Goal: Task Accomplishment & Management: Use online tool/utility

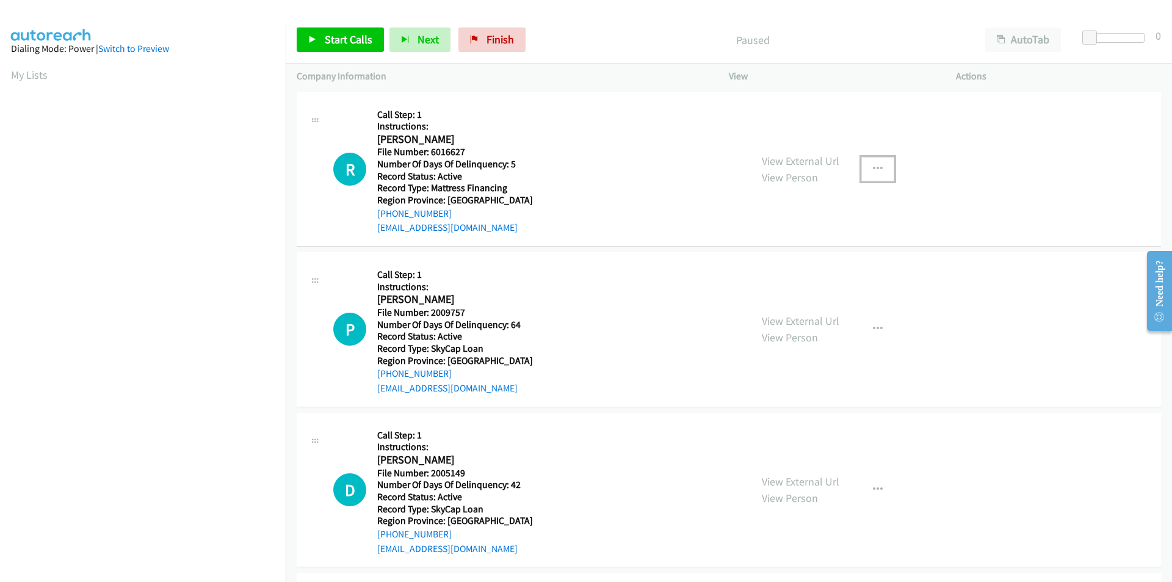
click at [873, 168] on icon "button" at bounding box center [878, 169] width 10 height 10
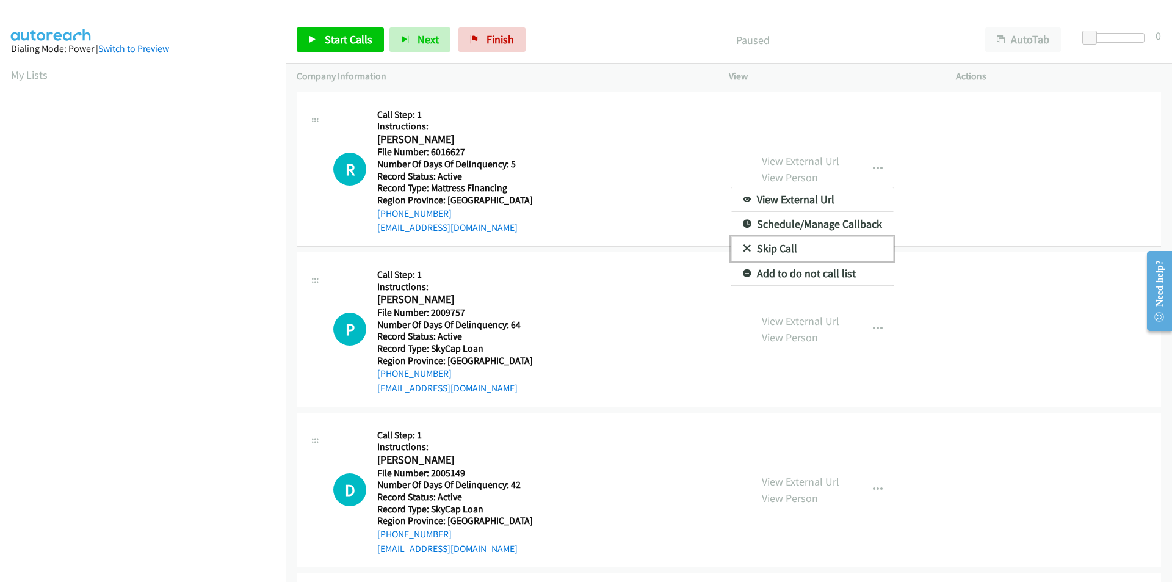
click at [819, 242] on link "Skip Call" at bounding box center [812, 248] width 162 height 24
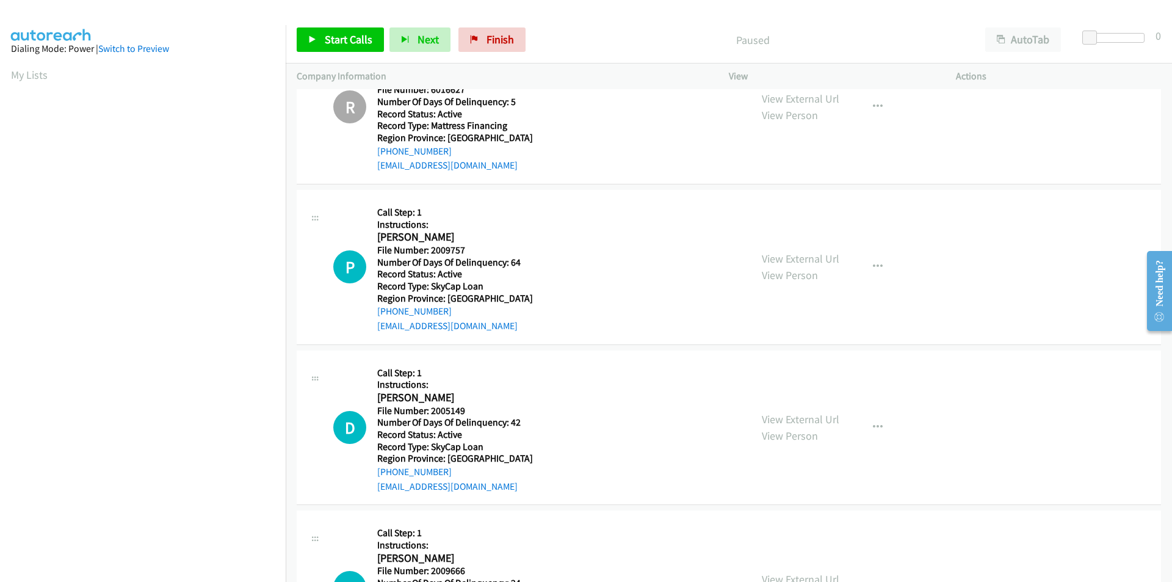
scroll to position [122, 0]
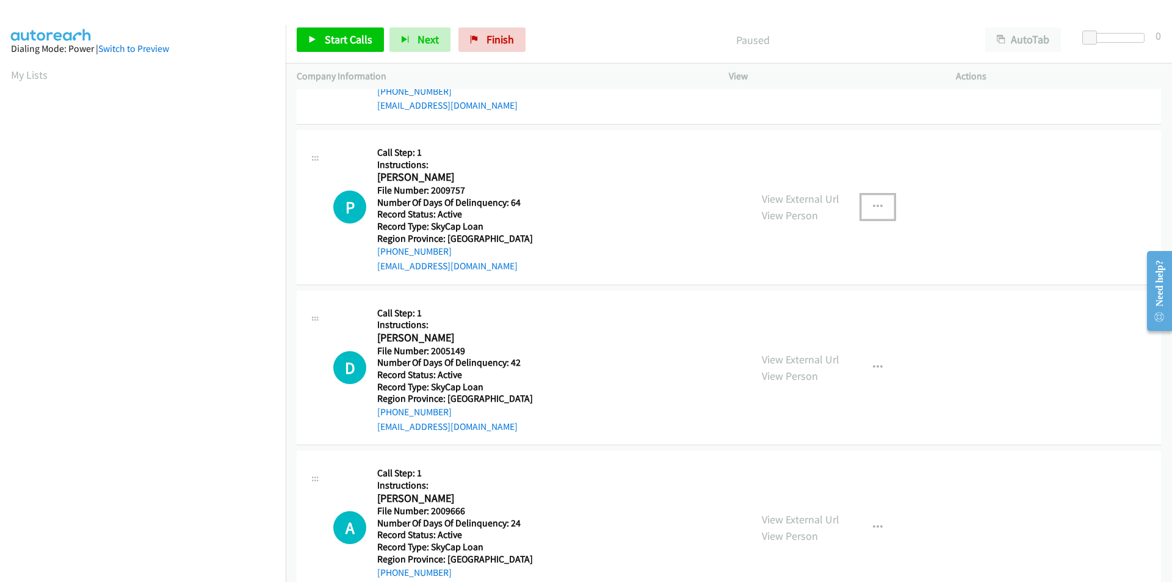
click at [880, 206] on button "button" at bounding box center [877, 207] width 33 height 24
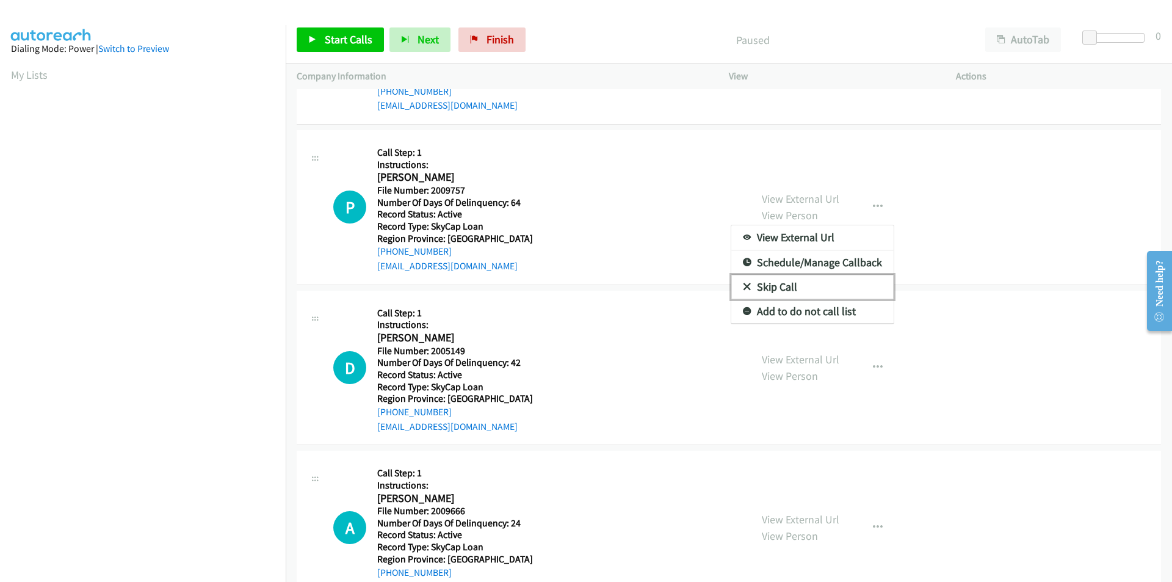
click at [751, 287] on link "Skip Call" at bounding box center [812, 287] width 162 height 24
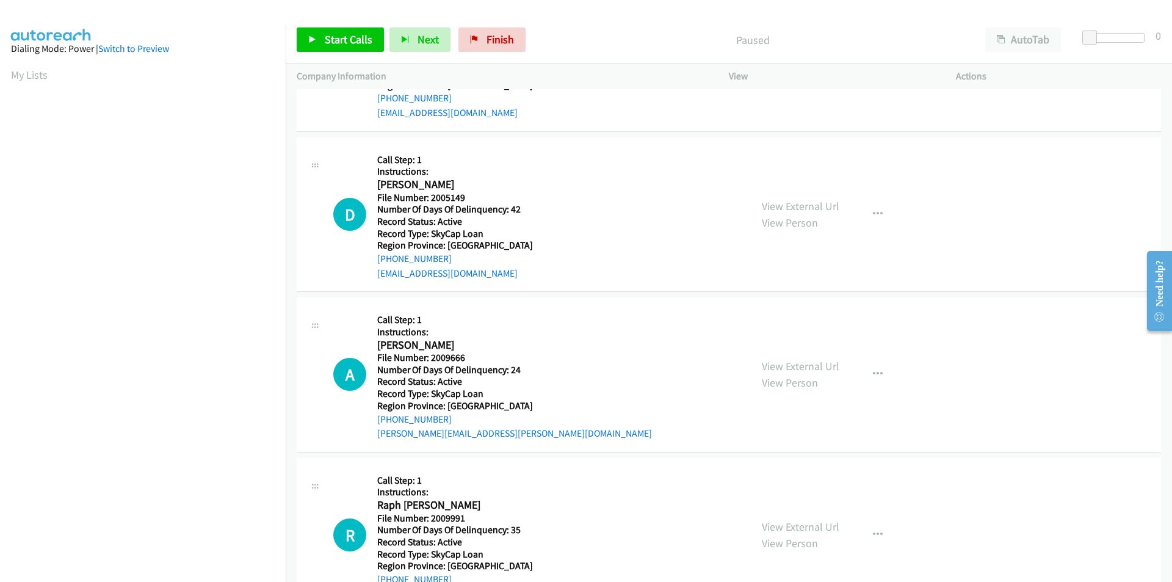
scroll to position [305, 0]
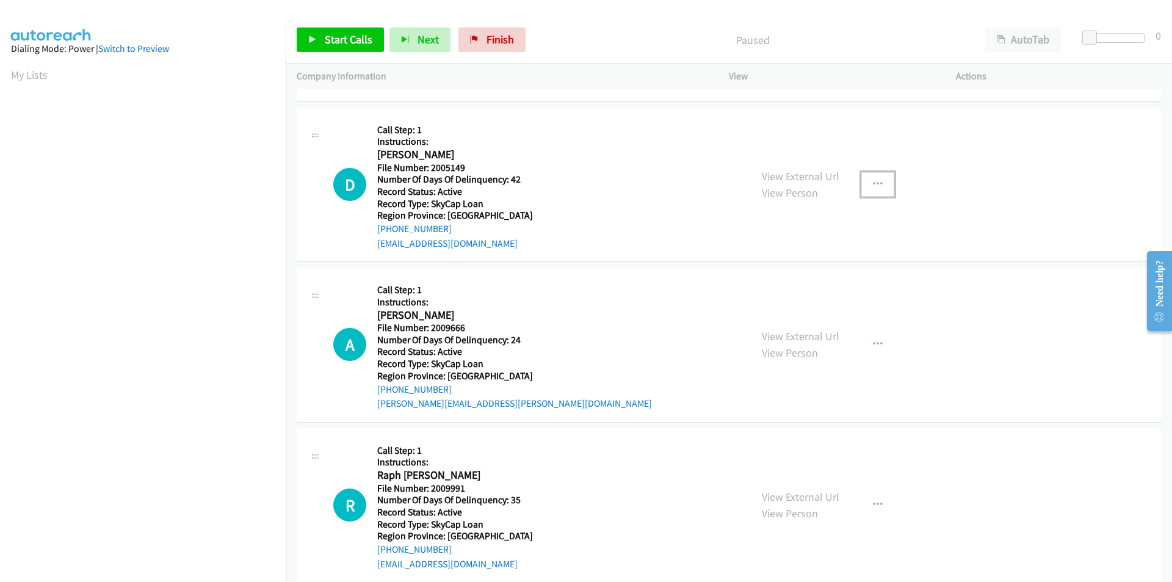
click at [873, 181] on icon "button" at bounding box center [878, 184] width 10 height 10
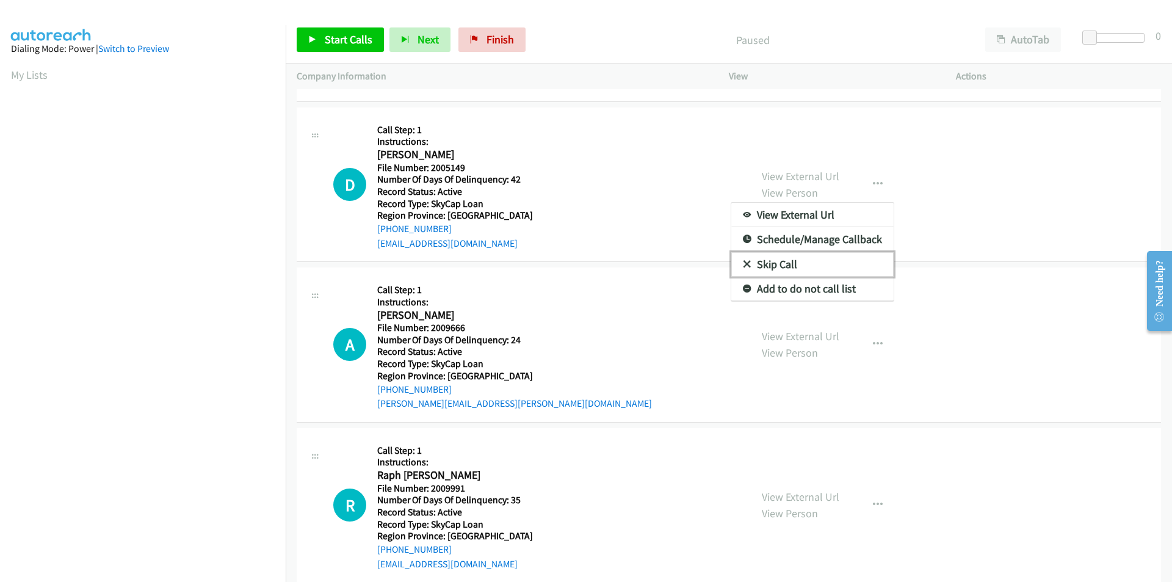
click at [825, 256] on link "Skip Call" at bounding box center [812, 264] width 162 height 24
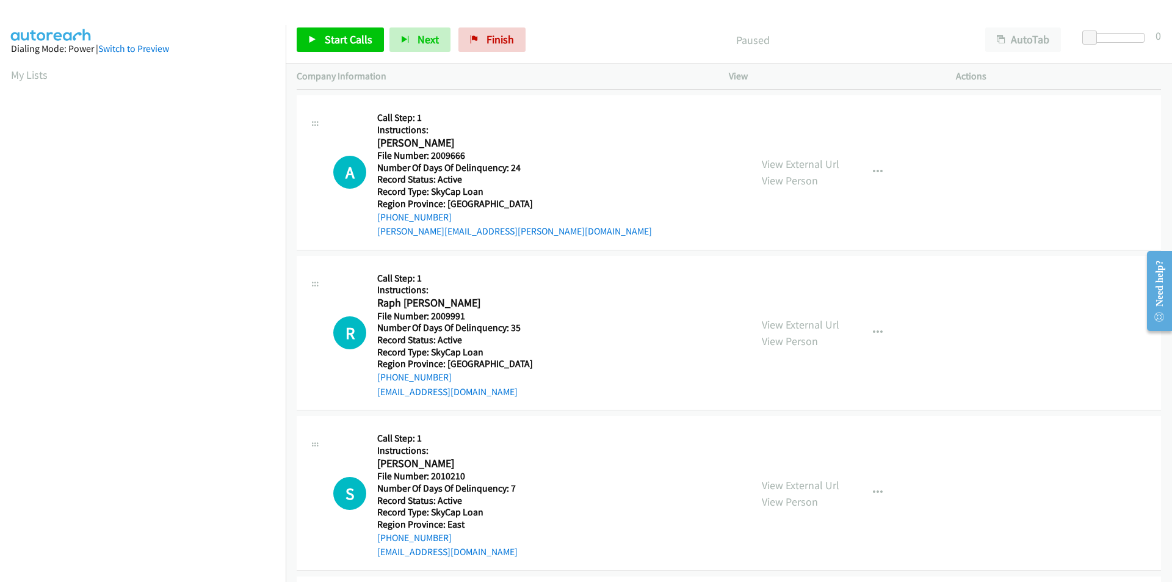
scroll to position [488, 0]
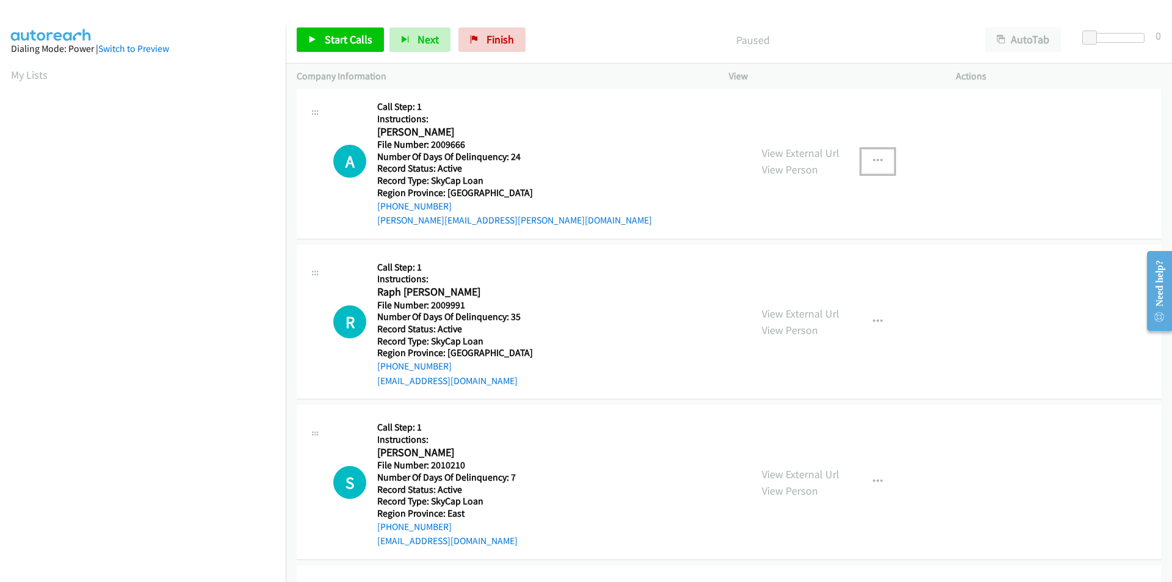
click at [873, 161] on icon "button" at bounding box center [878, 161] width 10 height 10
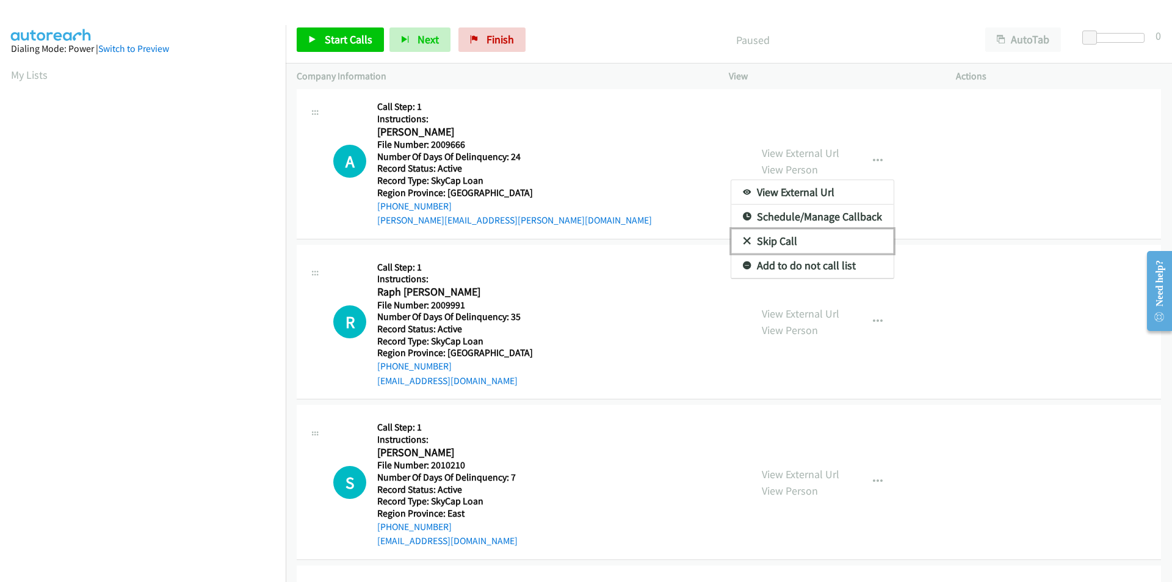
click at [846, 241] on link "Skip Call" at bounding box center [812, 241] width 162 height 24
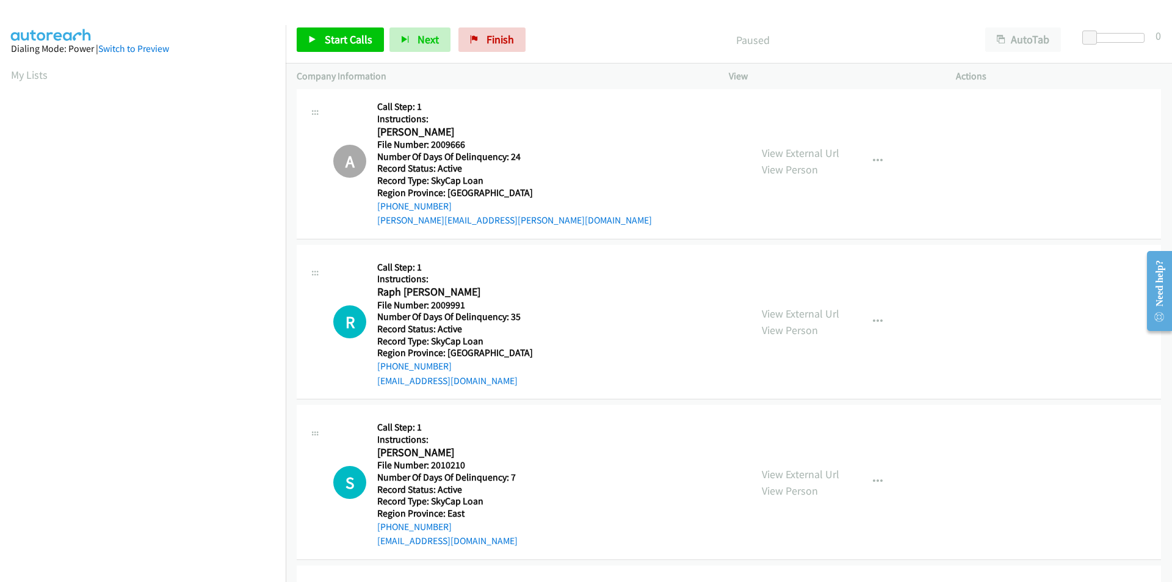
scroll to position [610, 0]
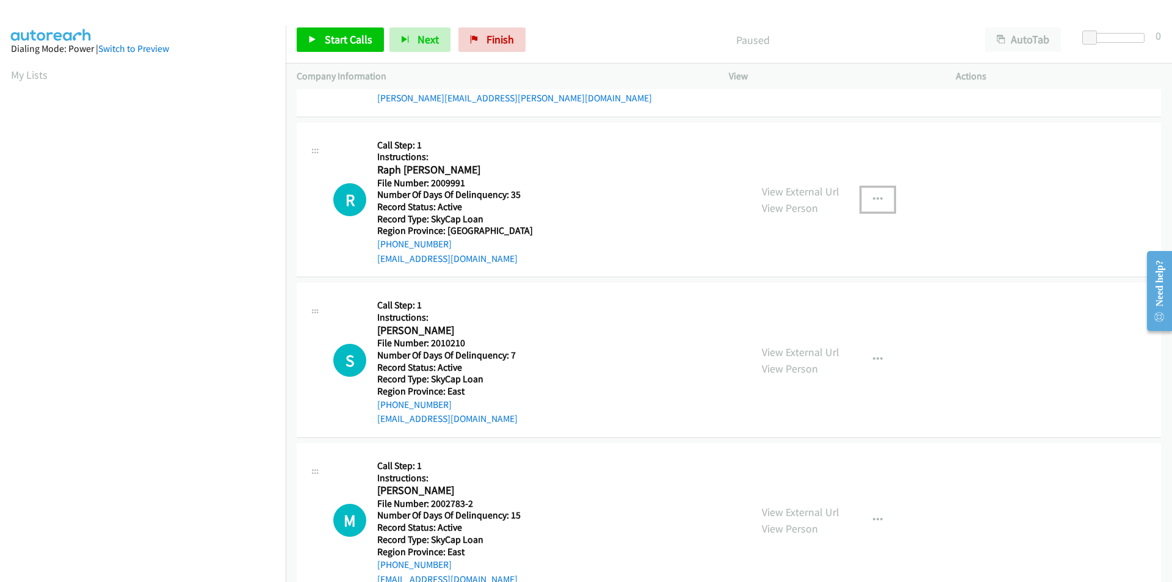
click at [873, 195] on icon "button" at bounding box center [878, 200] width 10 height 10
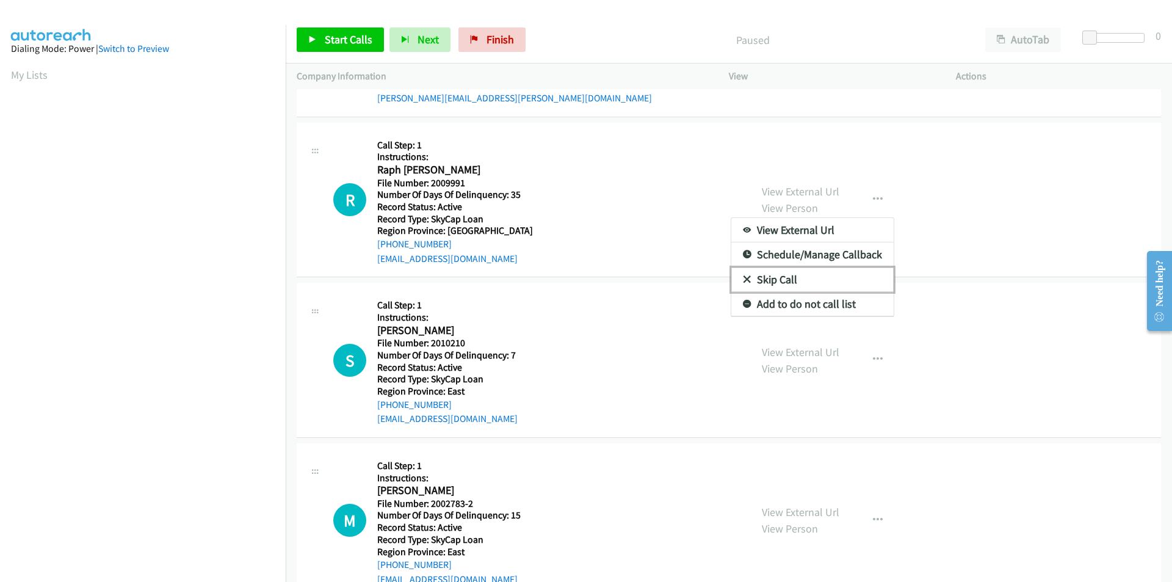
click at [829, 275] on link "Skip Call" at bounding box center [812, 279] width 162 height 24
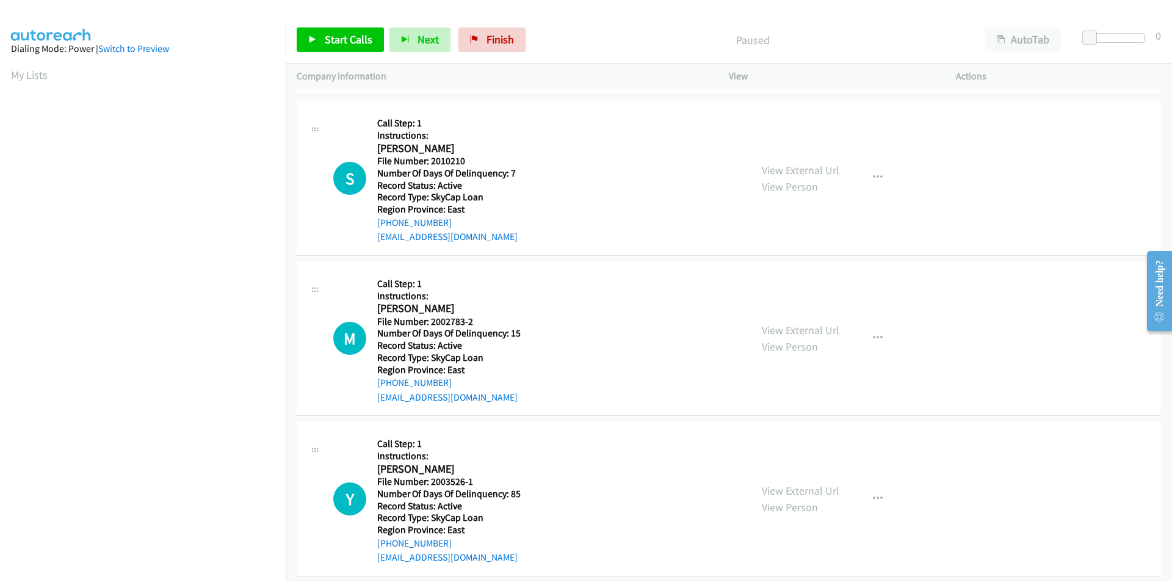
scroll to position [794, 0]
click at [342, 37] on span "Start Calls" at bounding box center [349, 39] width 48 height 14
click at [342, 37] on span "Pause" at bounding box center [338, 39] width 27 height 14
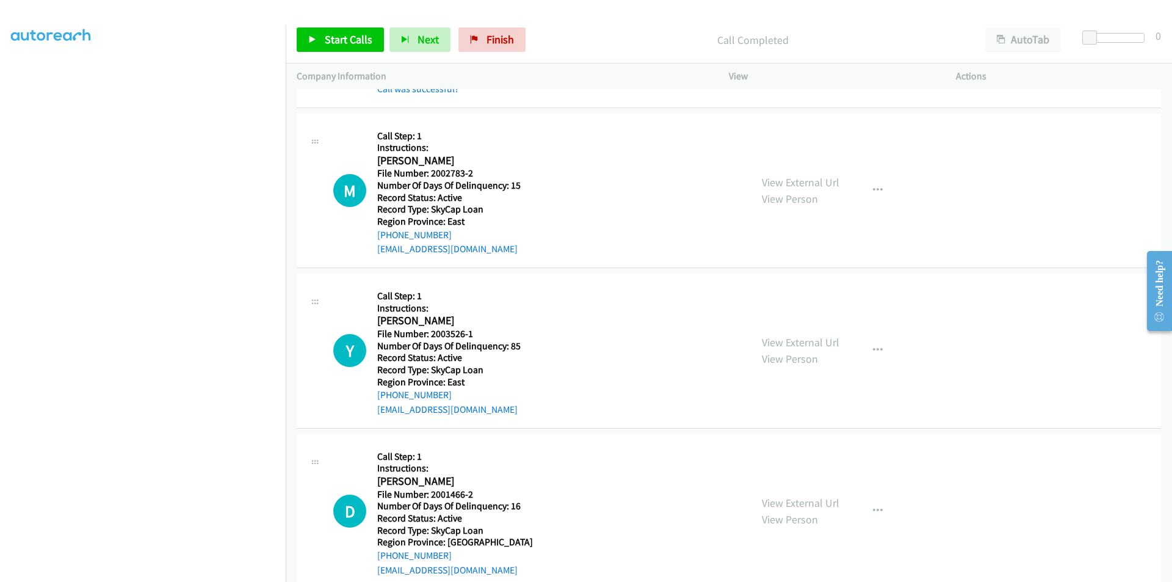
scroll to position [988, 0]
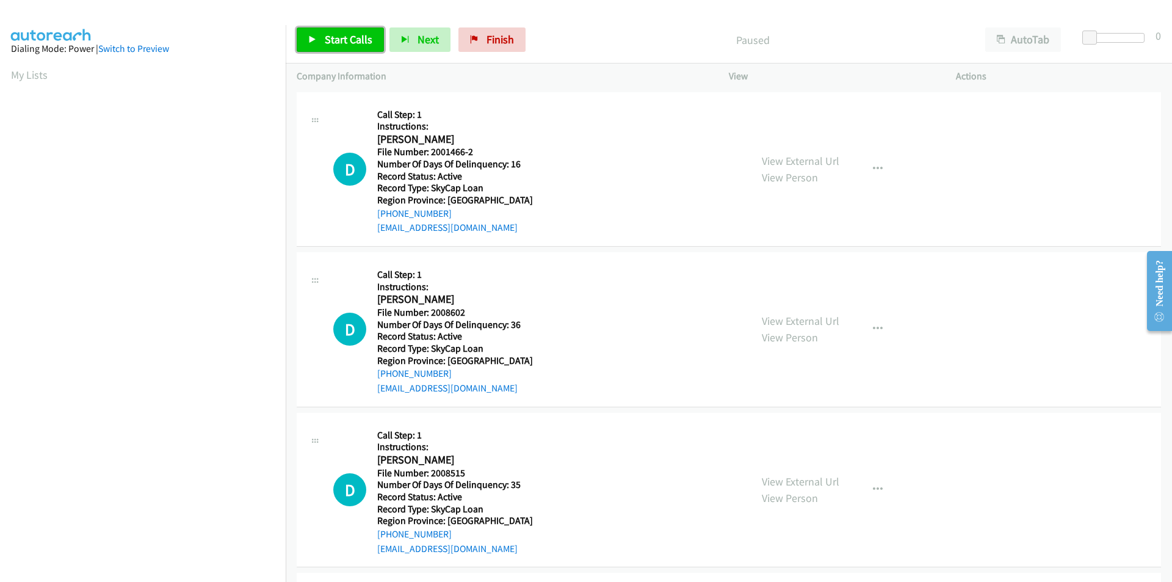
click at [358, 36] on span "Start Calls" at bounding box center [349, 39] width 48 height 14
click at [345, 43] on span "Pause" at bounding box center [338, 39] width 27 height 14
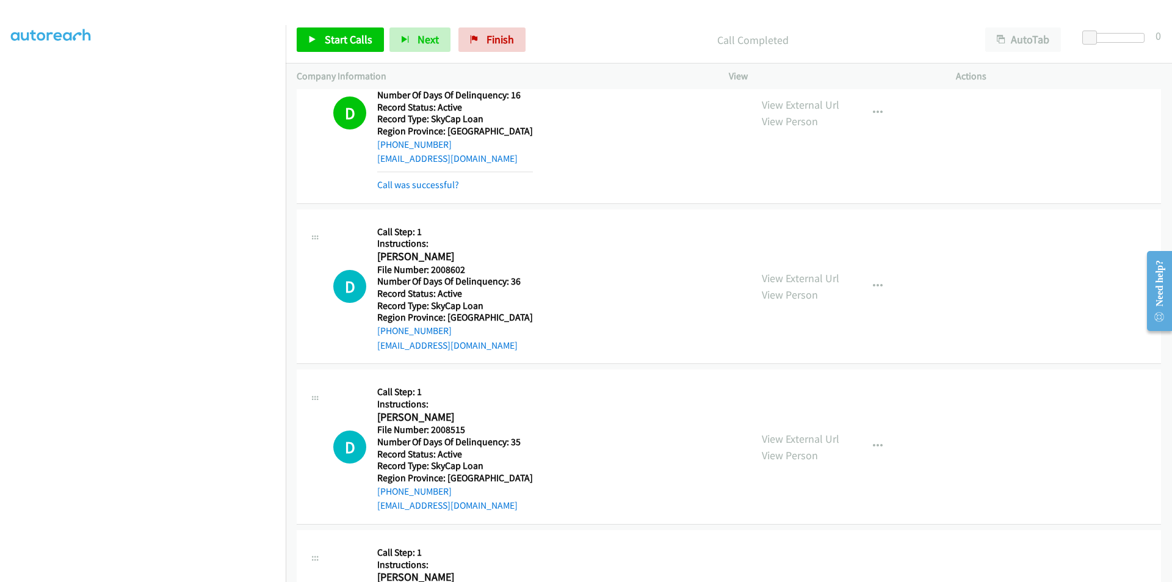
scroll to position [183, 0]
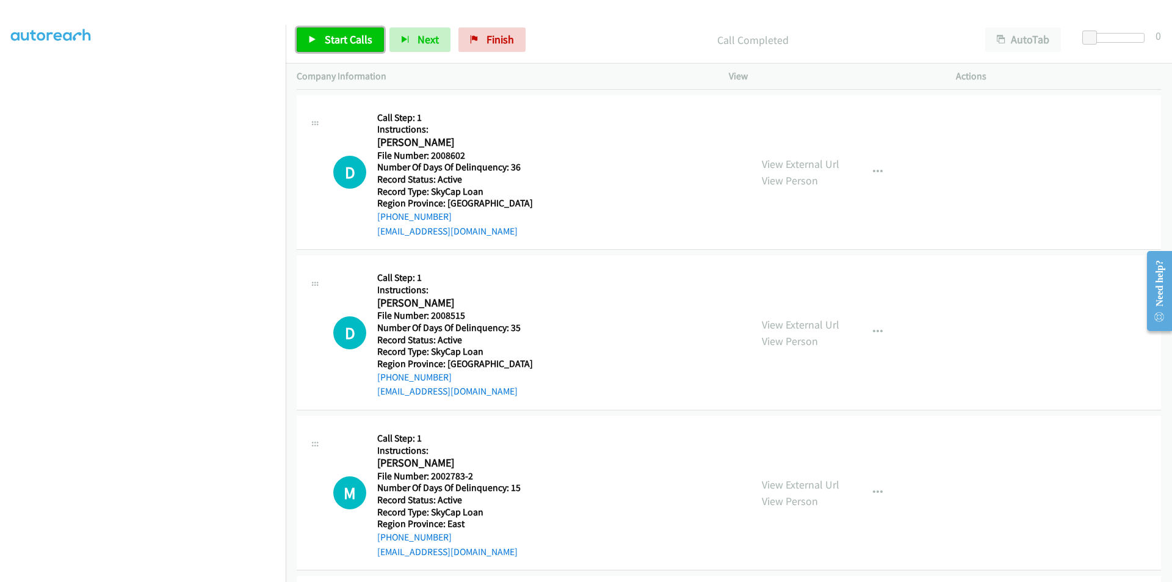
click at [335, 42] on span "Start Calls" at bounding box center [349, 39] width 48 height 14
click at [335, 42] on span "Pause" at bounding box center [338, 39] width 27 height 14
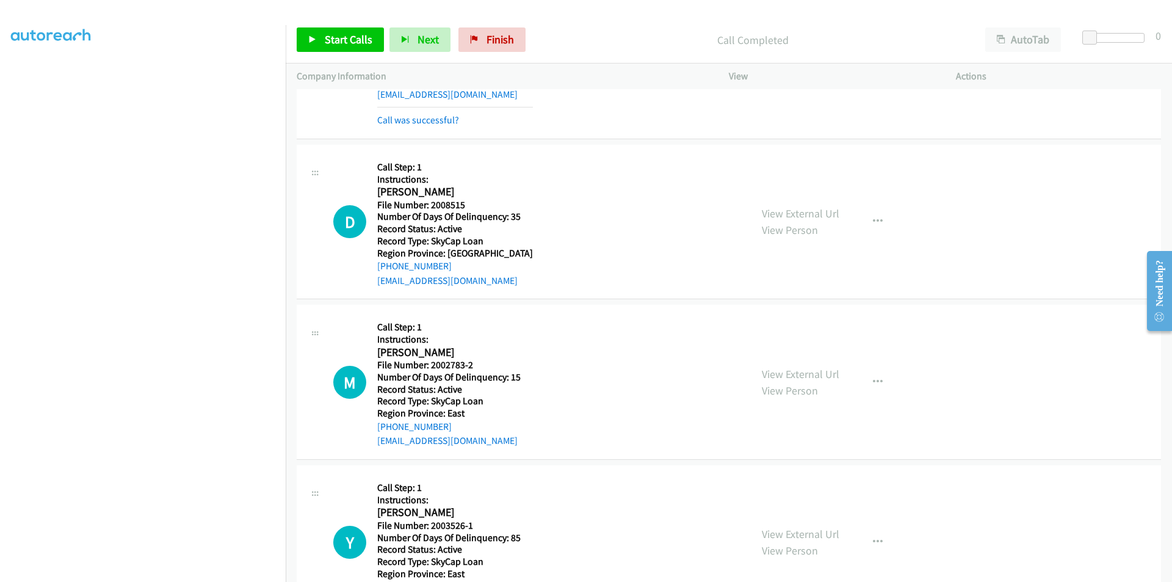
scroll to position [366, 0]
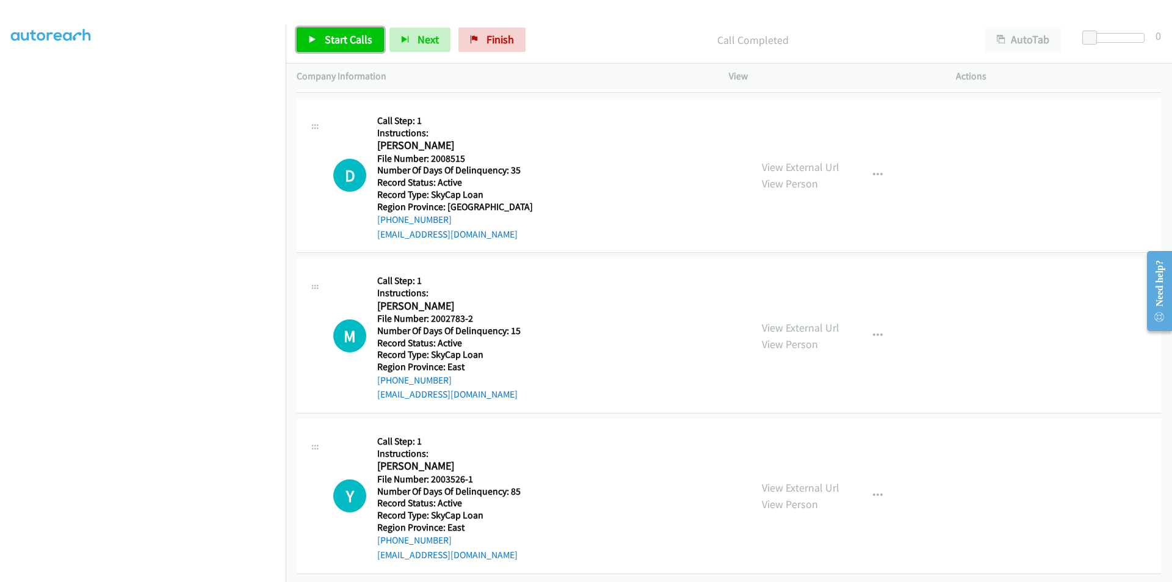
click at [360, 39] on span "Start Calls" at bounding box center [349, 39] width 48 height 14
click at [355, 41] on link "Pause" at bounding box center [330, 39] width 67 height 24
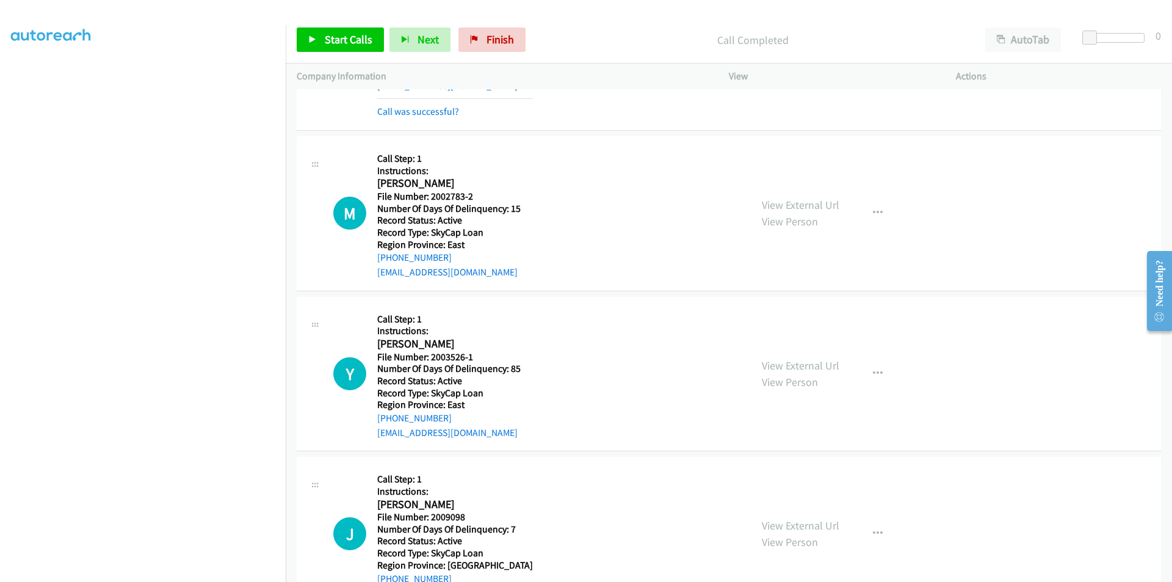
scroll to position [549, 0]
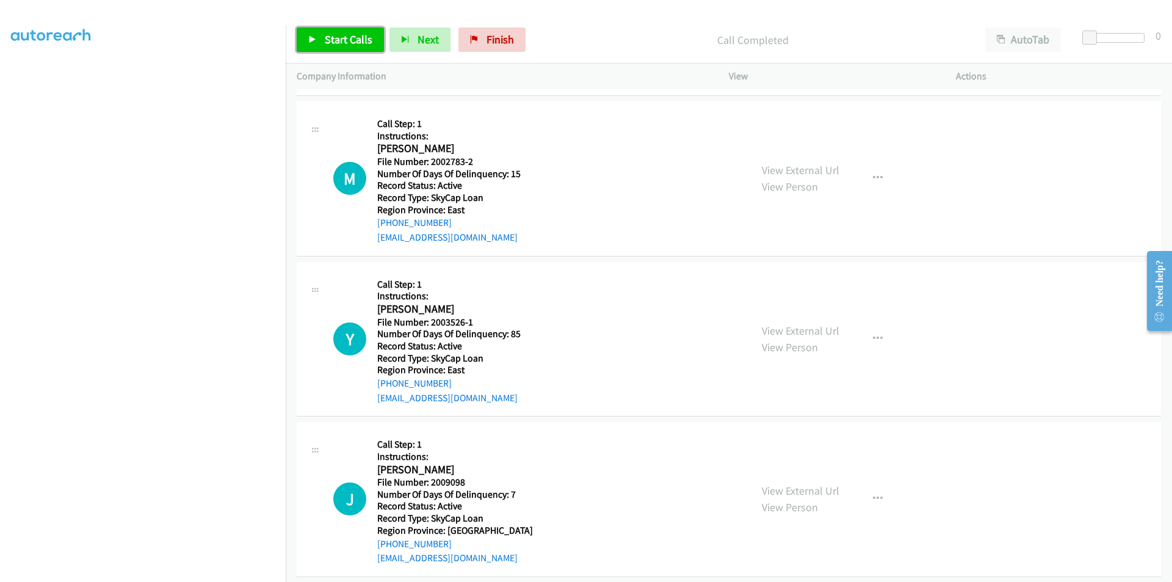
click at [341, 34] on span "Start Calls" at bounding box center [349, 39] width 48 height 14
click at [341, 34] on span "Pause" at bounding box center [338, 39] width 27 height 14
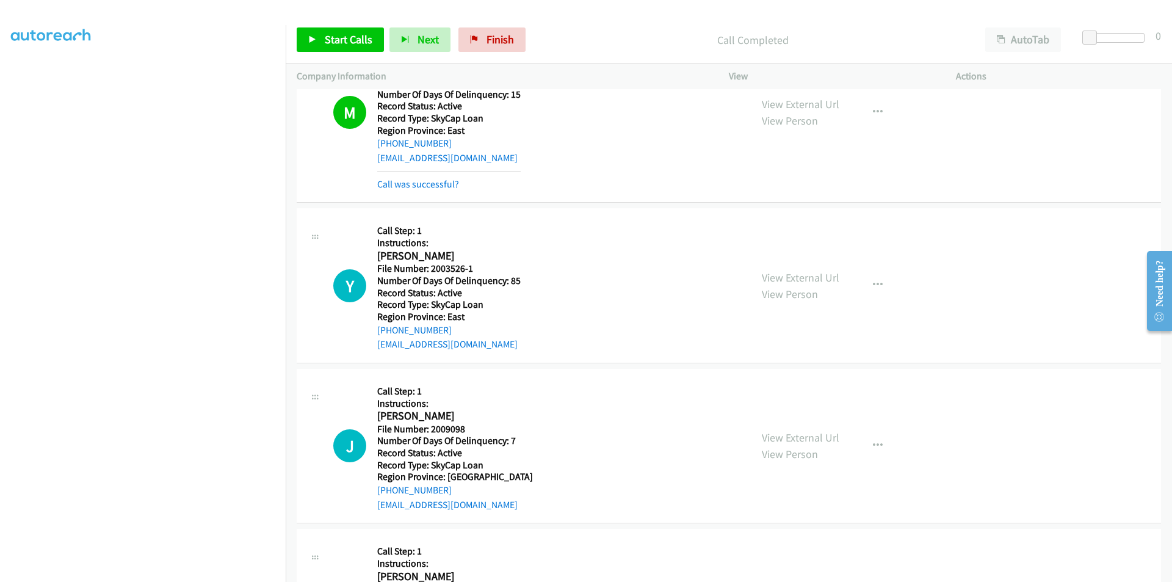
scroll to position [732, 0]
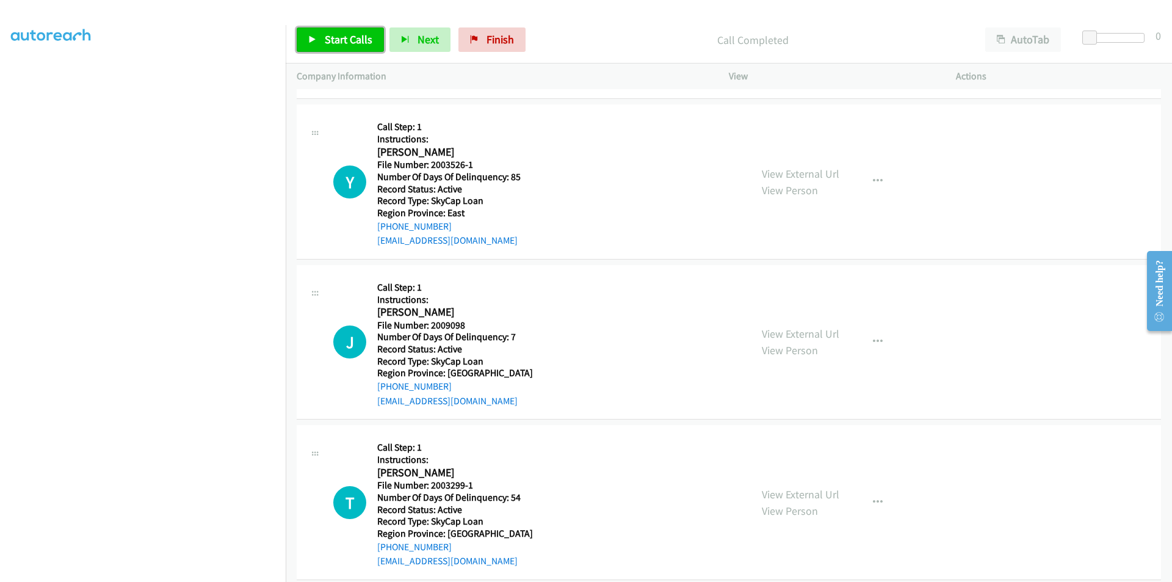
click at [347, 35] on span "Start Calls" at bounding box center [349, 39] width 48 height 14
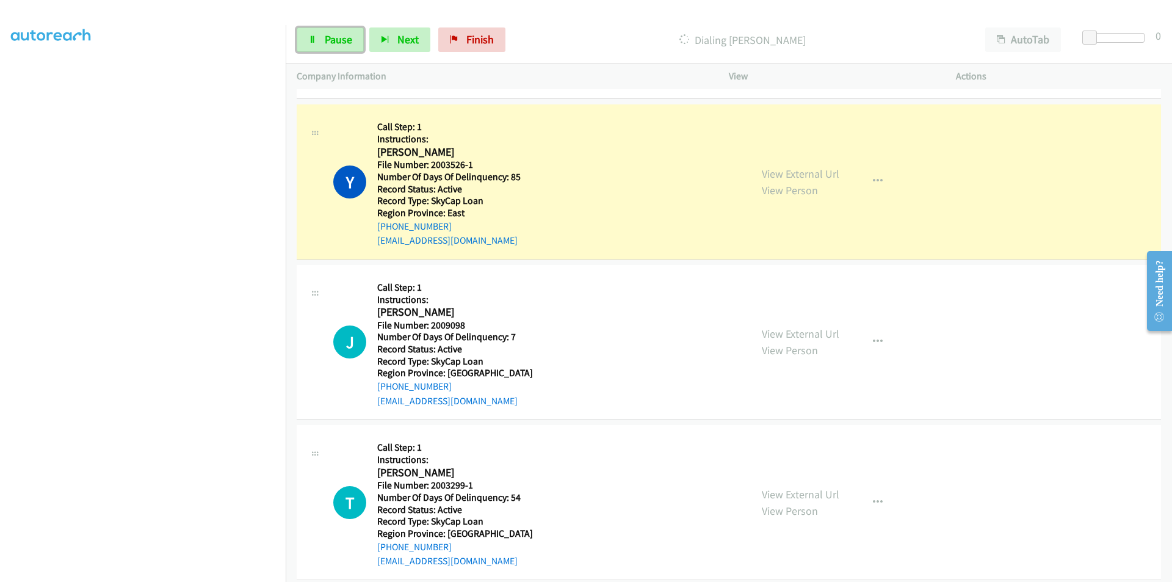
click at [347, 35] on span "Pause" at bounding box center [338, 39] width 27 height 14
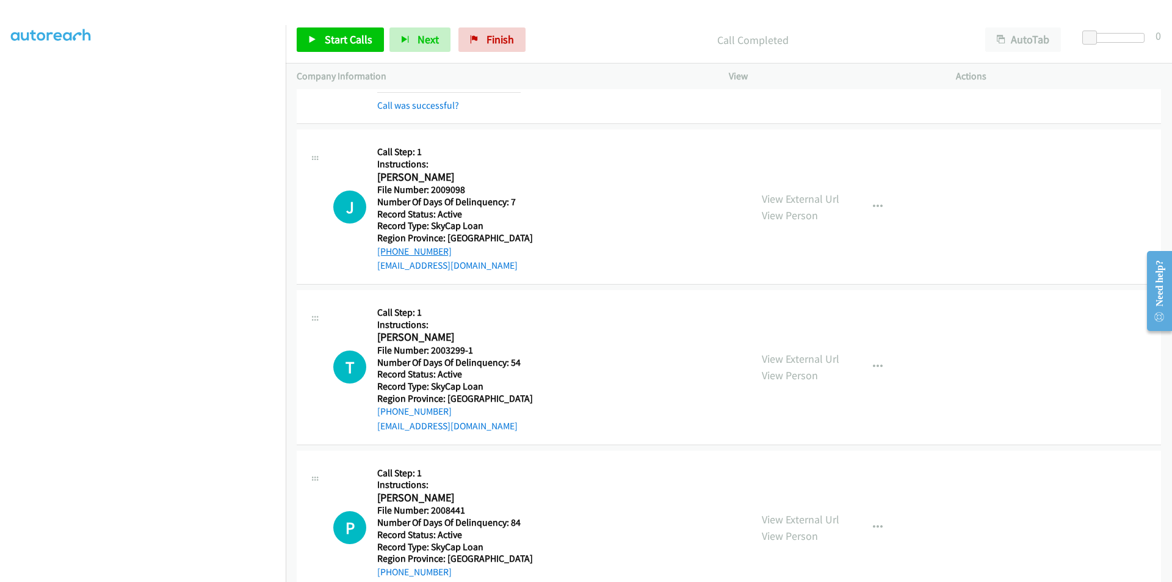
scroll to position [916, 0]
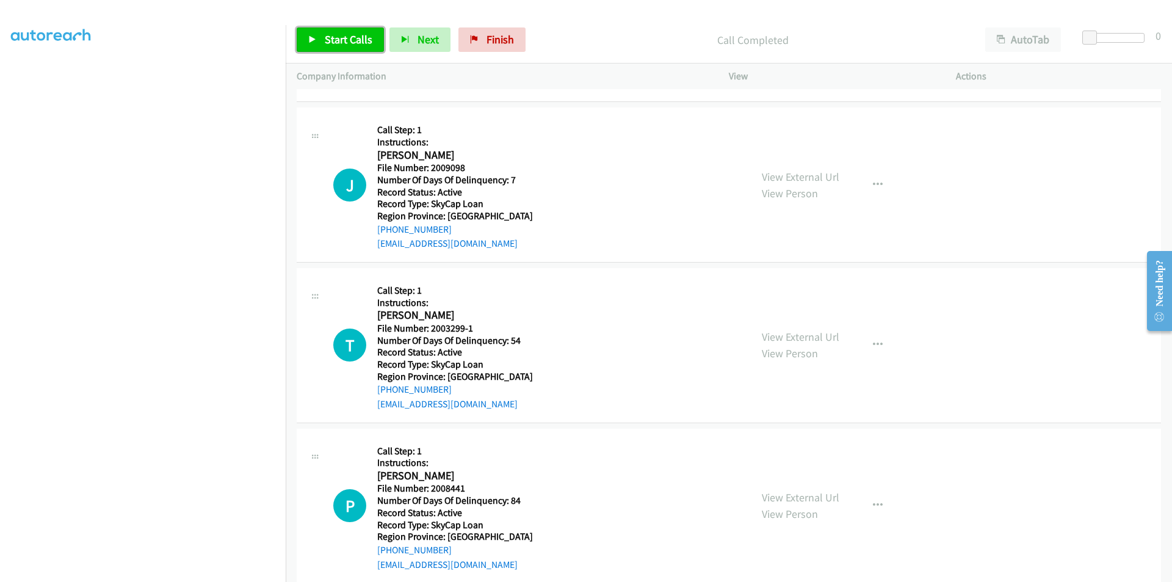
click at [346, 39] on span "Start Calls" at bounding box center [349, 39] width 48 height 14
click at [342, 39] on span "Pause" at bounding box center [338, 39] width 27 height 14
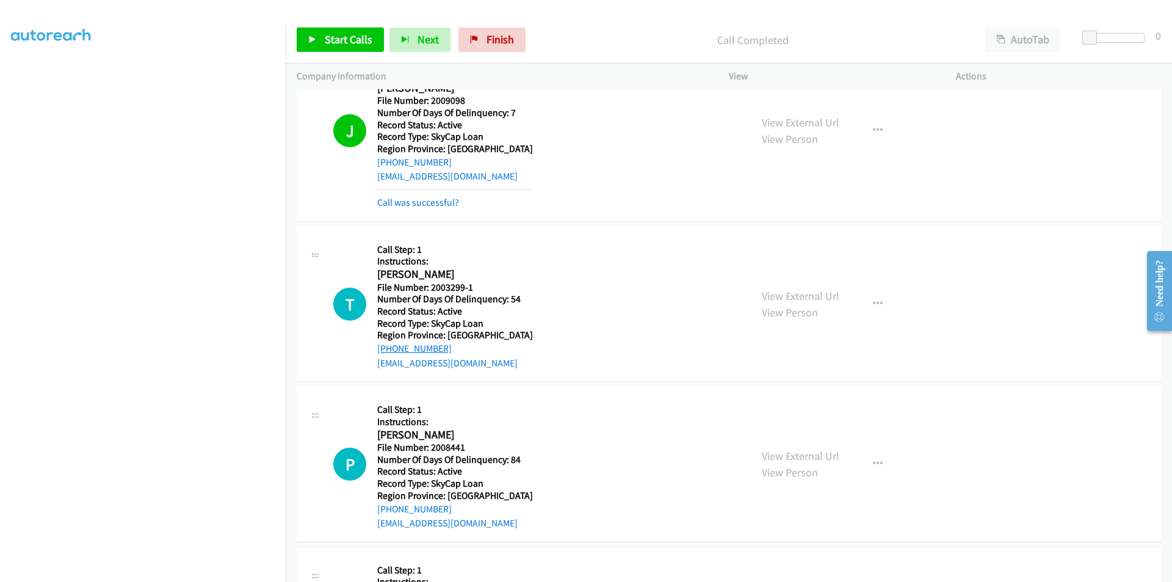
scroll to position [1099, 0]
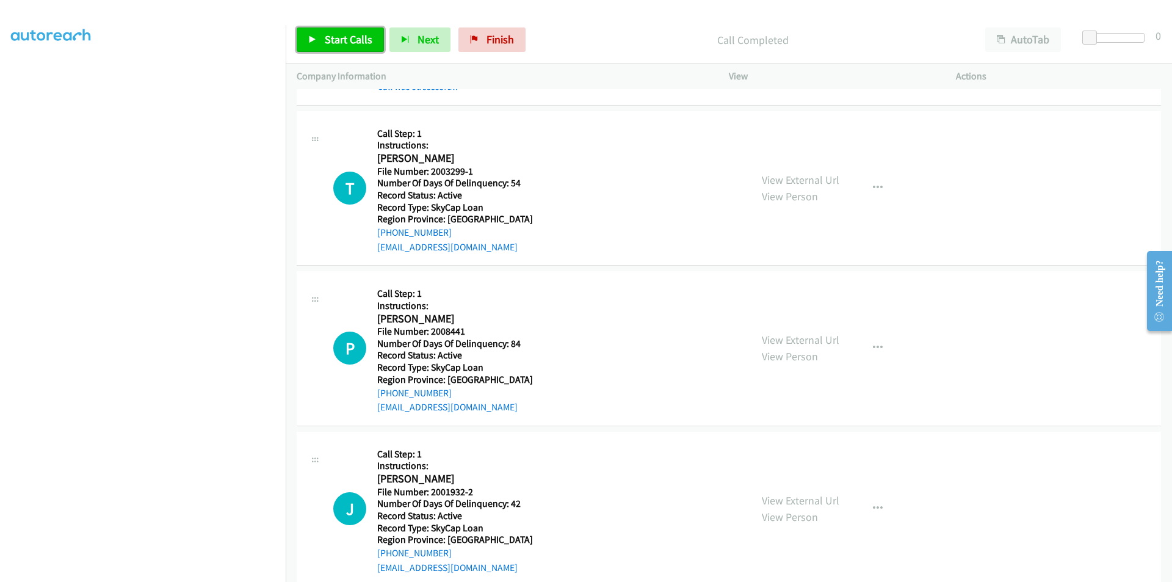
click at [355, 39] on span "Start Calls" at bounding box center [349, 39] width 48 height 14
click at [347, 40] on span "Pause" at bounding box center [338, 39] width 27 height 14
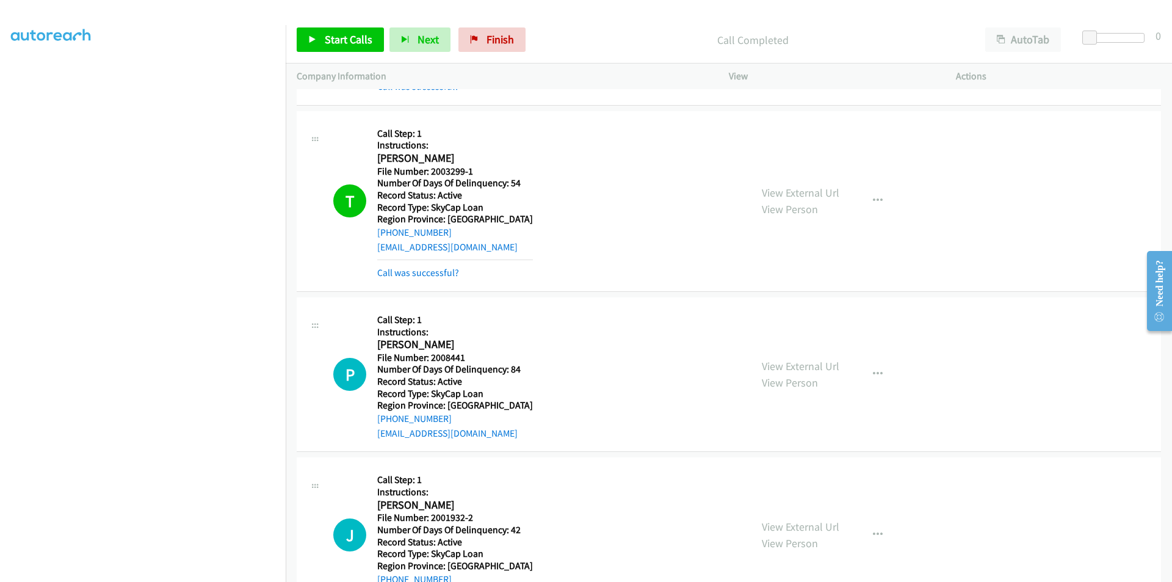
scroll to position [1282, 0]
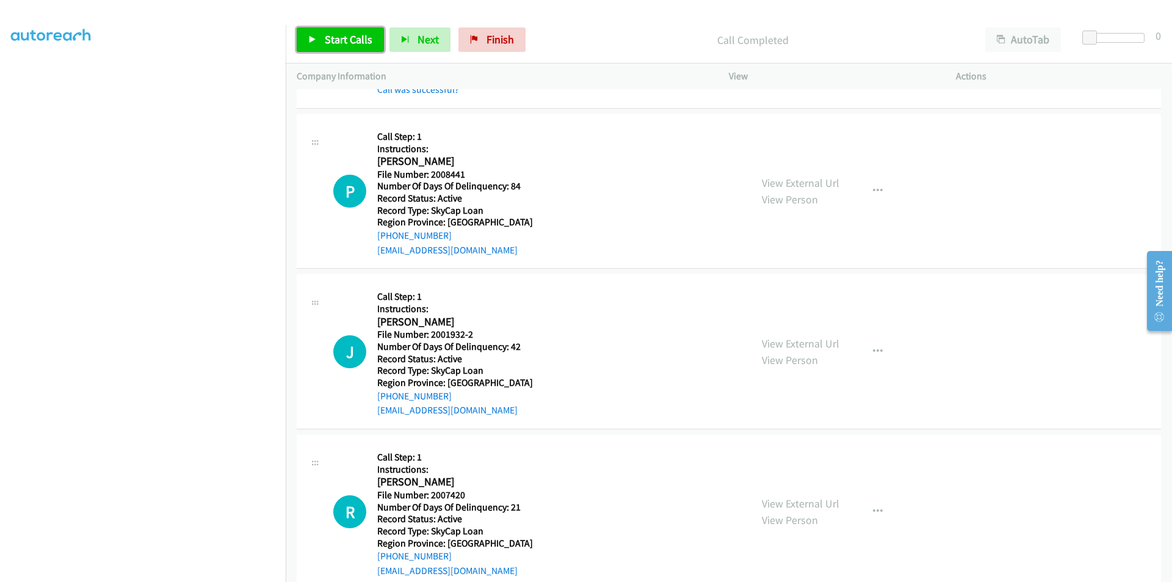
click at [349, 34] on span "Start Calls" at bounding box center [349, 39] width 48 height 14
click at [335, 38] on span "Pause" at bounding box center [338, 39] width 27 height 14
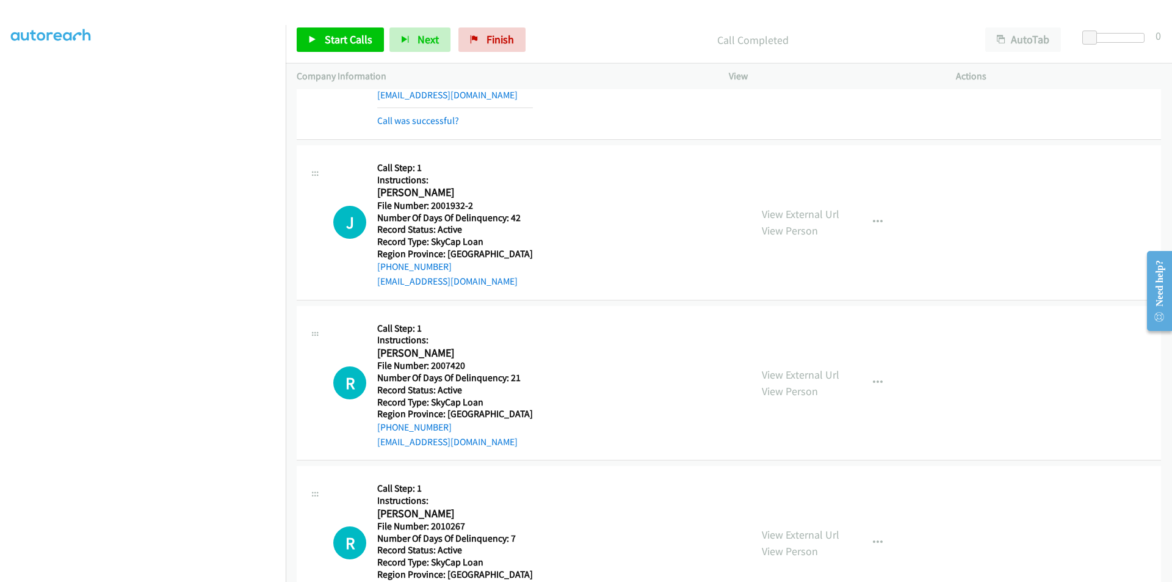
scroll to position [1465, 0]
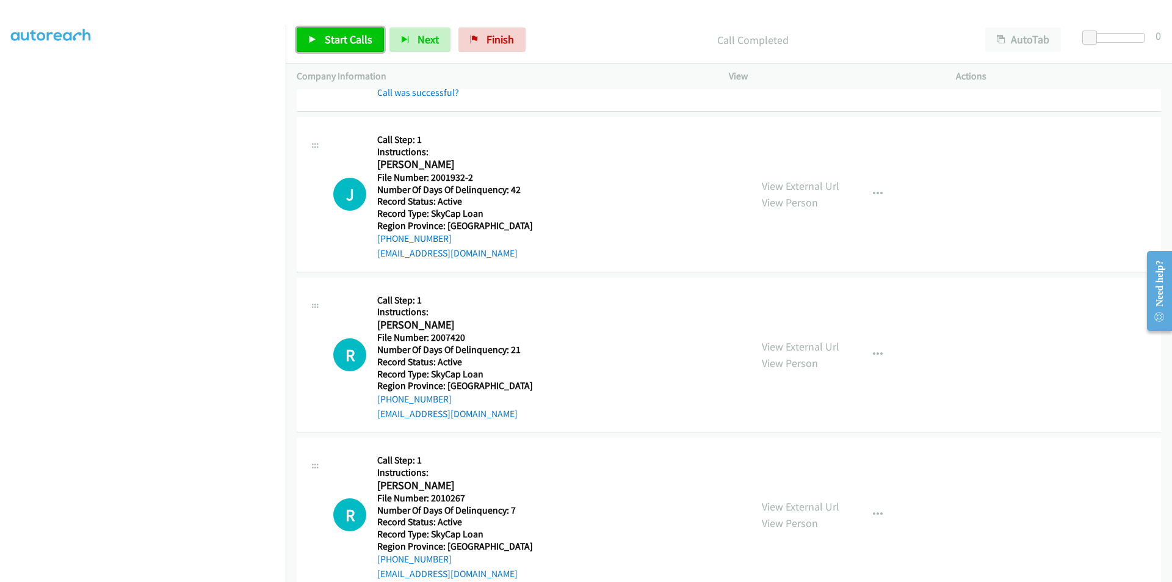
click at [357, 40] on span "Start Calls" at bounding box center [349, 39] width 48 height 14
click at [335, 39] on span "Pause" at bounding box center [338, 39] width 27 height 14
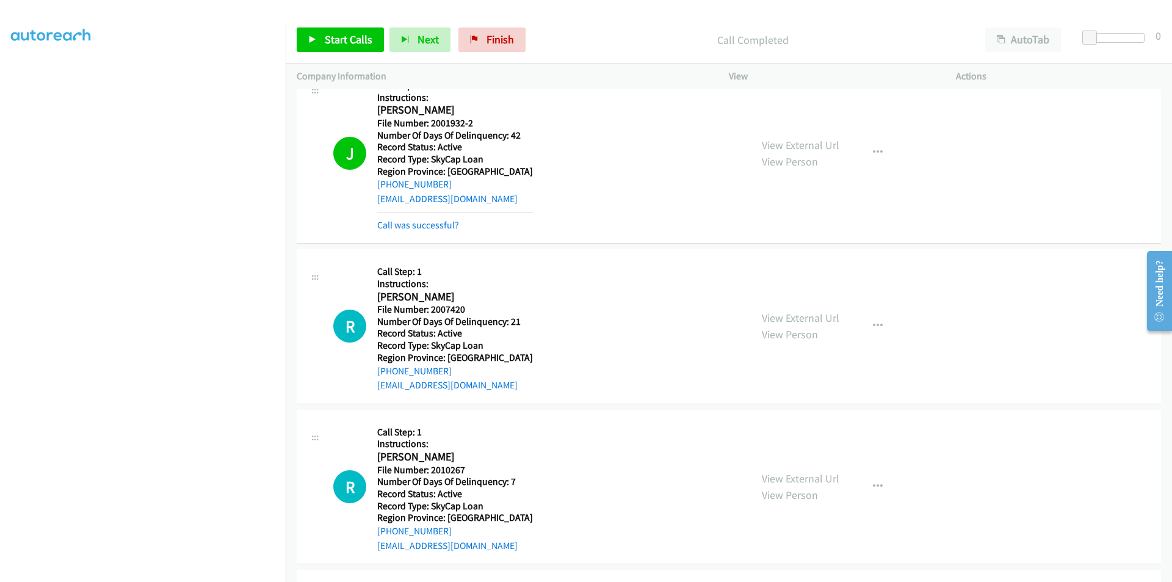
scroll to position [1648, 0]
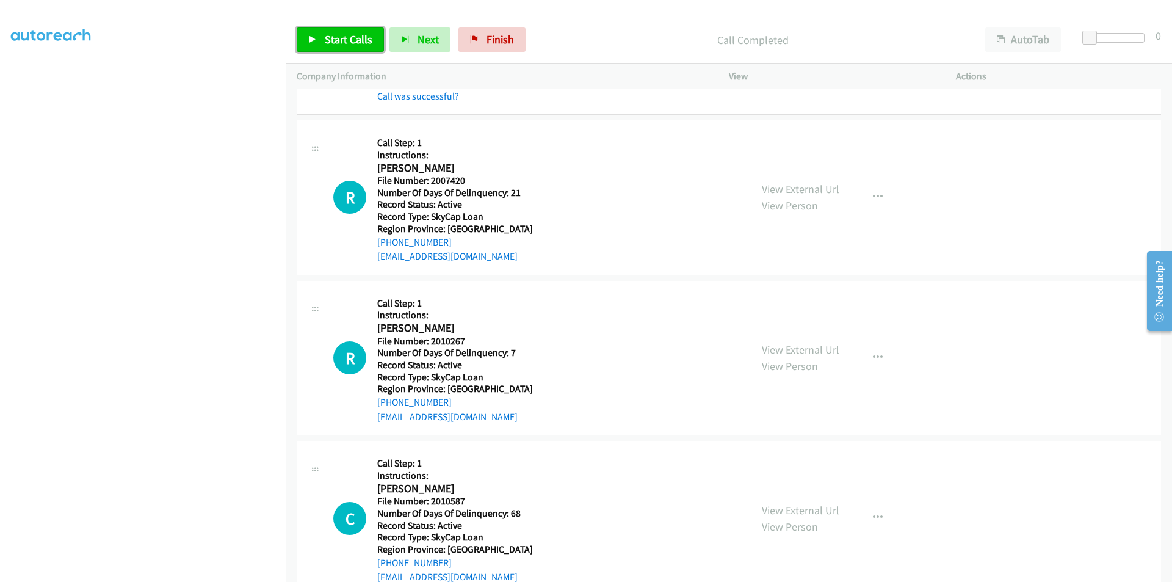
click at [358, 39] on span "Start Calls" at bounding box center [349, 39] width 48 height 14
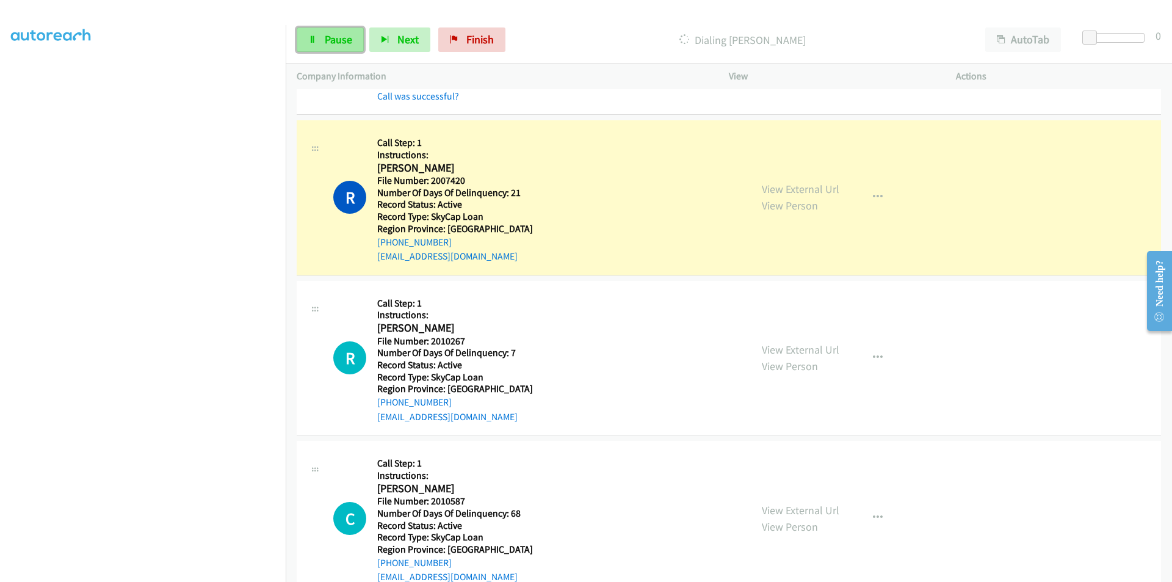
click at [333, 44] on span "Pause" at bounding box center [338, 39] width 27 height 14
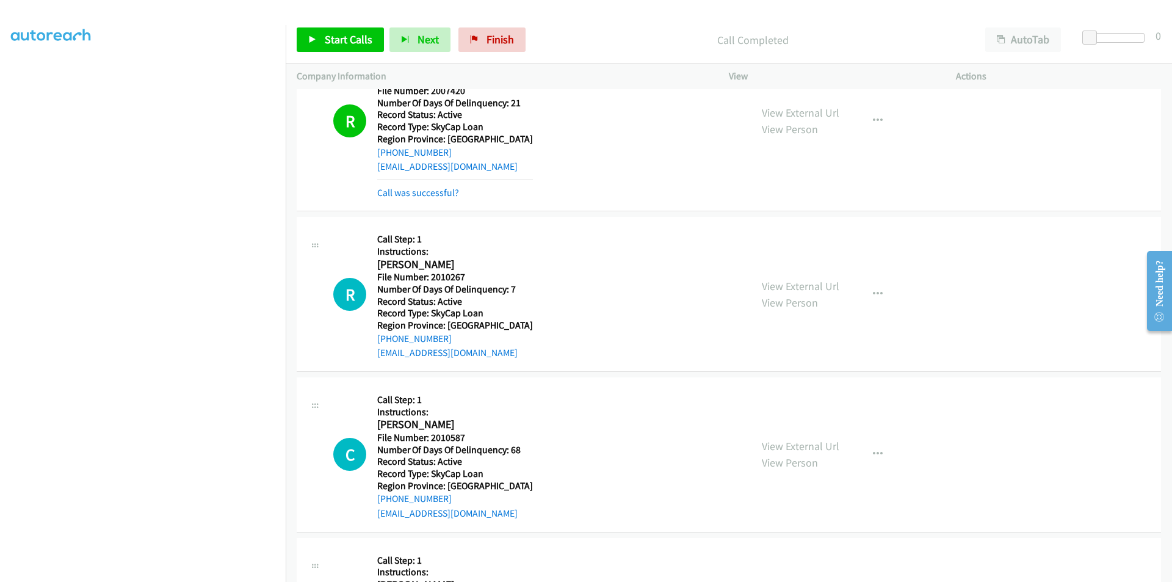
scroll to position [1831, 0]
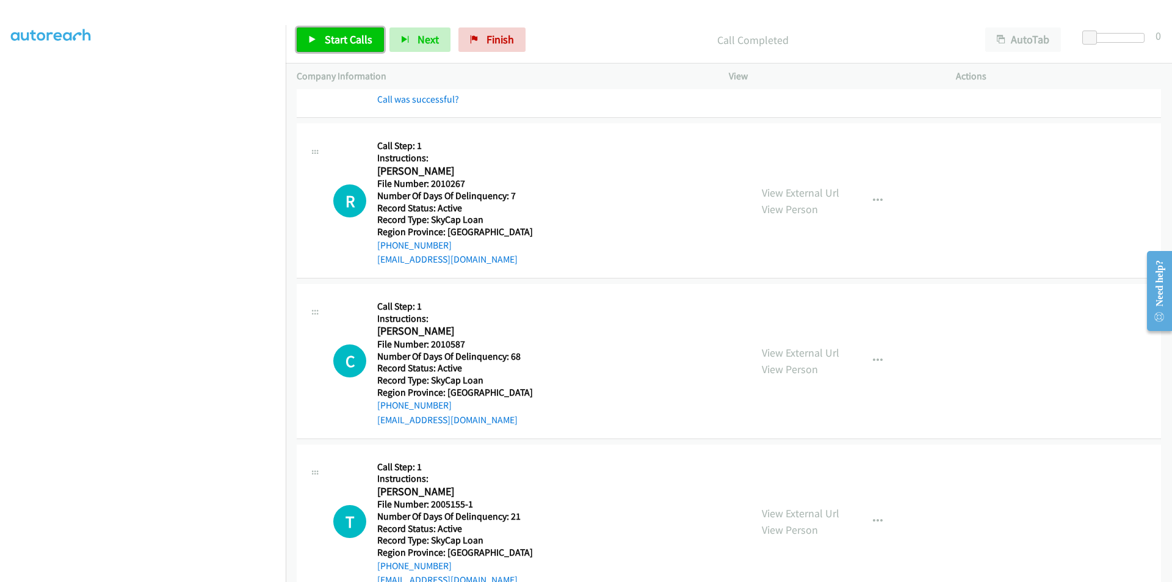
click at [333, 36] on span "Start Calls" at bounding box center [349, 39] width 48 height 14
click at [333, 36] on span "Pause" at bounding box center [338, 39] width 27 height 14
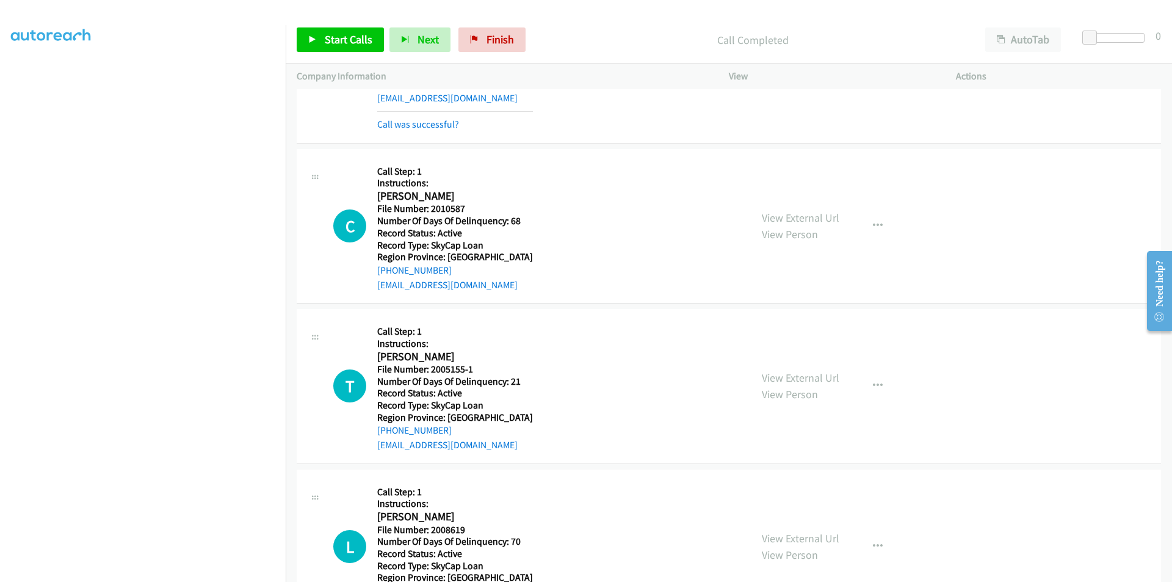
scroll to position [2014, 0]
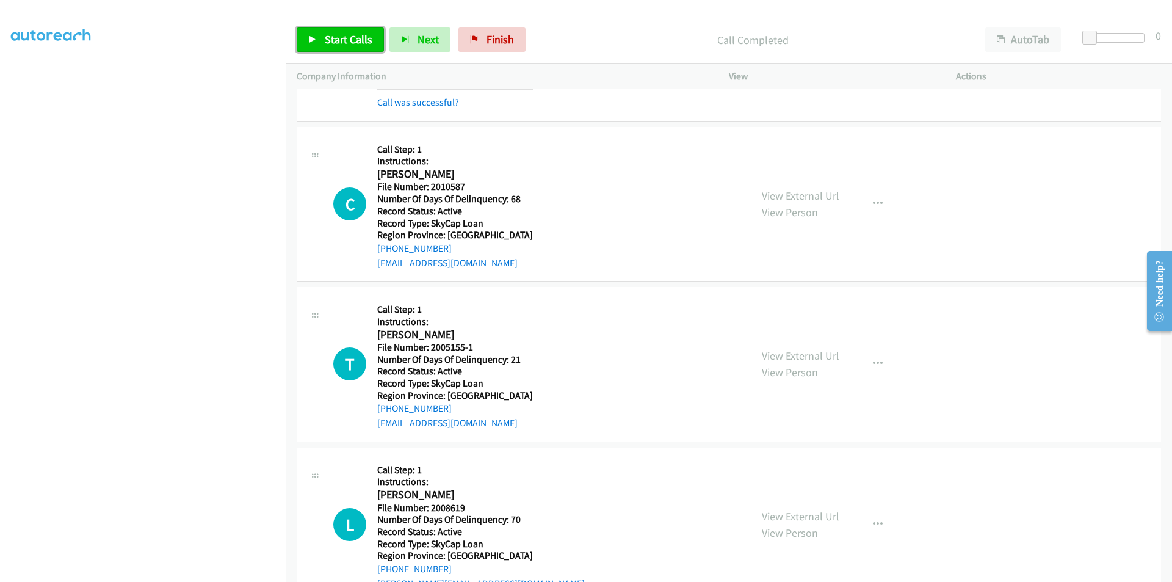
click at [335, 39] on span "Start Calls" at bounding box center [349, 39] width 48 height 14
click at [335, 39] on span "Pause" at bounding box center [338, 39] width 27 height 14
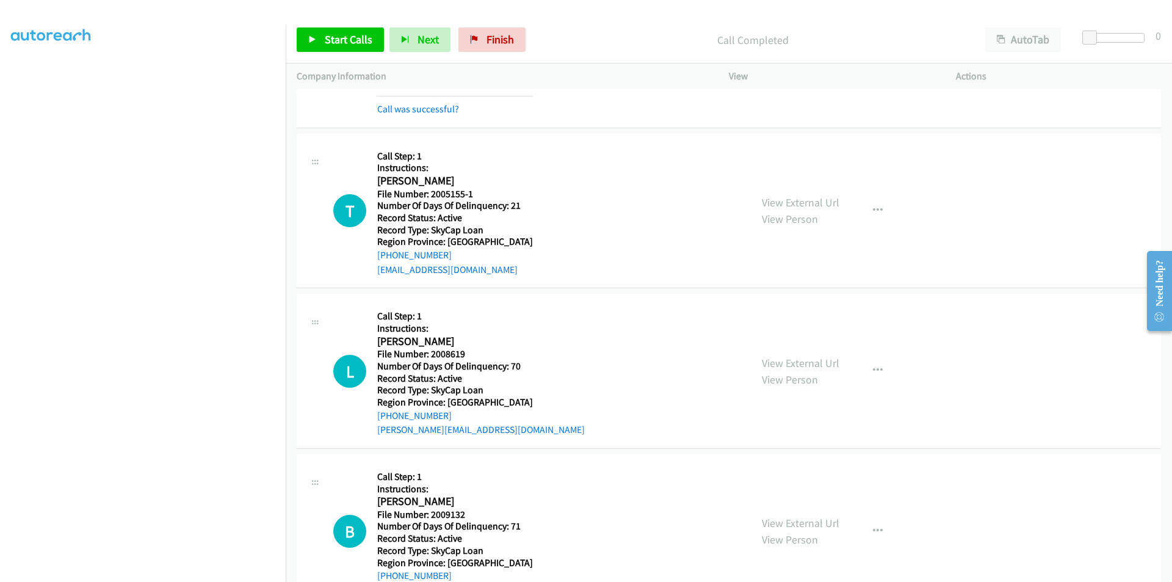
scroll to position [2197, 0]
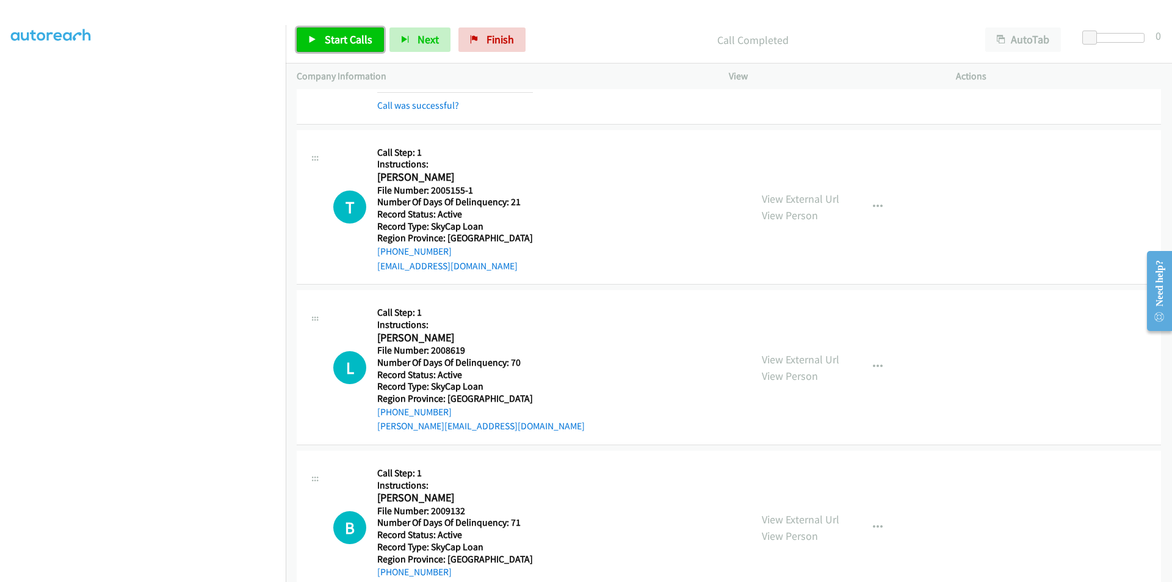
click at [358, 37] on span "Start Calls" at bounding box center [349, 39] width 48 height 14
click at [348, 42] on span "Pause" at bounding box center [338, 39] width 27 height 14
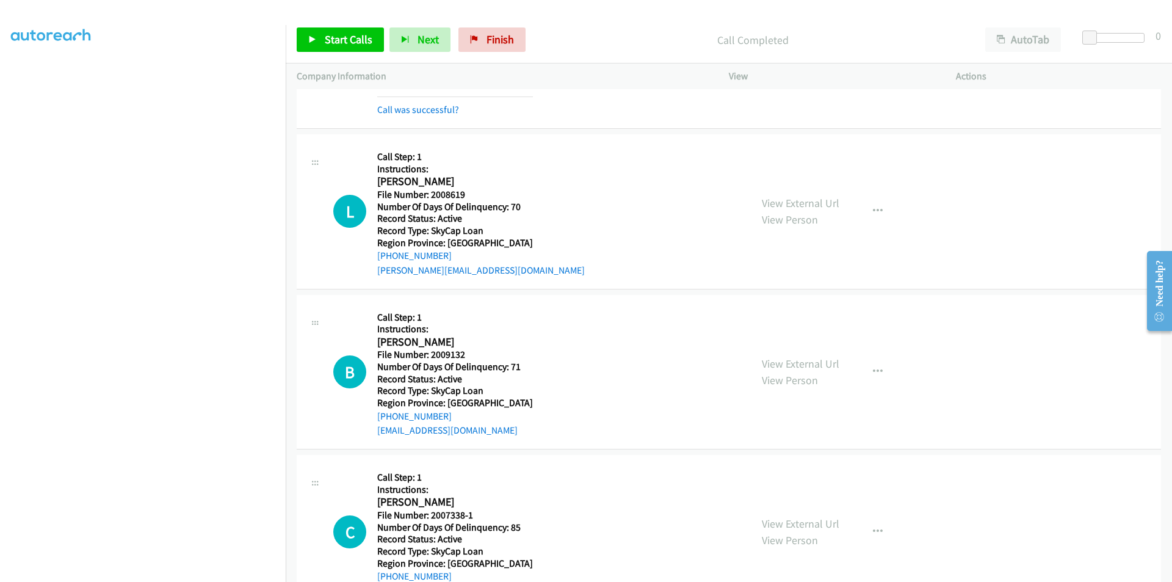
scroll to position [2381, 0]
click at [356, 41] on span "Start Calls" at bounding box center [349, 39] width 48 height 14
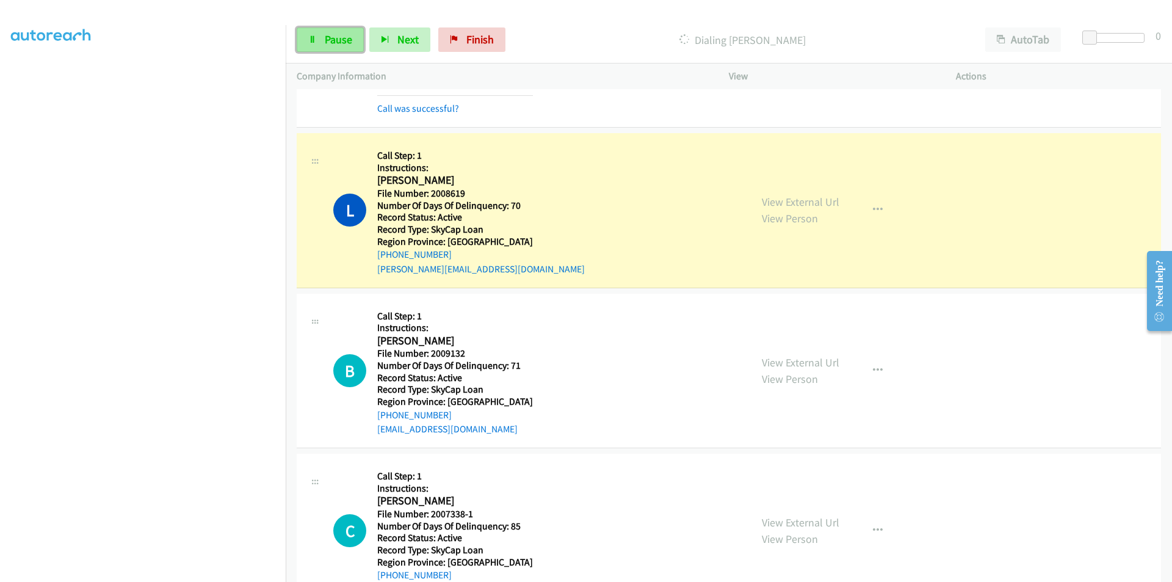
drag, startPoint x: 333, startPoint y: 34, endPoint x: 325, endPoint y: 48, distance: 16.1
click at [333, 35] on span "Pause" at bounding box center [338, 39] width 27 height 14
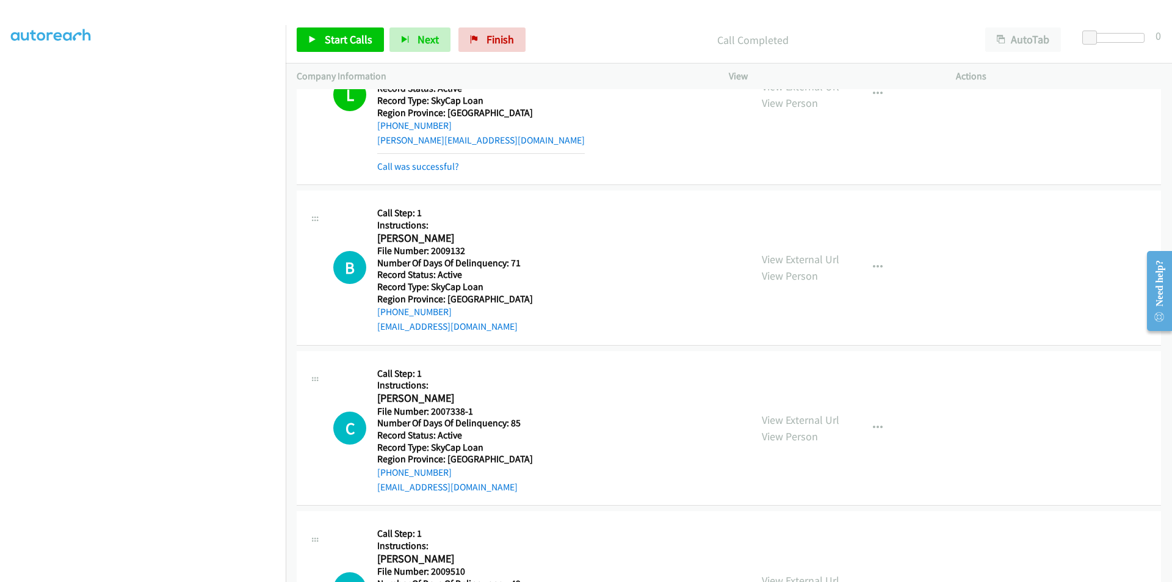
scroll to position [2564, 0]
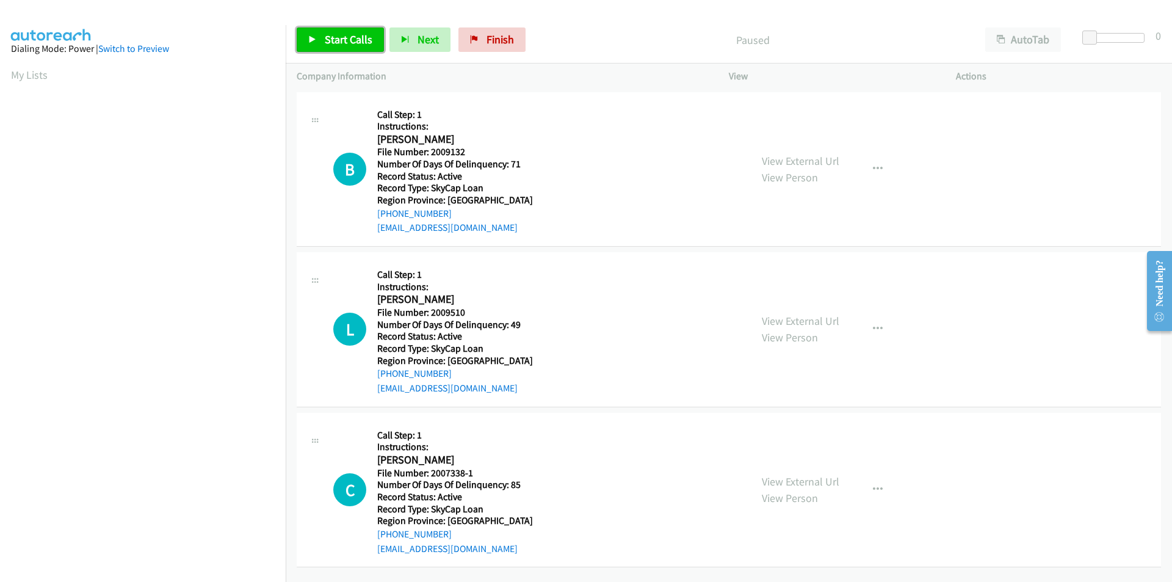
click at [335, 36] on span "Start Calls" at bounding box center [349, 39] width 48 height 14
click at [335, 36] on span "Pause" at bounding box center [338, 39] width 27 height 14
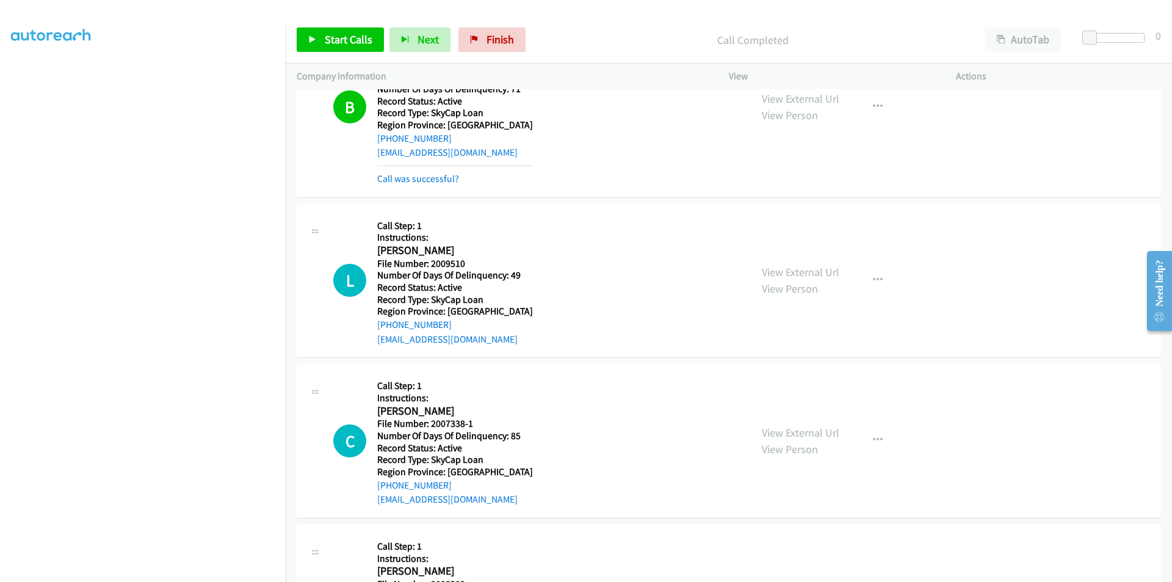
scroll to position [183, 0]
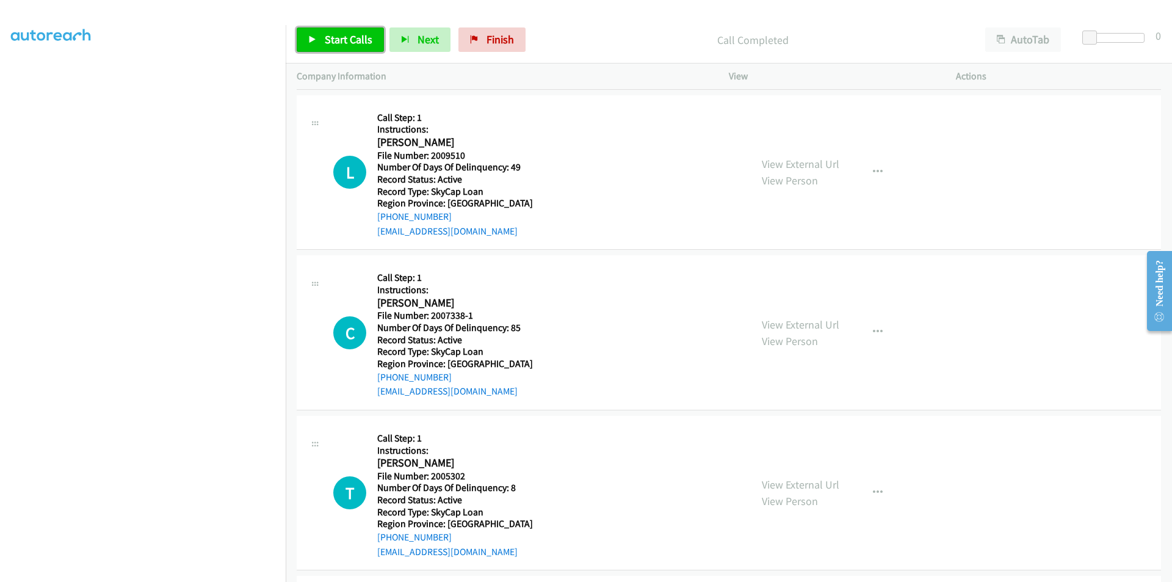
click at [342, 42] on span "Start Calls" at bounding box center [349, 39] width 48 height 14
drag, startPoint x: 343, startPoint y: 40, endPoint x: 309, endPoint y: 62, distance: 41.0
click at [344, 40] on span "Pause" at bounding box center [338, 39] width 27 height 14
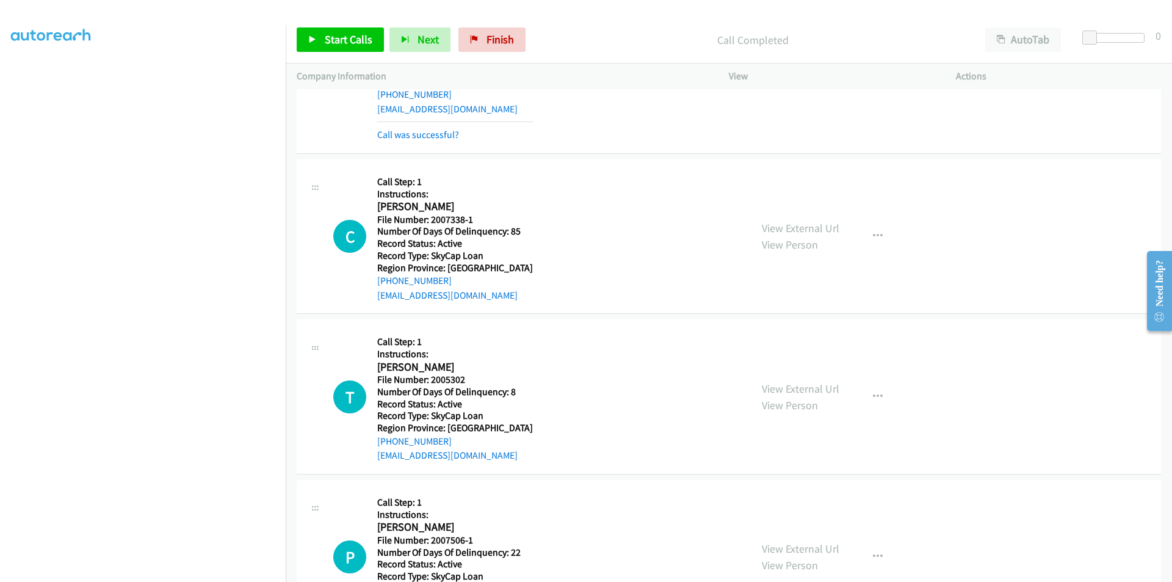
scroll to position [366, 0]
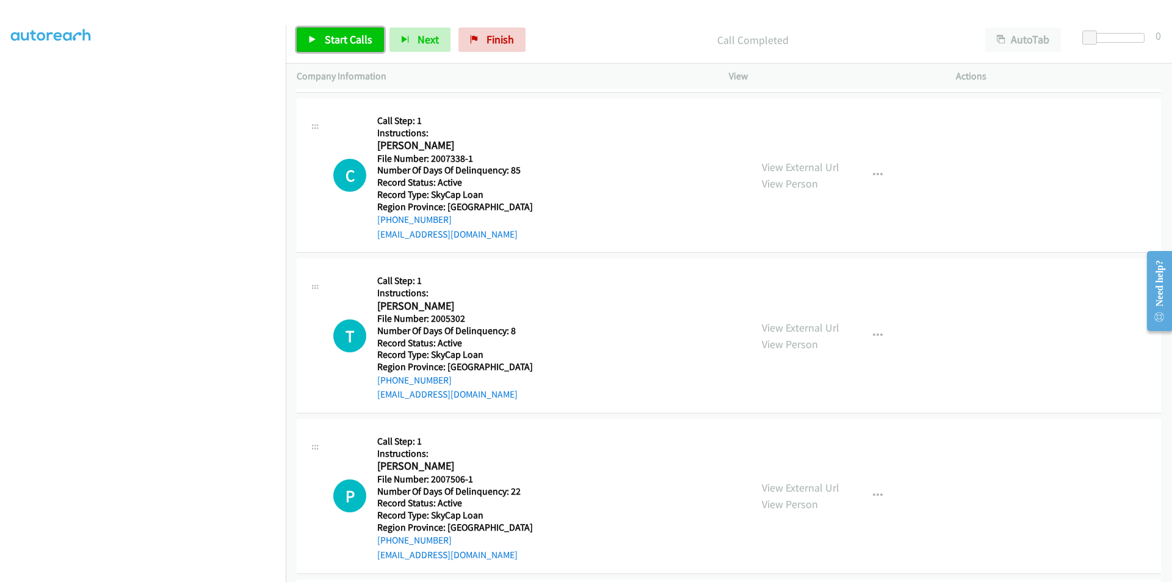
click at [341, 37] on span "Start Calls" at bounding box center [349, 39] width 48 height 14
click at [341, 37] on span "Pause" at bounding box center [338, 39] width 27 height 14
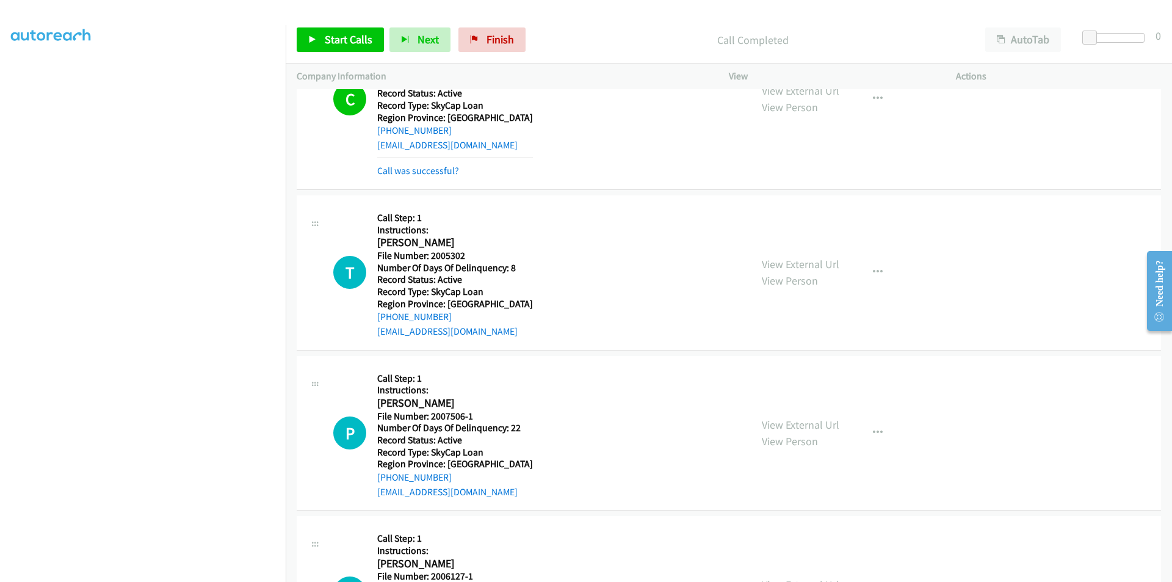
scroll to position [549, 0]
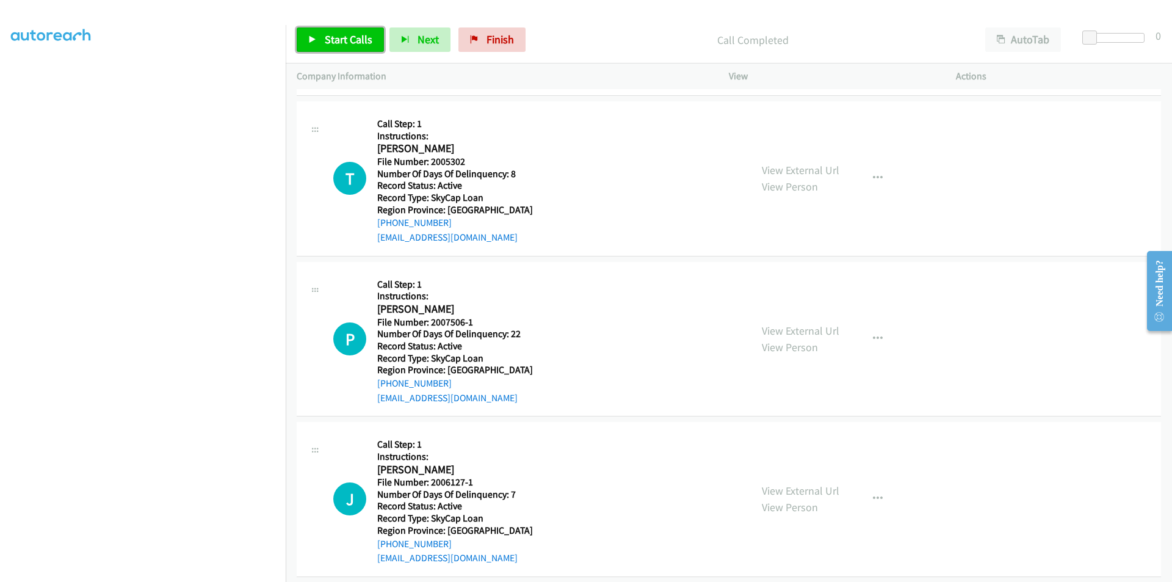
click at [355, 38] on span "Start Calls" at bounding box center [349, 39] width 48 height 14
click at [350, 38] on span "Pause" at bounding box center [338, 39] width 27 height 14
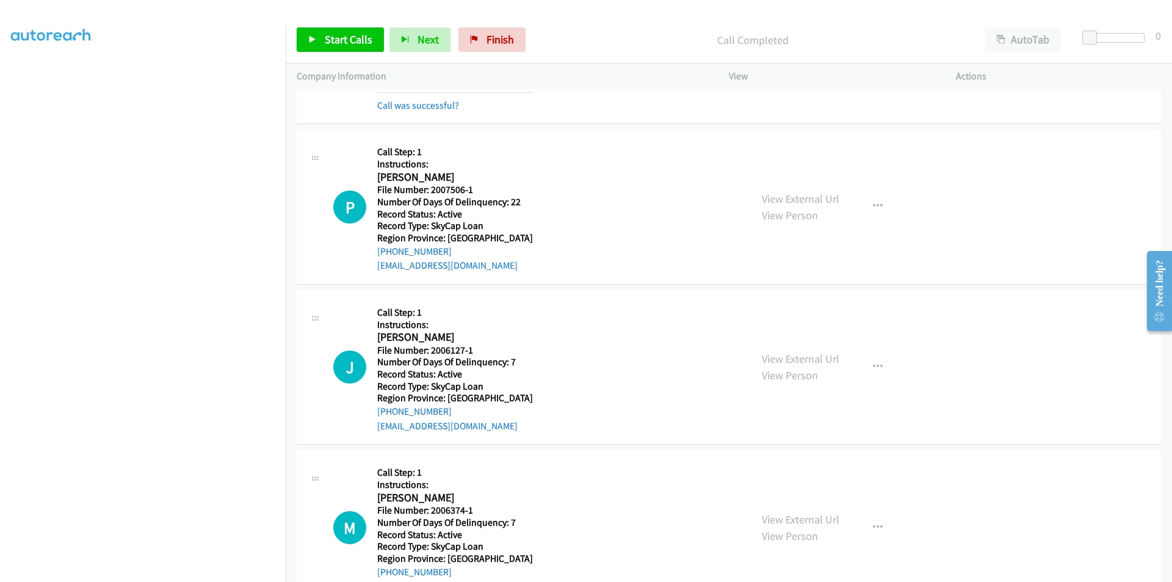
scroll to position [711, 0]
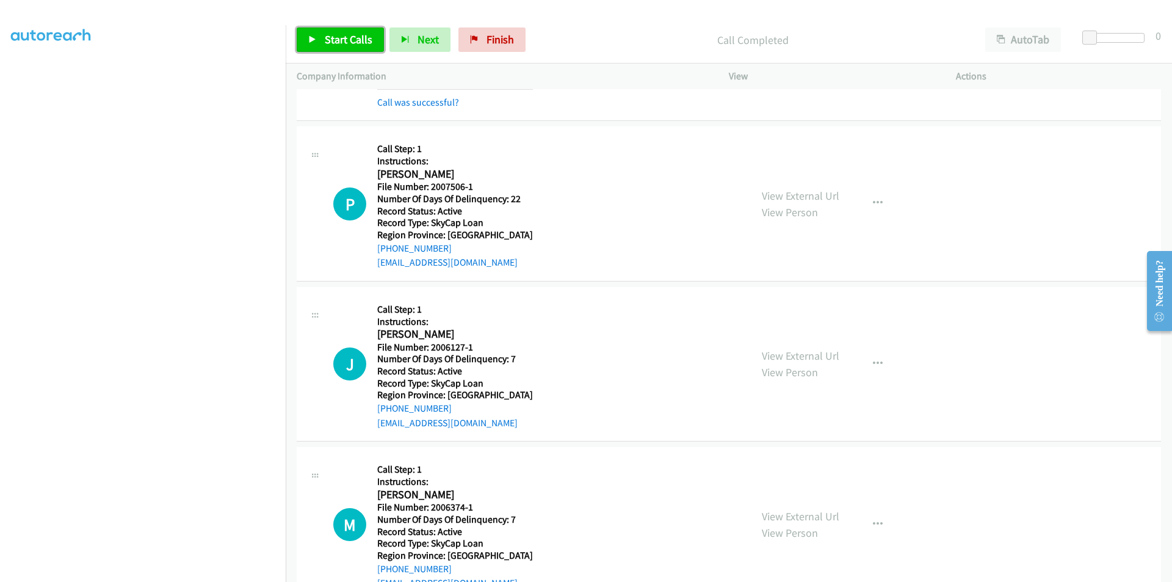
click at [334, 31] on link "Start Calls" at bounding box center [340, 39] width 87 height 24
click at [338, 35] on span "Pause" at bounding box center [338, 39] width 27 height 14
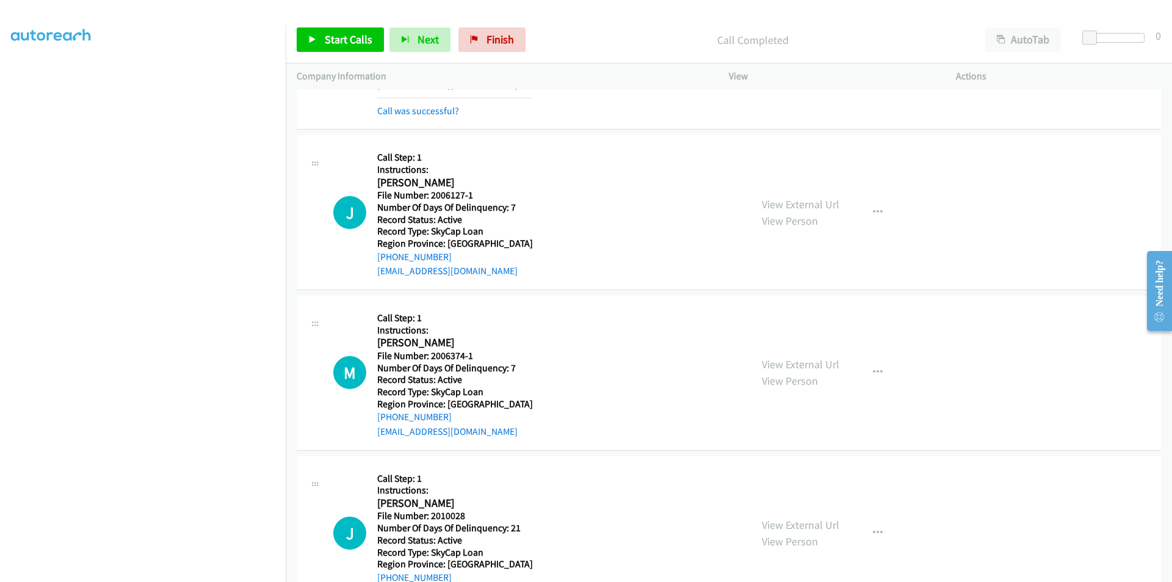
scroll to position [894, 0]
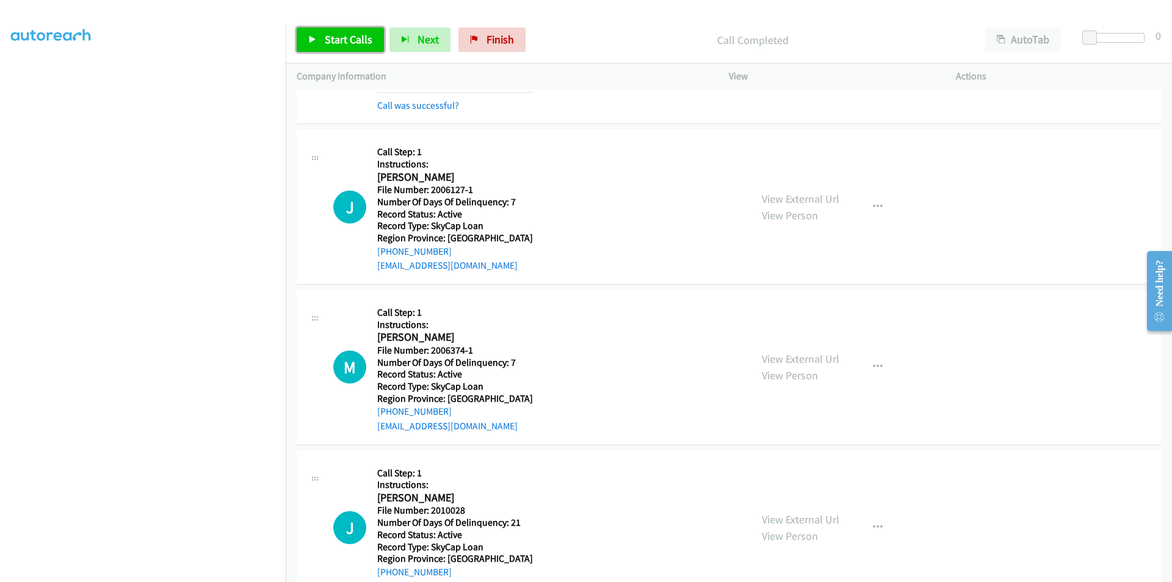
click at [343, 34] on span "Start Calls" at bounding box center [349, 39] width 48 height 14
click at [343, 34] on span "Pause" at bounding box center [338, 39] width 27 height 14
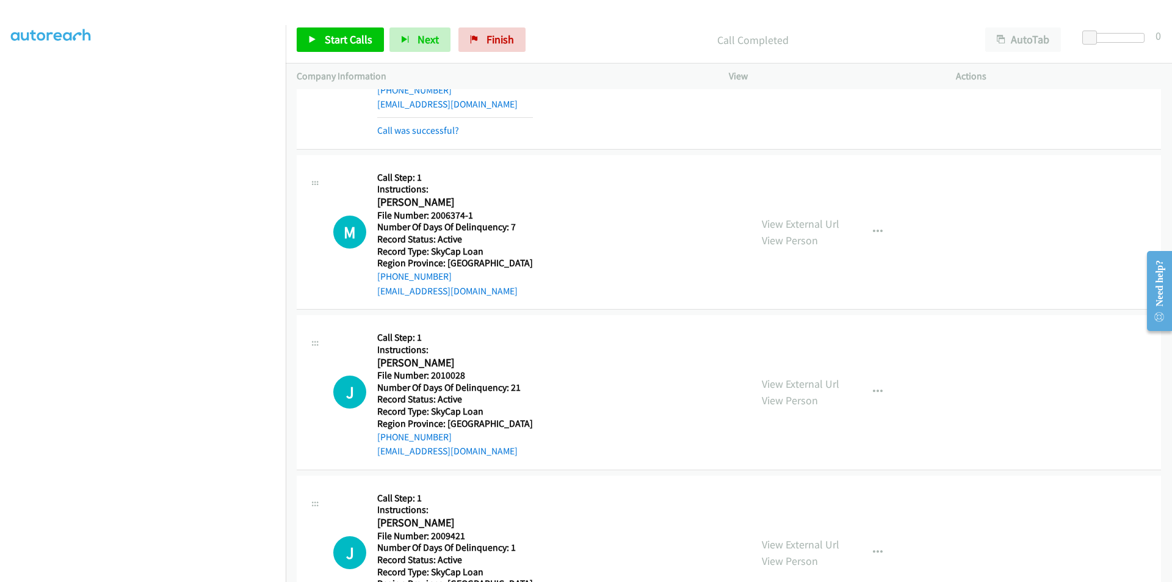
scroll to position [1077, 0]
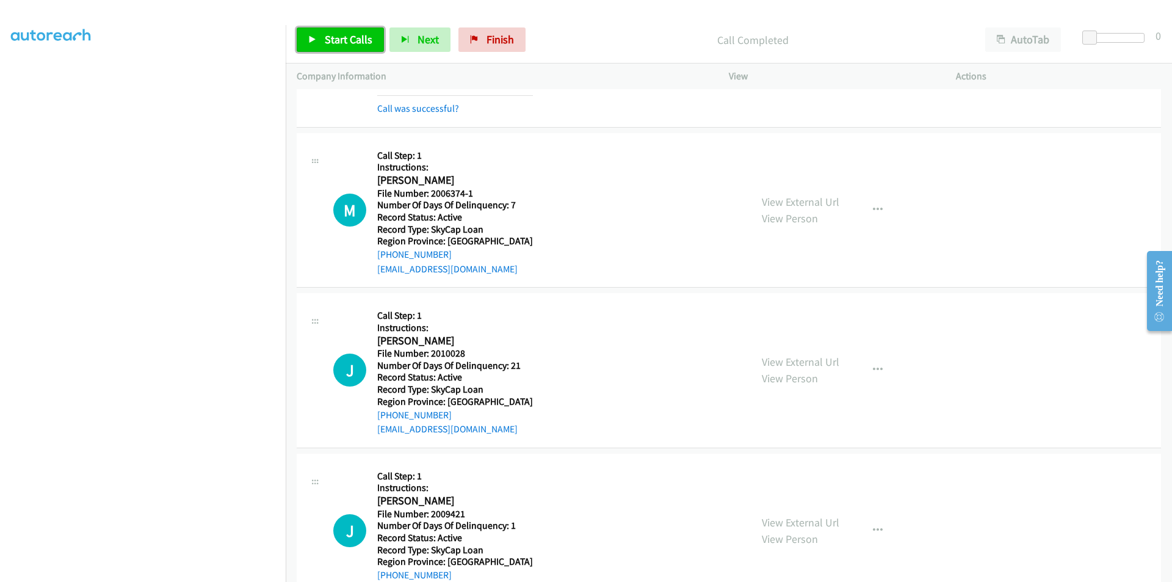
click at [335, 34] on span "Start Calls" at bounding box center [349, 39] width 48 height 14
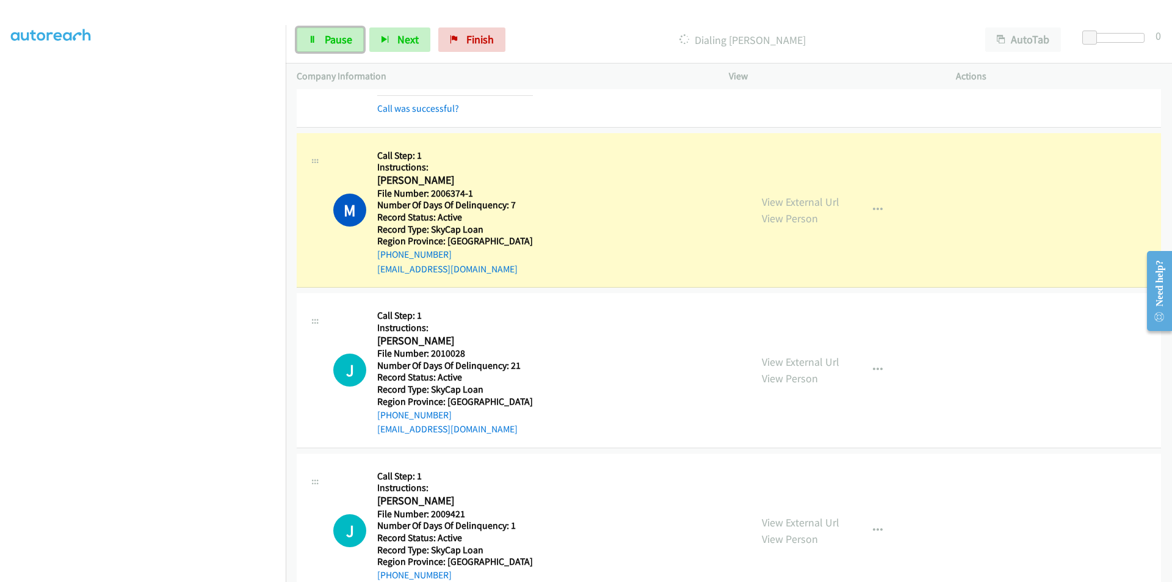
click at [335, 34] on span "Pause" at bounding box center [338, 39] width 27 height 14
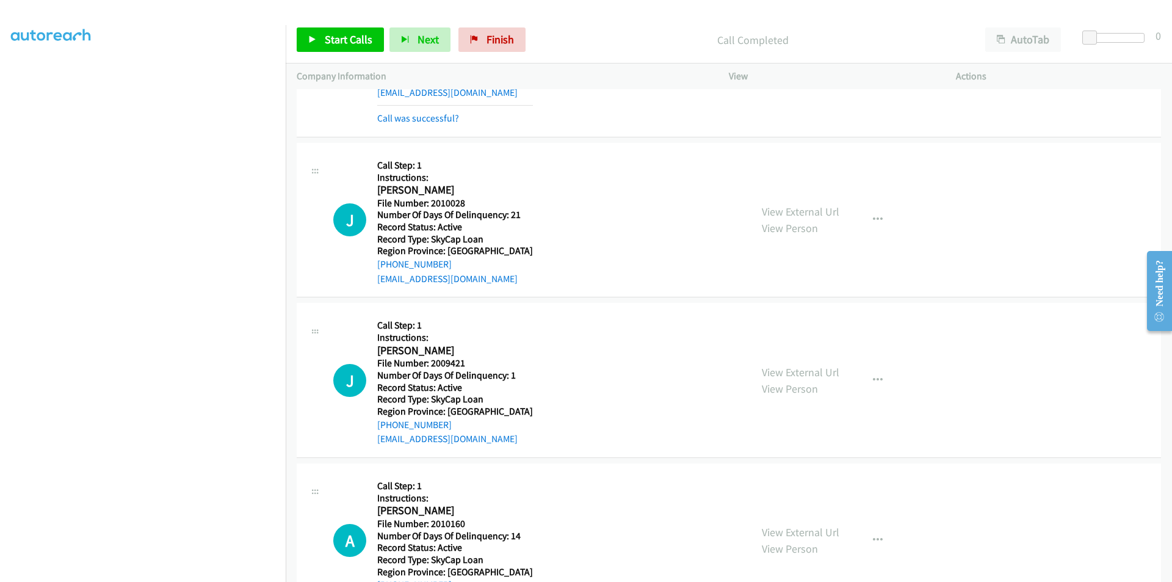
scroll to position [1260, 0]
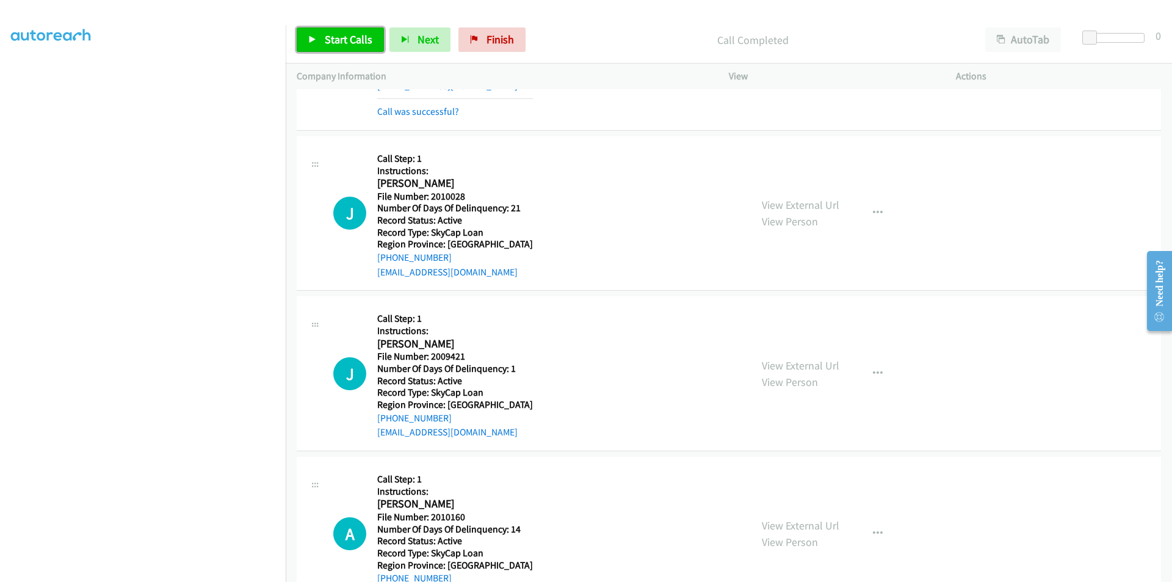
click at [335, 35] on span "Start Calls" at bounding box center [349, 39] width 48 height 14
click at [331, 39] on span "Pause" at bounding box center [338, 39] width 27 height 14
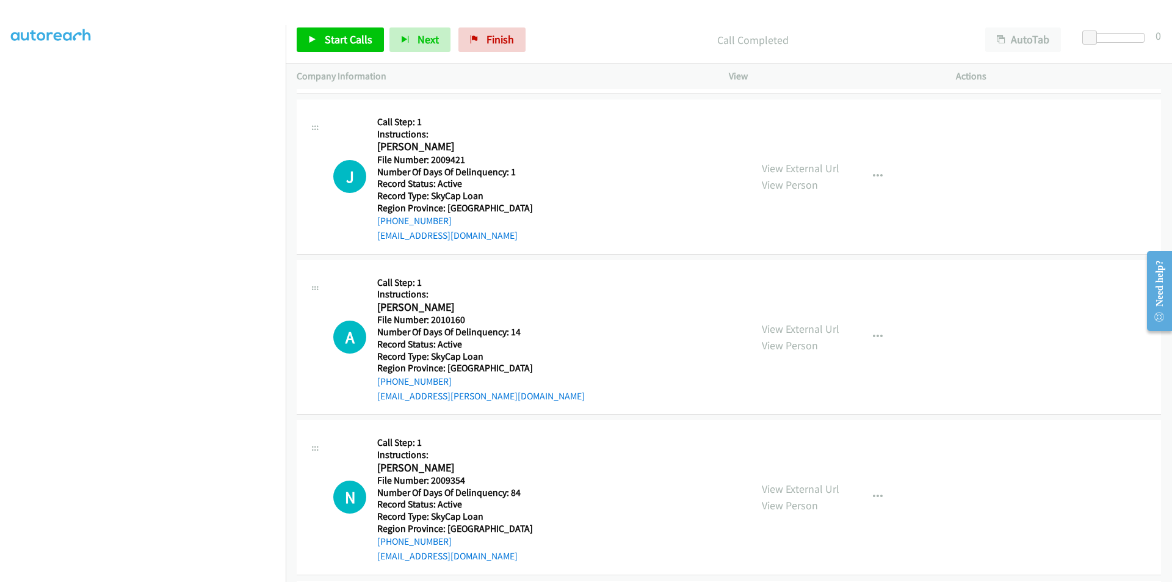
scroll to position [1504, 0]
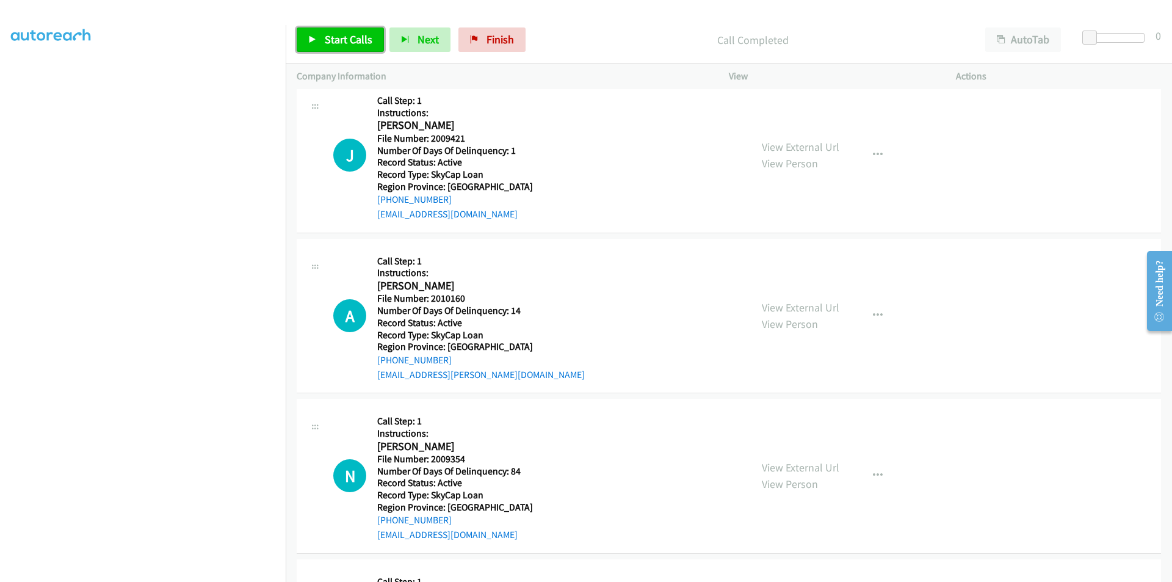
click at [338, 33] on span "Start Calls" at bounding box center [349, 39] width 48 height 14
click at [335, 36] on span "Pause" at bounding box center [338, 39] width 27 height 14
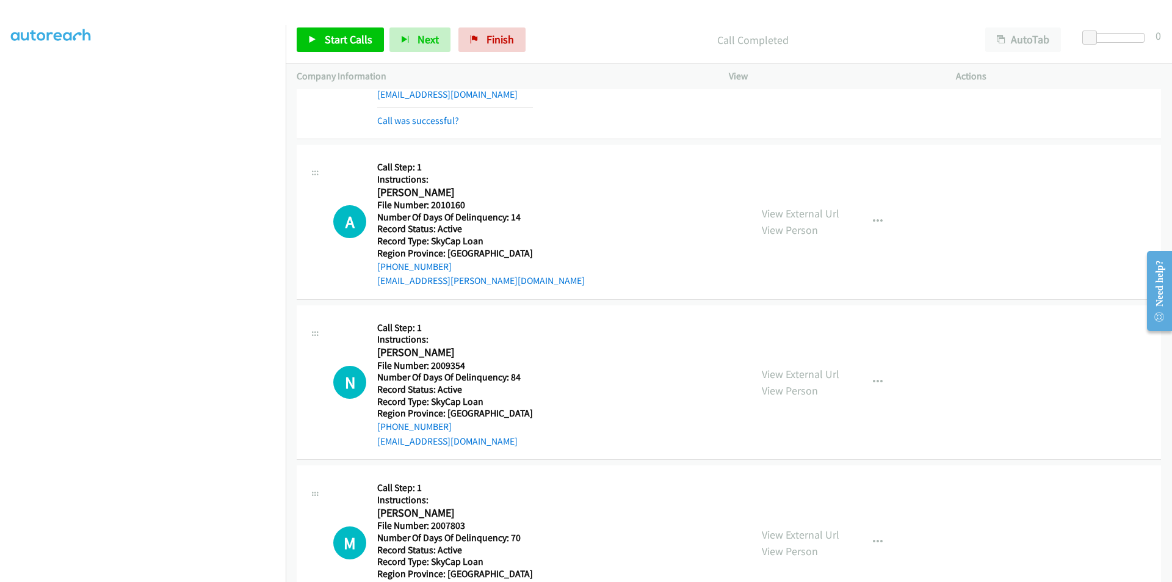
scroll to position [1626, 0]
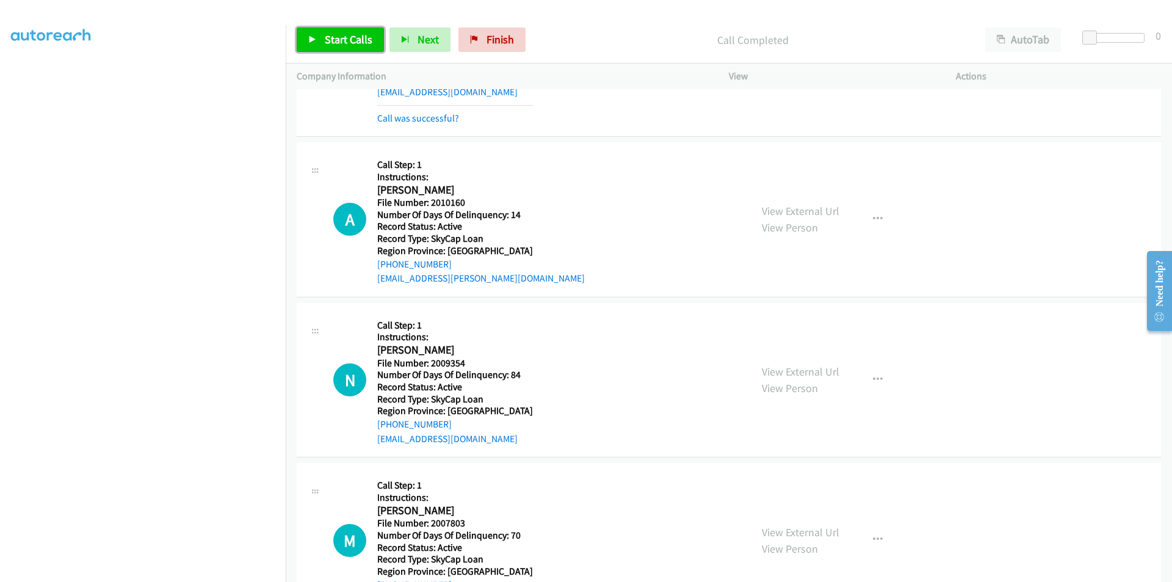
click at [360, 33] on span "Start Calls" at bounding box center [349, 39] width 48 height 14
click at [330, 38] on span "Pause" at bounding box center [338, 39] width 27 height 14
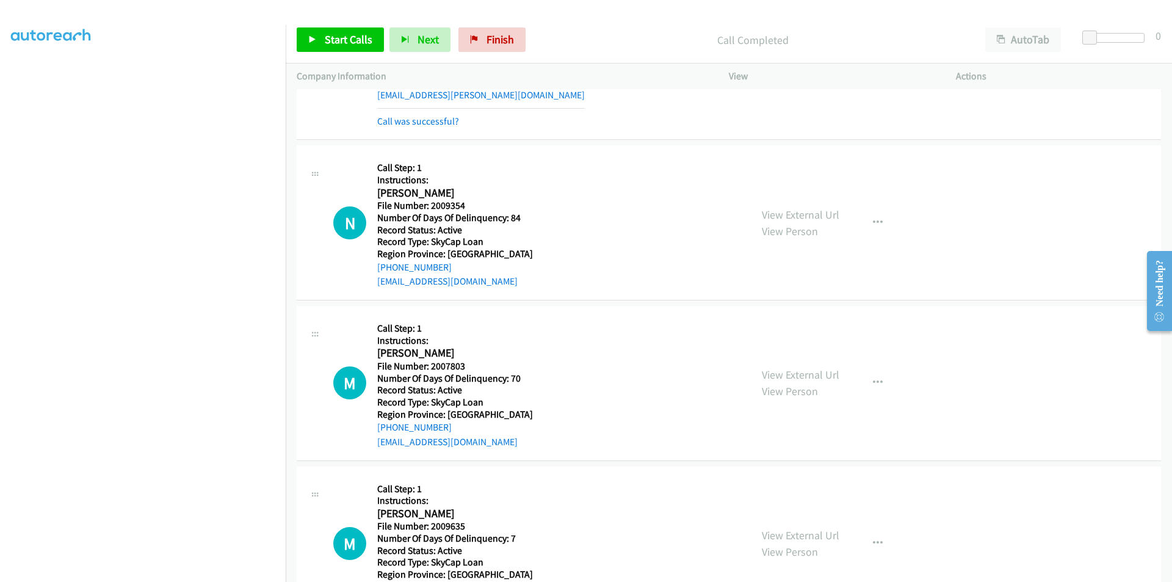
scroll to position [1870, 0]
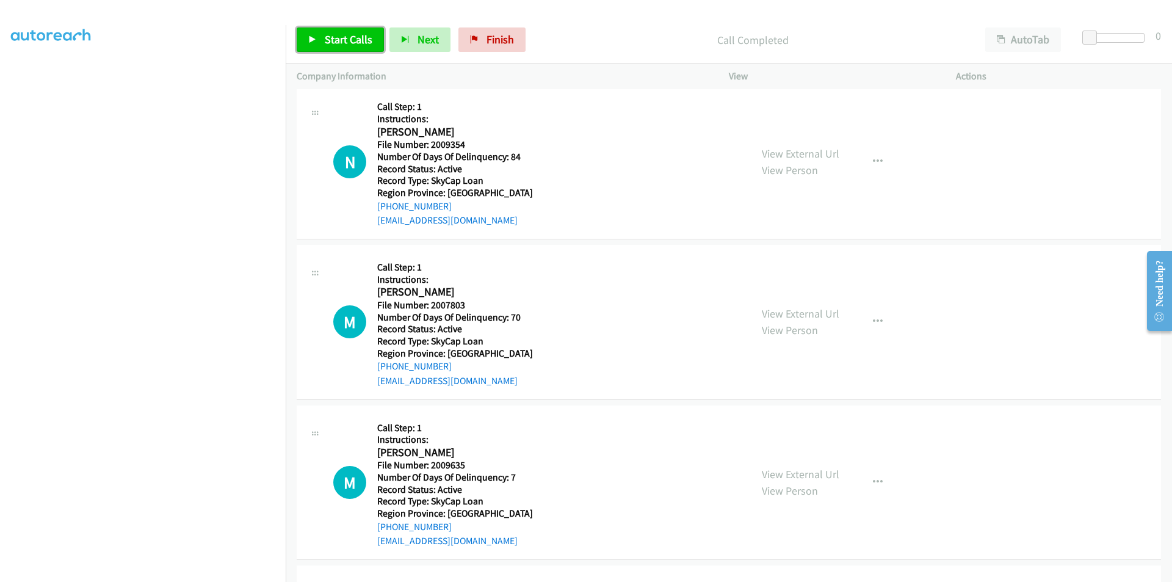
click at [347, 39] on span "Start Calls" at bounding box center [349, 39] width 48 height 14
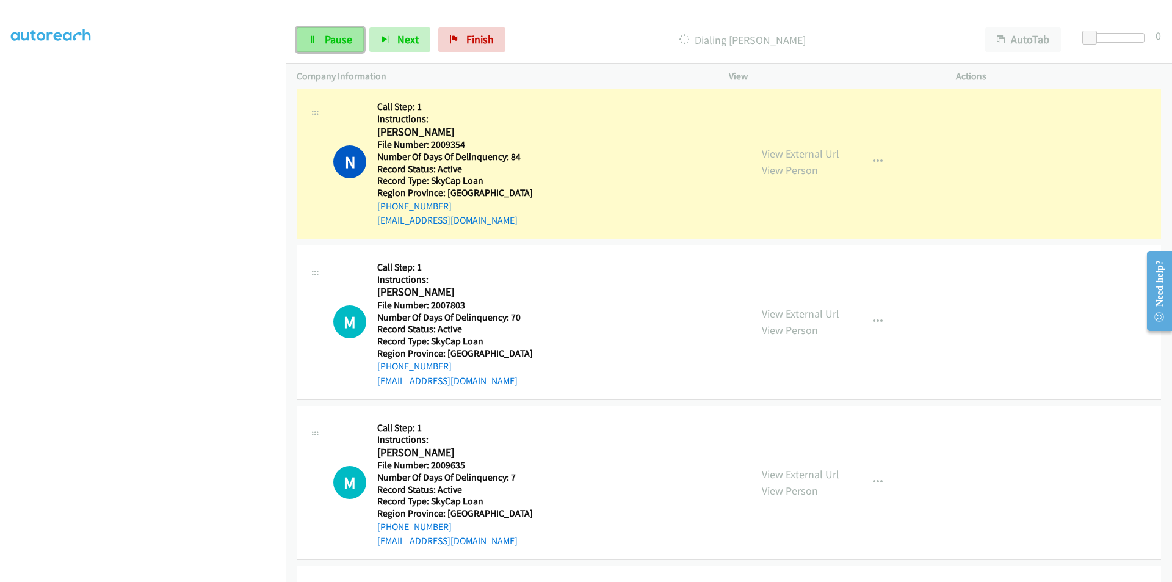
click at [345, 38] on span "Pause" at bounding box center [338, 39] width 27 height 14
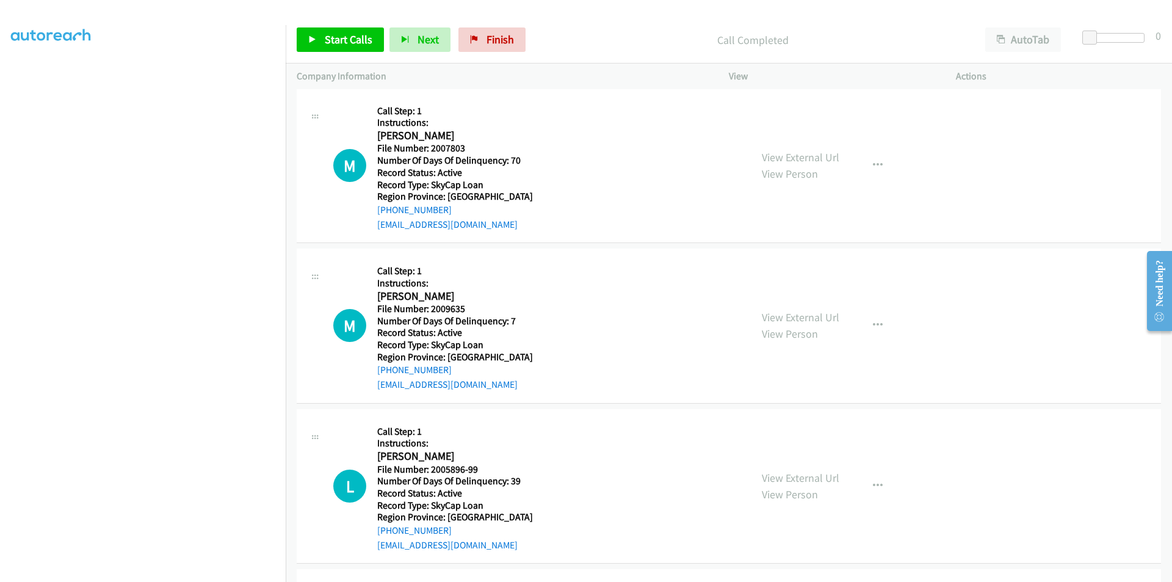
scroll to position [2053, 0]
click at [336, 40] on span "Start Calls" at bounding box center [349, 39] width 48 height 14
click at [345, 36] on span "Pause" at bounding box center [338, 39] width 27 height 14
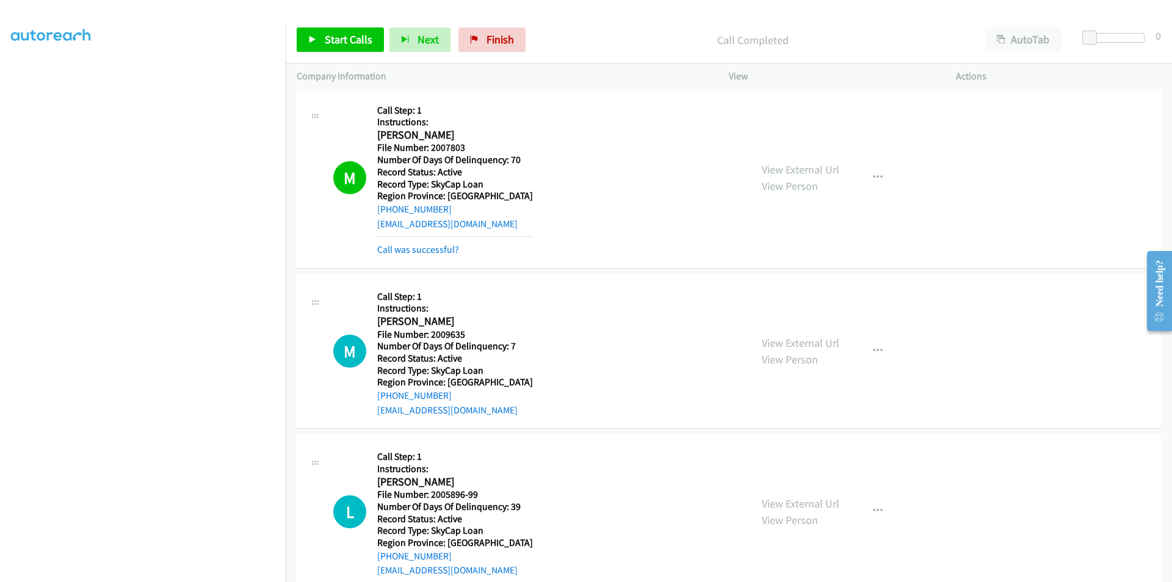
scroll to position [2237, 0]
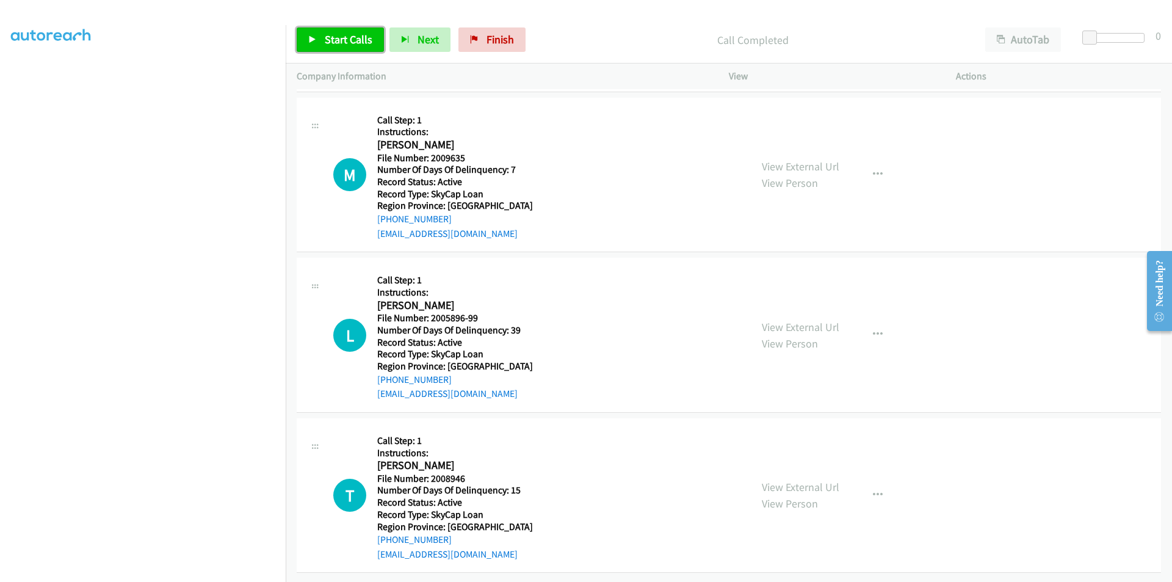
click at [347, 38] on span "Start Calls" at bounding box center [349, 39] width 48 height 14
click at [339, 40] on span "Pause" at bounding box center [338, 39] width 27 height 14
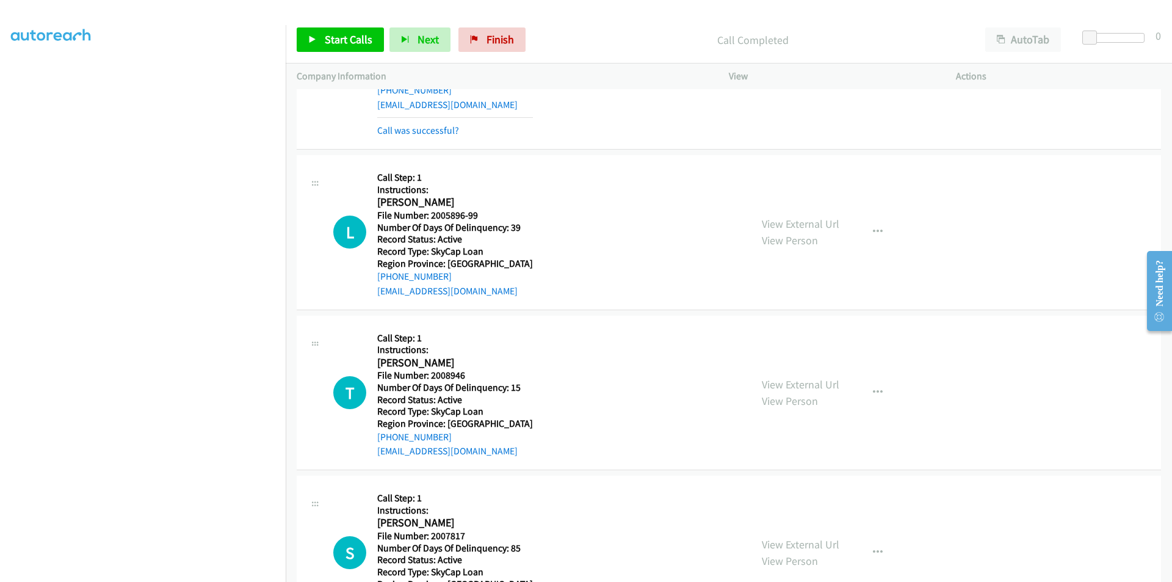
scroll to position [2420, 0]
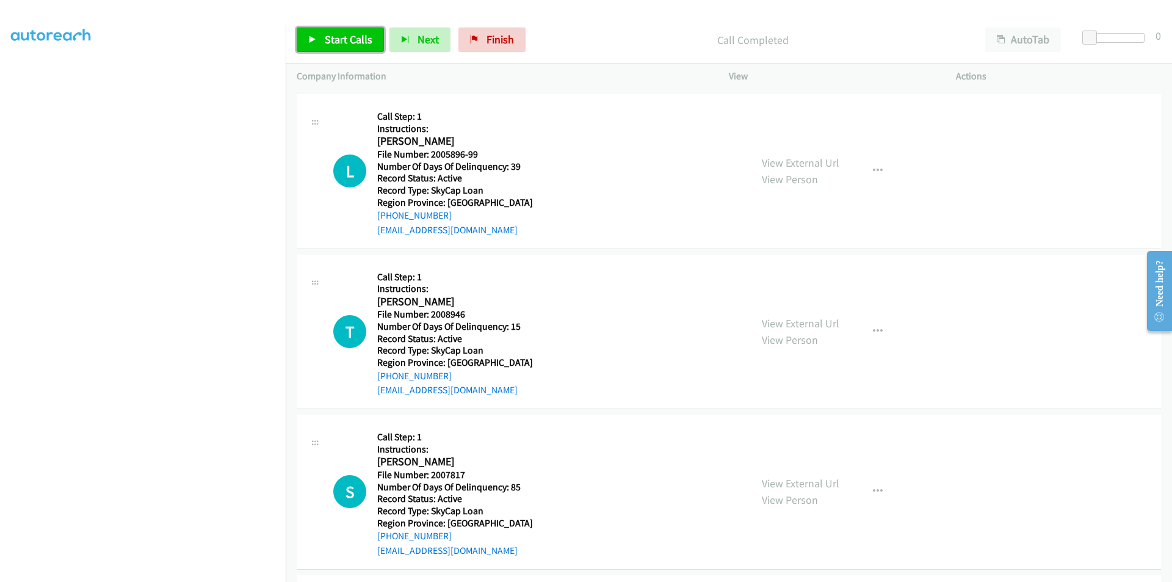
click at [322, 38] on link "Start Calls" at bounding box center [340, 39] width 87 height 24
click at [324, 39] on link "Pause" at bounding box center [330, 39] width 67 height 24
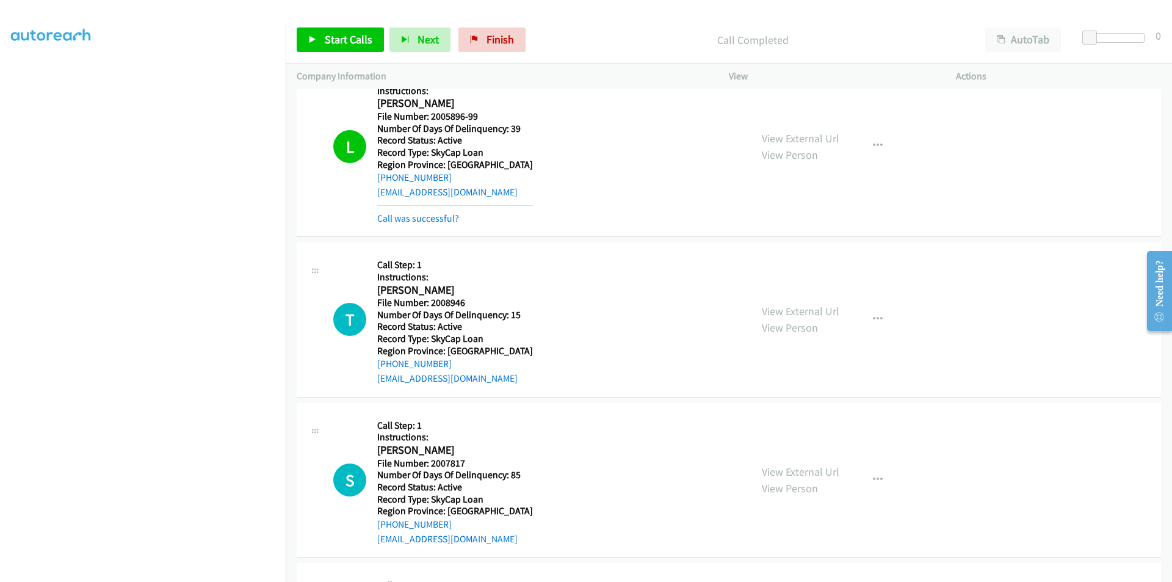
scroll to position [2603, 0]
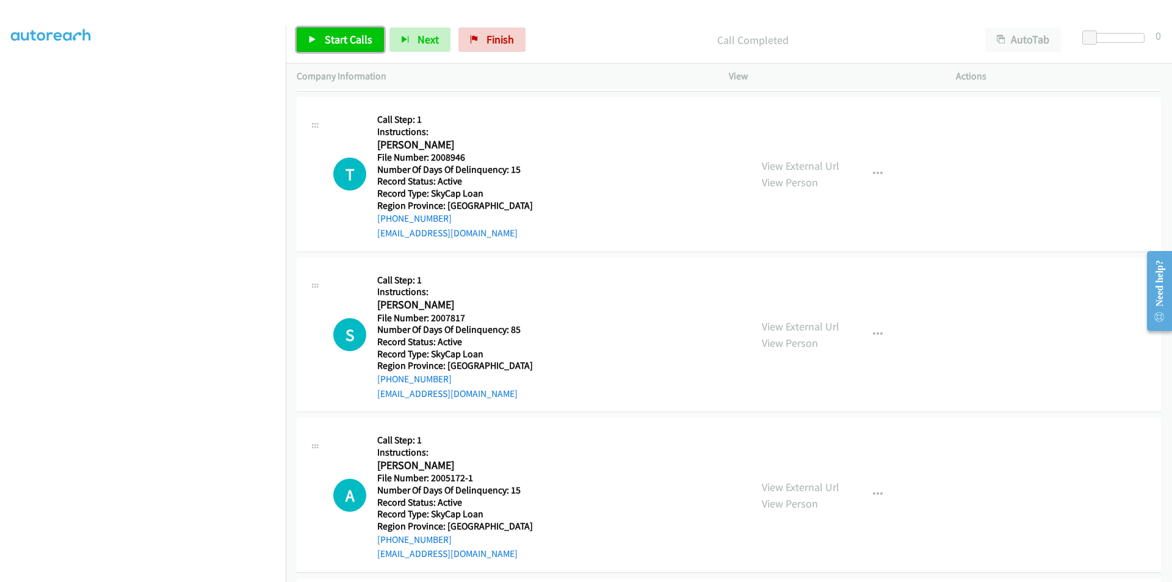
click at [344, 44] on span "Start Calls" at bounding box center [349, 39] width 48 height 14
click at [345, 40] on span "Pause" at bounding box center [338, 39] width 27 height 14
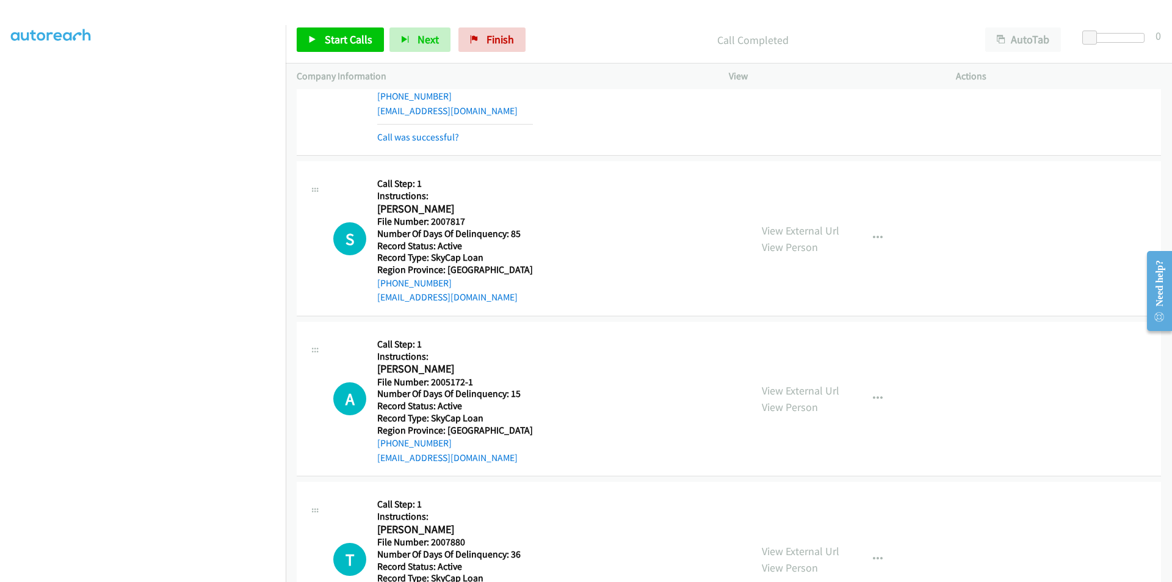
scroll to position [2786, 0]
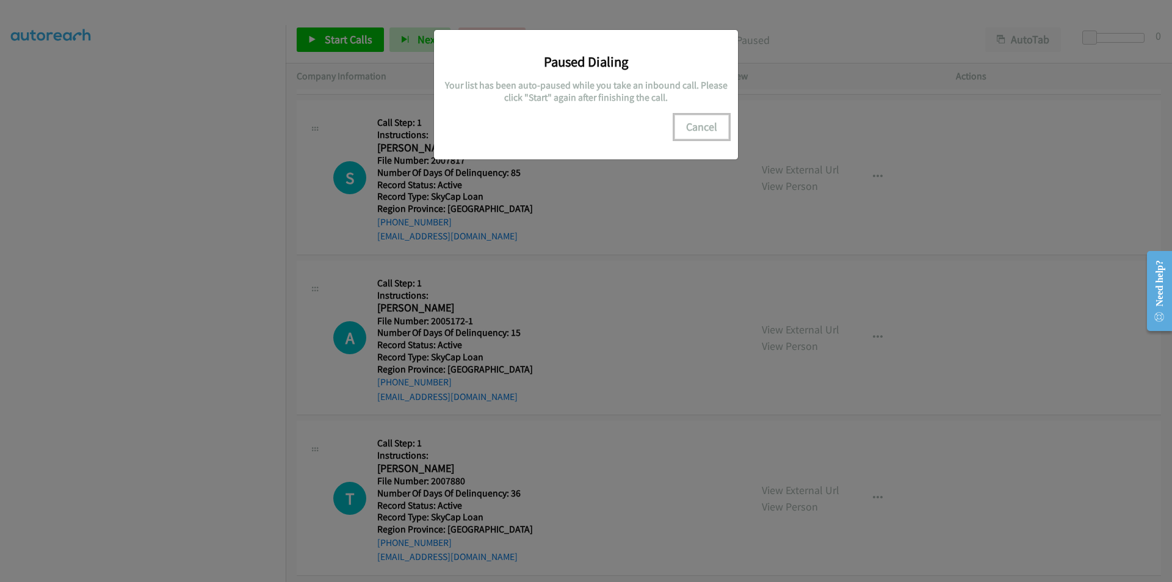
click at [691, 126] on button "Cancel" at bounding box center [701, 127] width 54 height 24
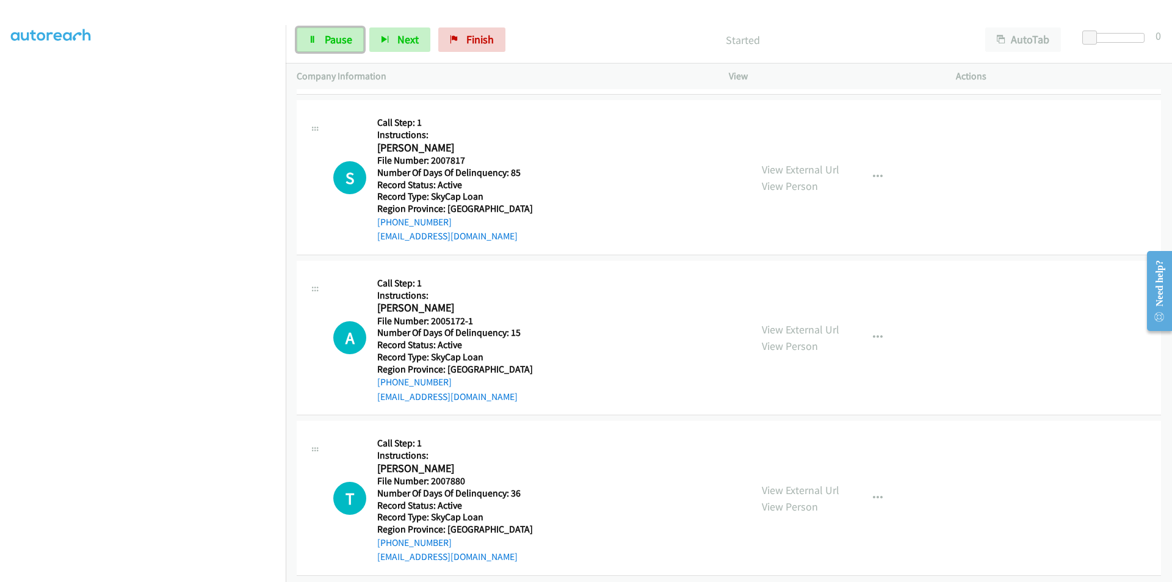
click at [334, 37] on span "Pause" at bounding box center [338, 39] width 27 height 14
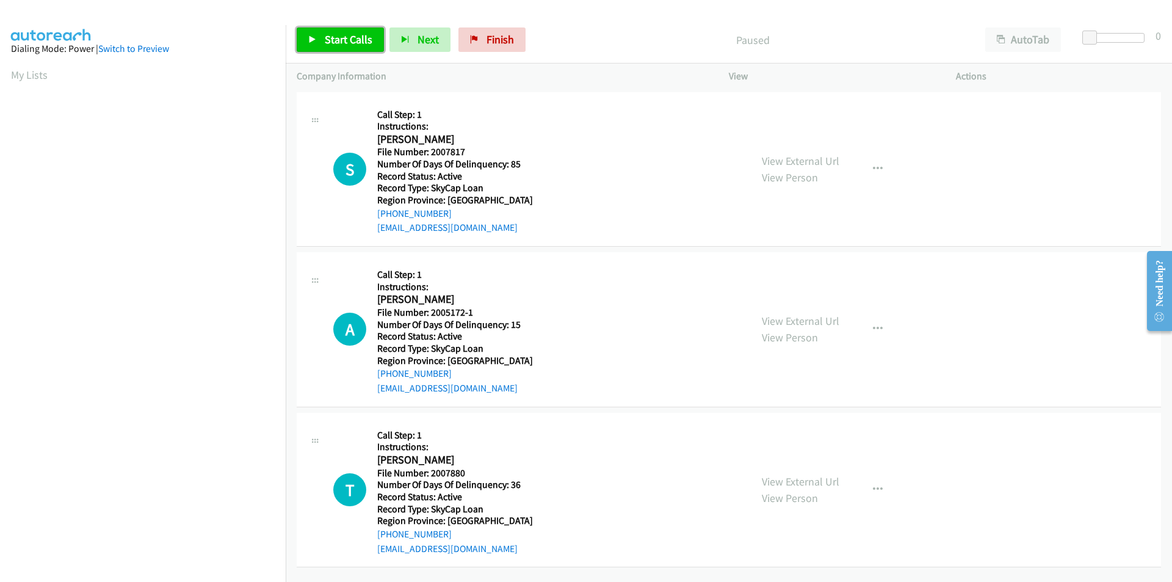
click at [353, 43] on span "Start Calls" at bounding box center [349, 39] width 48 height 14
click at [353, 43] on link "Pause" at bounding box center [330, 39] width 67 height 24
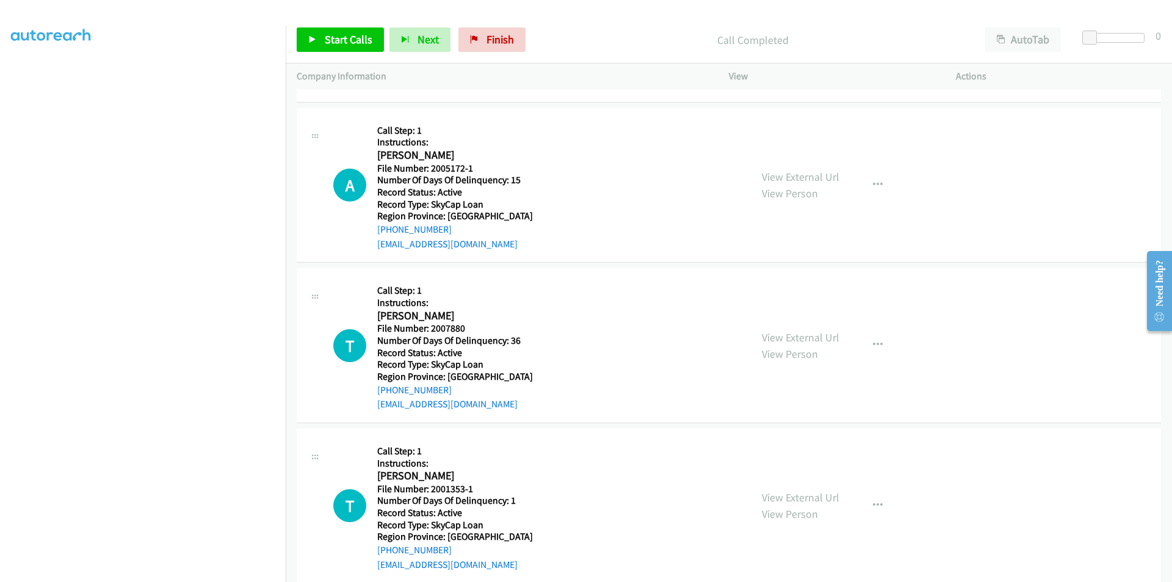
scroll to position [183, 0]
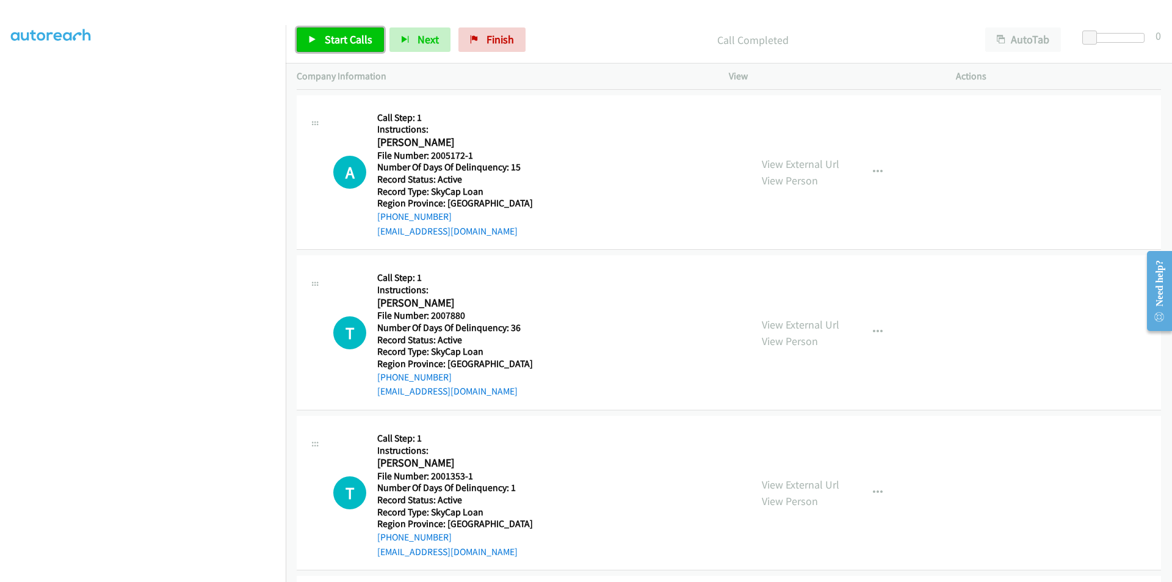
click at [349, 34] on span "Start Calls" at bounding box center [349, 39] width 48 height 14
click at [349, 34] on span "Pause" at bounding box center [338, 39] width 27 height 14
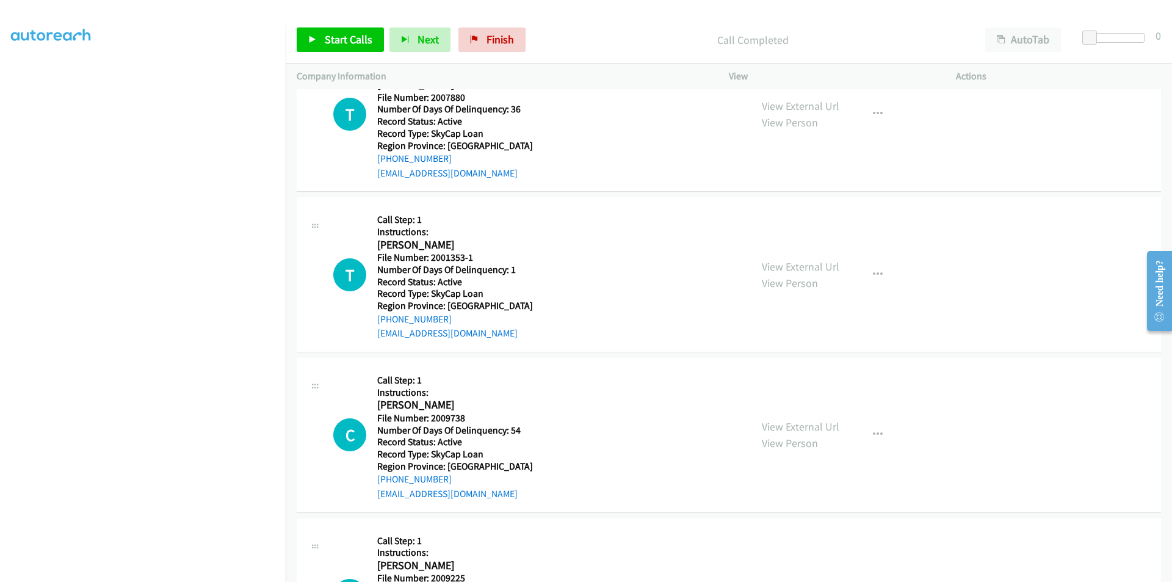
scroll to position [366, 0]
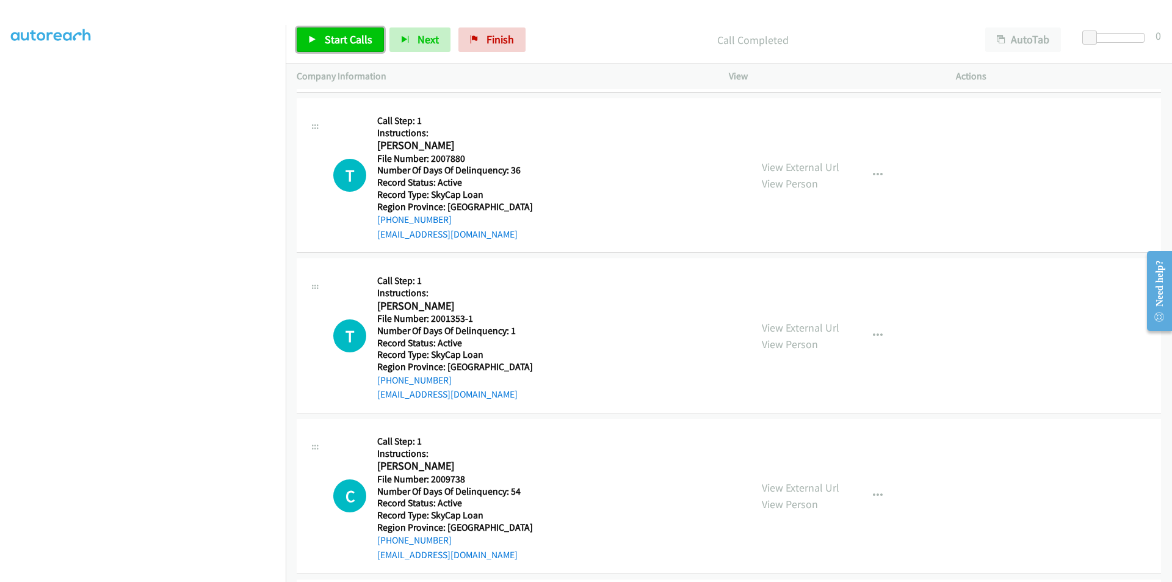
click at [333, 34] on span "Start Calls" at bounding box center [349, 39] width 48 height 14
click at [335, 42] on span "Pause" at bounding box center [338, 39] width 27 height 14
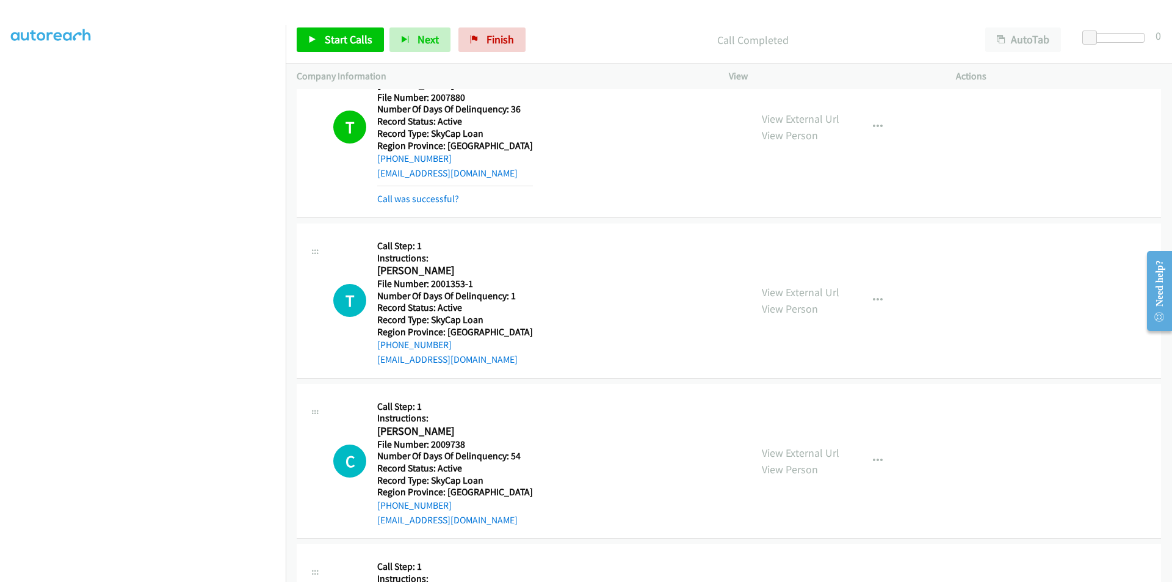
scroll to position [549, 0]
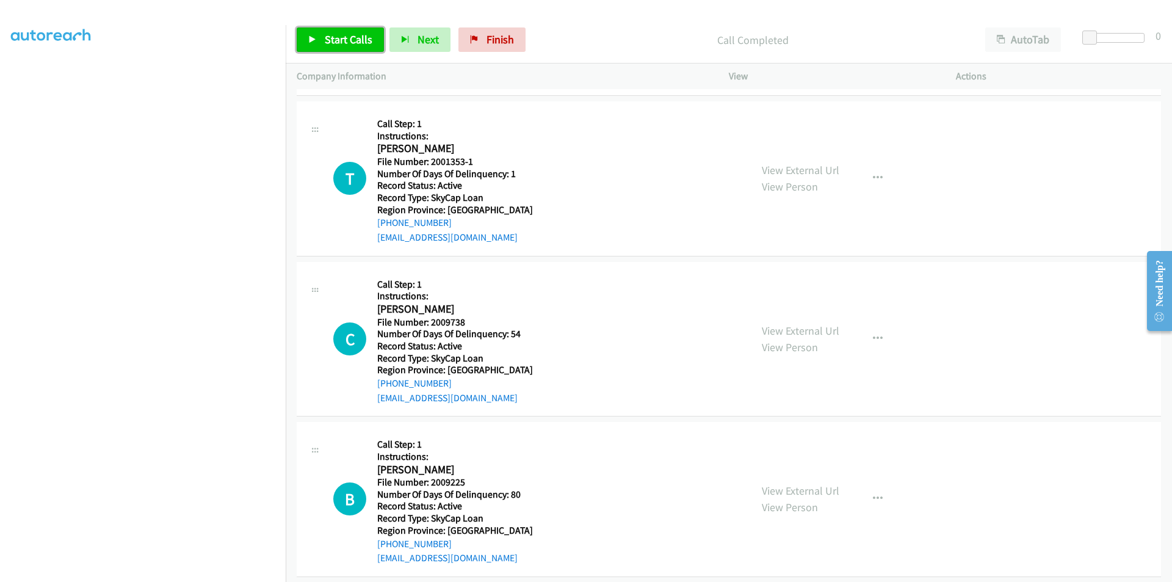
click at [320, 36] on link "Start Calls" at bounding box center [340, 39] width 87 height 24
click at [331, 40] on span "Pause" at bounding box center [338, 39] width 27 height 14
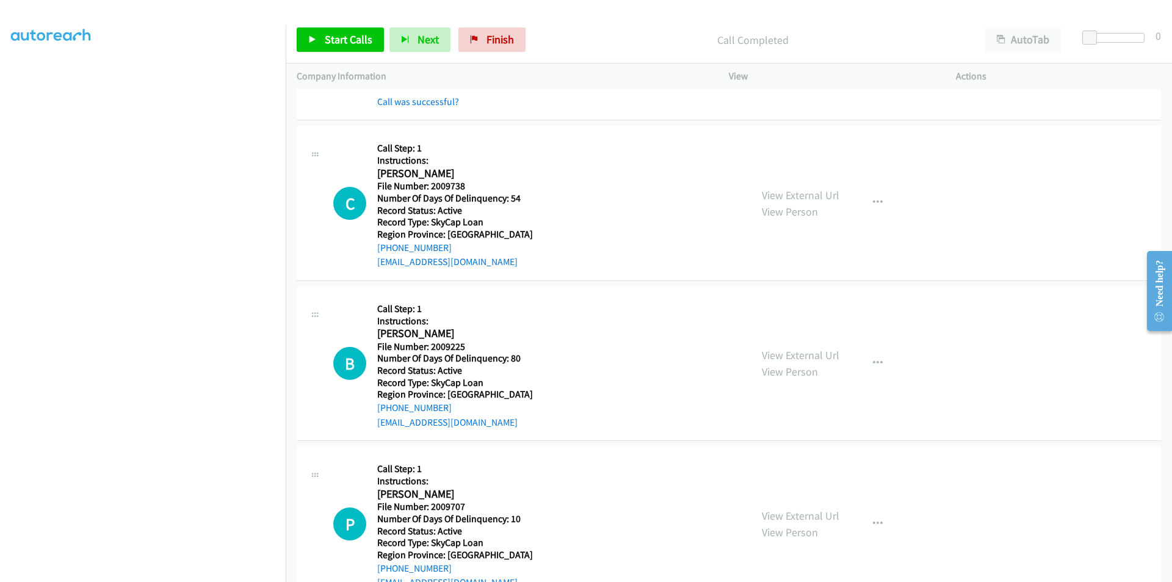
scroll to position [732, 0]
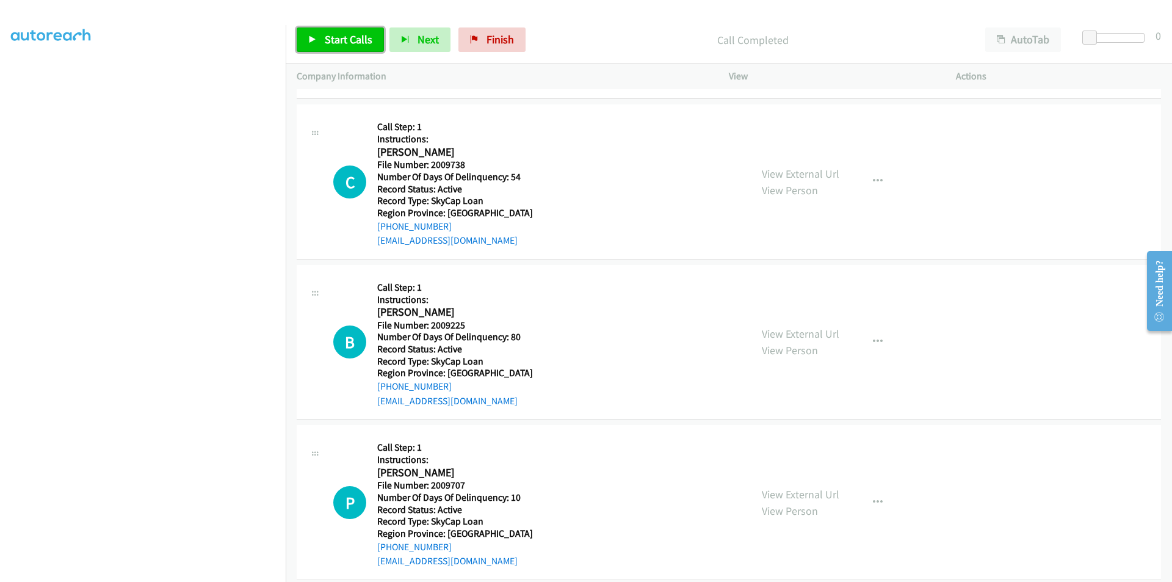
click at [373, 44] on link "Start Calls" at bounding box center [340, 39] width 87 height 24
click at [349, 46] on link "Pause" at bounding box center [330, 39] width 67 height 24
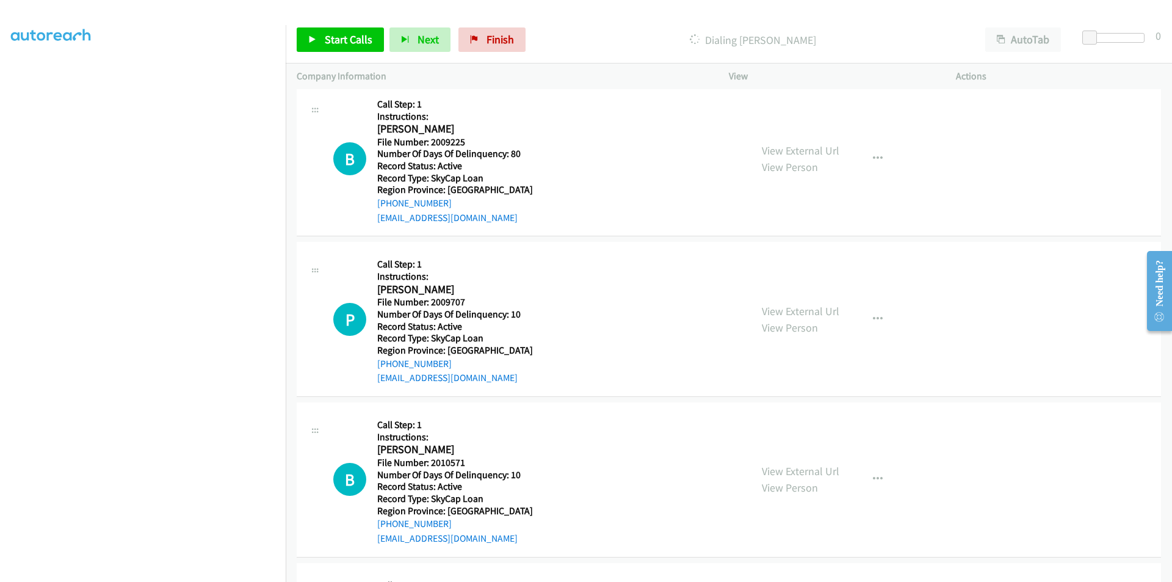
scroll to position [941, 0]
click at [336, 40] on span "Start Calls" at bounding box center [349, 39] width 48 height 14
click at [338, 37] on span "Pause" at bounding box center [338, 39] width 27 height 14
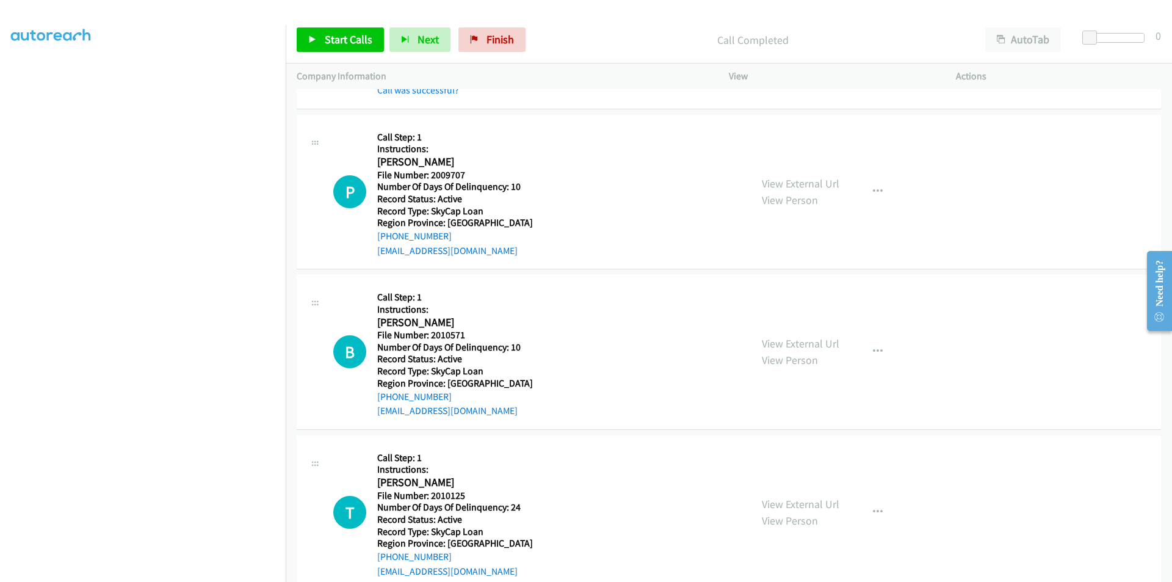
scroll to position [1121, 0]
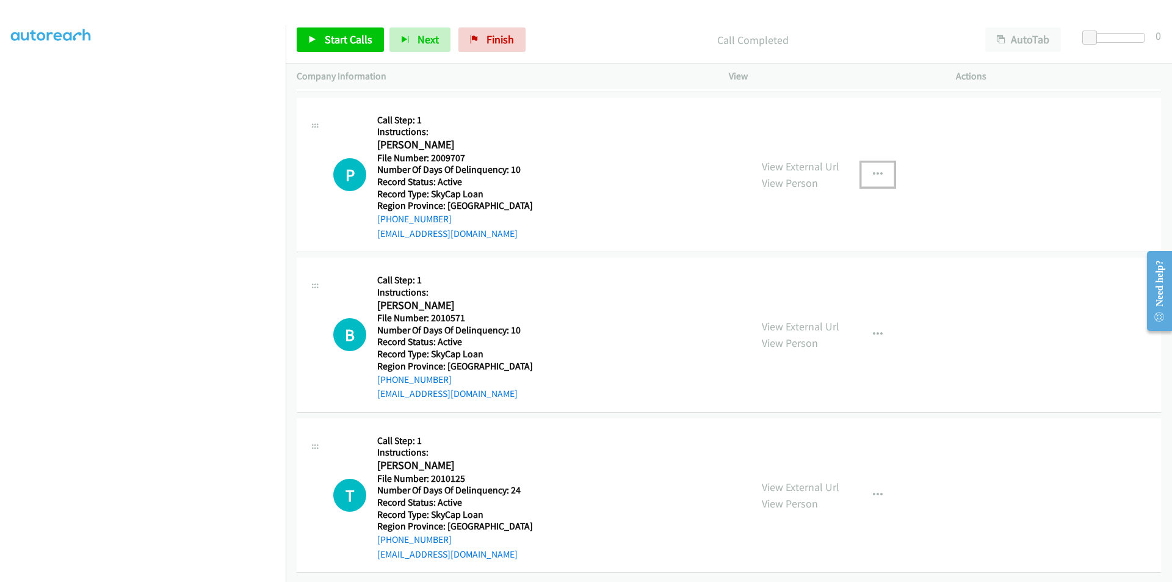
click at [873, 170] on icon "button" at bounding box center [878, 175] width 10 height 10
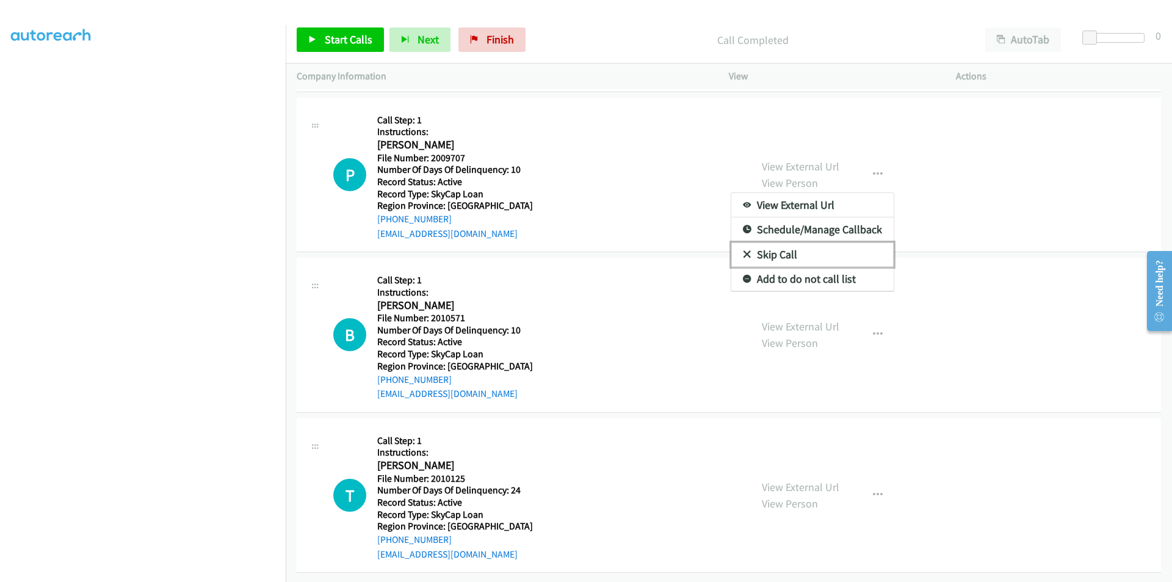
click at [830, 250] on link "Skip Call" at bounding box center [812, 254] width 162 height 24
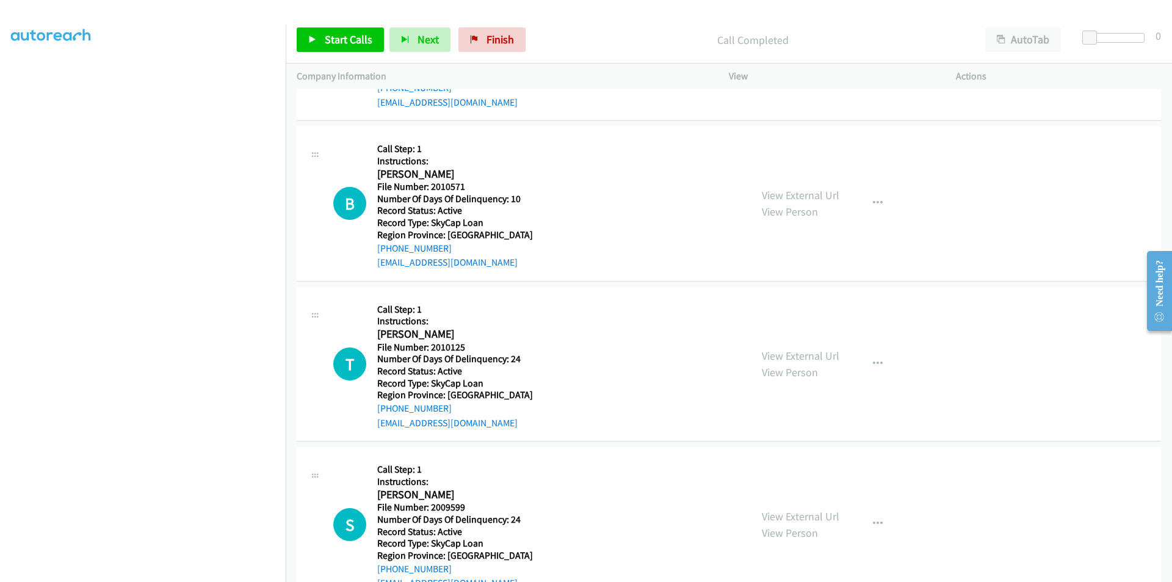
scroll to position [1304, 0]
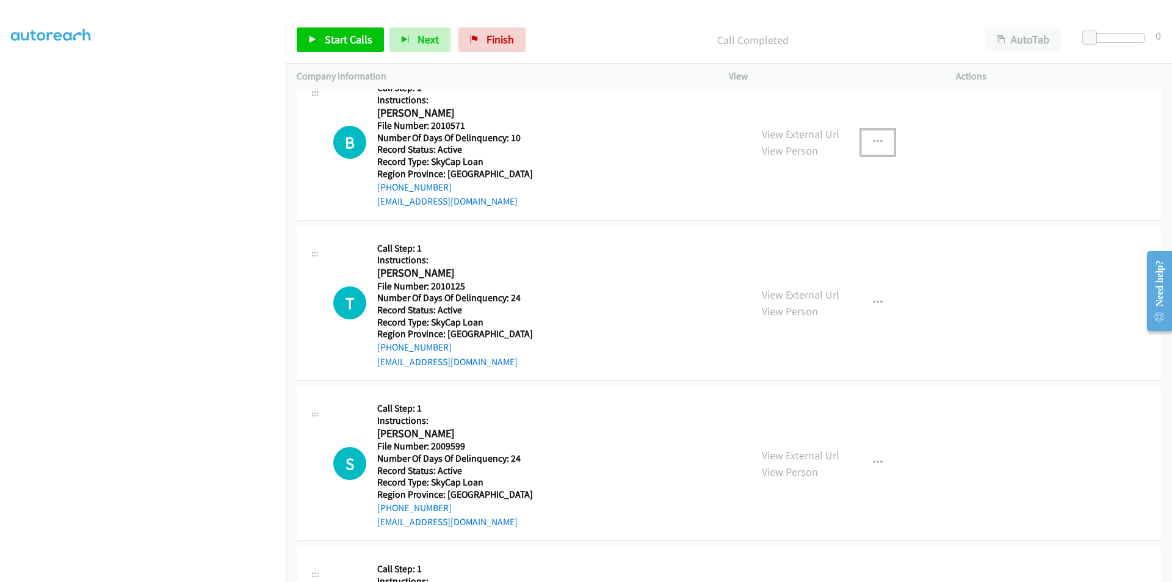
click at [873, 142] on icon "button" at bounding box center [878, 142] width 10 height 10
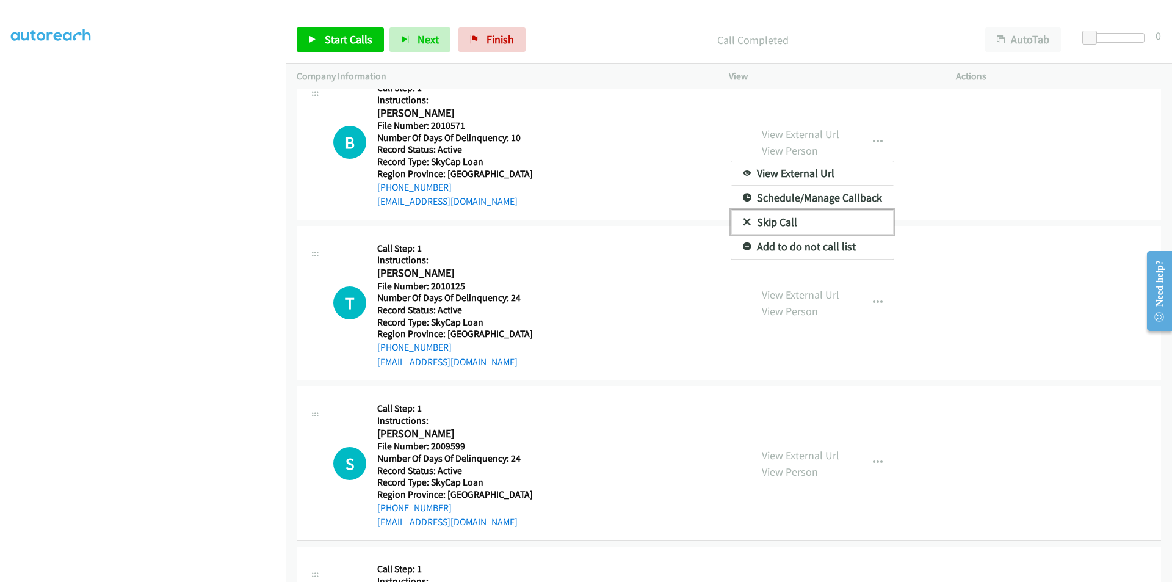
click at [813, 224] on link "Skip Call" at bounding box center [812, 222] width 162 height 24
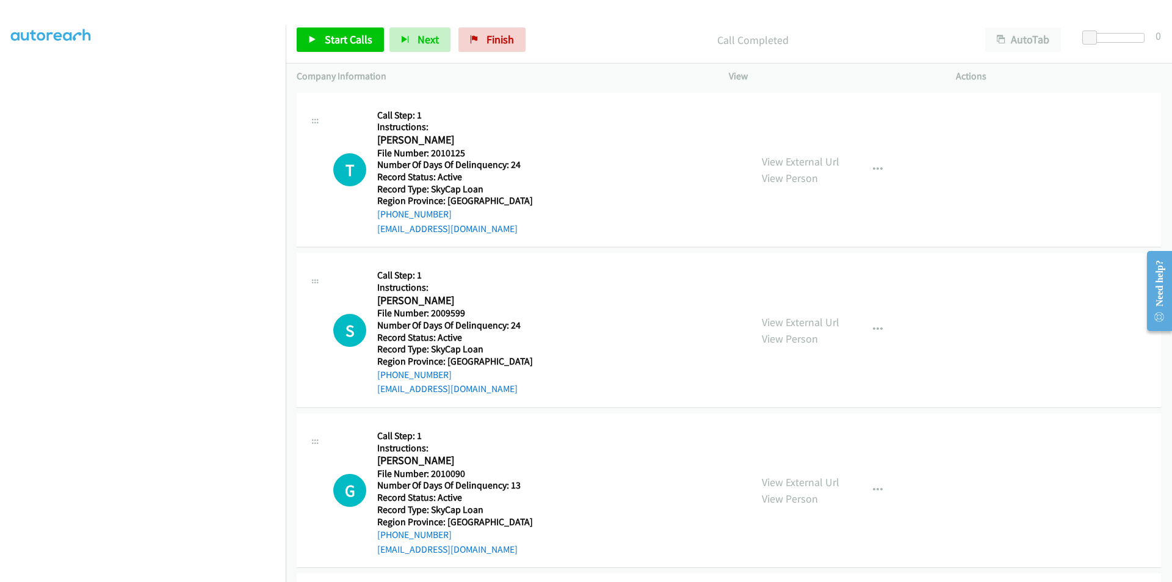
scroll to position [1427, 0]
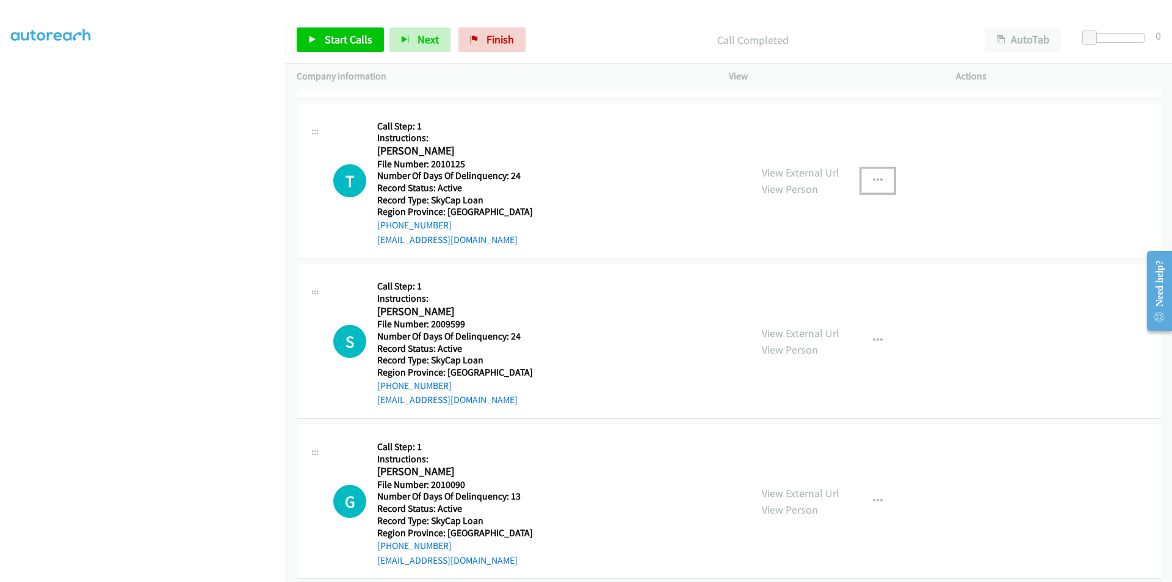
click at [876, 181] on icon "button" at bounding box center [878, 181] width 10 height 10
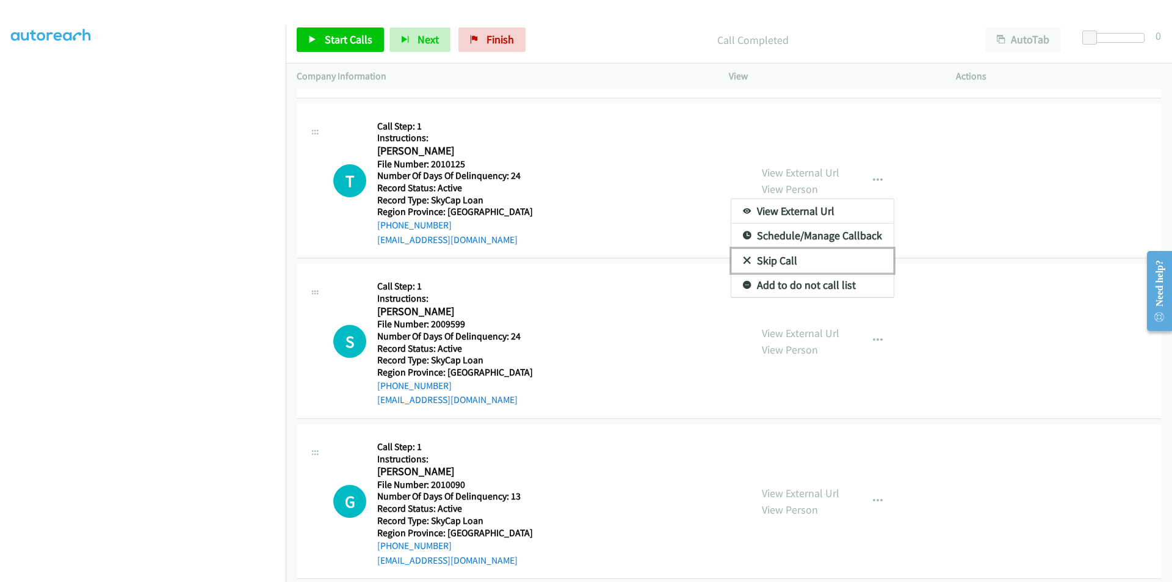
click at [809, 260] on link "Skip Call" at bounding box center [812, 260] width 162 height 24
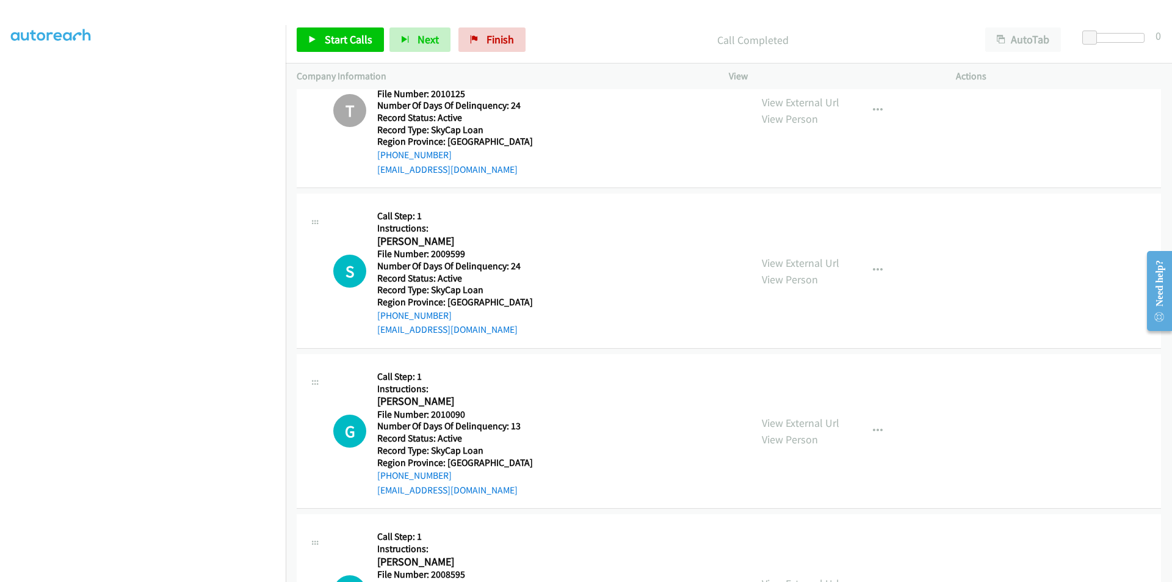
scroll to position [1602, 0]
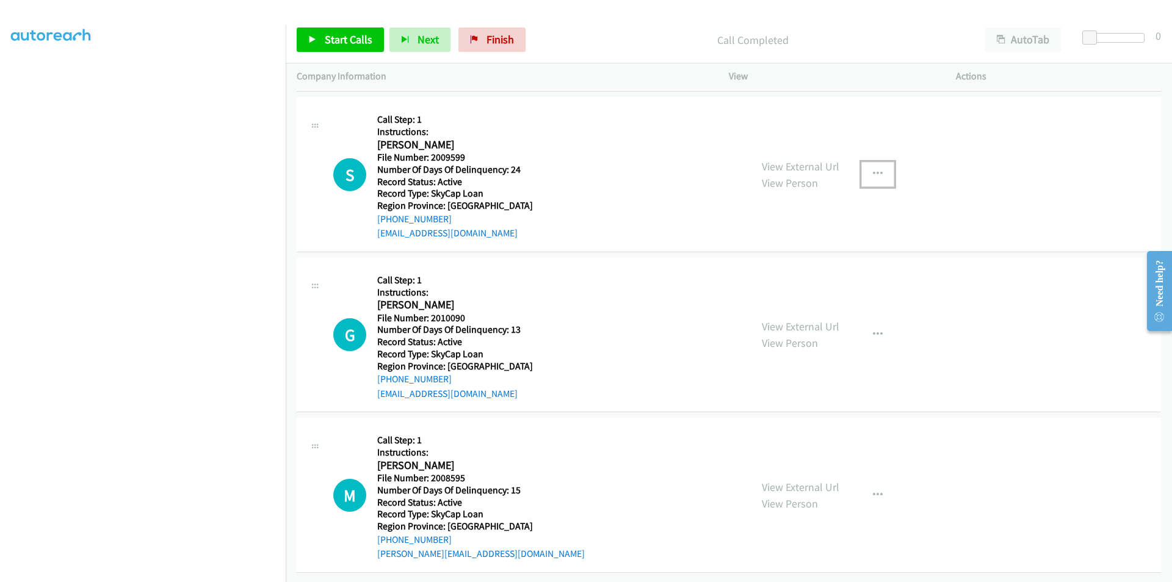
click at [873, 169] on icon "button" at bounding box center [878, 174] width 10 height 10
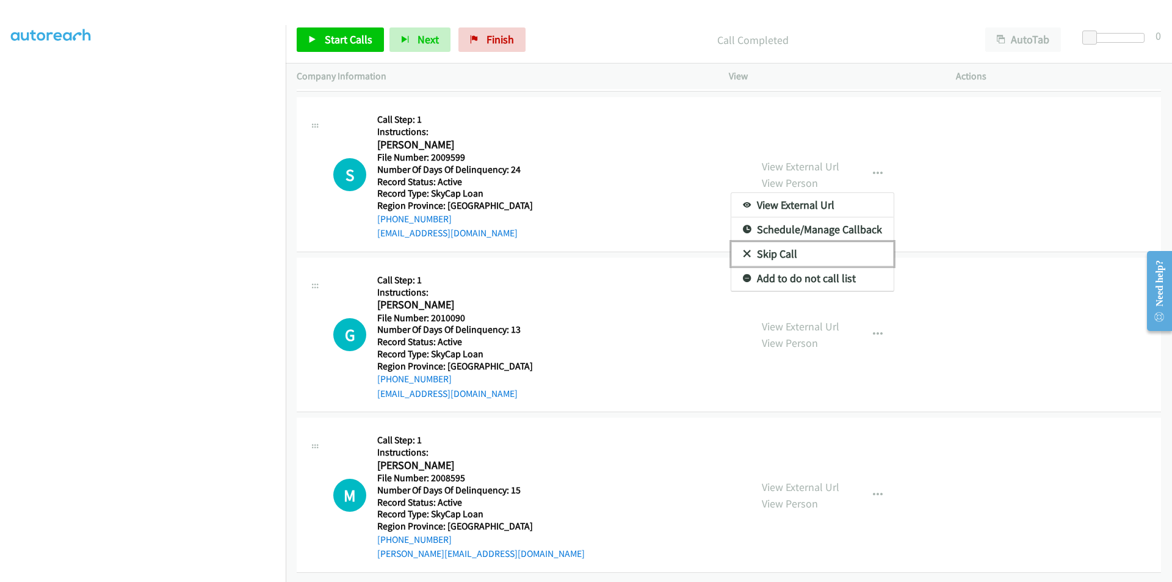
click at [827, 242] on link "Skip Call" at bounding box center [812, 254] width 162 height 24
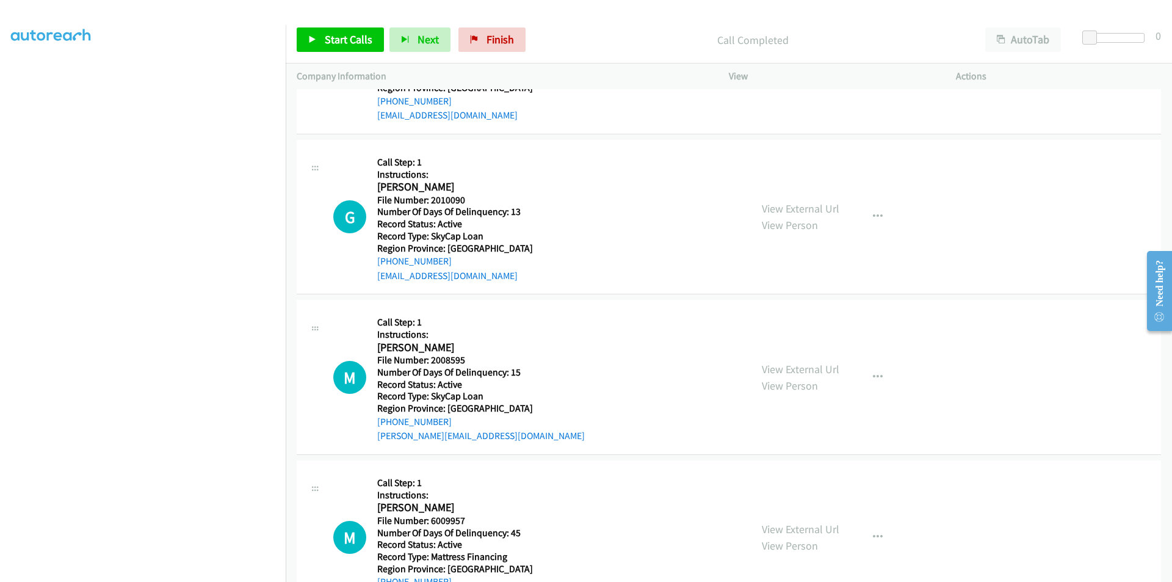
scroll to position [1724, 0]
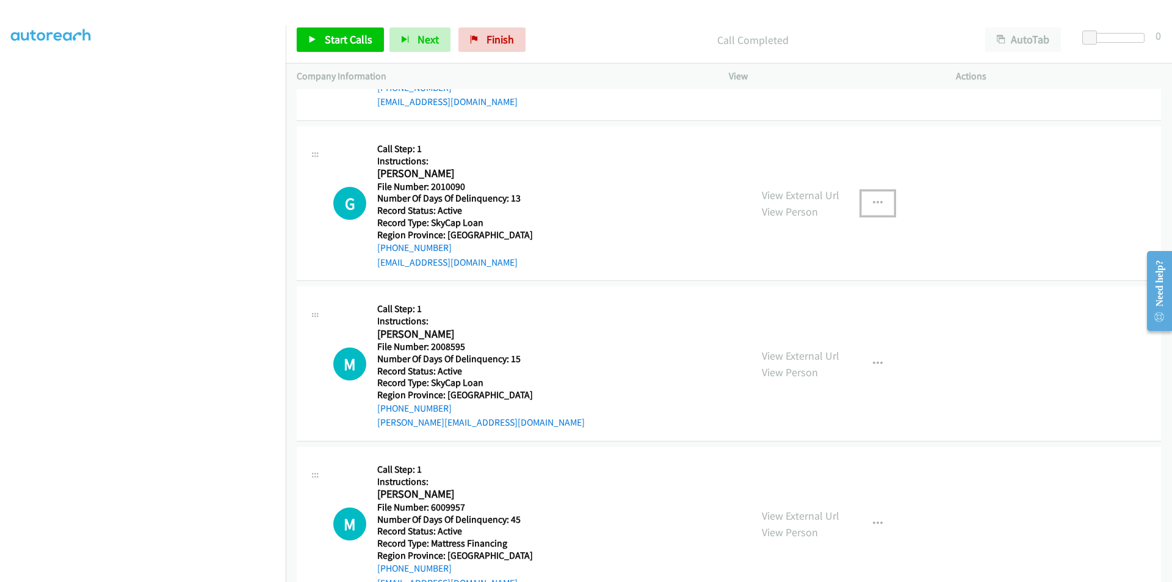
click at [873, 204] on icon "button" at bounding box center [878, 203] width 10 height 10
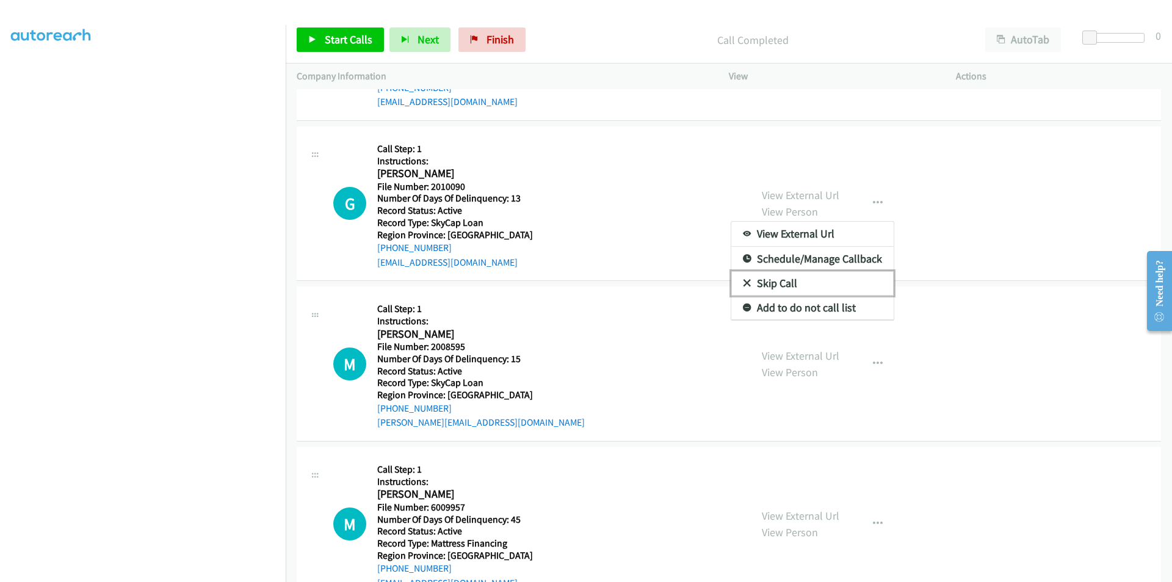
click at [797, 286] on link "Skip Call" at bounding box center [812, 283] width 162 height 24
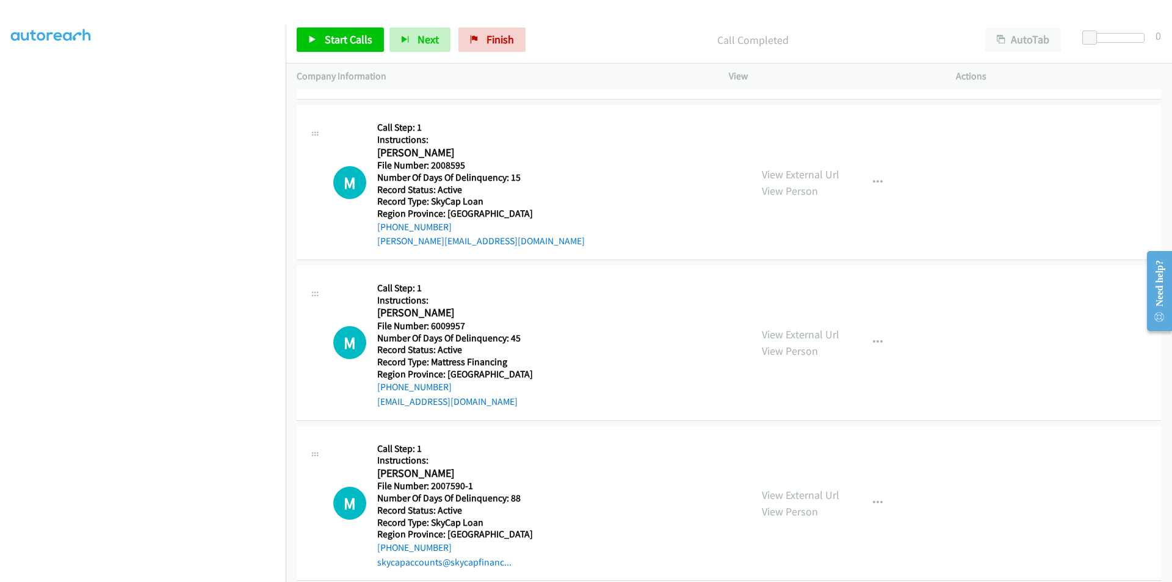
scroll to position [1908, 0]
click at [879, 175] on button "button" at bounding box center [877, 180] width 33 height 24
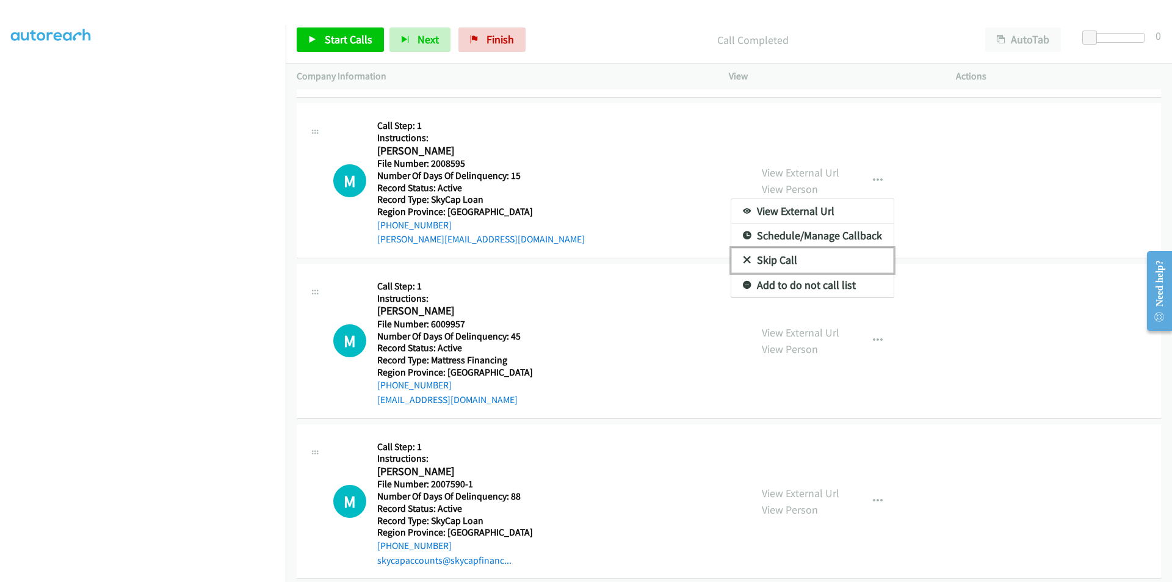
click at [800, 253] on link "Skip Call" at bounding box center [812, 260] width 162 height 24
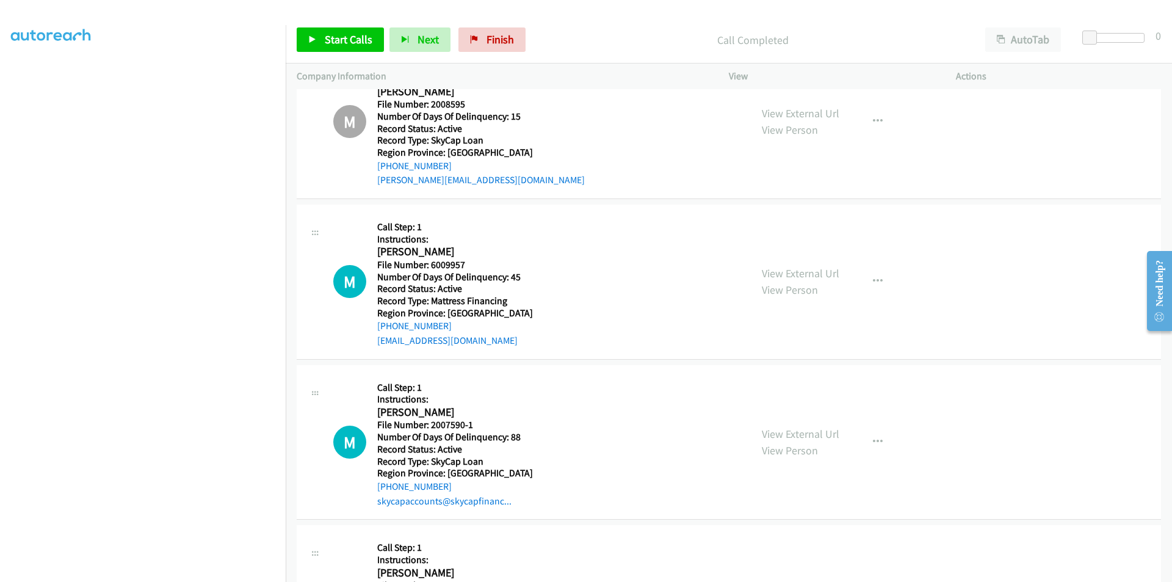
scroll to position [2083, 0]
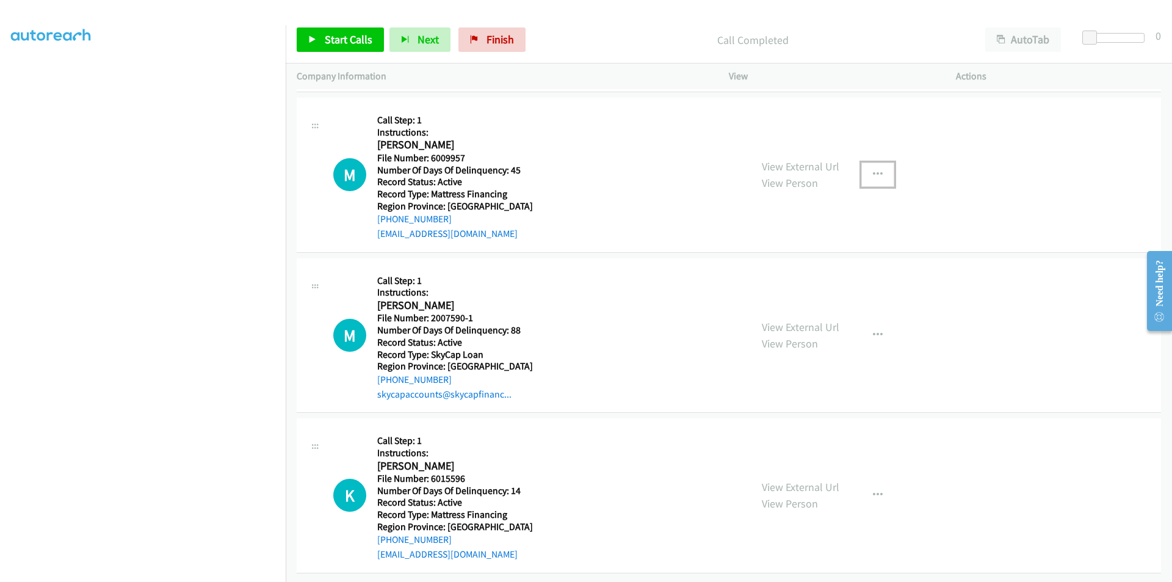
click at [861, 164] on button "button" at bounding box center [877, 174] width 33 height 24
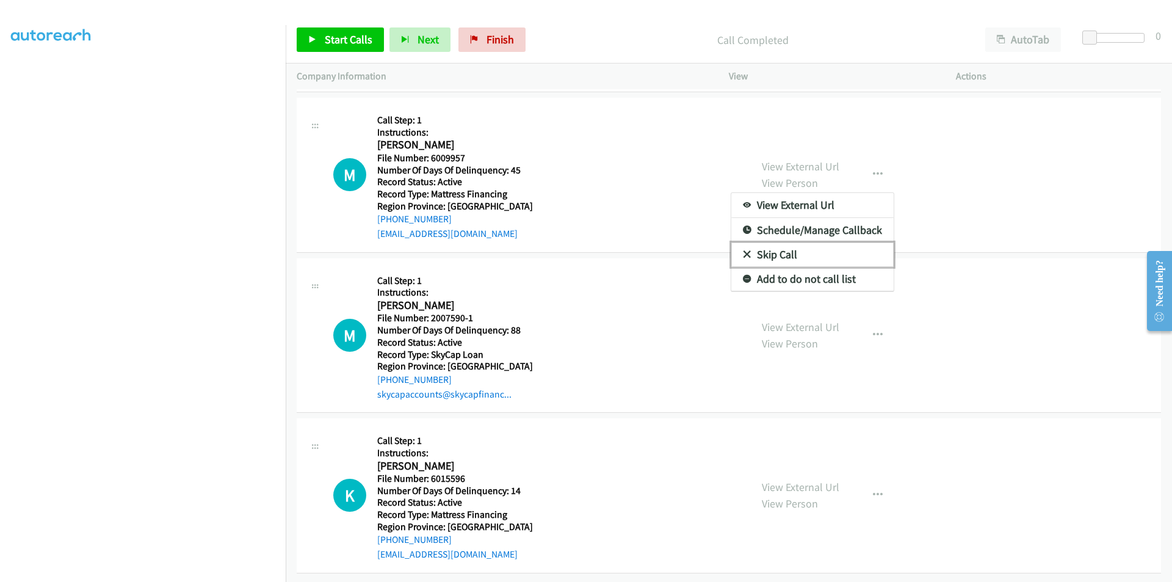
click at [828, 251] on link "Skip Call" at bounding box center [812, 254] width 162 height 24
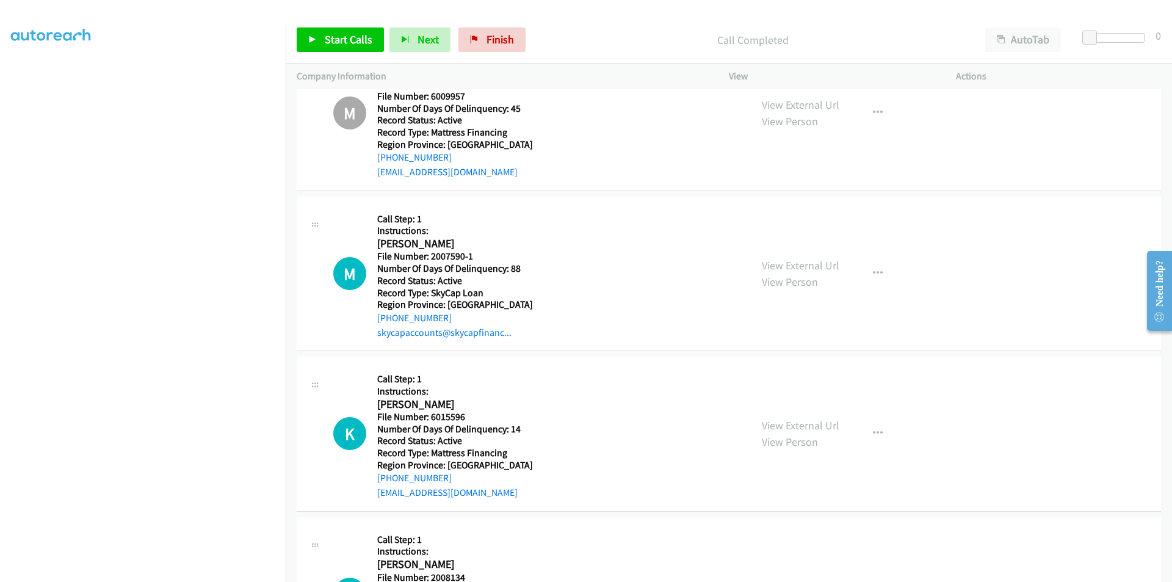
scroll to position [2266, 0]
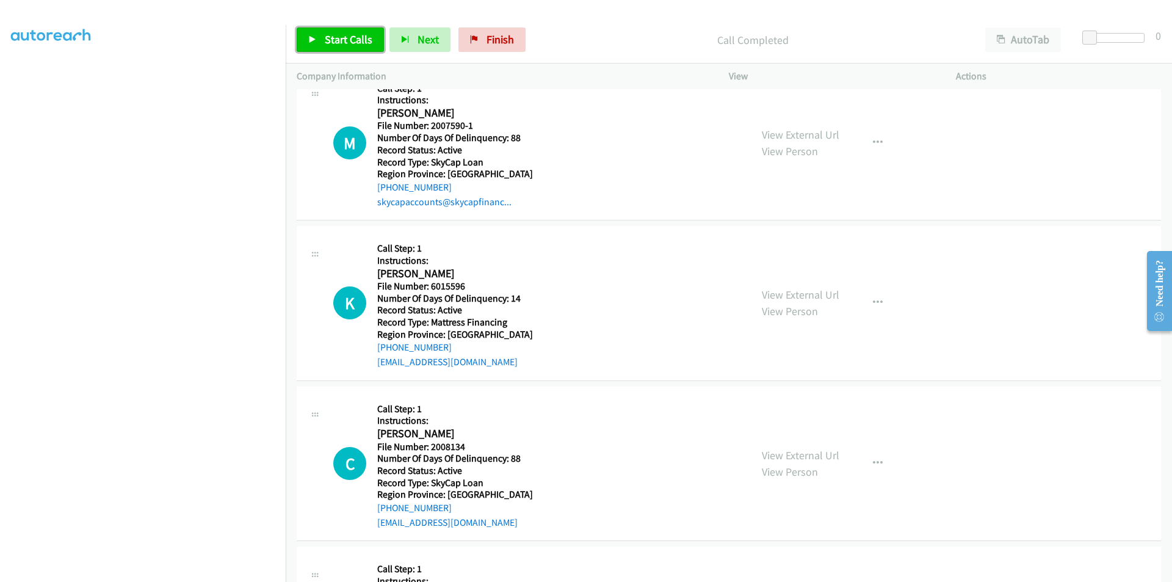
click at [362, 38] on span "Start Calls" at bounding box center [349, 39] width 48 height 14
click at [326, 45] on span "Pause" at bounding box center [338, 39] width 27 height 14
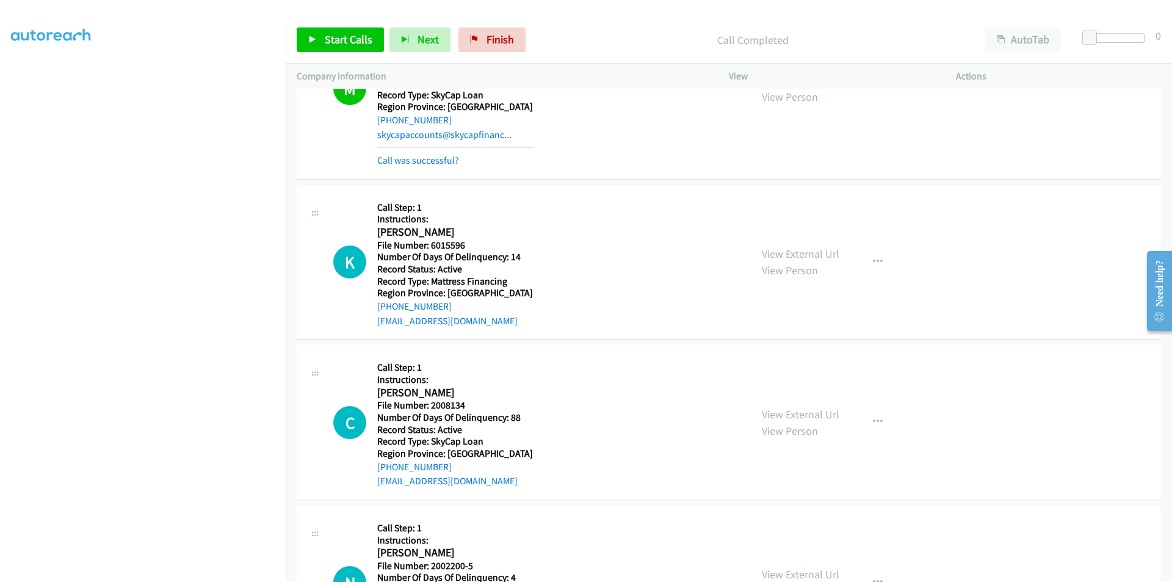
scroll to position [2388, 0]
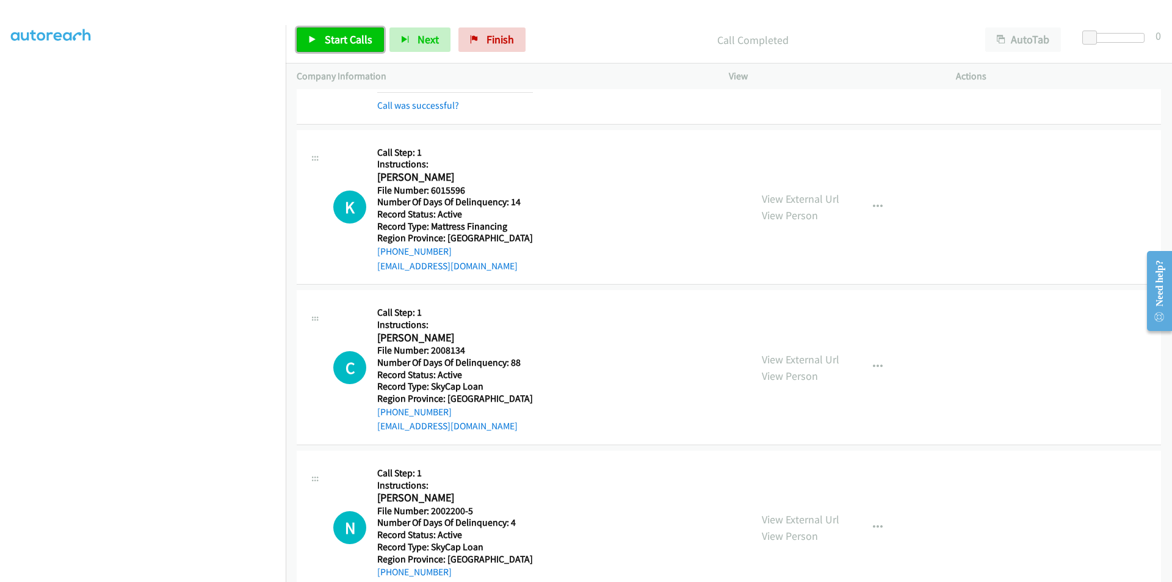
click at [338, 41] on span "Start Calls" at bounding box center [349, 39] width 48 height 14
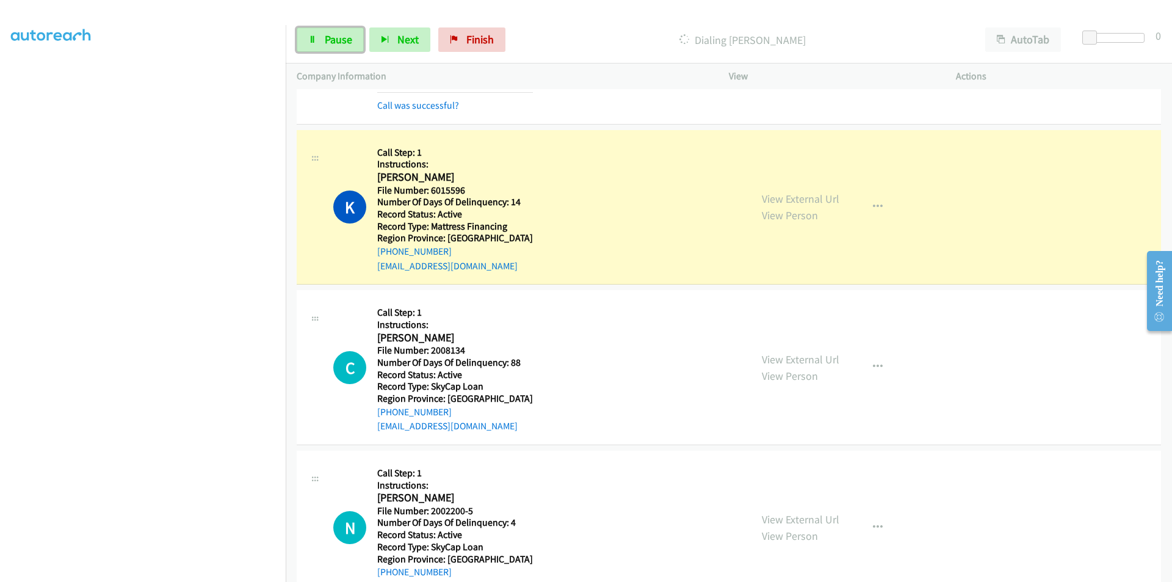
click at [338, 41] on span "Pause" at bounding box center [338, 39] width 27 height 14
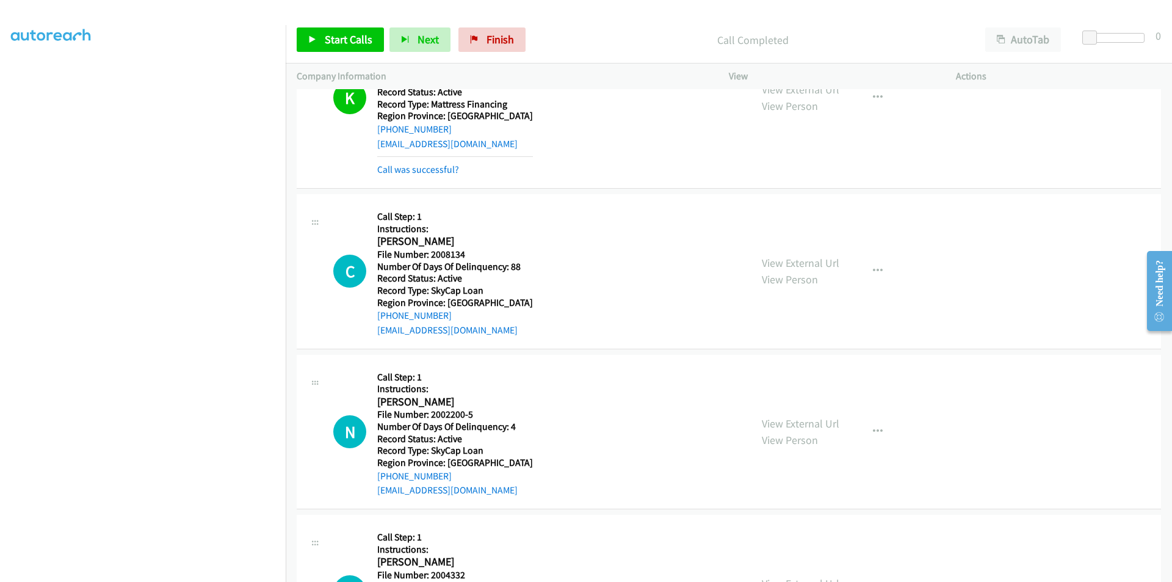
scroll to position [2571, 0]
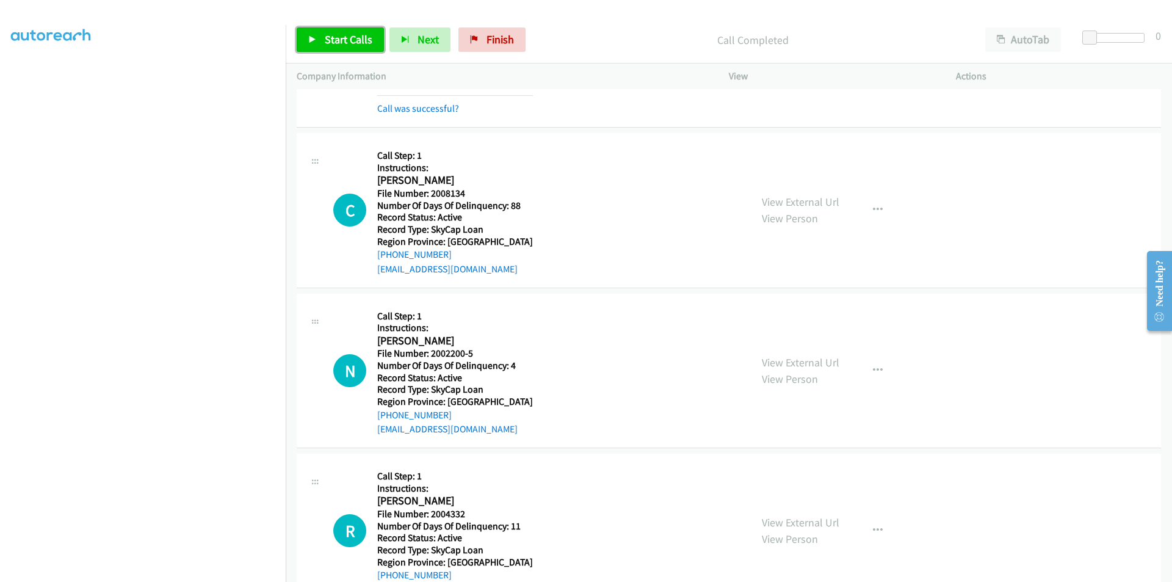
click at [350, 34] on span "Start Calls" at bounding box center [349, 39] width 48 height 14
click at [350, 34] on span "Pause" at bounding box center [338, 39] width 27 height 14
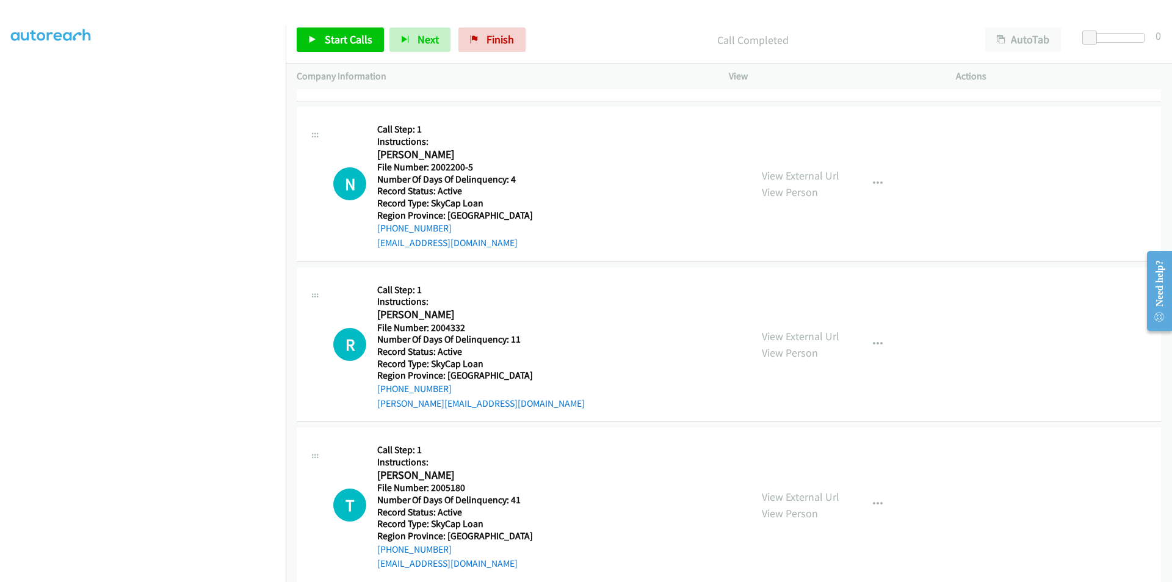
scroll to position [2815, 0]
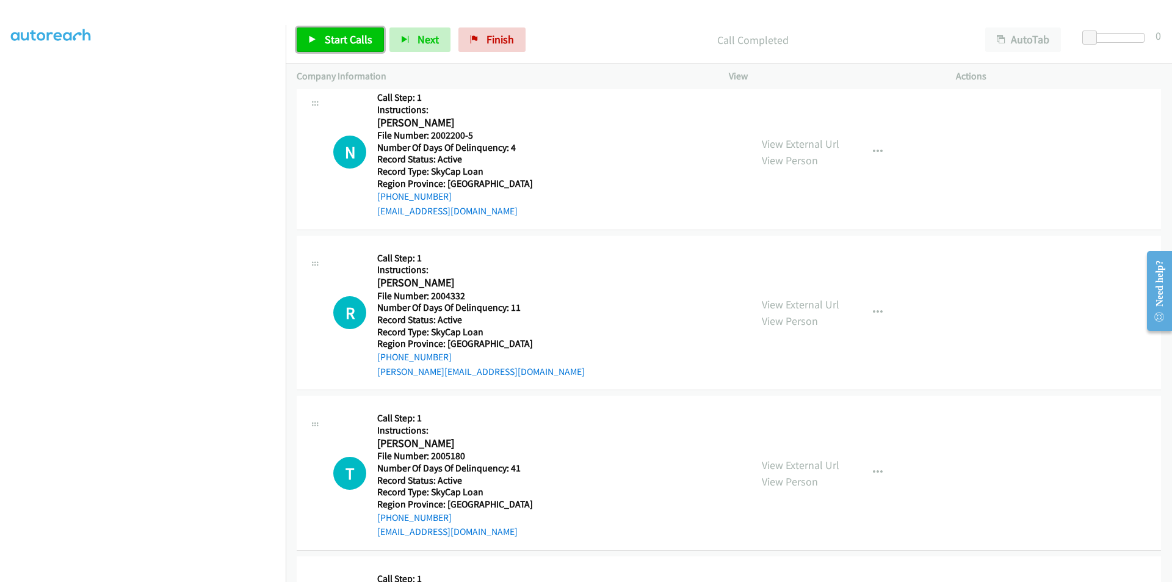
click at [333, 34] on span "Start Calls" at bounding box center [349, 39] width 48 height 14
click at [333, 34] on span "Pause" at bounding box center [338, 39] width 27 height 14
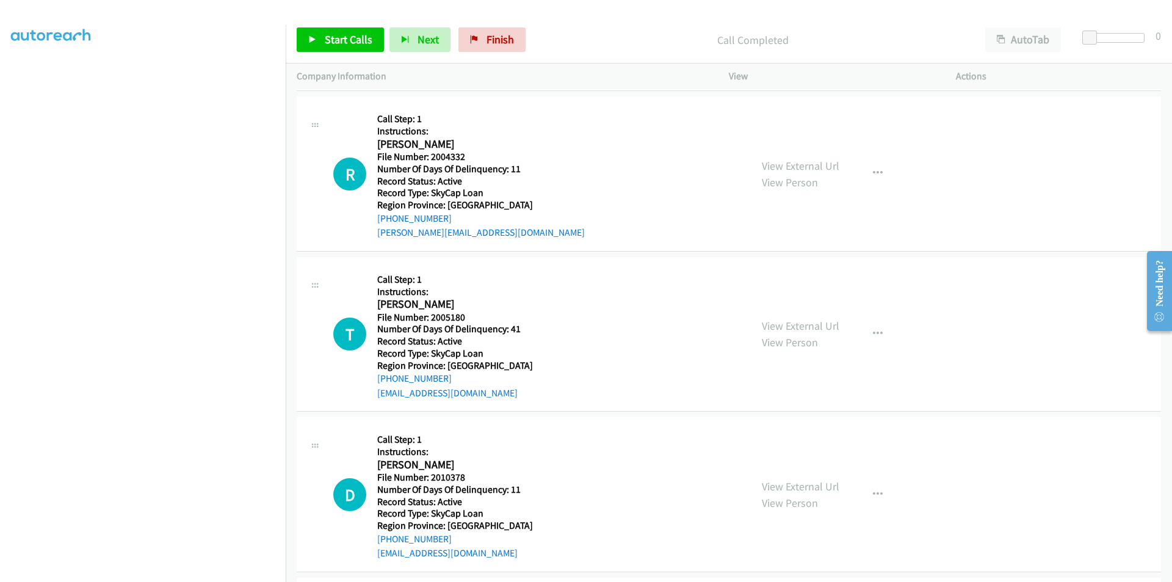
scroll to position [2998, 0]
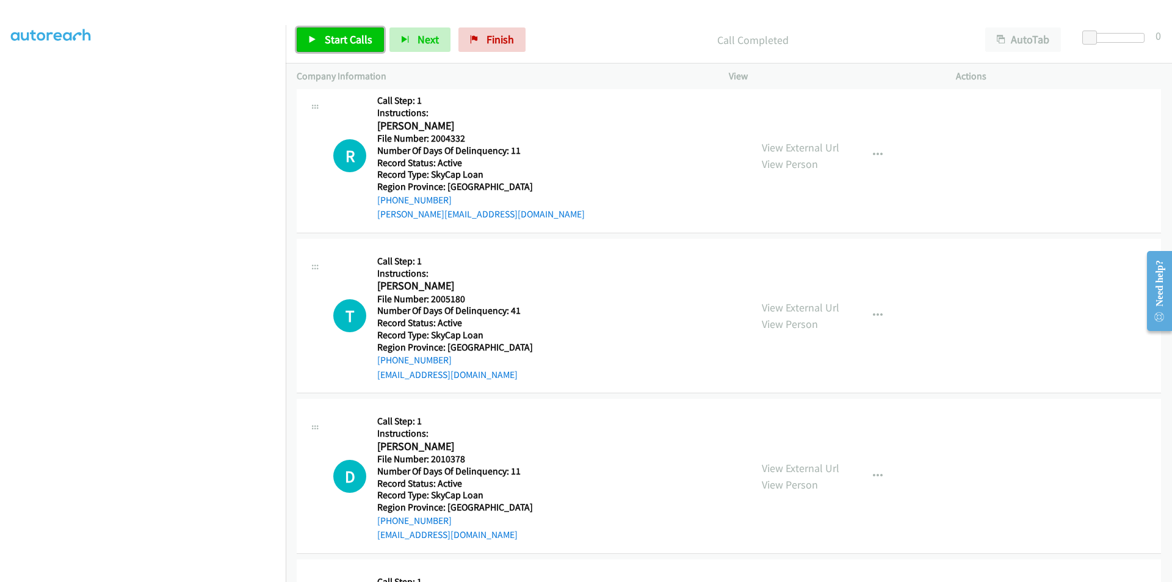
click at [352, 31] on link "Start Calls" at bounding box center [340, 39] width 87 height 24
click at [352, 31] on link "Pause" at bounding box center [330, 39] width 67 height 24
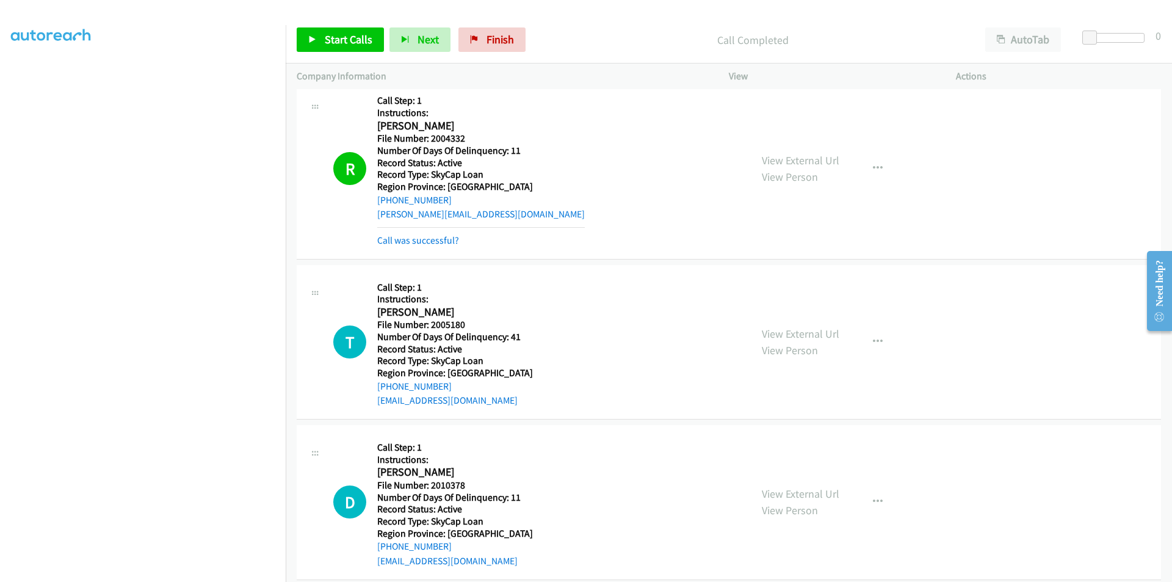
scroll to position [3175, 0]
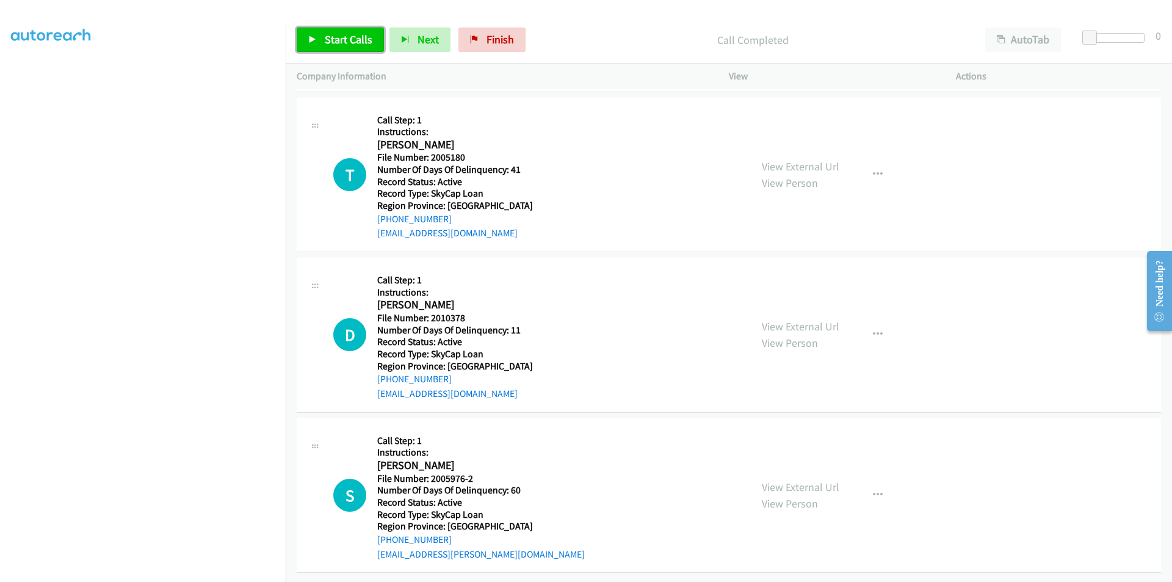
click at [331, 41] on span "Start Calls" at bounding box center [349, 39] width 48 height 14
click at [331, 41] on span "Pause" at bounding box center [338, 39] width 27 height 14
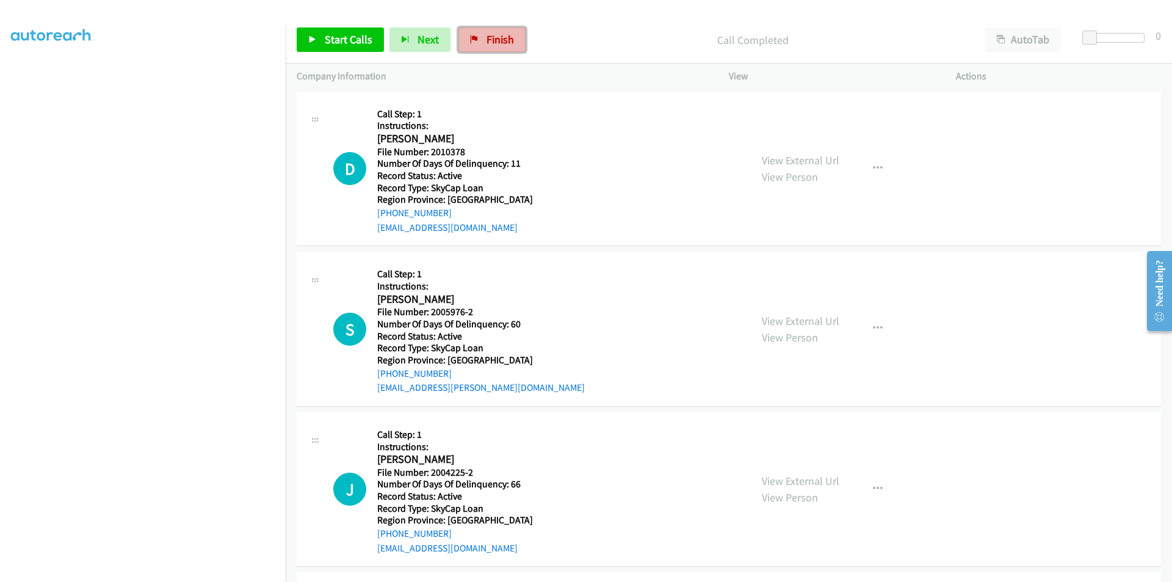
click at [499, 43] on span "Finish" at bounding box center [499, 39] width 27 height 14
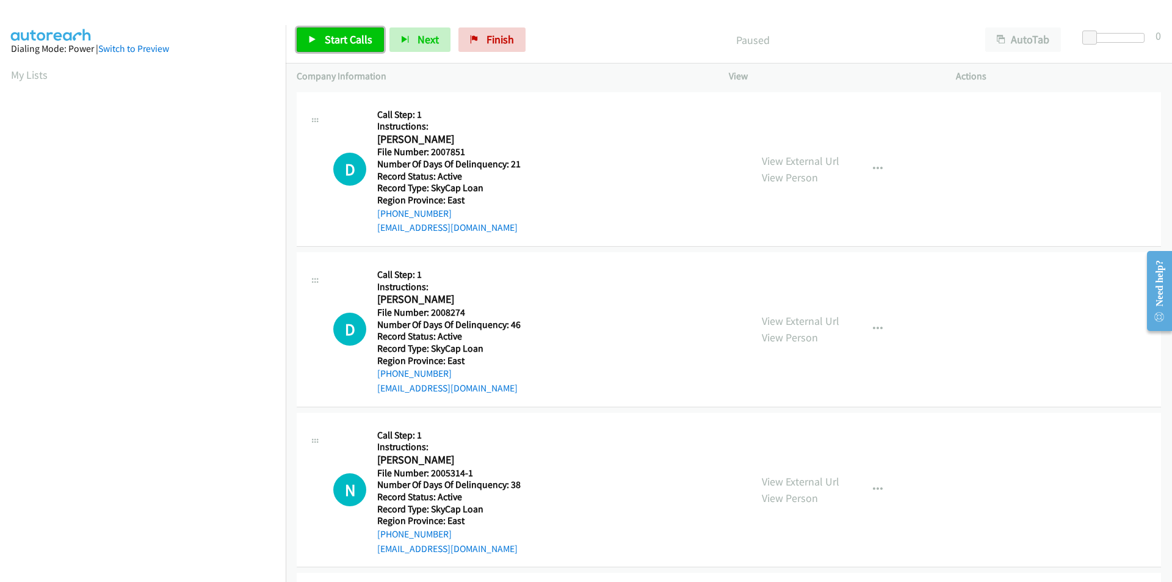
click at [339, 40] on span "Start Calls" at bounding box center [349, 39] width 48 height 14
click at [335, 40] on span "Pause" at bounding box center [338, 39] width 27 height 14
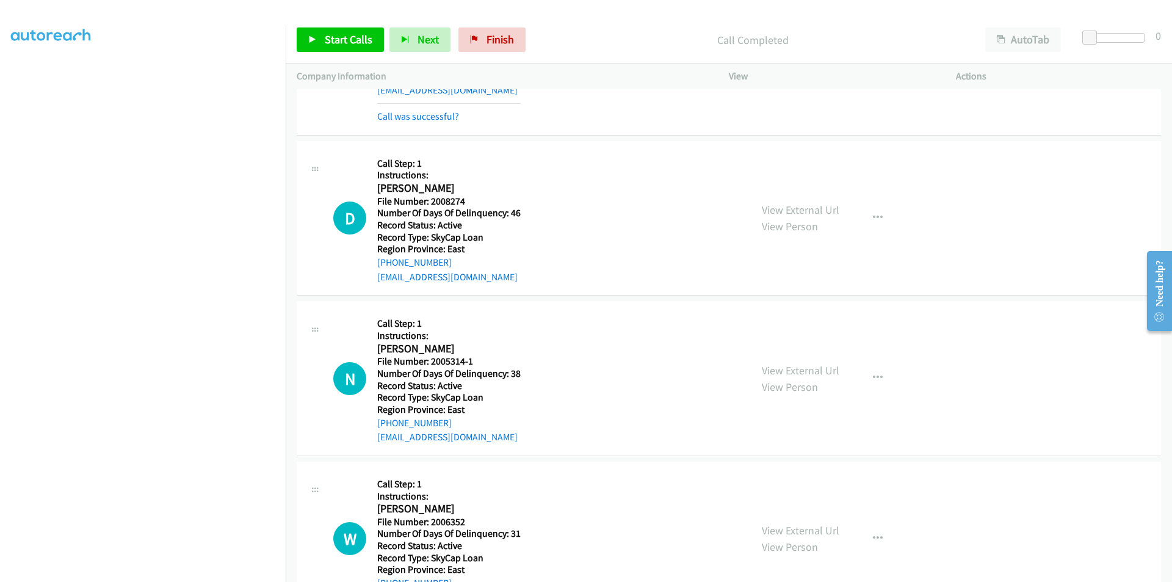
scroll to position [183, 0]
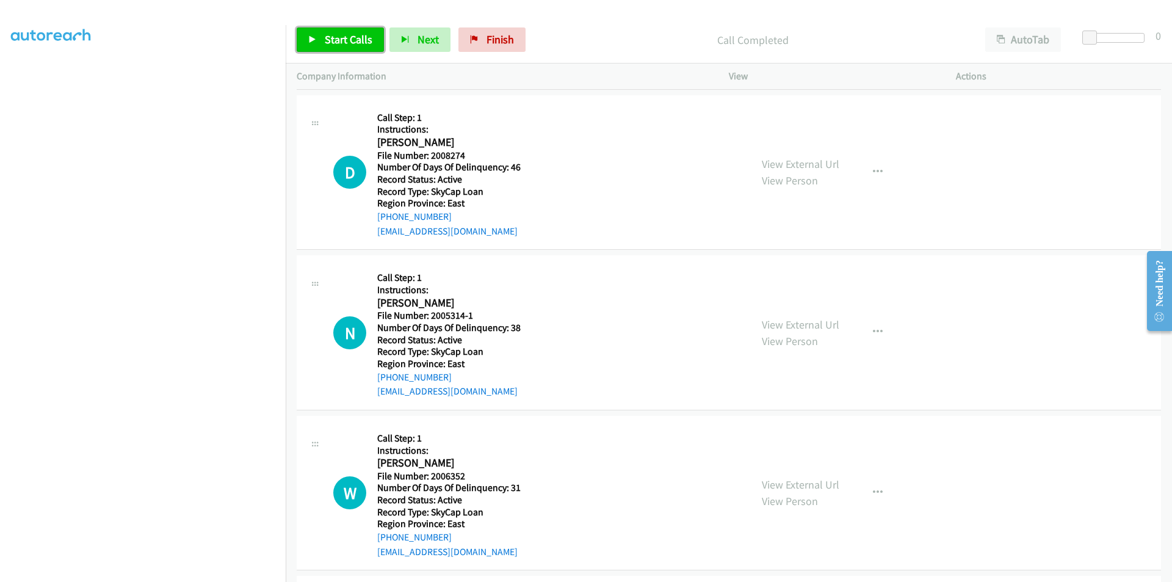
click at [342, 34] on span "Start Calls" at bounding box center [349, 39] width 48 height 14
click at [342, 34] on span "Pause" at bounding box center [338, 39] width 27 height 14
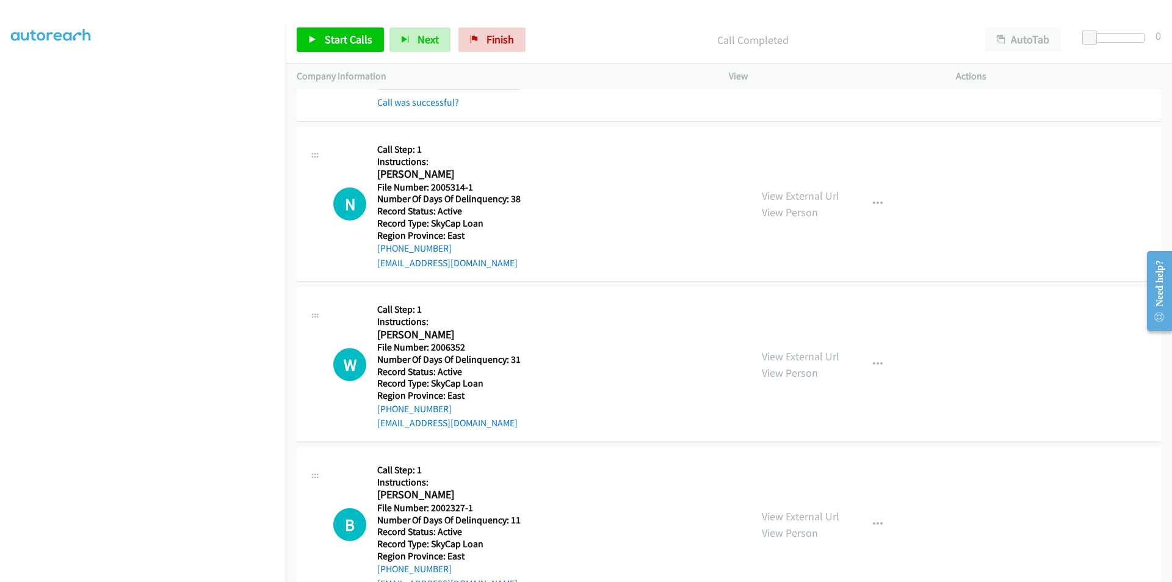
scroll to position [366, 0]
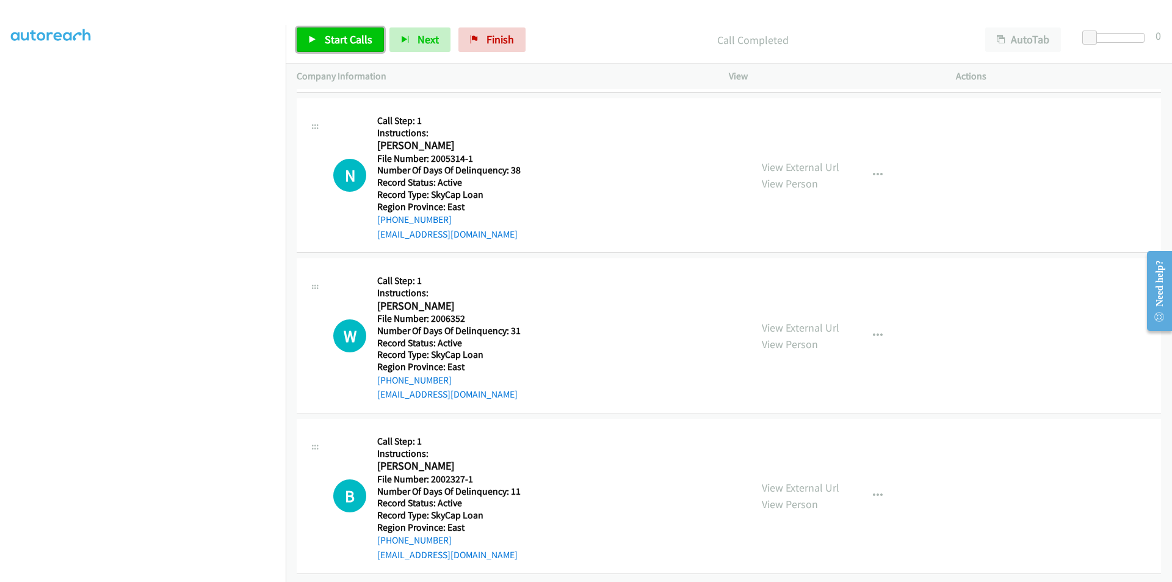
click at [337, 38] on span "Start Calls" at bounding box center [349, 39] width 48 height 14
click at [337, 38] on span "Pause" at bounding box center [338, 39] width 27 height 14
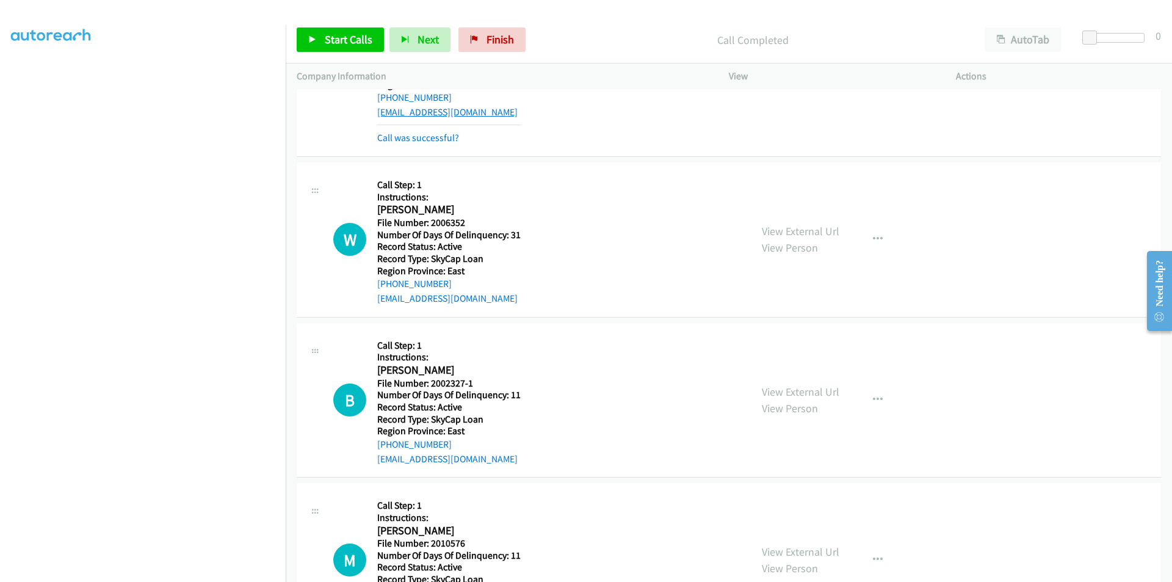
scroll to position [549, 0]
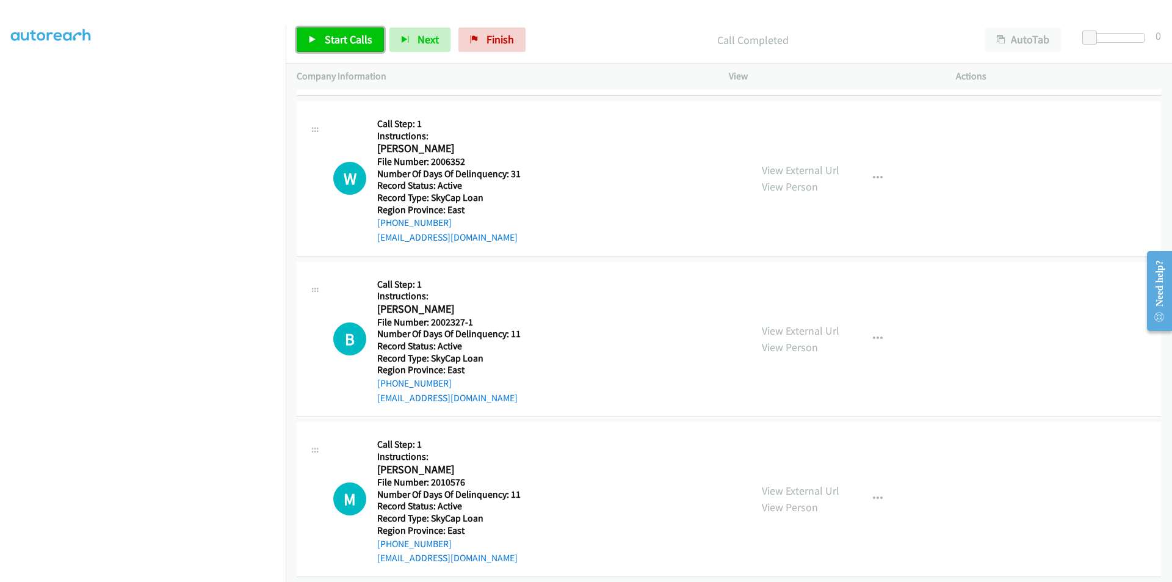
click at [352, 45] on span "Start Calls" at bounding box center [349, 39] width 48 height 14
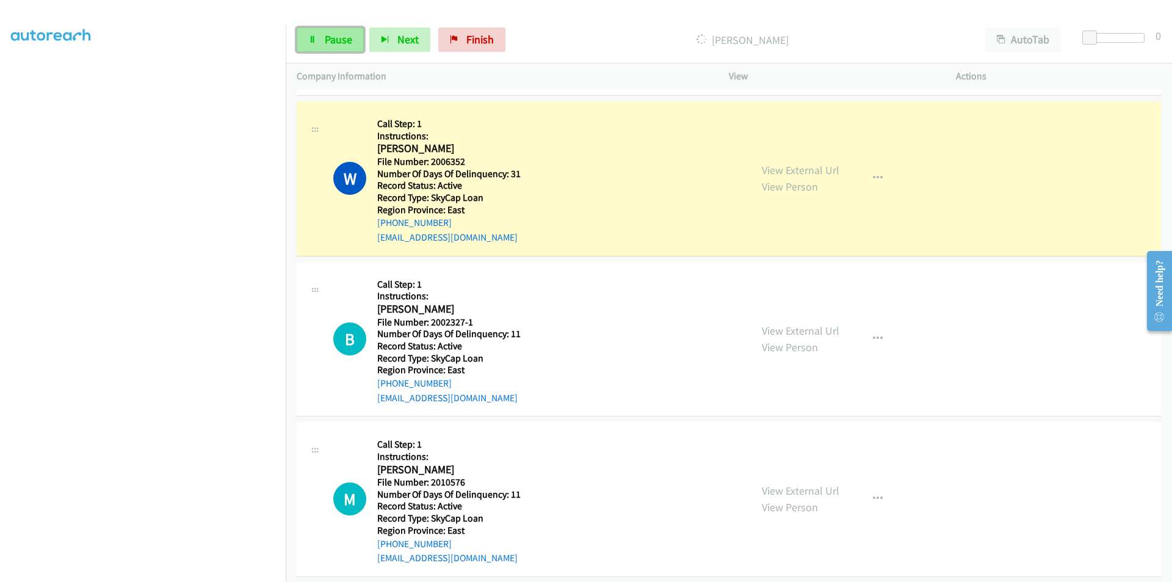
click at [332, 42] on span "Pause" at bounding box center [338, 39] width 27 height 14
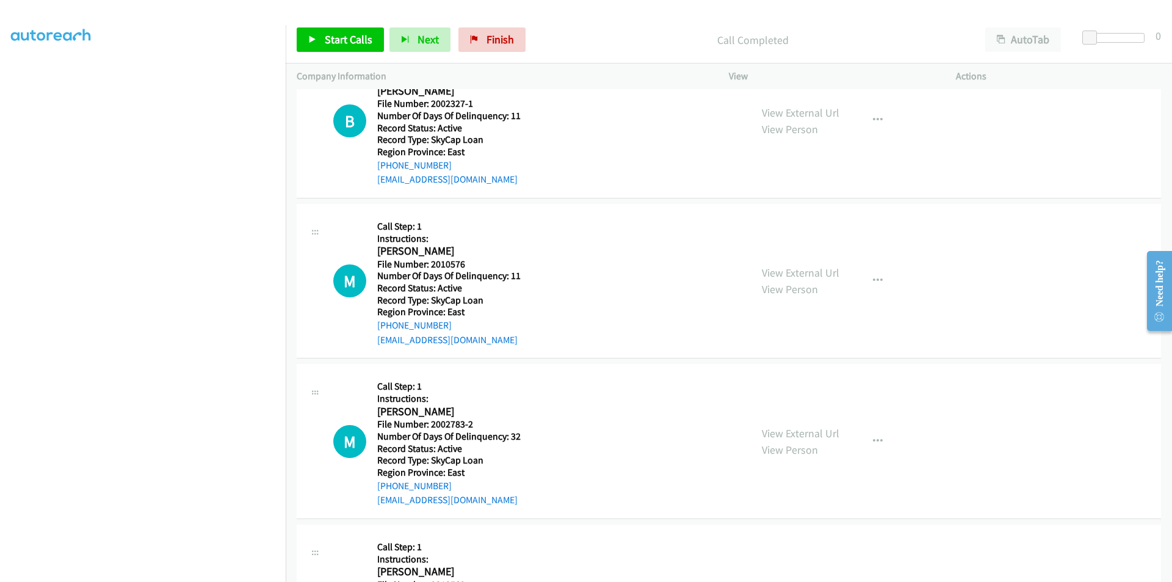
scroll to position [732, 0]
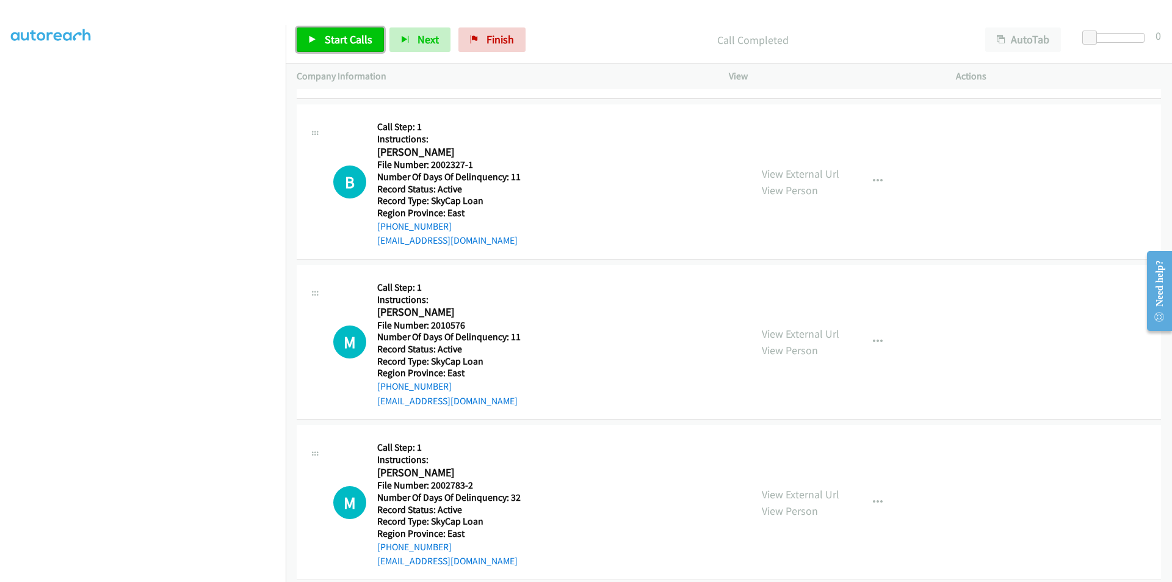
click at [360, 44] on span "Start Calls" at bounding box center [349, 39] width 48 height 14
click at [344, 43] on span "Pause" at bounding box center [338, 39] width 27 height 14
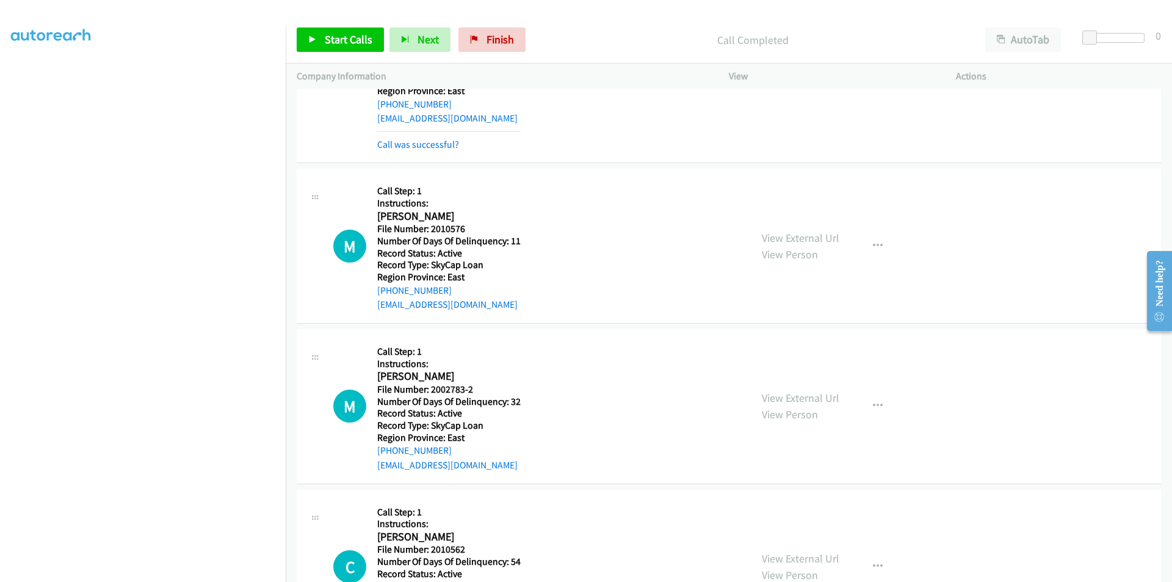
scroll to position [916, 0]
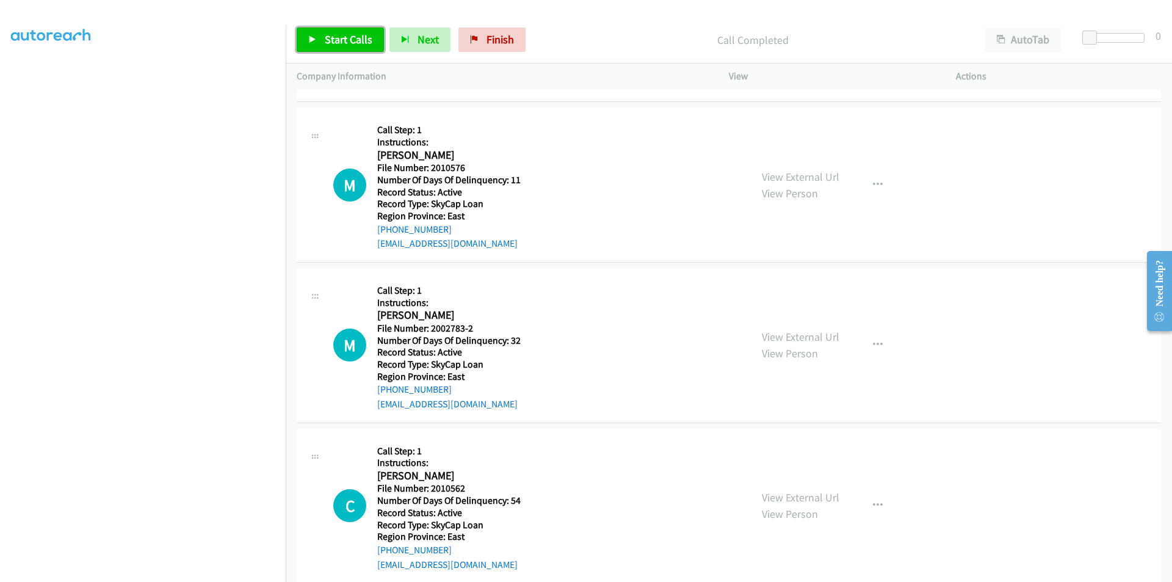
click at [342, 43] on span "Start Calls" at bounding box center [349, 39] width 48 height 14
click at [342, 43] on span "Pause" at bounding box center [338, 39] width 27 height 14
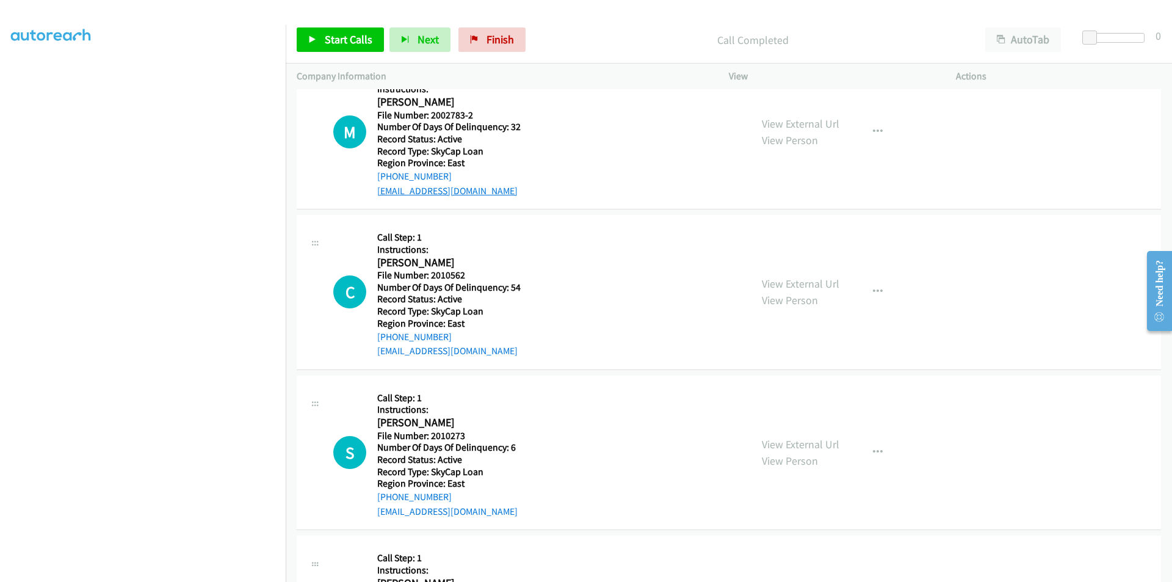
scroll to position [1160, 0]
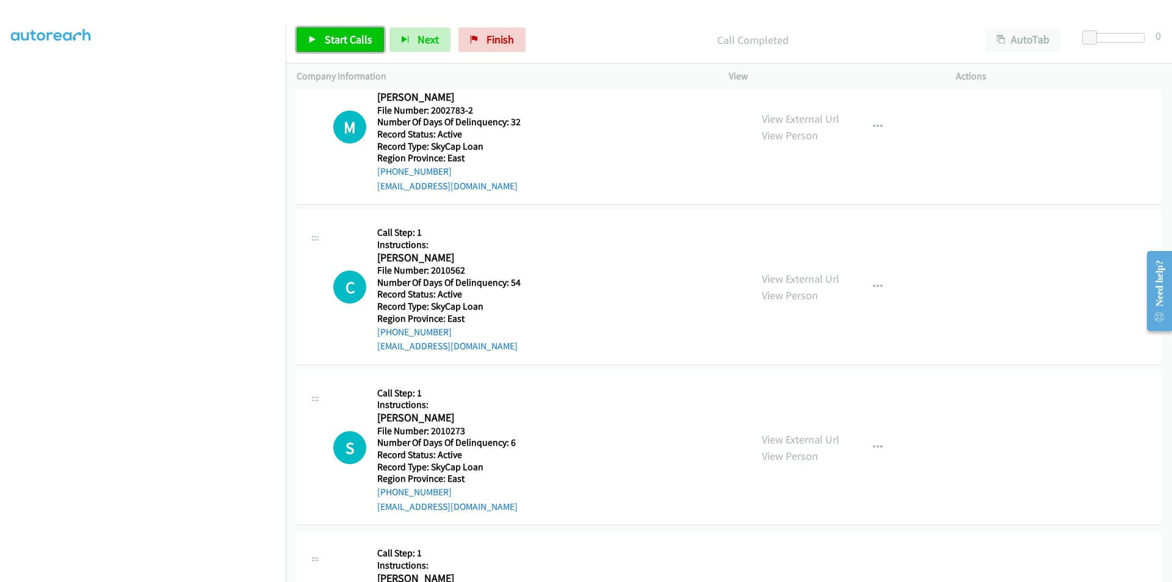
click at [361, 36] on span "Start Calls" at bounding box center [349, 39] width 48 height 14
click at [351, 38] on span "Pause" at bounding box center [338, 39] width 27 height 14
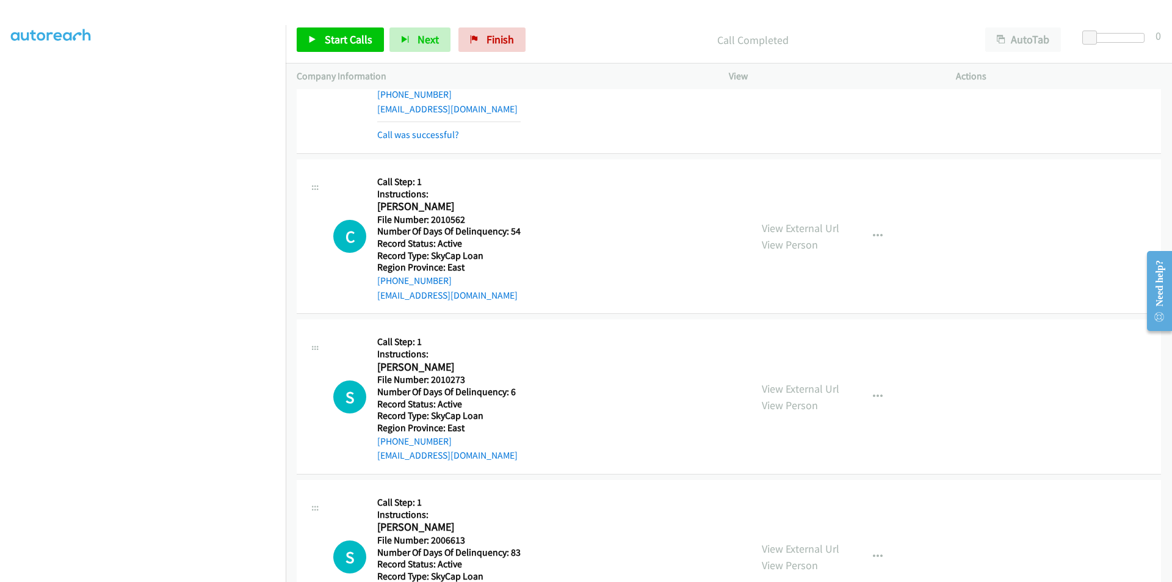
scroll to position [1282, 0]
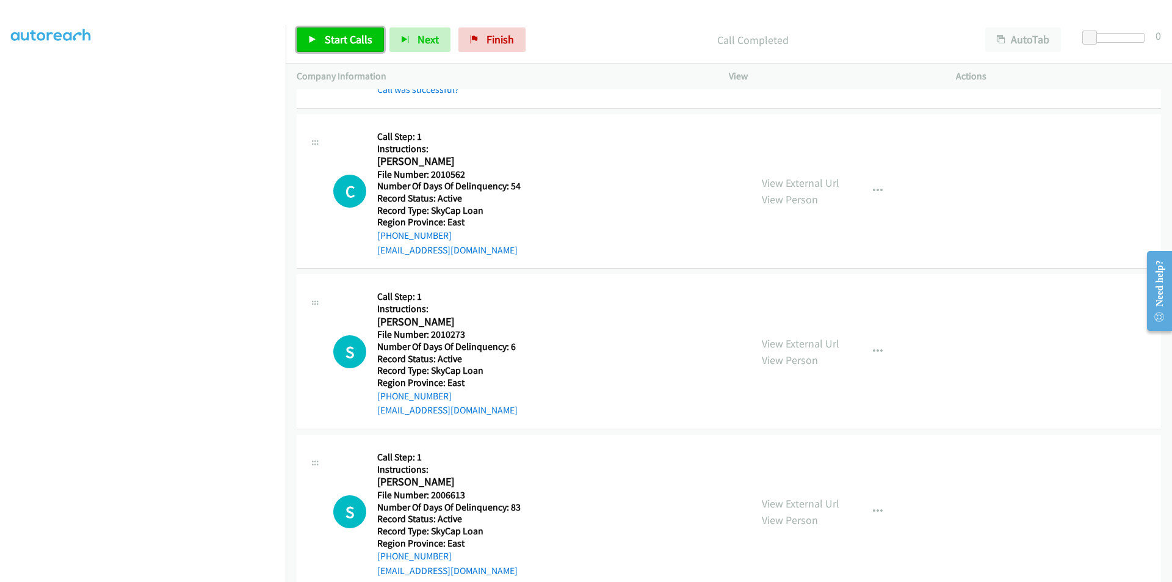
click at [329, 35] on span "Start Calls" at bounding box center [349, 39] width 48 height 14
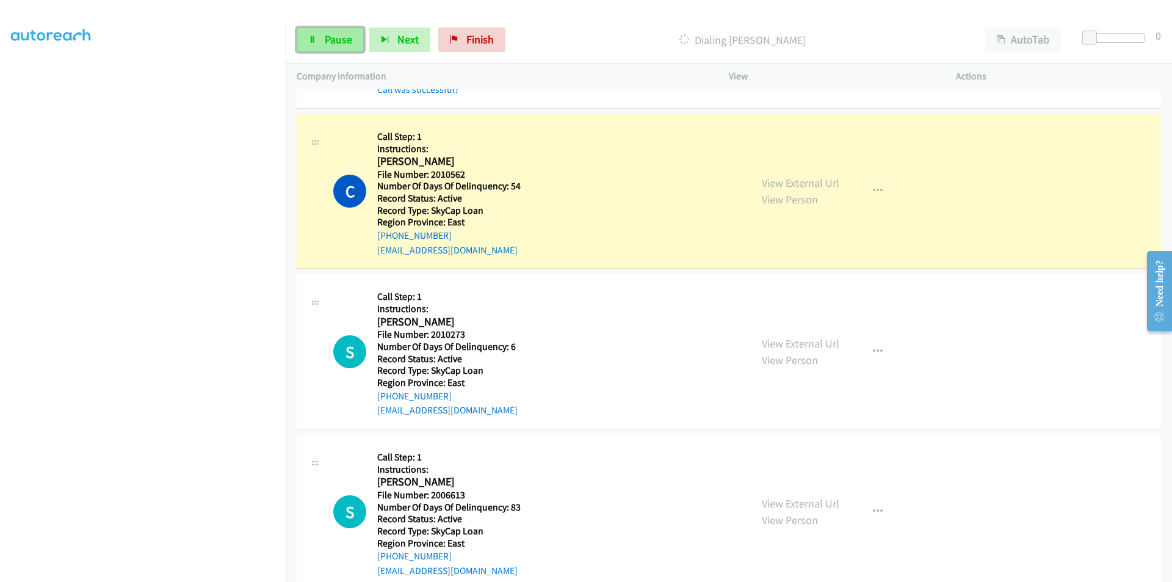
click at [343, 45] on span "Pause" at bounding box center [338, 39] width 27 height 14
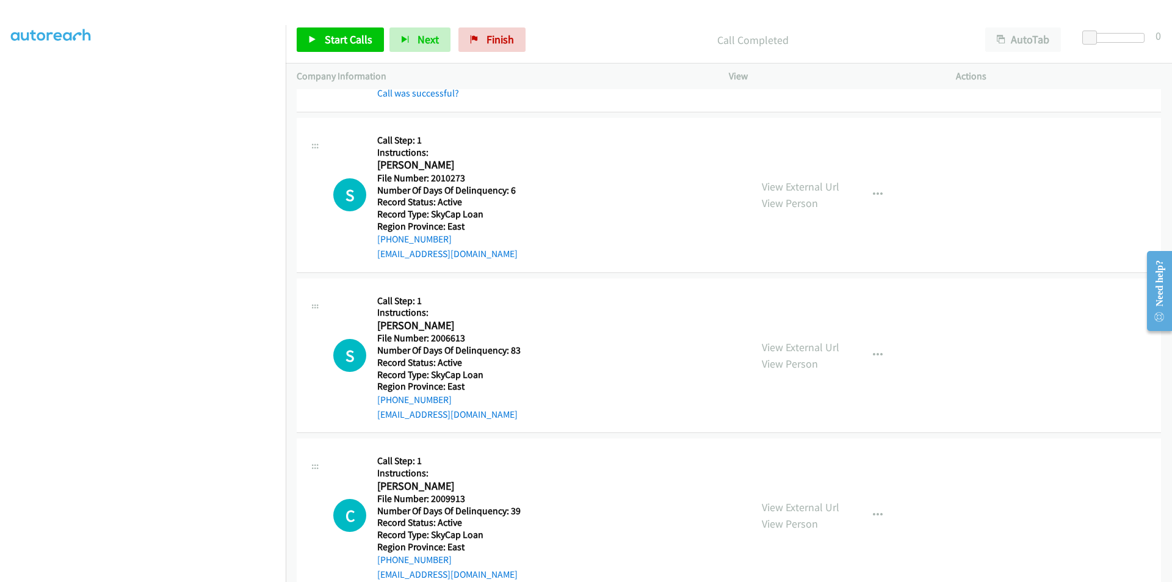
scroll to position [1465, 0]
click at [345, 40] on span "Start Calls" at bounding box center [349, 39] width 48 height 14
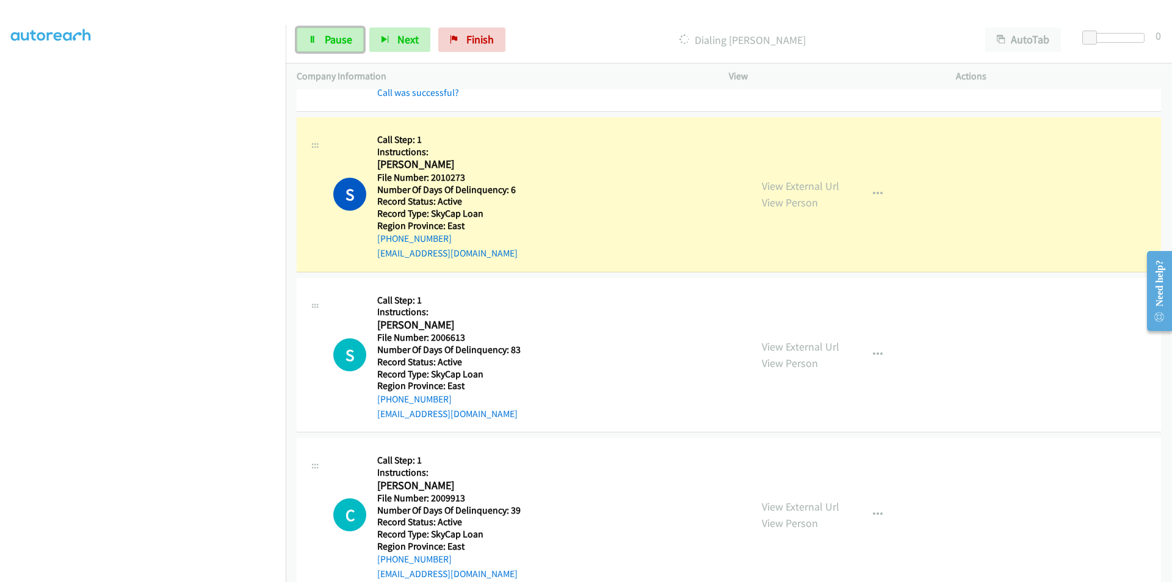
click at [345, 40] on span "Pause" at bounding box center [338, 39] width 27 height 14
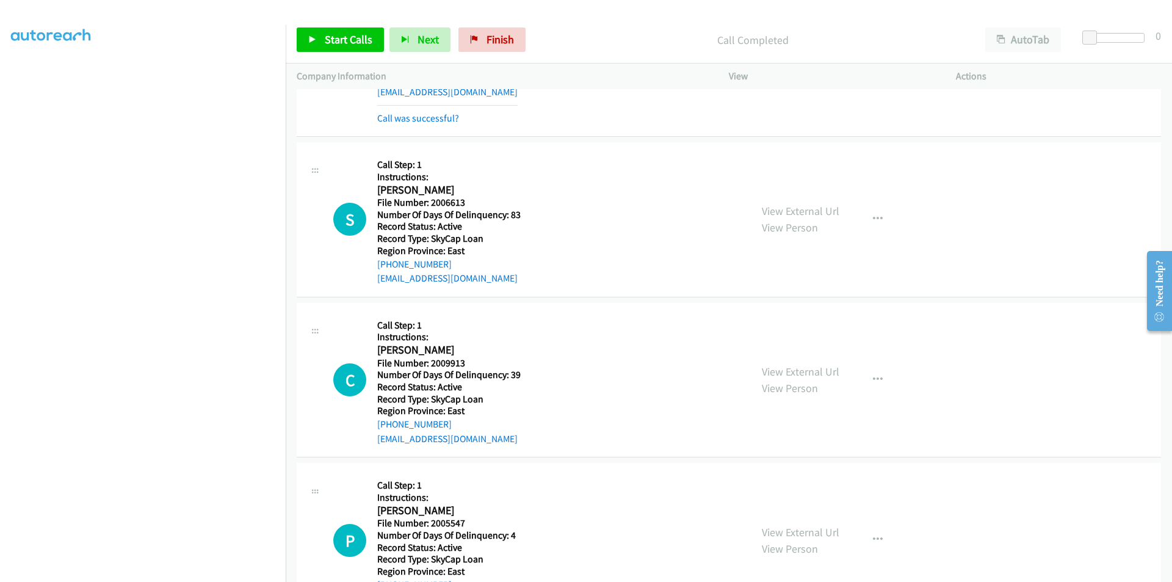
scroll to position [1648, 0]
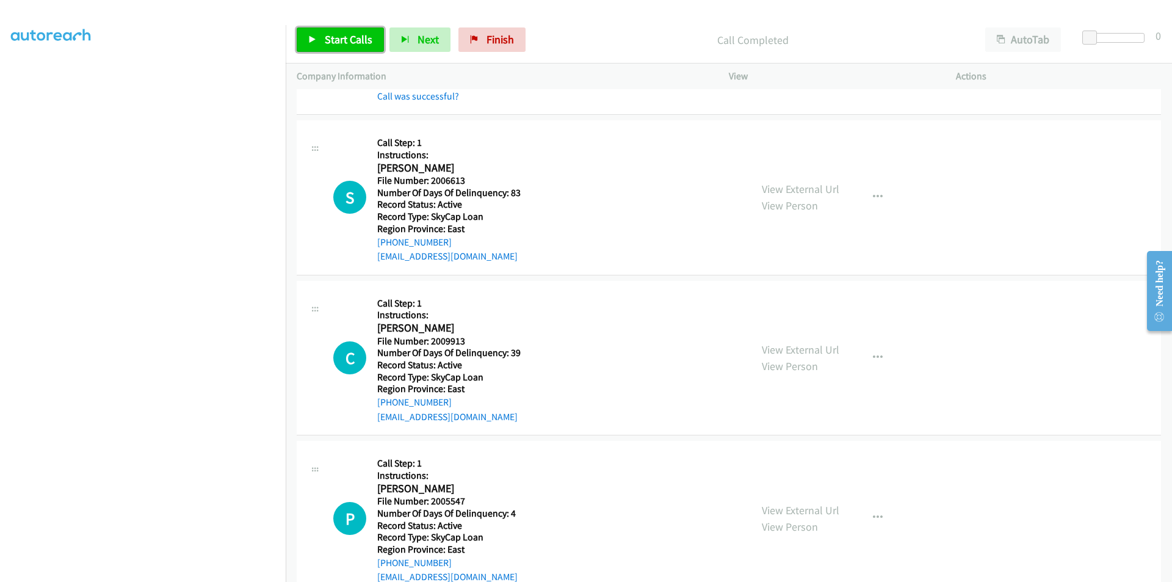
click at [347, 38] on span "Start Calls" at bounding box center [349, 39] width 48 height 14
click at [349, 37] on span "Pause" at bounding box center [338, 39] width 27 height 14
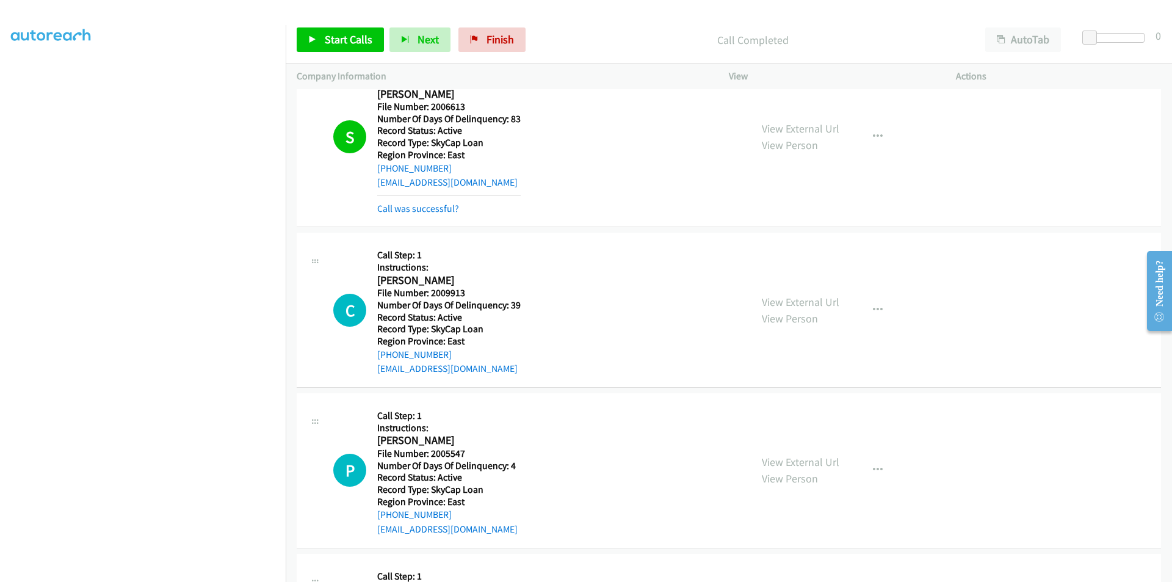
scroll to position [1831, 0]
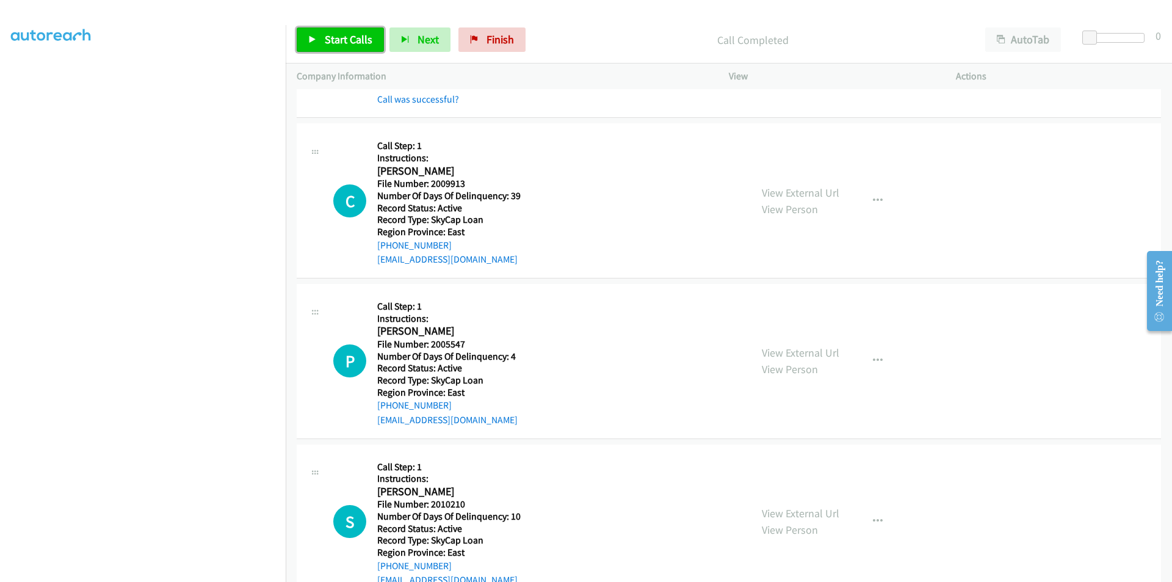
click at [369, 42] on span "Start Calls" at bounding box center [349, 39] width 48 height 14
click at [354, 39] on link "Pause" at bounding box center [330, 39] width 67 height 24
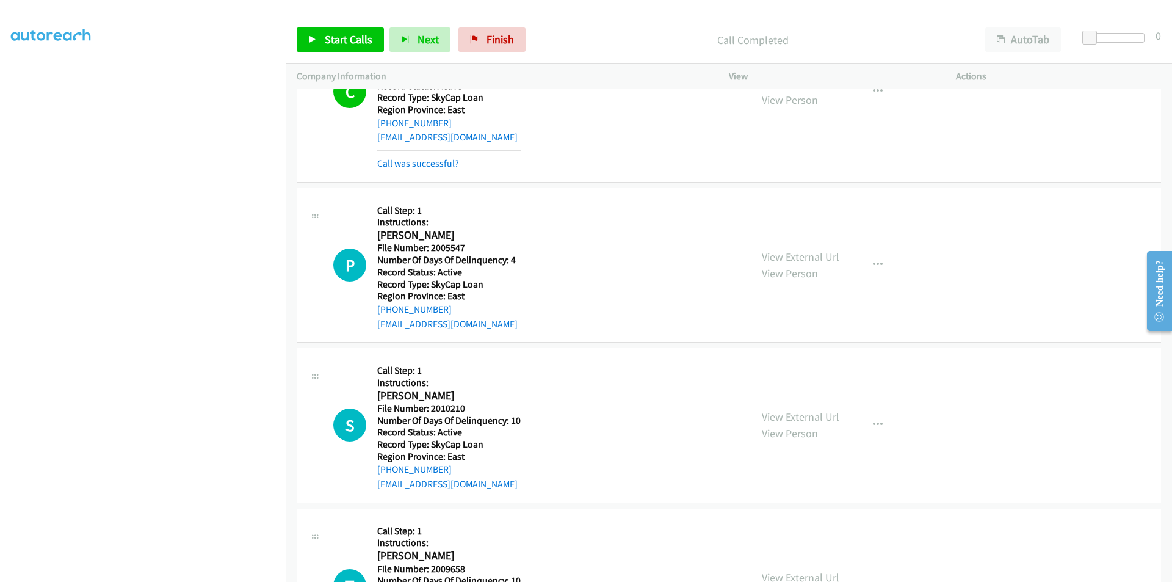
scroll to position [2014, 0]
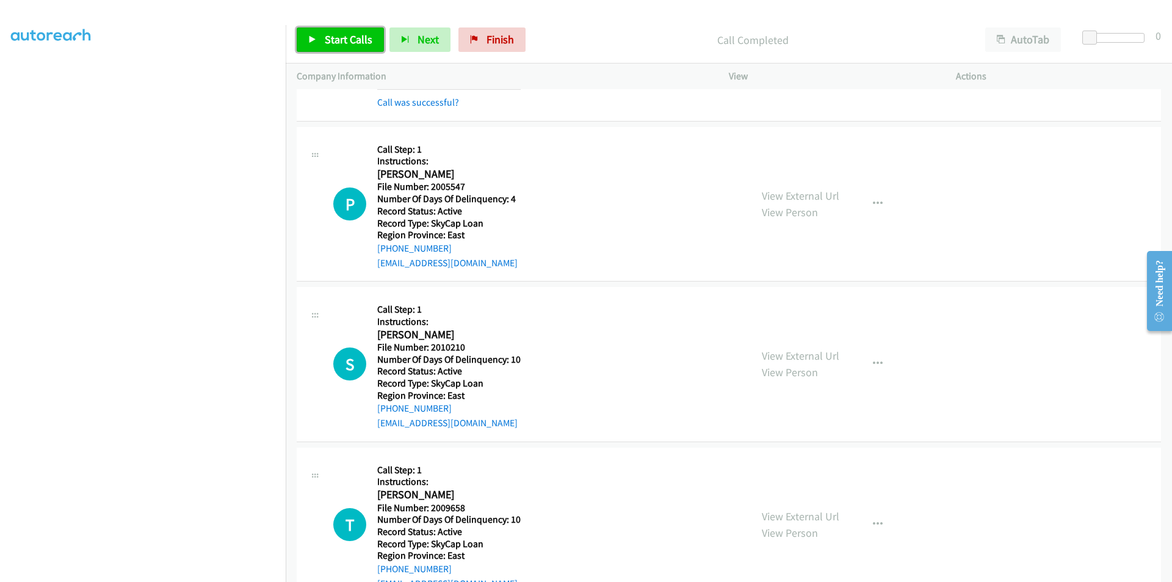
click at [358, 41] on span "Start Calls" at bounding box center [349, 39] width 48 height 14
click at [341, 40] on span "Pause" at bounding box center [338, 39] width 27 height 14
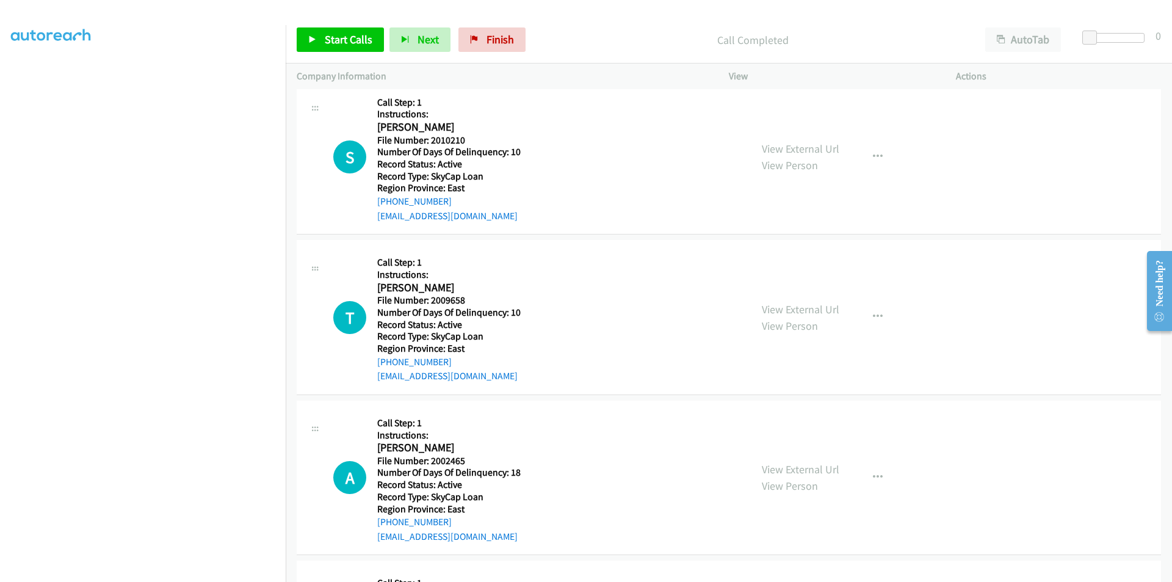
scroll to position [2258, 0]
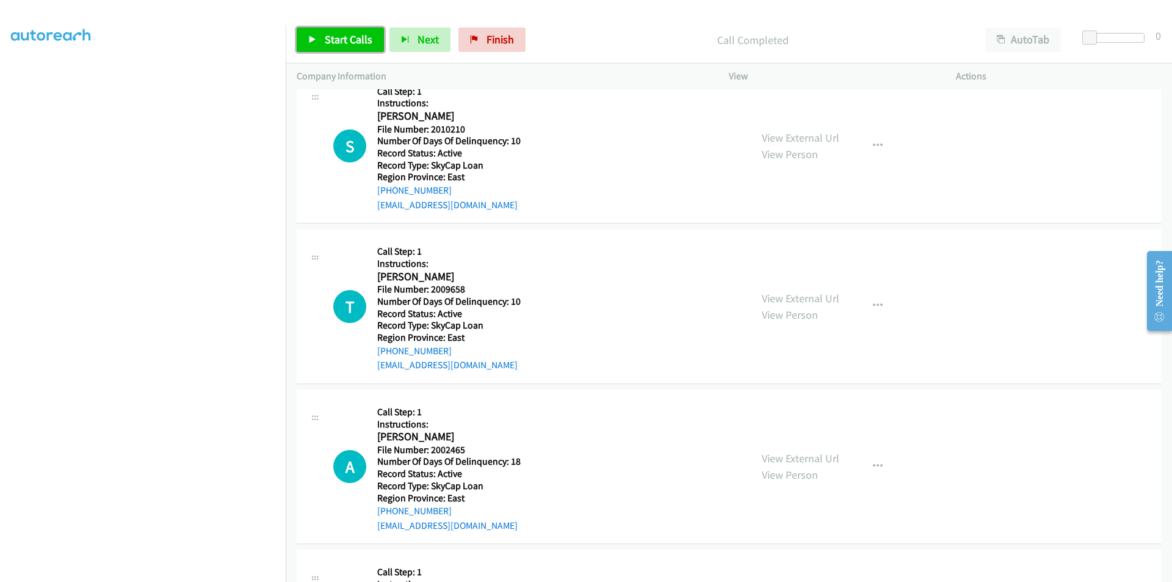
click at [333, 30] on link "Start Calls" at bounding box center [340, 39] width 87 height 24
click at [337, 37] on span "Pause" at bounding box center [338, 39] width 27 height 14
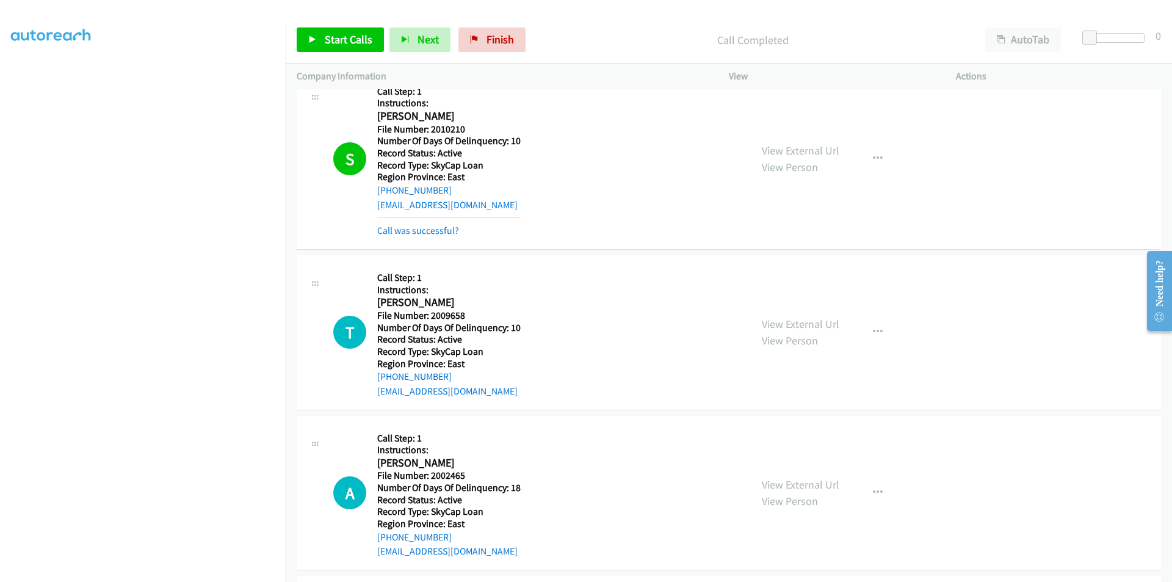
scroll to position [2381, 0]
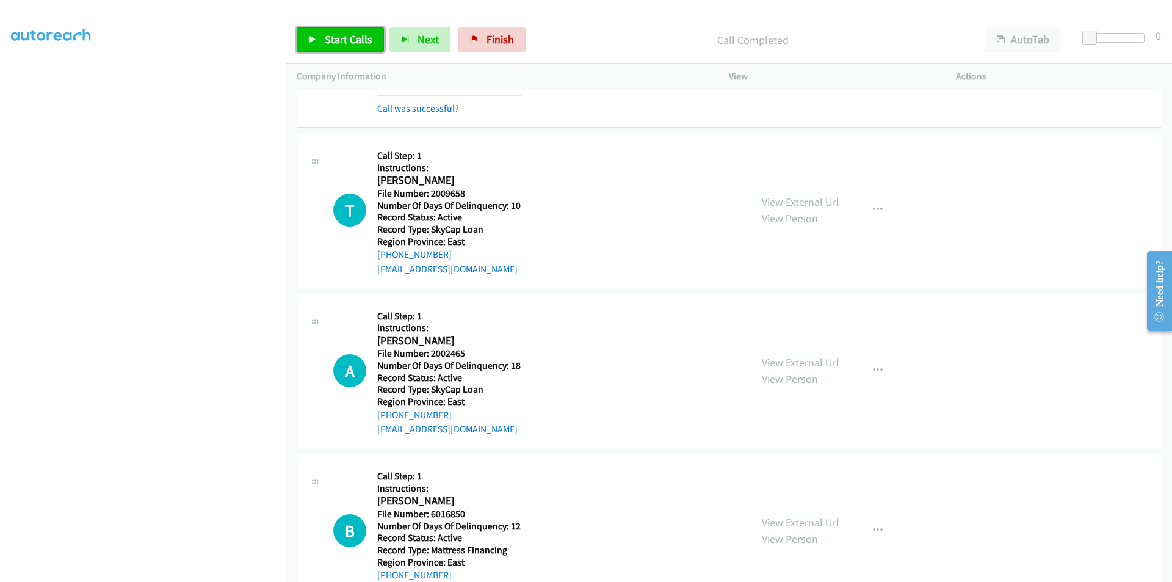
click at [355, 46] on link "Start Calls" at bounding box center [340, 39] width 87 height 24
click at [351, 43] on span "Pause" at bounding box center [338, 39] width 27 height 14
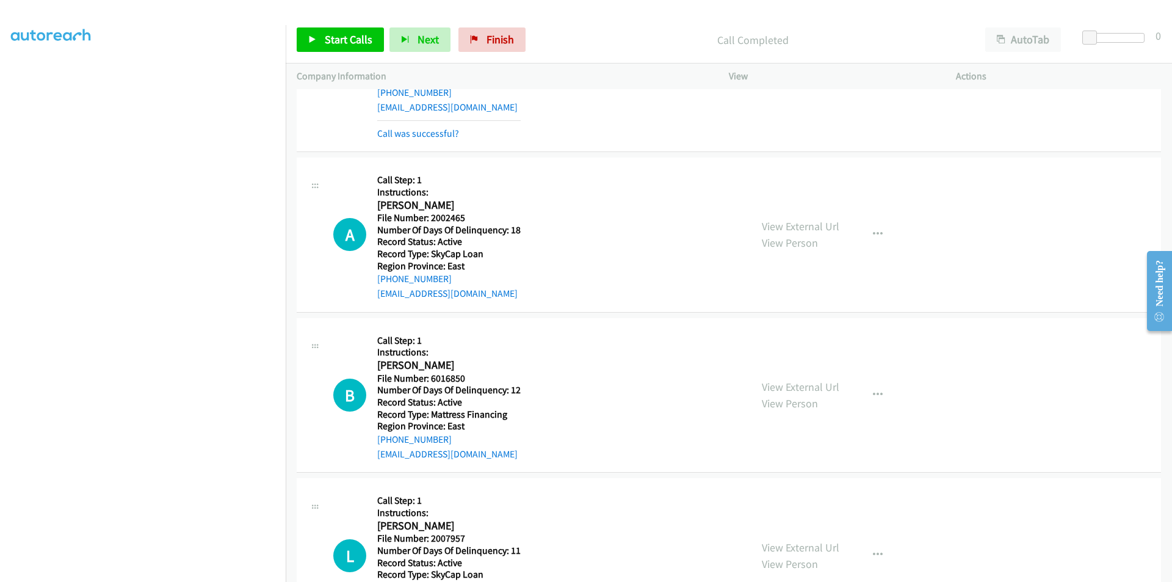
scroll to position [2564, 0]
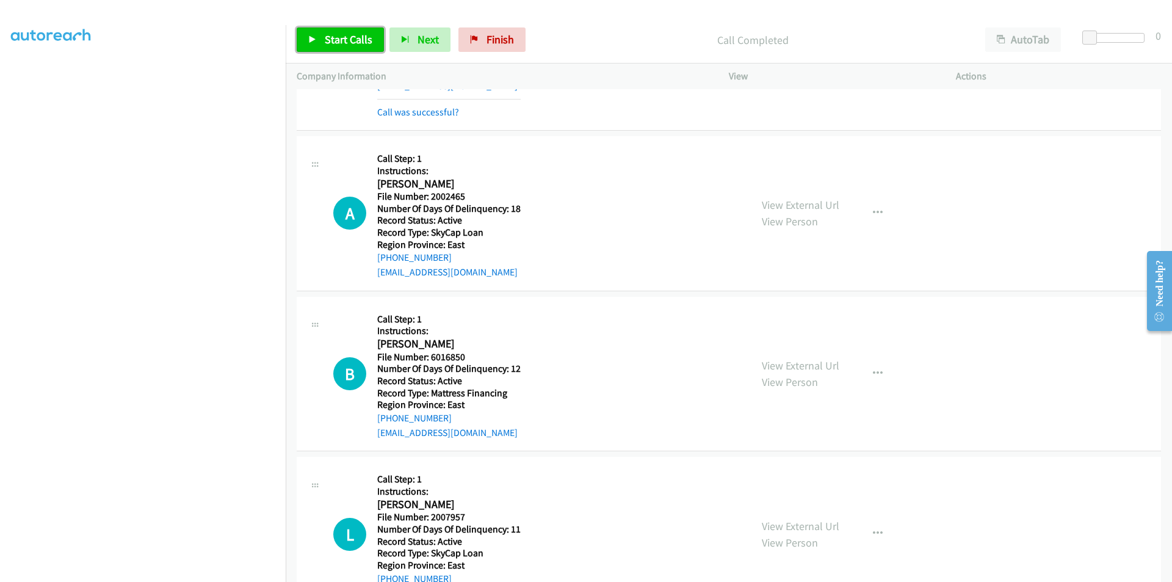
click at [357, 40] on span "Start Calls" at bounding box center [349, 39] width 48 height 14
click at [336, 39] on span "Pause" at bounding box center [338, 39] width 27 height 14
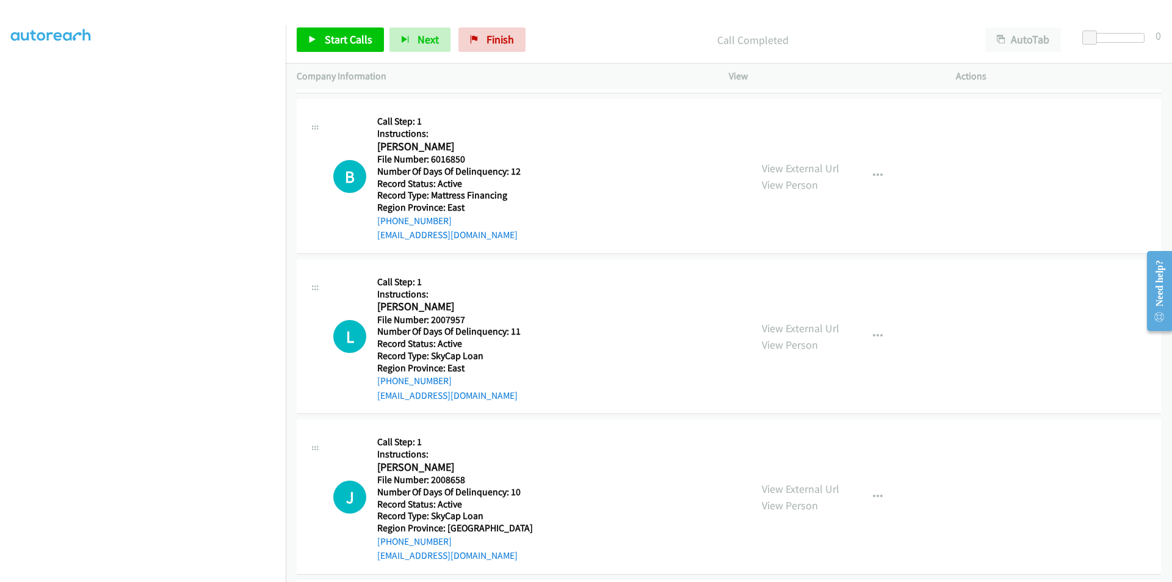
scroll to position [2808, 0]
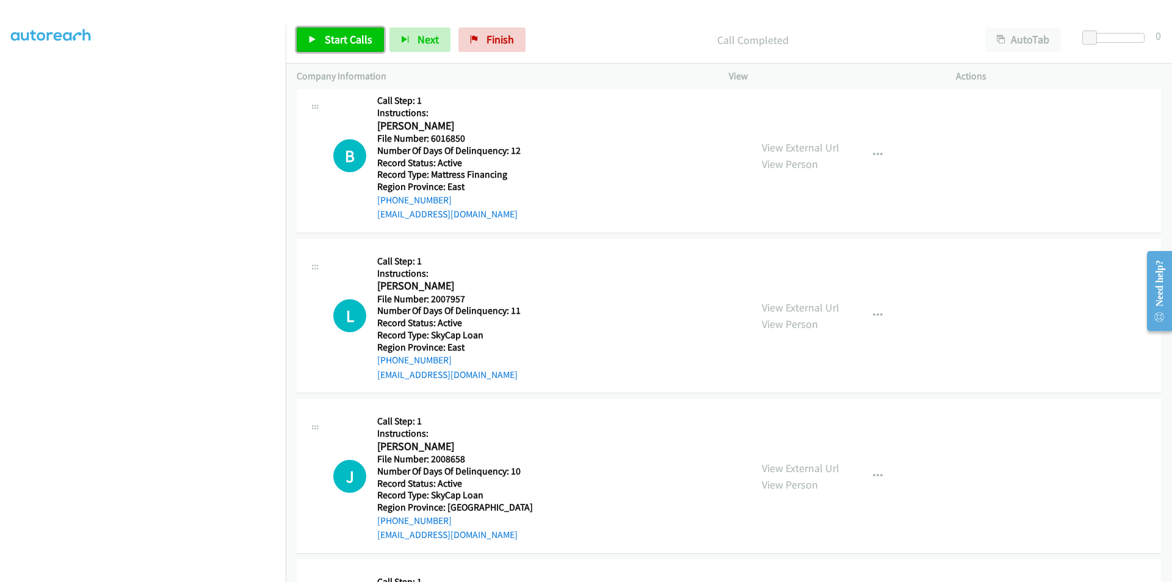
click at [350, 44] on span "Start Calls" at bounding box center [349, 39] width 48 height 14
click at [329, 38] on span "Pause" at bounding box center [338, 39] width 27 height 14
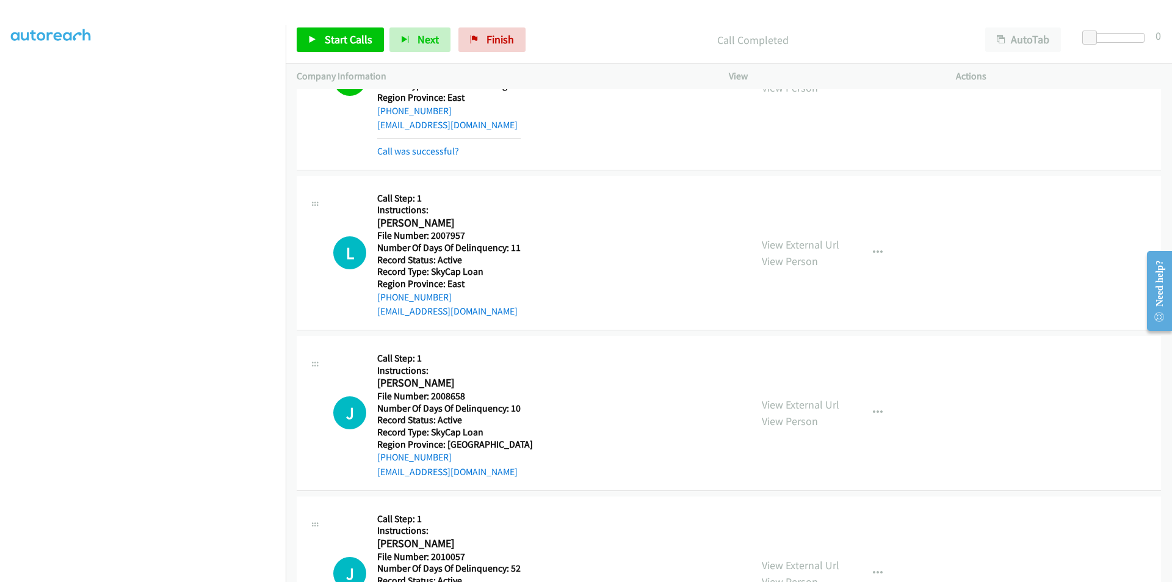
scroll to position [2991, 0]
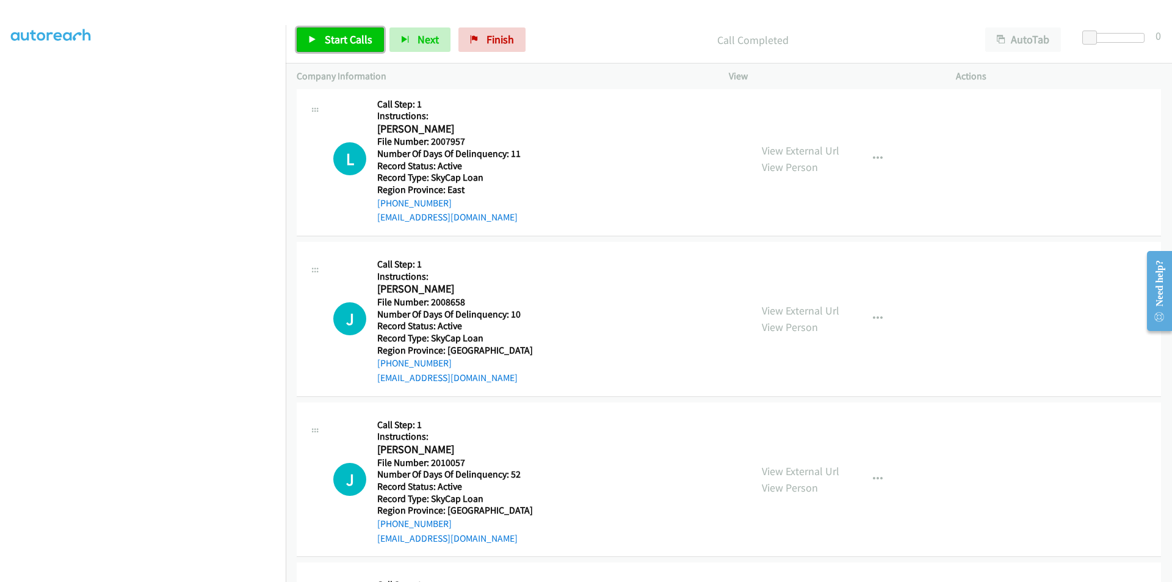
click at [349, 41] on span "Start Calls" at bounding box center [349, 39] width 48 height 14
click at [341, 37] on span "Pause" at bounding box center [338, 39] width 27 height 14
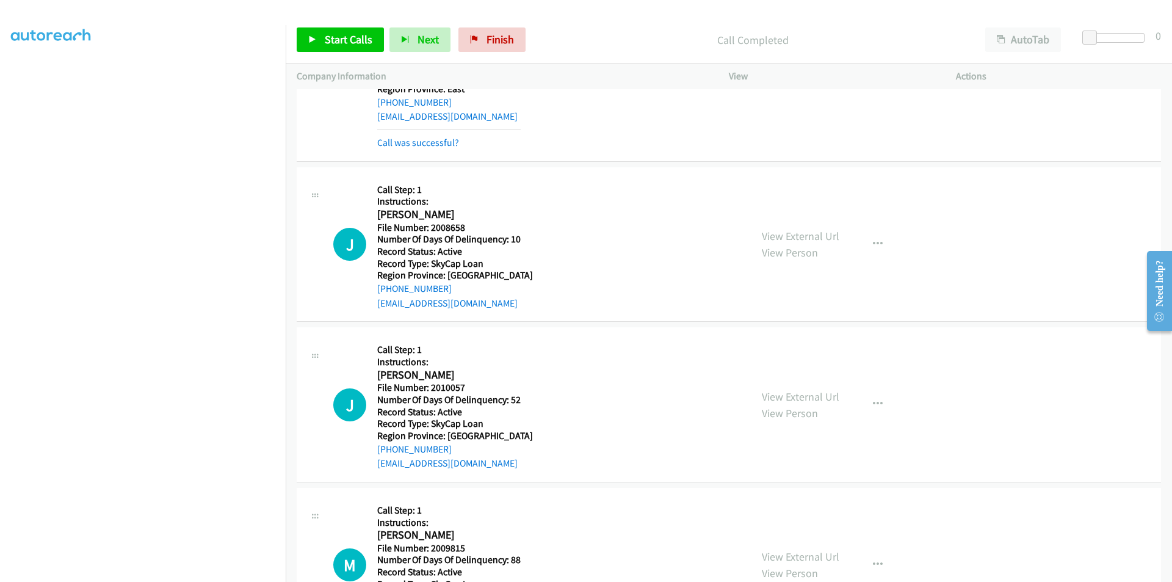
scroll to position [3170, 0]
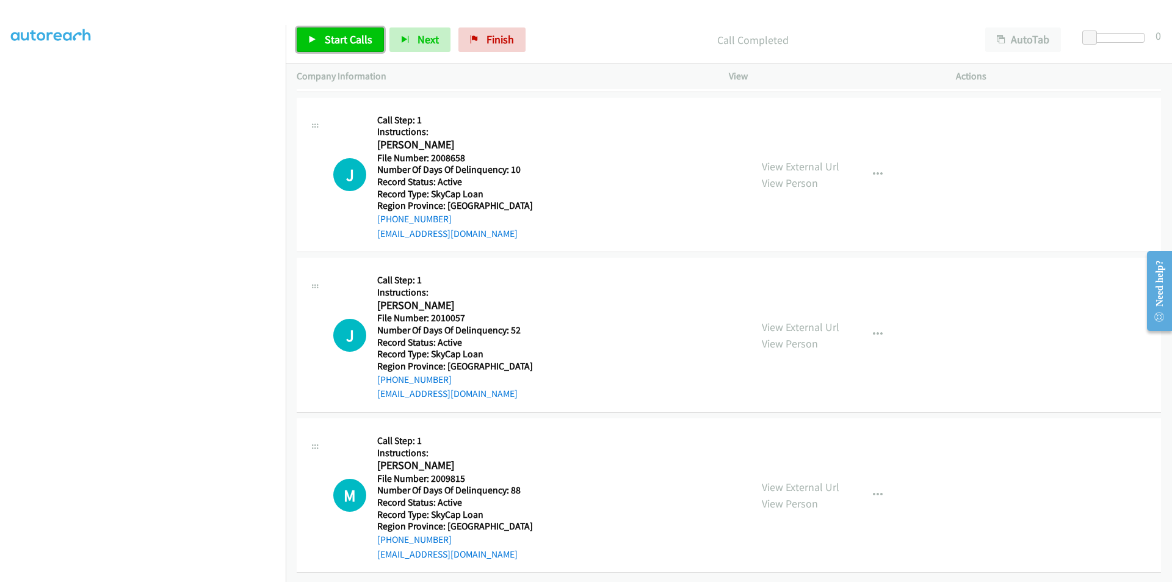
click at [330, 37] on span "Start Calls" at bounding box center [349, 39] width 48 height 14
click at [330, 37] on span "Pause" at bounding box center [338, 39] width 27 height 14
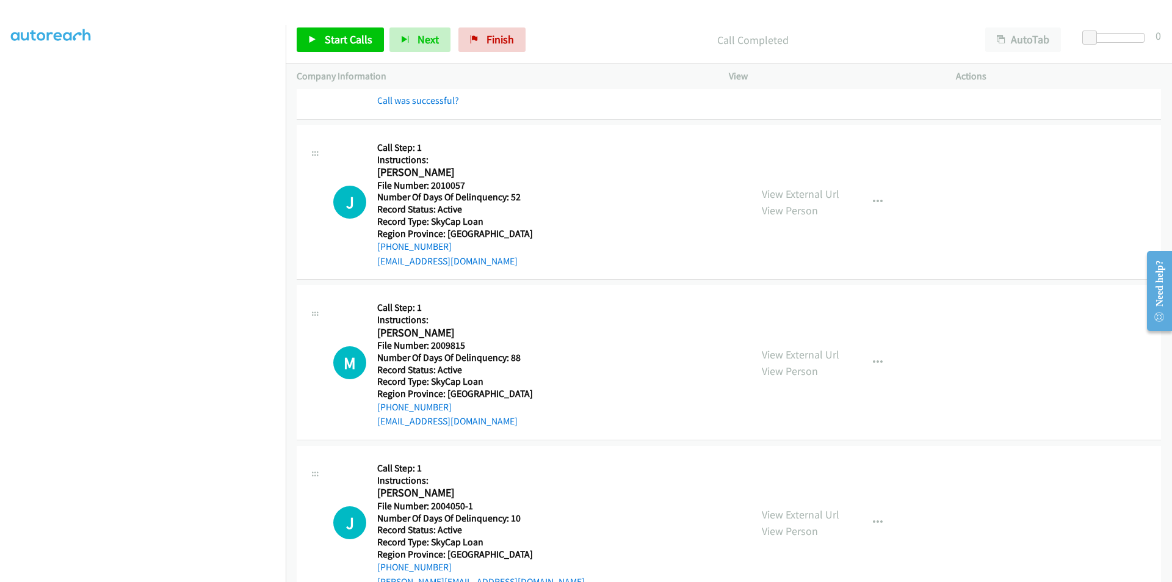
scroll to position [3380, 0]
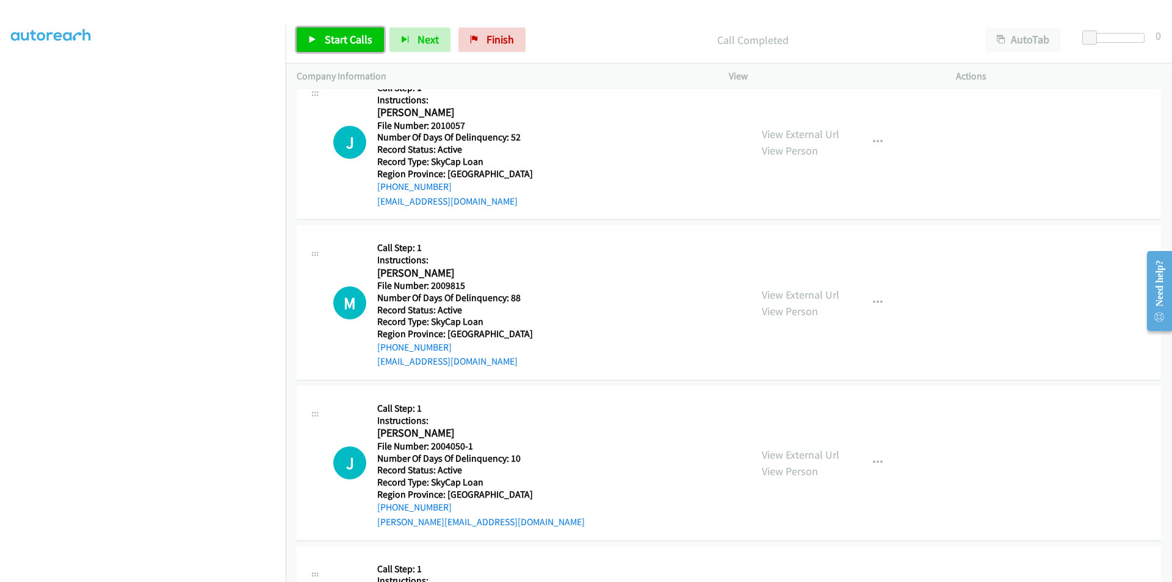
click at [355, 45] on span "Start Calls" at bounding box center [349, 39] width 48 height 14
click at [348, 45] on span "Pause" at bounding box center [338, 39] width 27 height 14
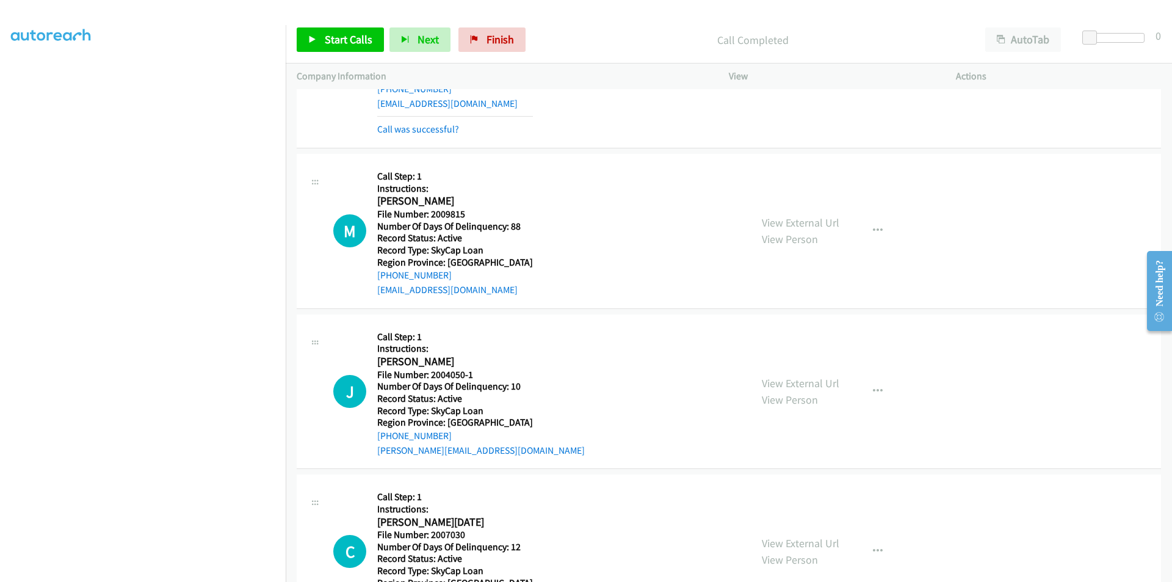
scroll to position [3563, 0]
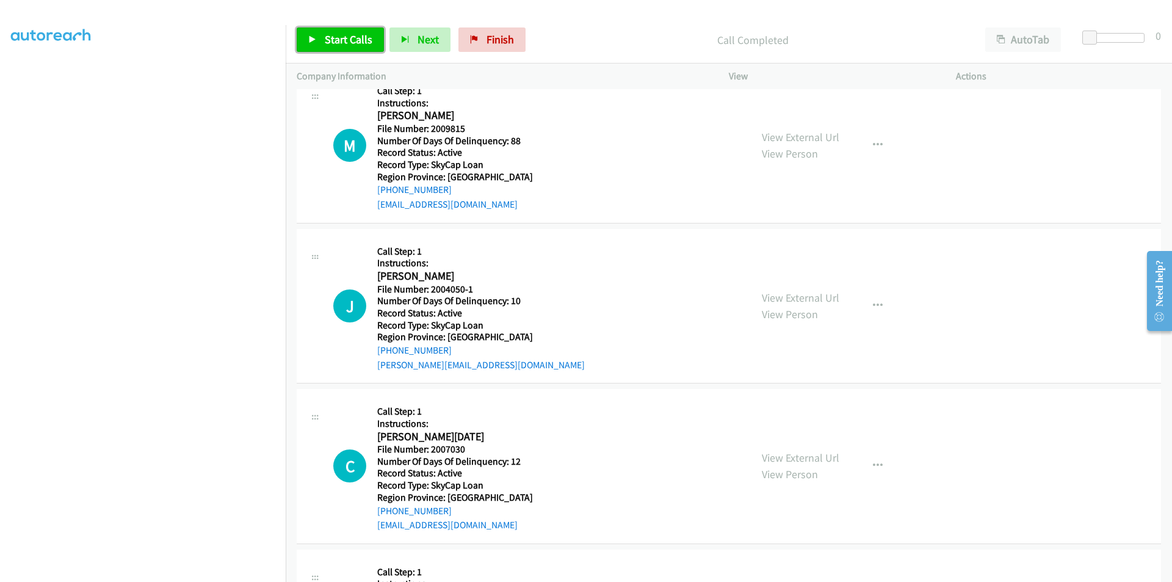
click at [331, 38] on span "Start Calls" at bounding box center [349, 39] width 48 height 14
click at [337, 38] on span "Pause" at bounding box center [338, 39] width 27 height 14
click at [337, 40] on span "Pause" at bounding box center [338, 39] width 27 height 14
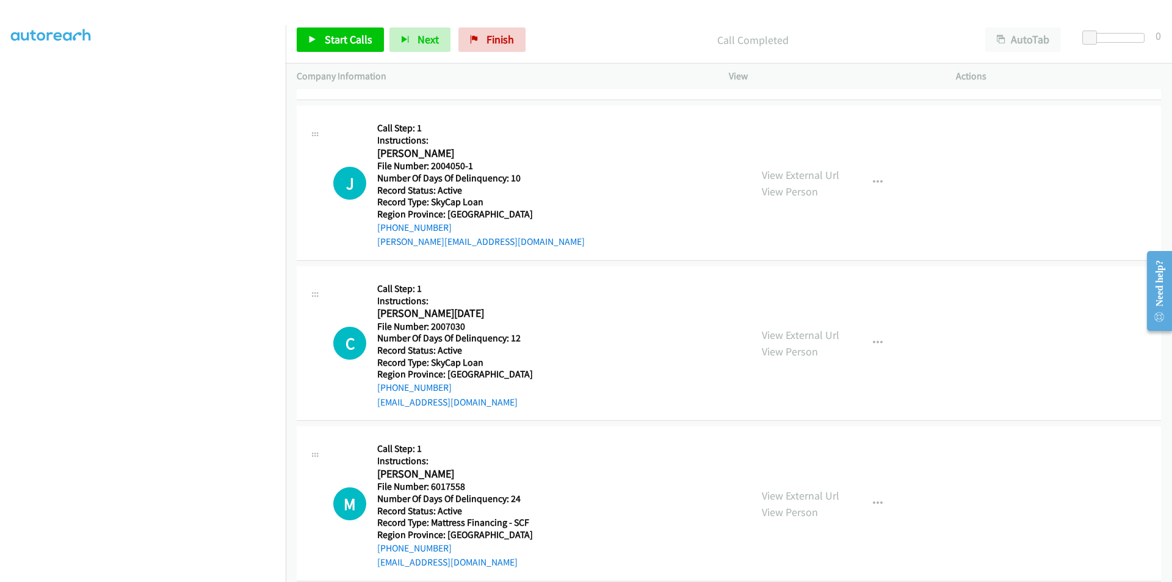
scroll to position [3729, 0]
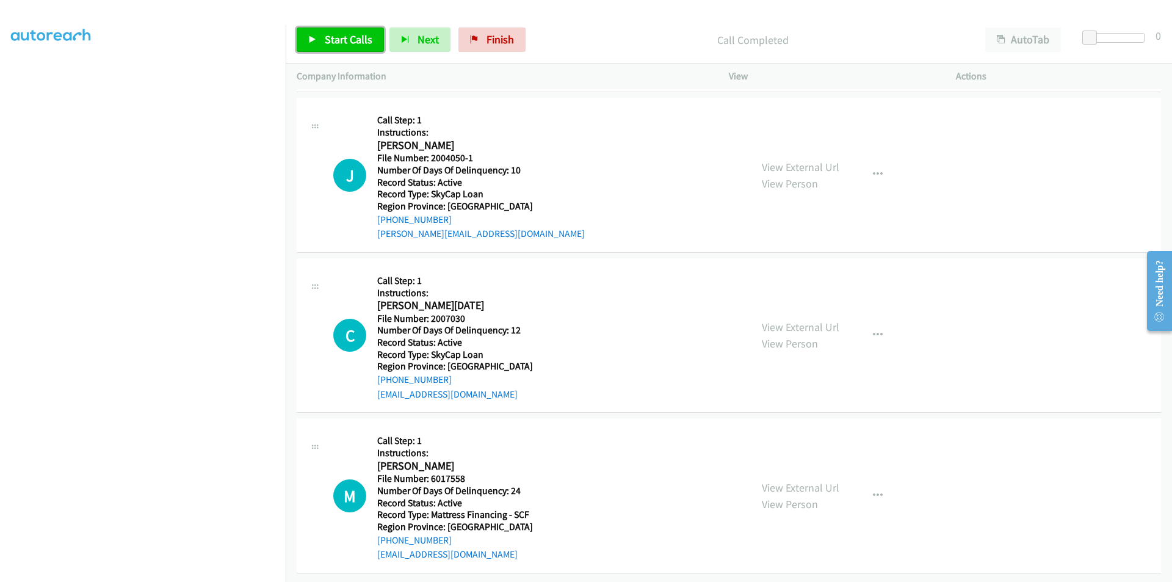
click at [347, 46] on link "Start Calls" at bounding box center [340, 39] width 87 height 24
click at [341, 39] on span "Pause" at bounding box center [338, 39] width 27 height 14
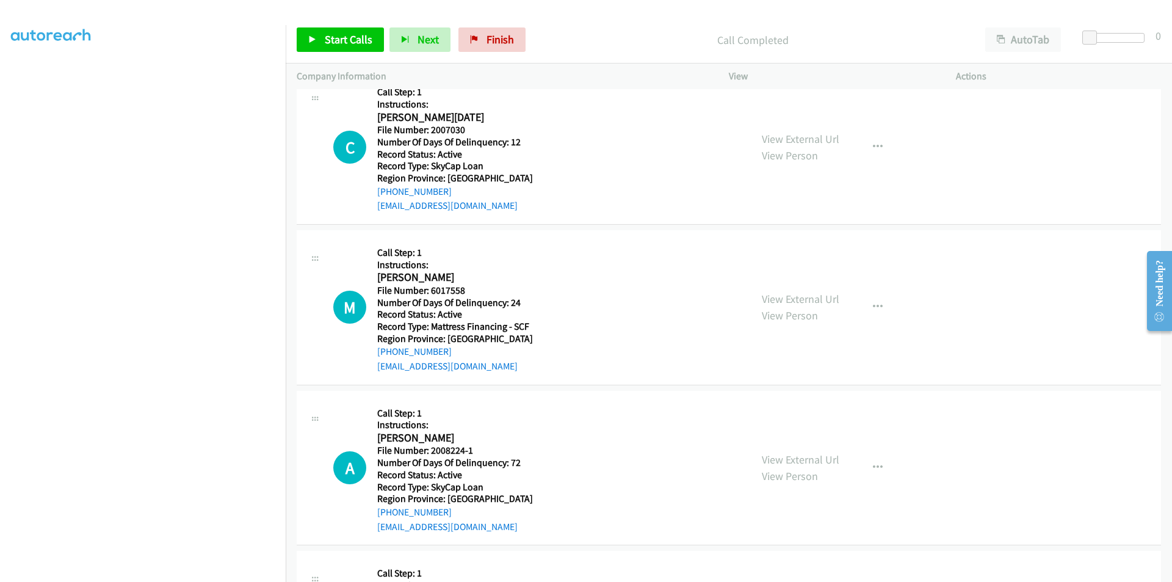
scroll to position [3912, 0]
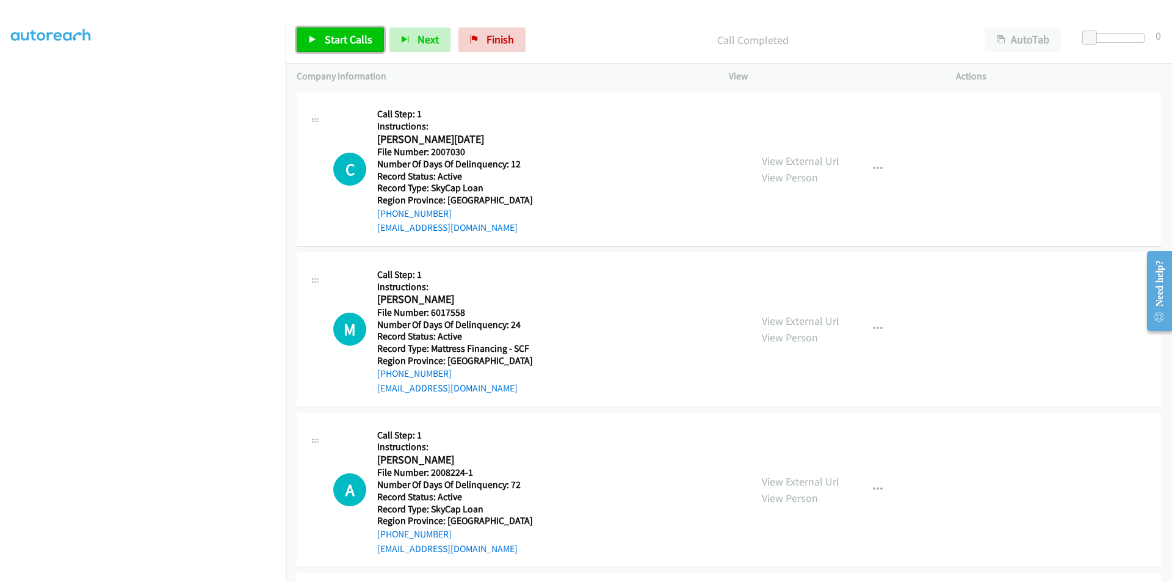
click at [353, 34] on span "Start Calls" at bounding box center [349, 39] width 48 height 14
click at [353, 34] on link "Pause" at bounding box center [330, 39] width 67 height 24
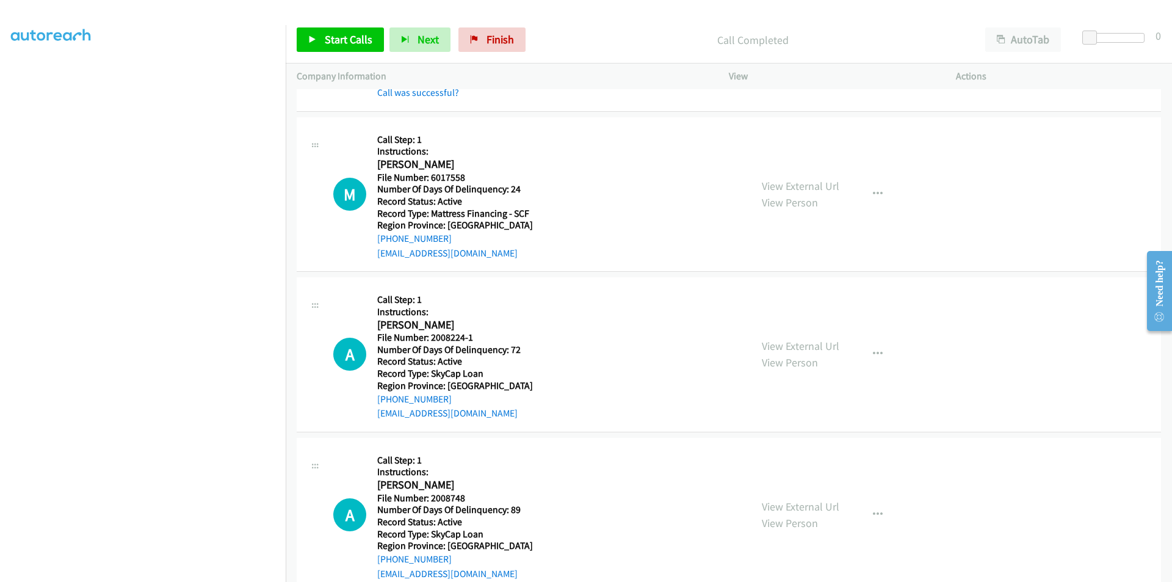
scroll to position [4095, 0]
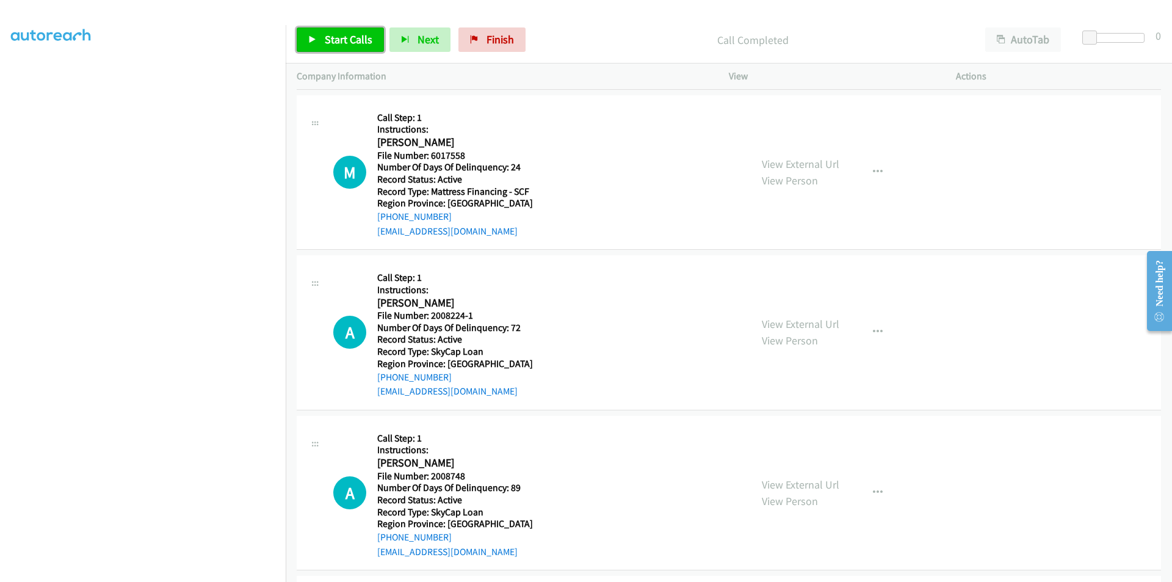
click at [366, 44] on span "Start Calls" at bounding box center [349, 39] width 48 height 14
click at [333, 41] on span "Pause" at bounding box center [338, 39] width 27 height 14
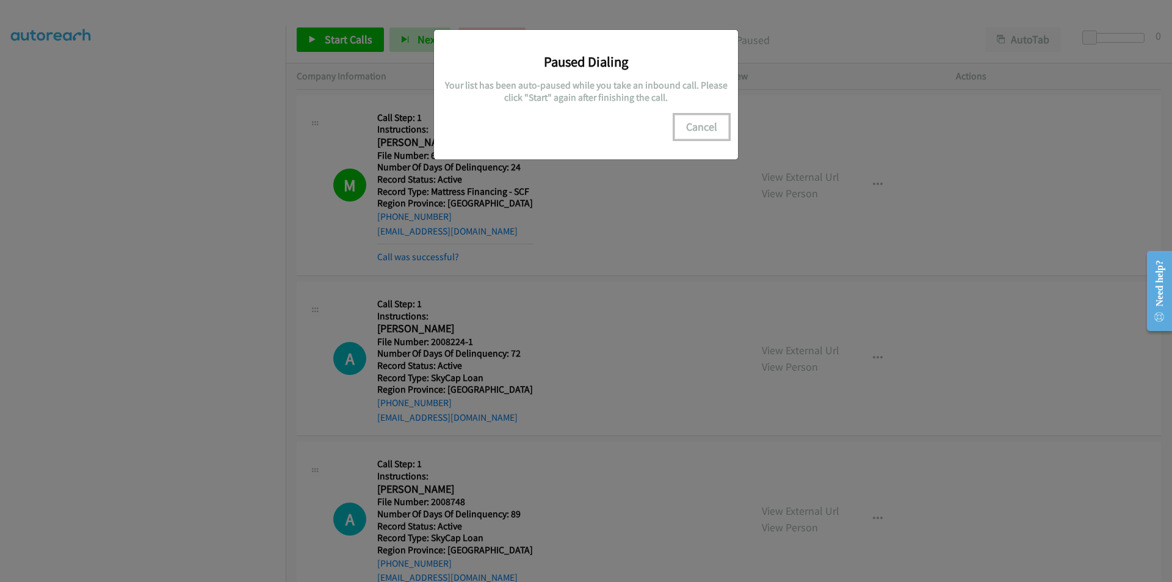
click at [698, 118] on button "Cancel" at bounding box center [701, 127] width 54 height 24
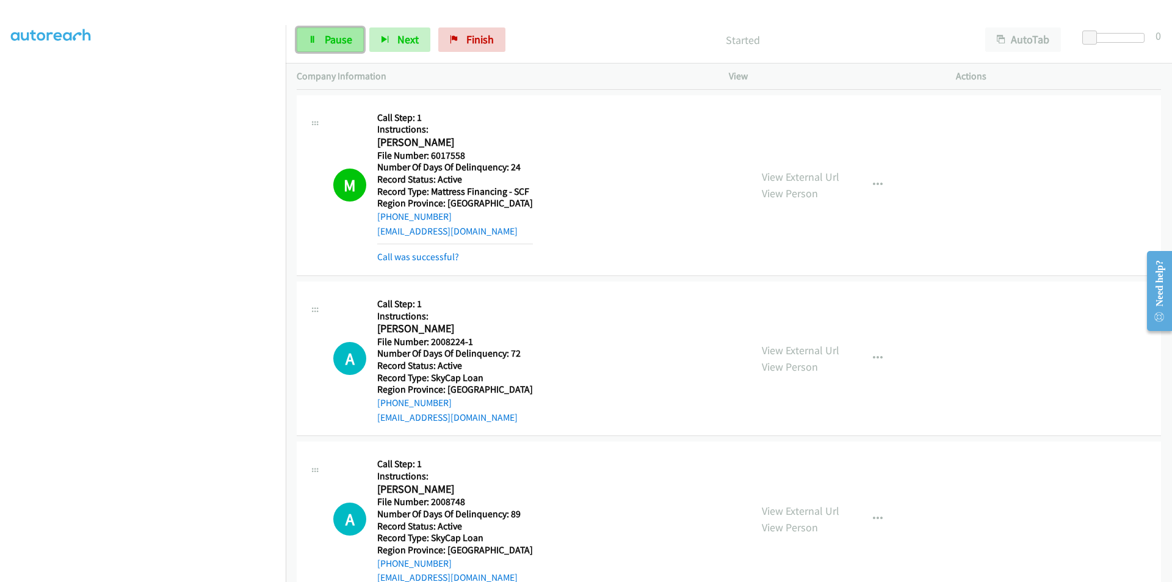
click at [347, 40] on span "Pause" at bounding box center [338, 39] width 27 height 14
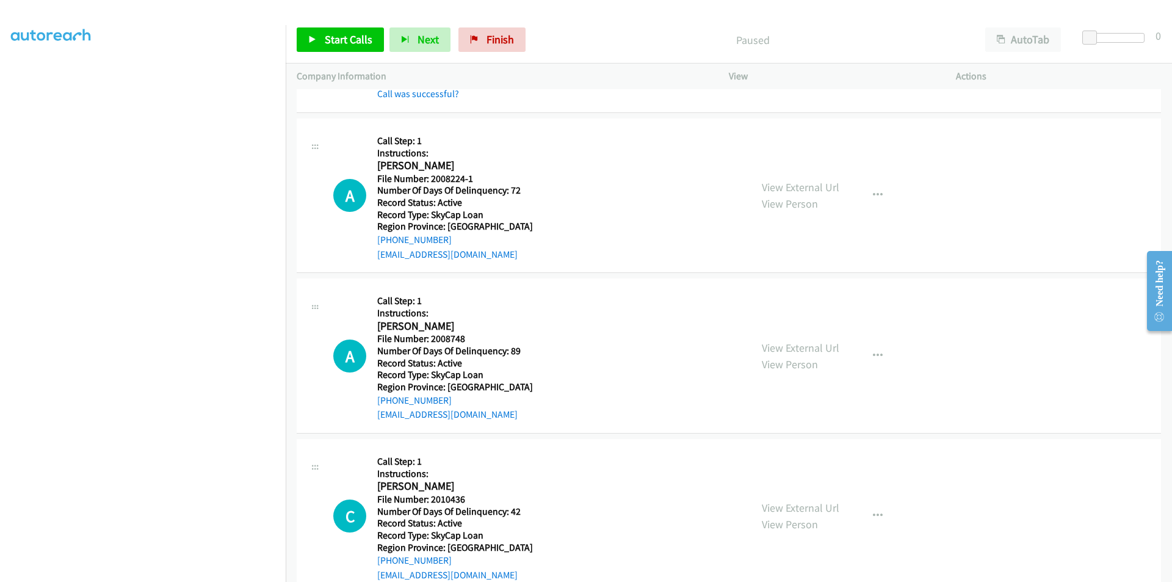
scroll to position [4278, 0]
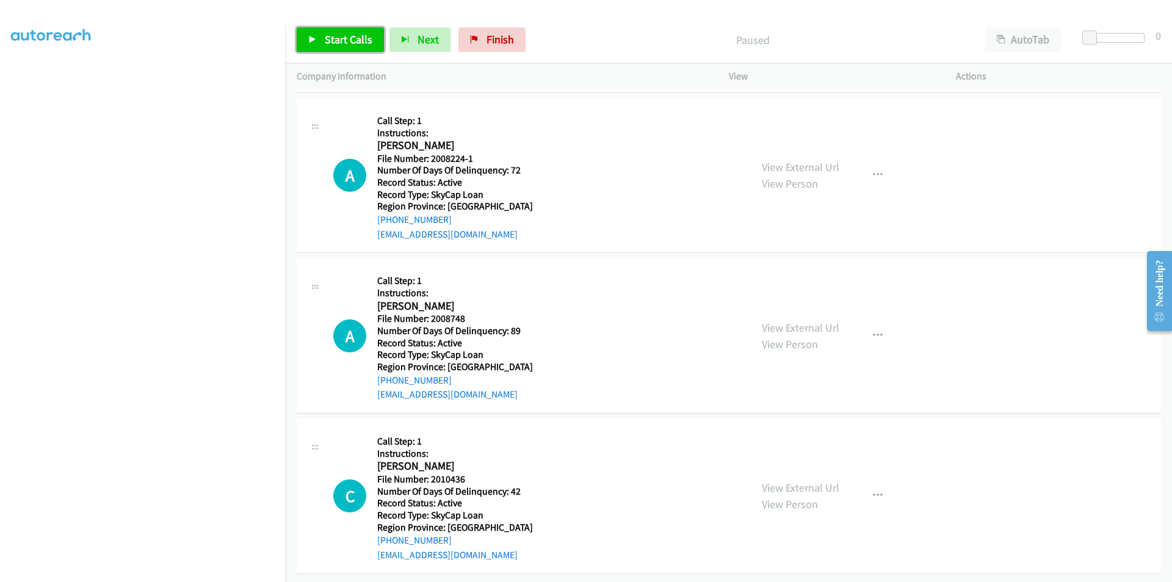
click at [337, 34] on span "Start Calls" at bounding box center [349, 39] width 48 height 14
click at [330, 37] on span "Pause" at bounding box center [338, 39] width 27 height 14
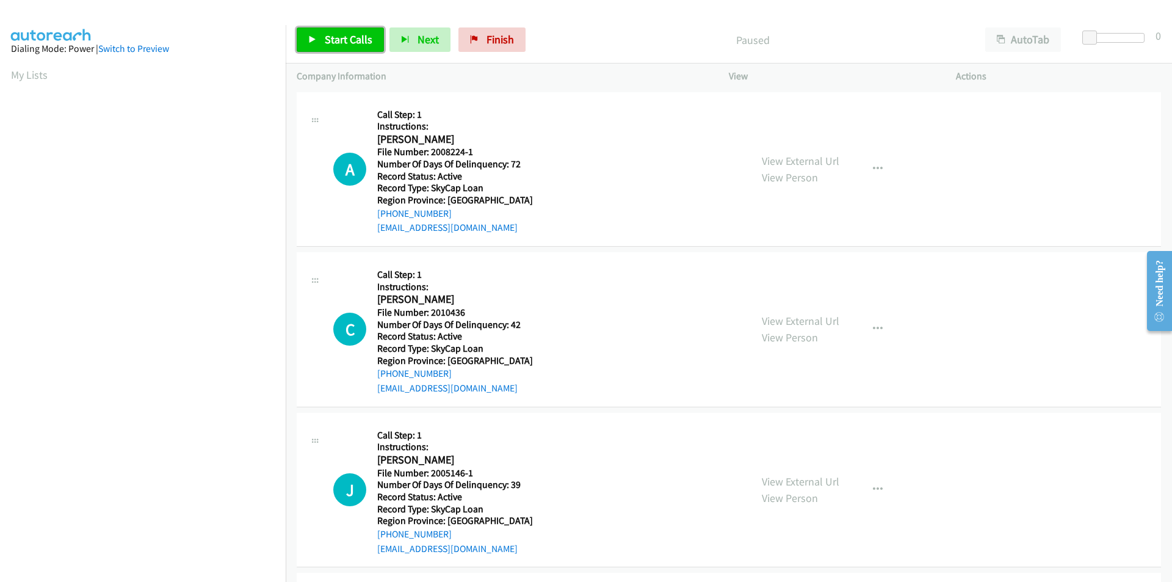
click at [338, 39] on span "Start Calls" at bounding box center [349, 39] width 48 height 14
click at [333, 38] on span "Pause" at bounding box center [338, 39] width 27 height 14
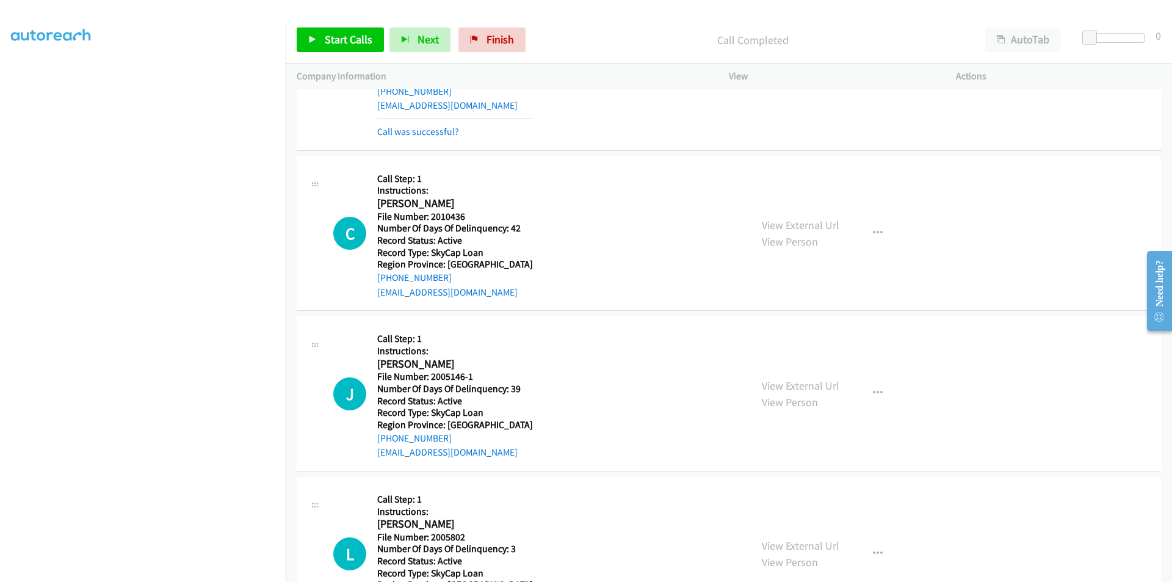
scroll to position [183, 0]
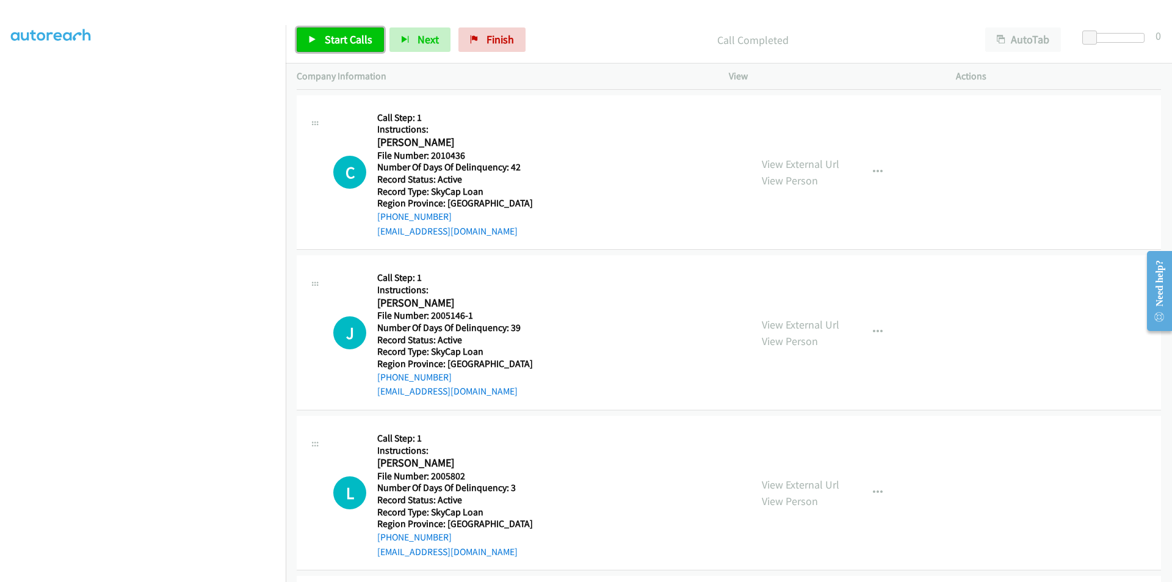
click at [356, 40] on span "Start Calls" at bounding box center [349, 39] width 48 height 14
click at [338, 37] on span "Pause" at bounding box center [338, 39] width 27 height 14
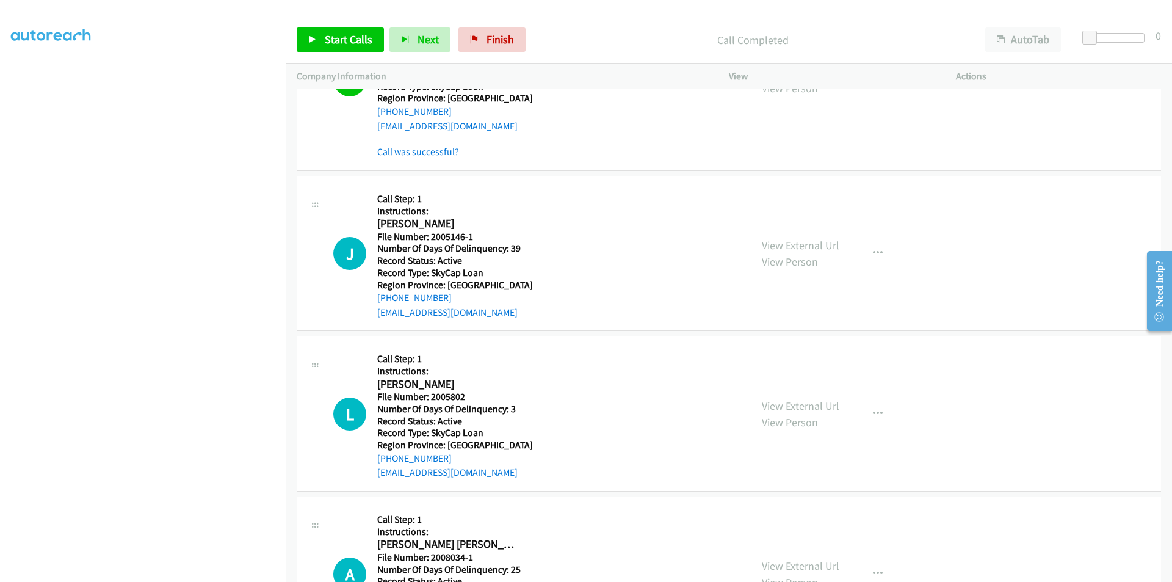
scroll to position [366, 0]
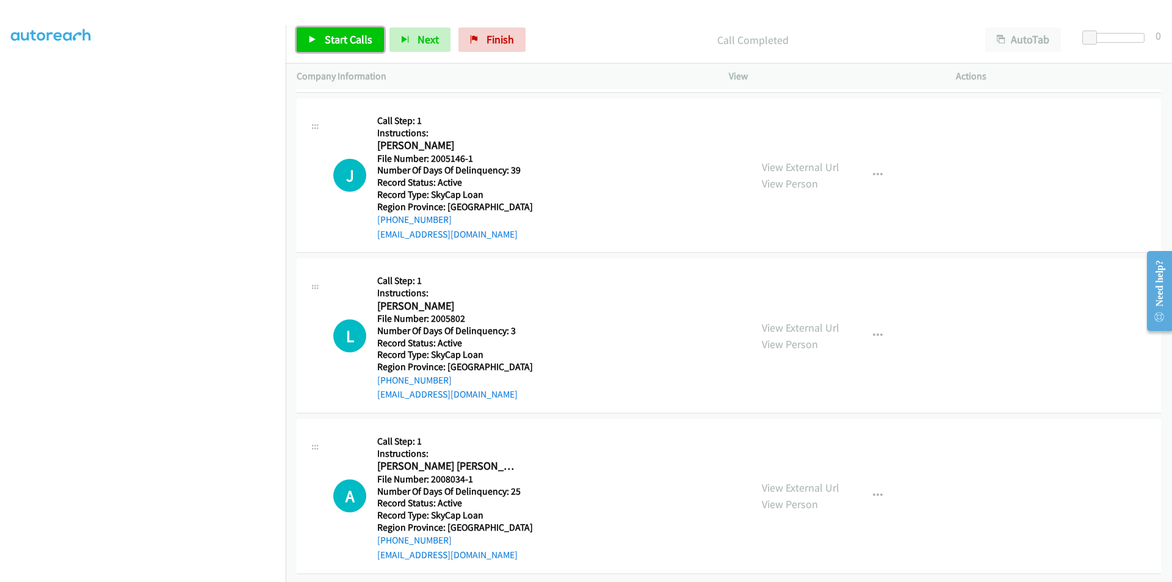
click at [350, 46] on span "Start Calls" at bounding box center [349, 39] width 48 height 14
click at [349, 42] on span "Pause" at bounding box center [338, 39] width 27 height 14
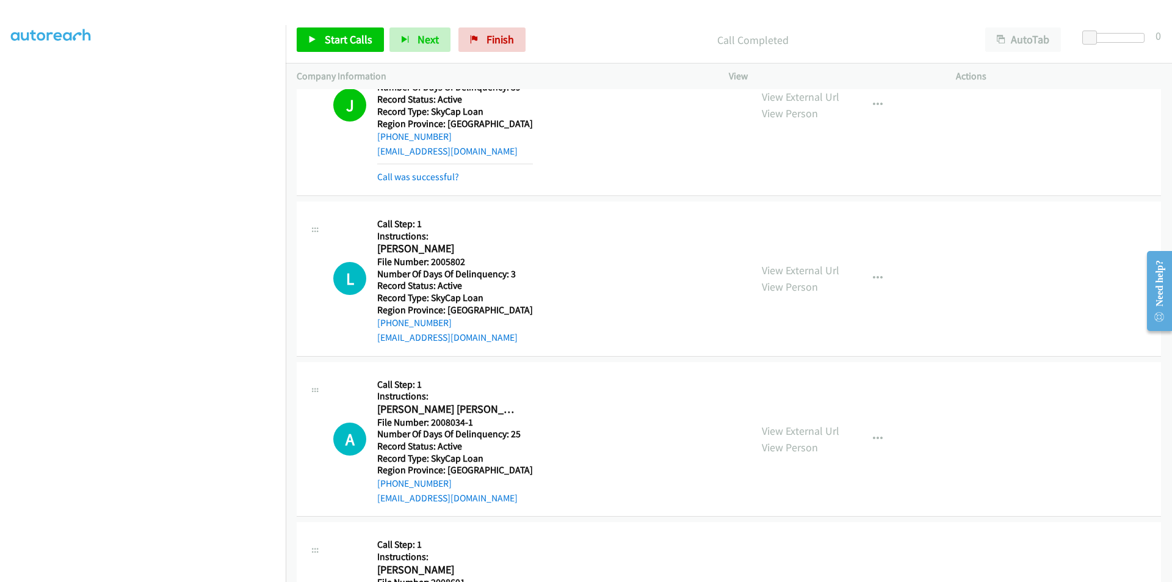
scroll to position [549, 0]
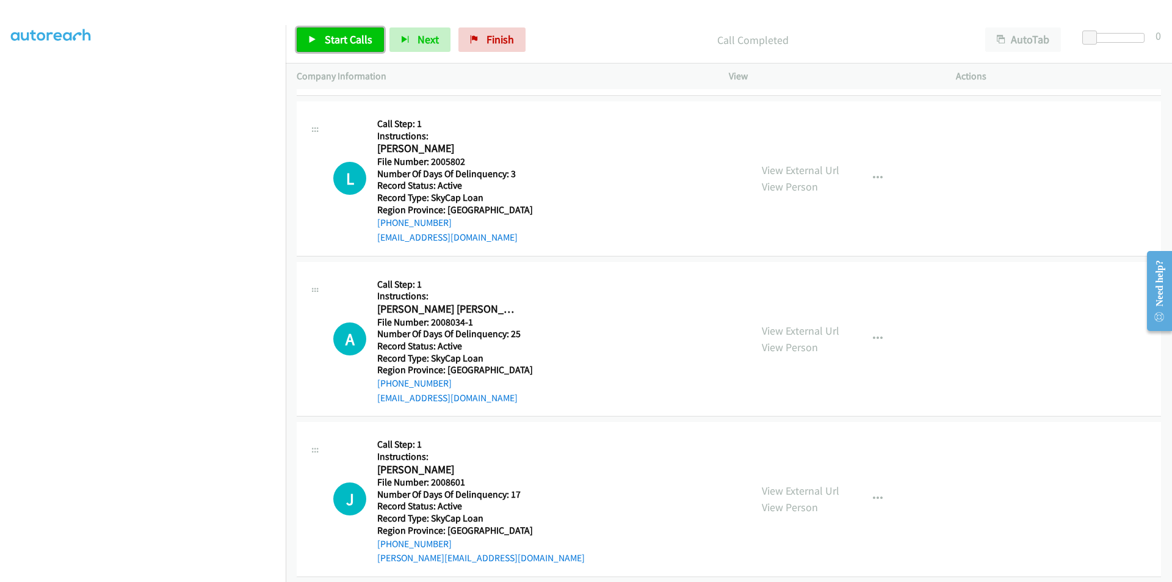
click at [324, 29] on link "Start Calls" at bounding box center [340, 39] width 87 height 24
click at [325, 34] on span "Pause" at bounding box center [338, 39] width 27 height 14
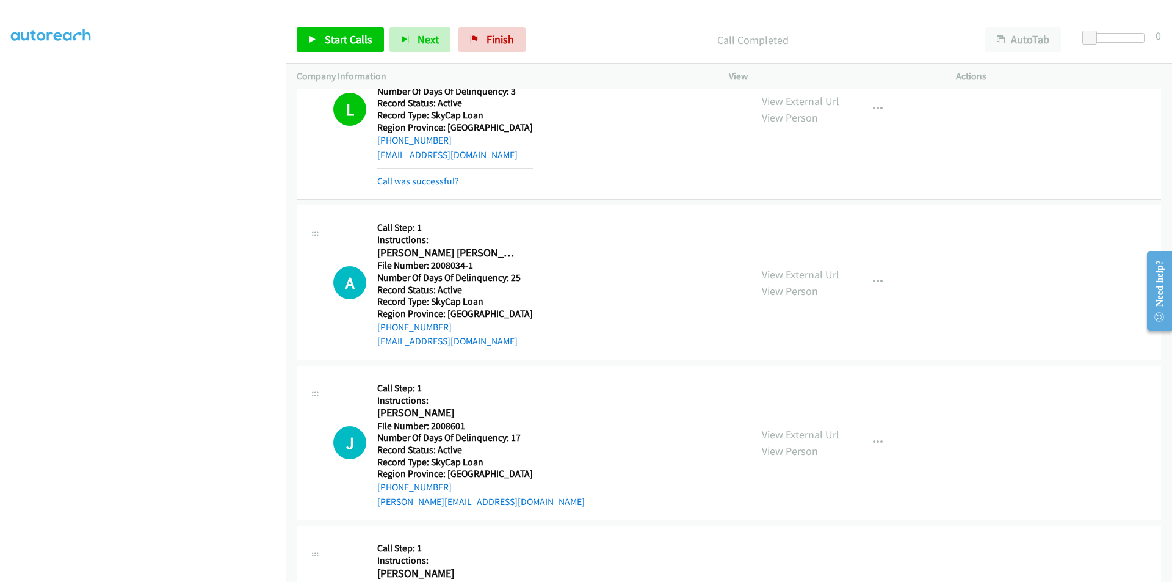
scroll to position [732, 0]
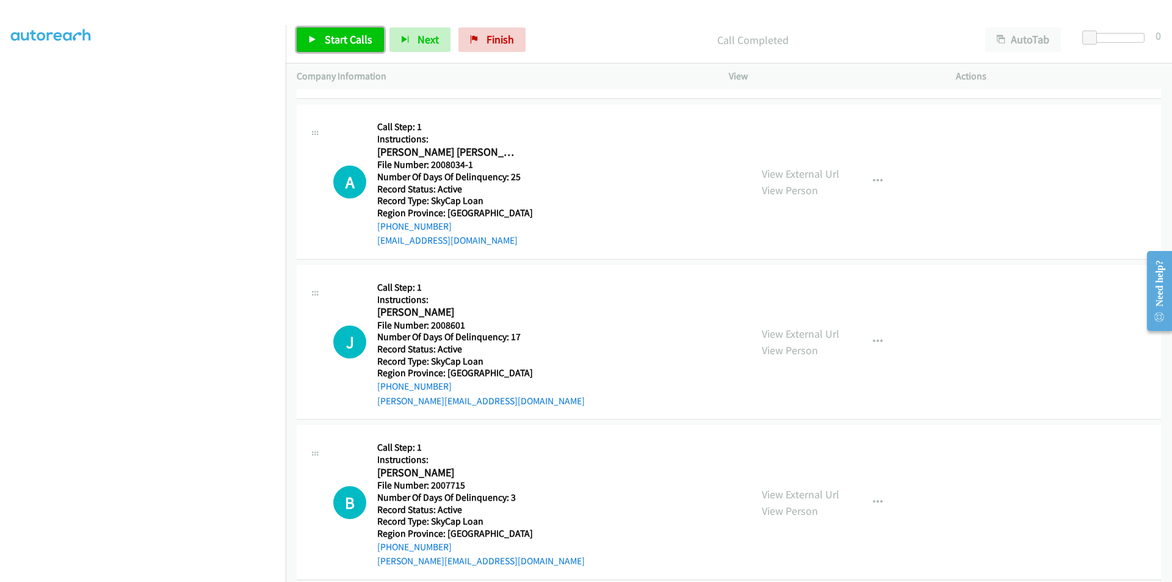
click at [336, 38] on span "Start Calls" at bounding box center [349, 39] width 48 height 14
click at [332, 35] on span "Pause" at bounding box center [338, 39] width 27 height 14
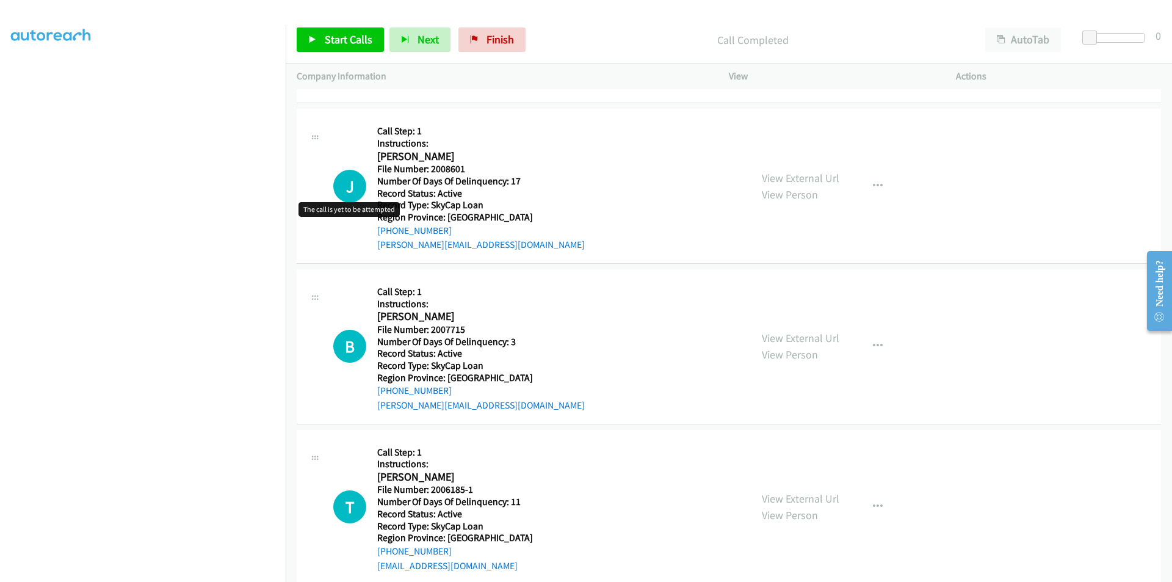
scroll to position [916, 0]
click at [341, 44] on span "Start Calls" at bounding box center [349, 39] width 48 height 14
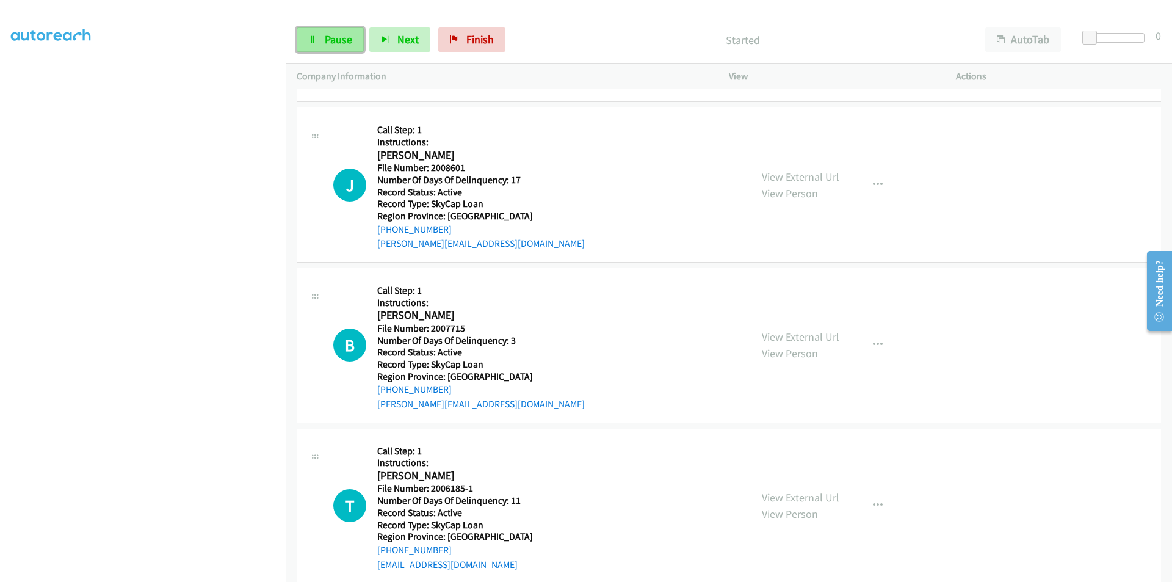
click at [344, 40] on span "Pause" at bounding box center [338, 39] width 27 height 14
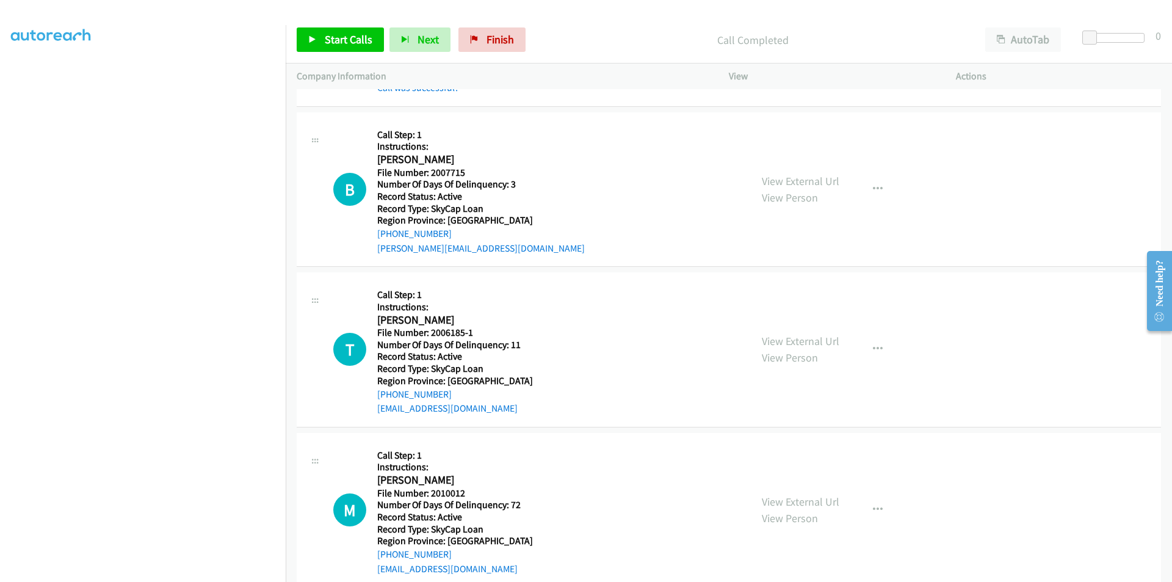
scroll to position [1099, 0]
click at [331, 35] on span "Start Calls" at bounding box center [349, 39] width 48 height 14
click at [331, 35] on span "Pause" at bounding box center [338, 39] width 27 height 14
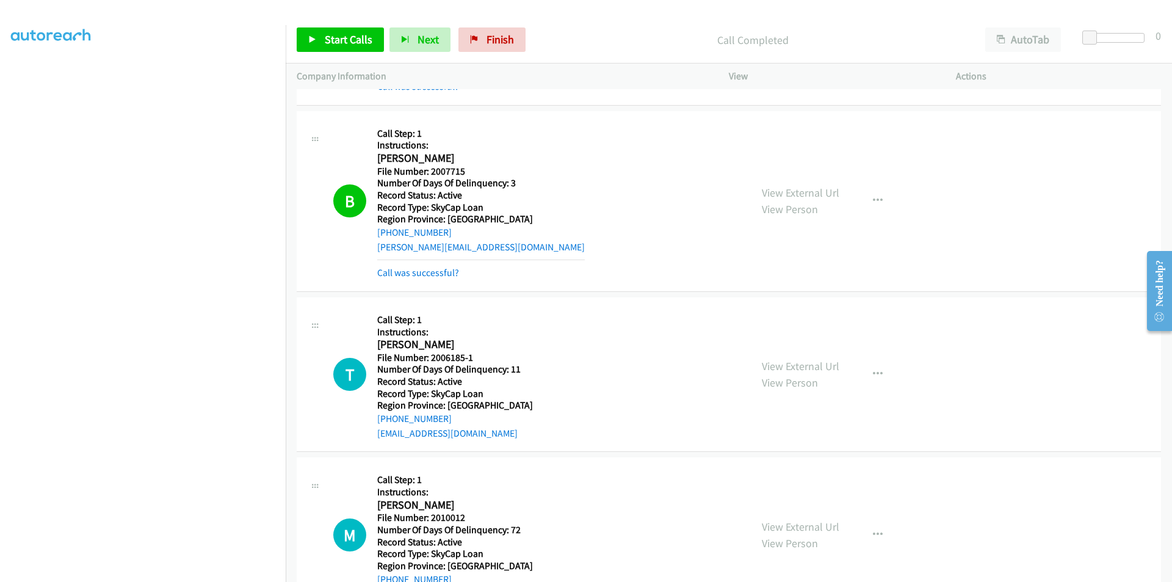
scroll to position [1282, 0]
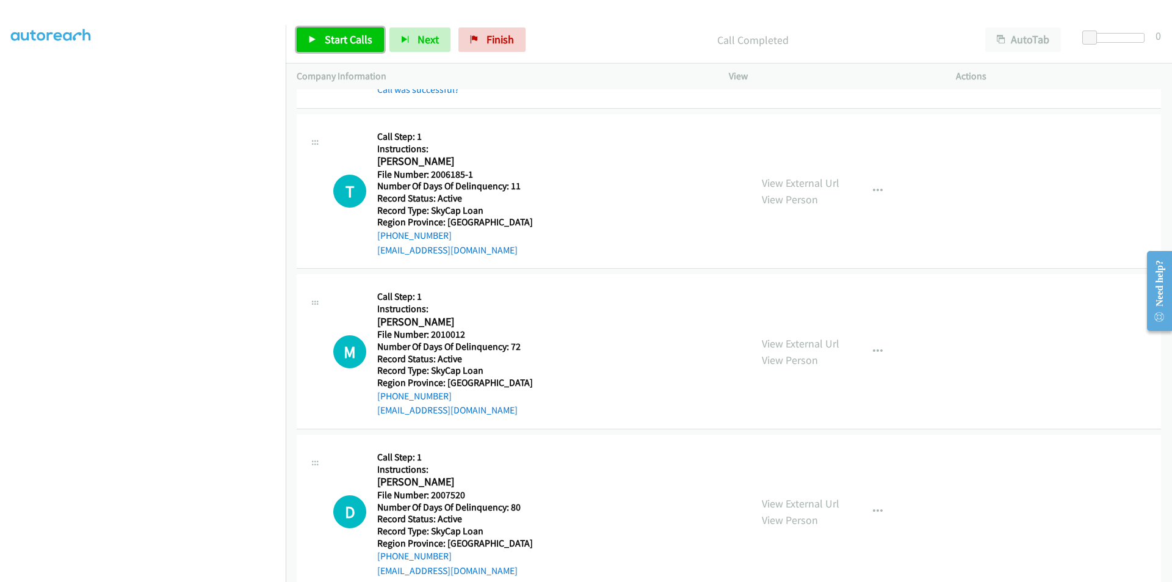
click at [334, 37] on span "Start Calls" at bounding box center [349, 39] width 48 height 14
click at [338, 41] on span "Pause" at bounding box center [338, 39] width 27 height 14
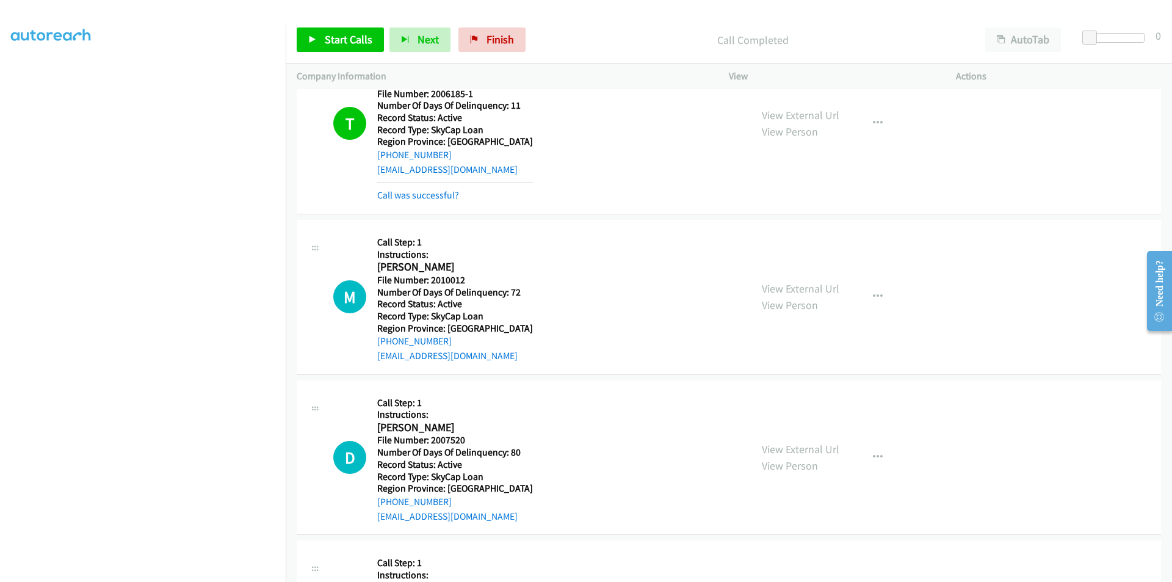
scroll to position [1465, 0]
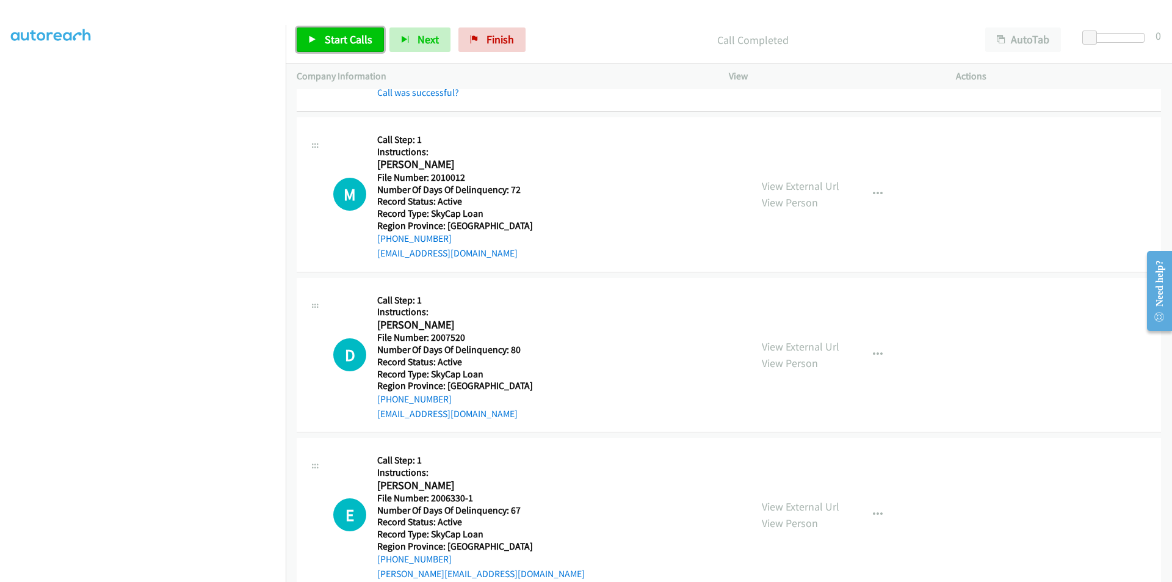
click at [356, 29] on link "Start Calls" at bounding box center [340, 39] width 87 height 24
click at [333, 37] on span "Pause" at bounding box center [338, 39] width 27 height 14
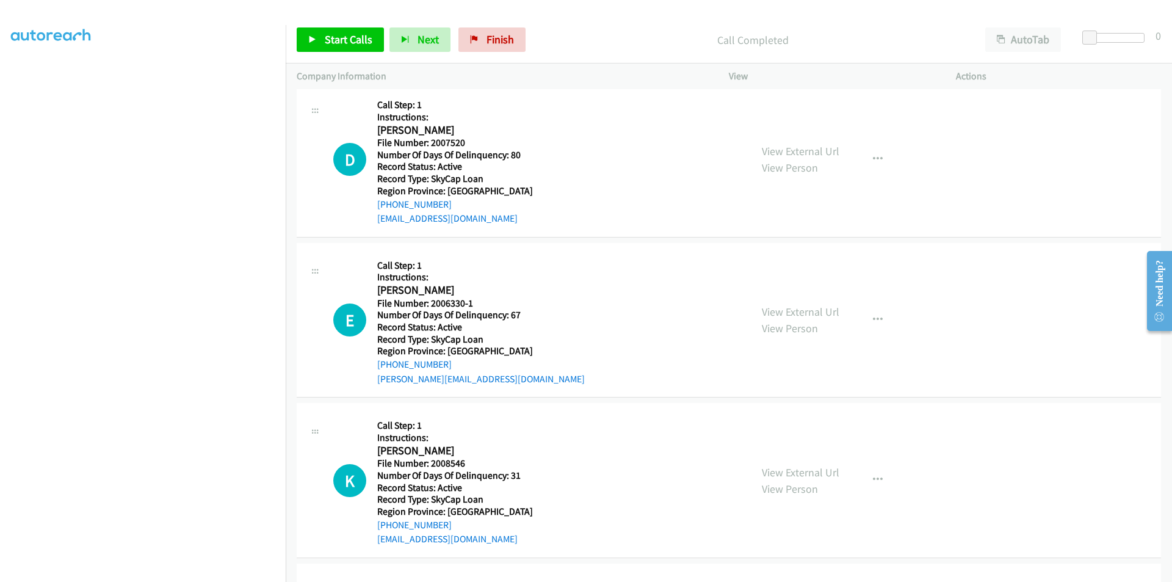
scroll to position [1709, 0]
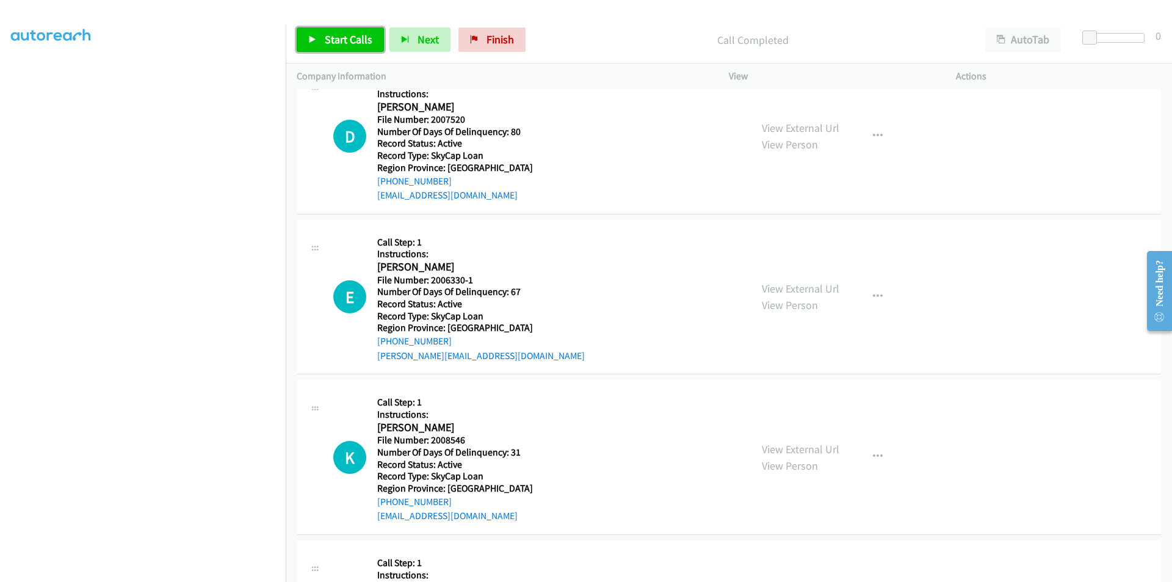
click at [339, 40] on span "Start Calls" at bounding box center [349, 39] width 48 height 14
click at [339, 39] on span "Pause" at bounding box center [338, 39] width 27 height 14
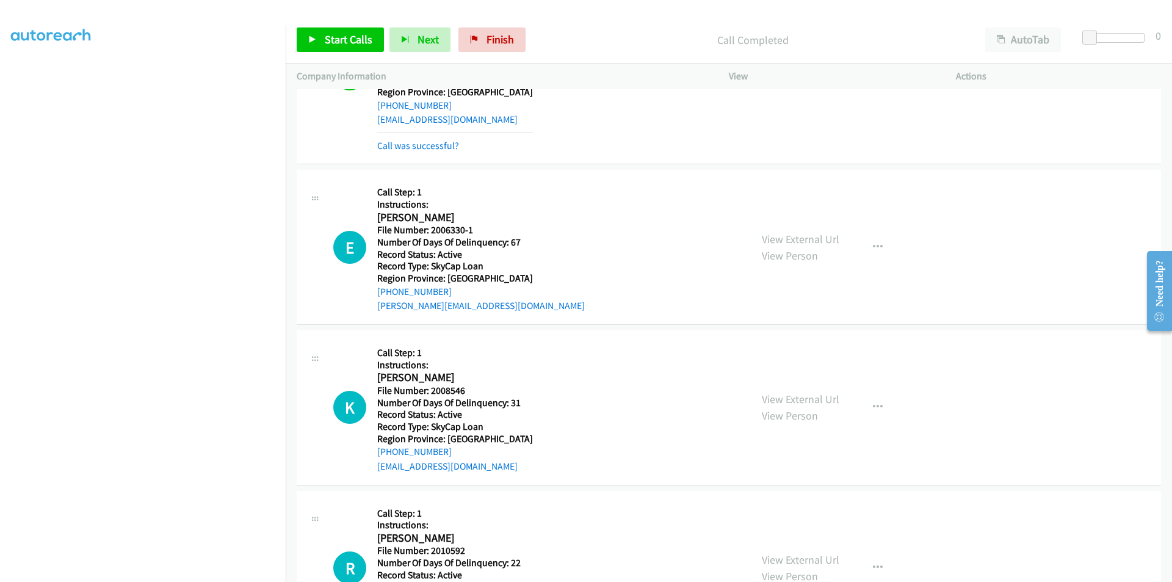
scroll to position [1892, 0]
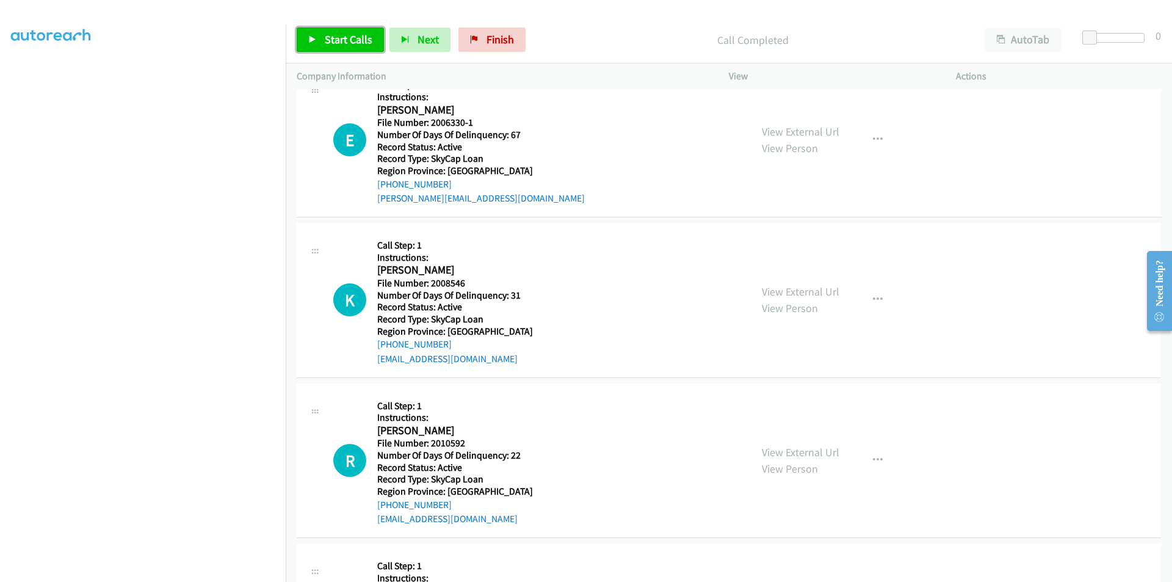
click at [332, 39] on span "Start Calls" at bounding box center [349, 39] width 48 height 14
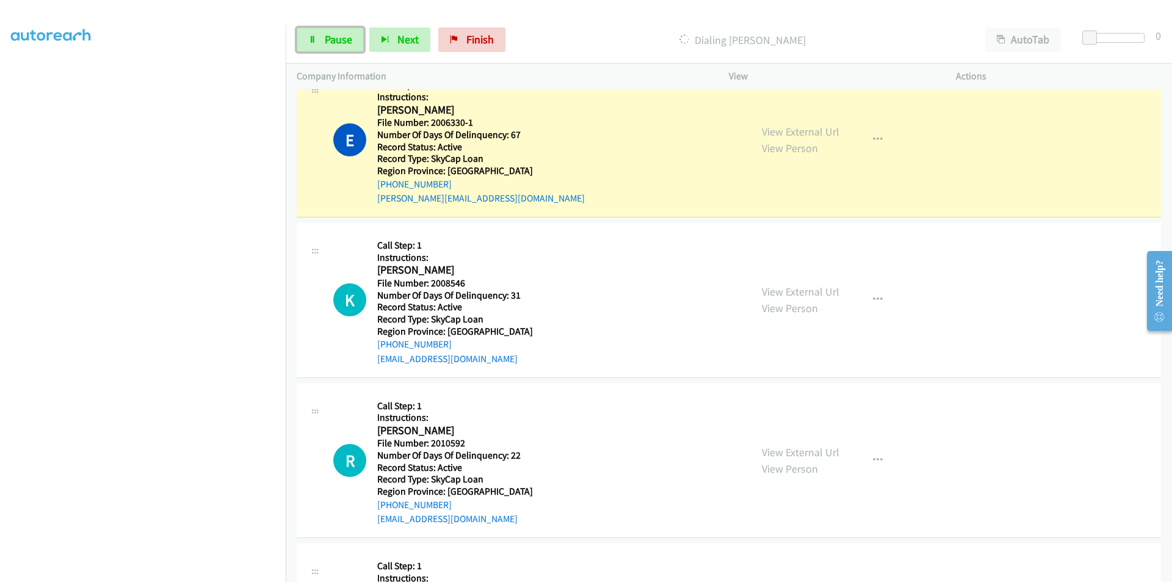
click at [332, 39] on span "Pause" at bounding box center [338, 39] width 27 height 14
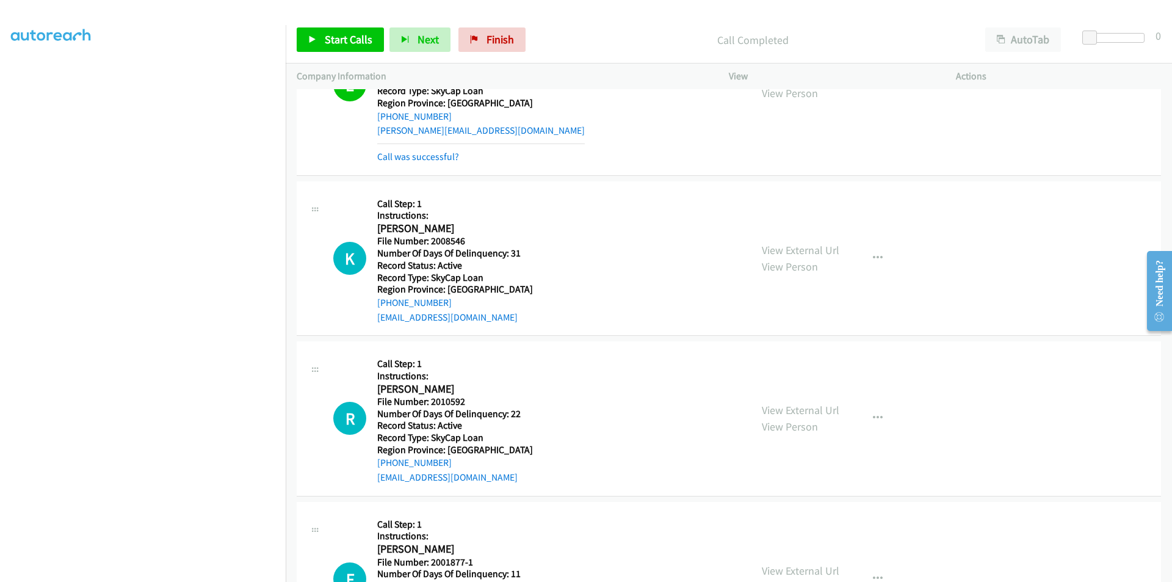
scroll to position [2014, 0]
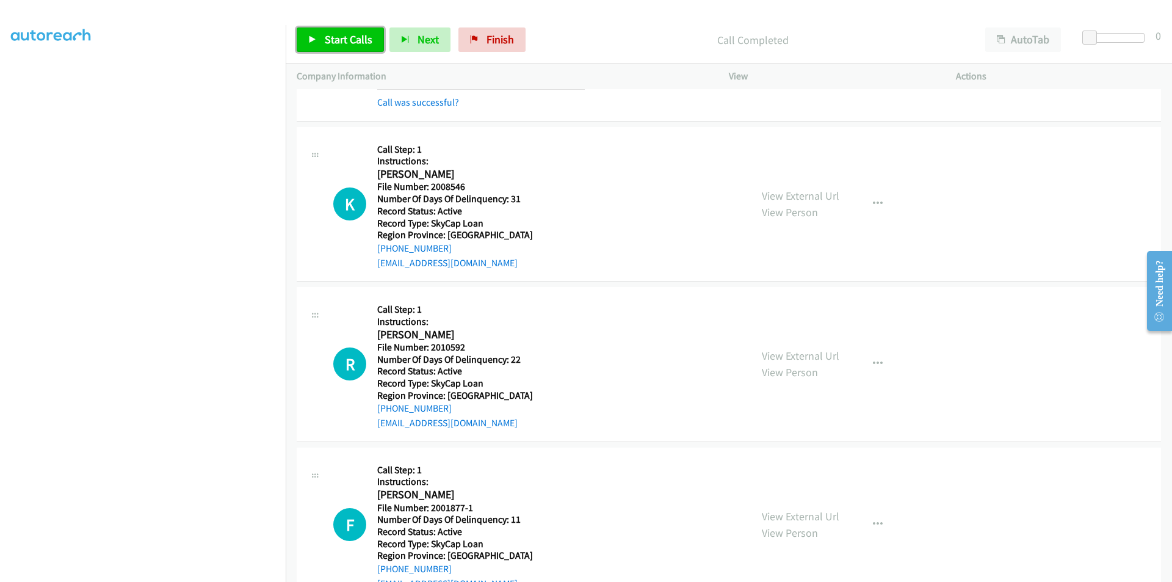
click at [338, 42] on span "Start Calls" at bounding box center [349, 39] width 48 height 14
click at [347, 28] on link "Pause" at bounding box center [330, 39] width 67 height 24
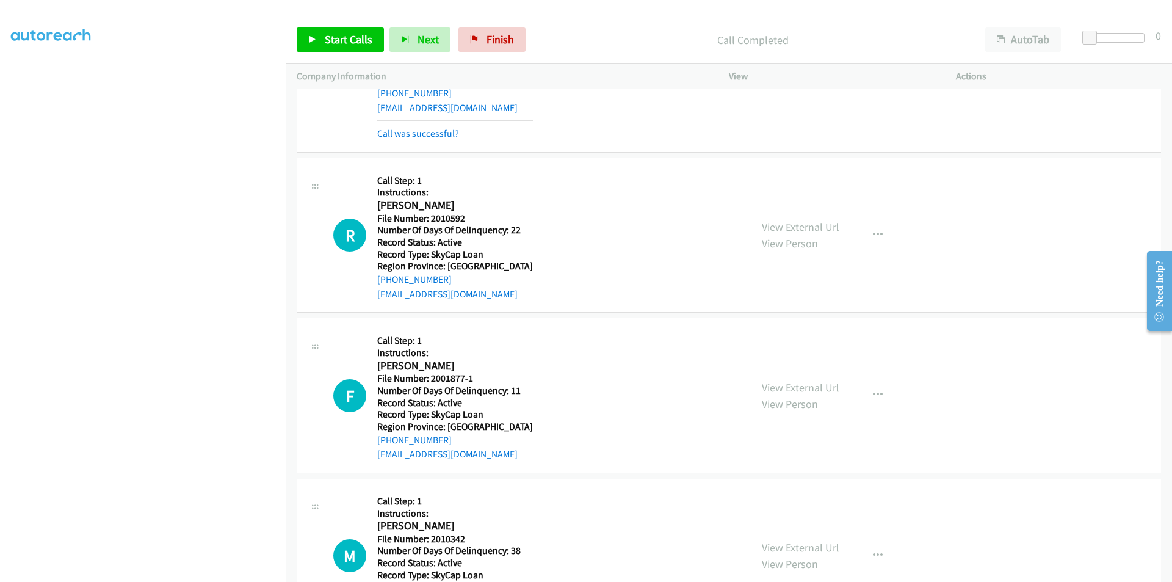
scroll to position [2197, 0]
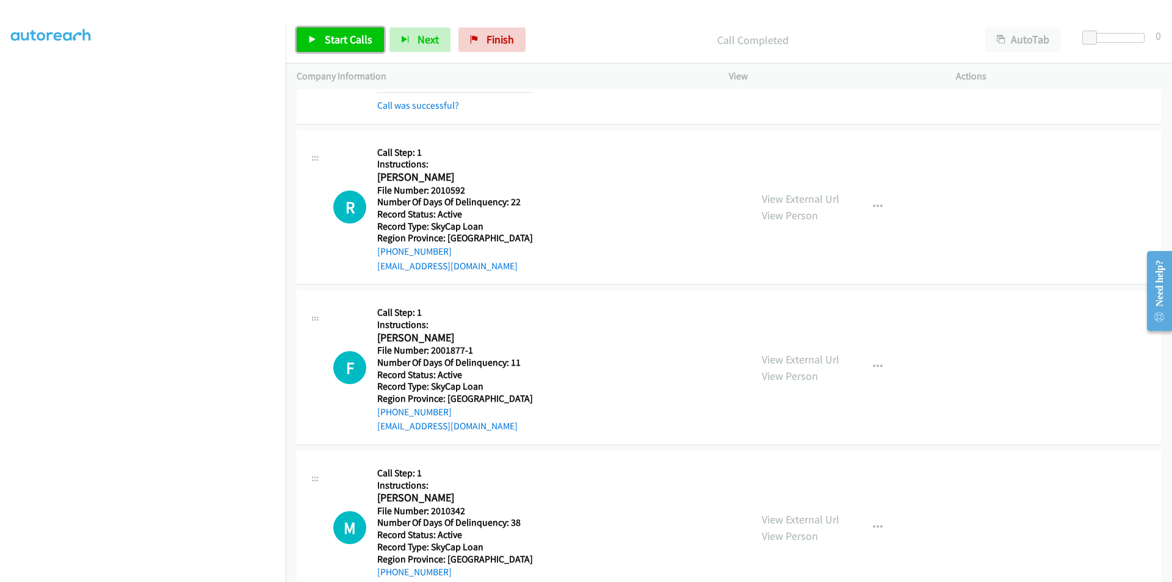
click at [324, 44] on link "Start Calls" at bounding box center [340, 39] width 87 height 24
click at [323, 45] on link "Pause" at bounding box center [330, 39] width 67 height 24
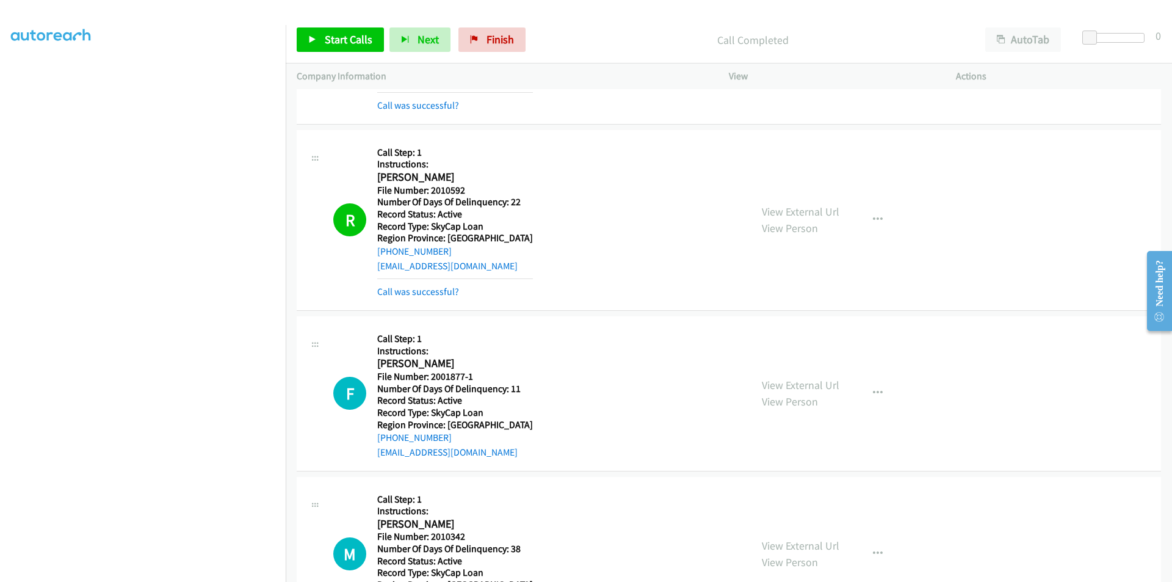
scroll to position [2381, 0]
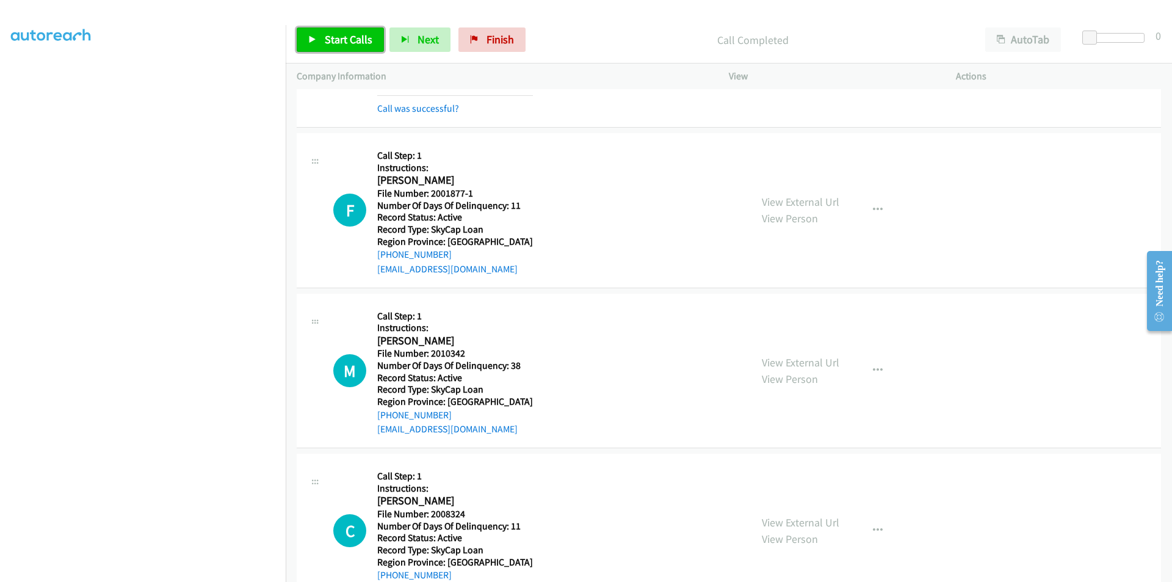
click at [335, 37] on span "Start Calls" at bounding box center [349, 39] width 48 height 14
click at [335, 37] on span "Pause" at bounding box center [338, 39] width 27 height 14
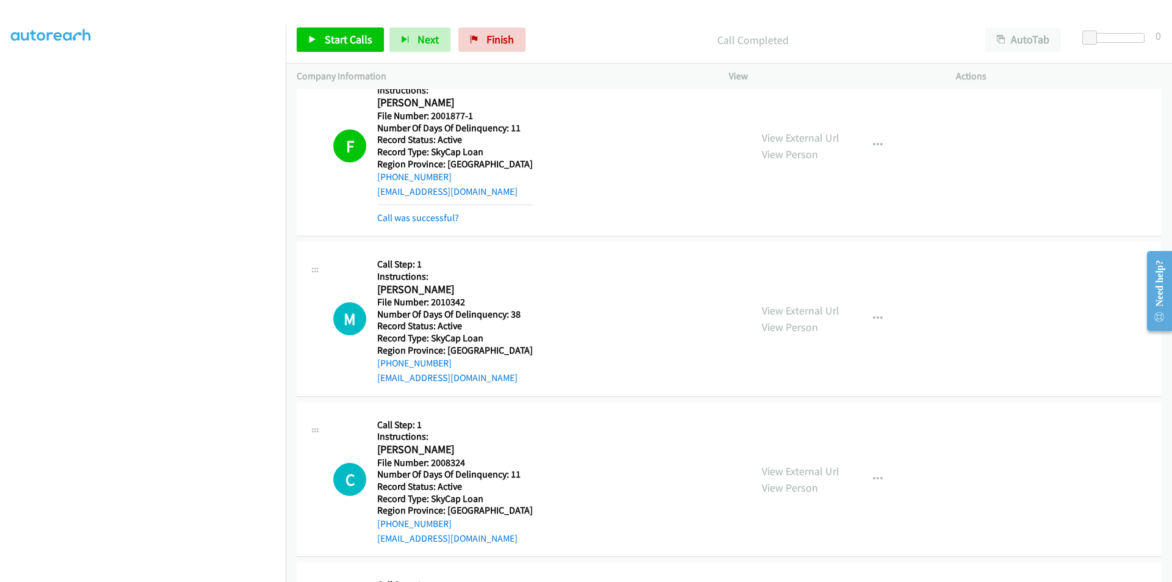
scroll to position [2564, 0]
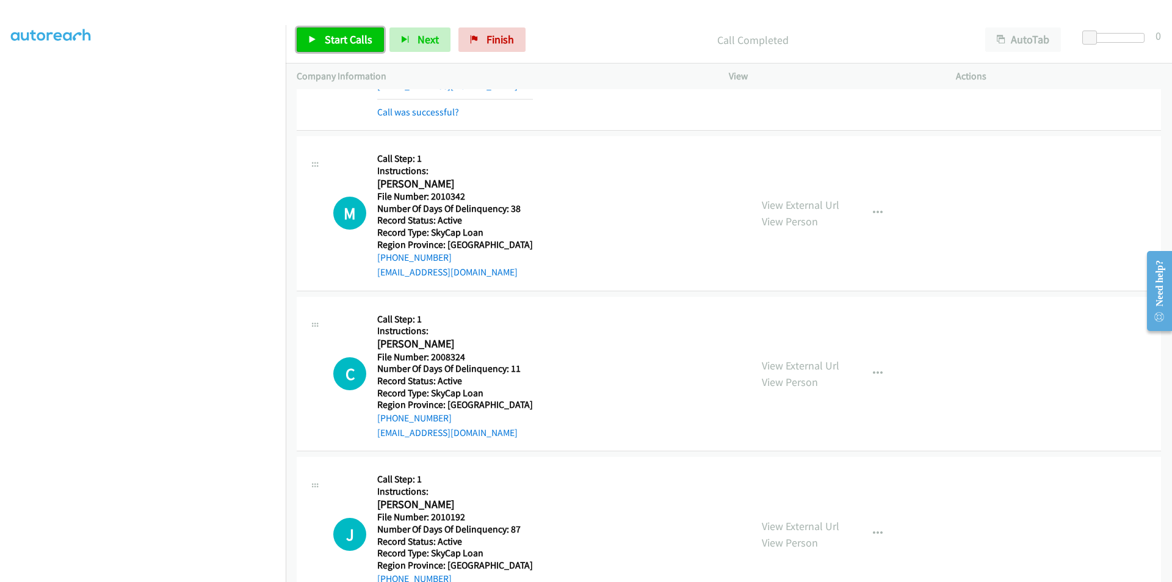
click at [341, 35] on span "Start Calls" at bounding box center [349, 39] width 48 height 14
click at [341, 35] on span "Pause" at bounding box center [338, 39] width 27 height 14
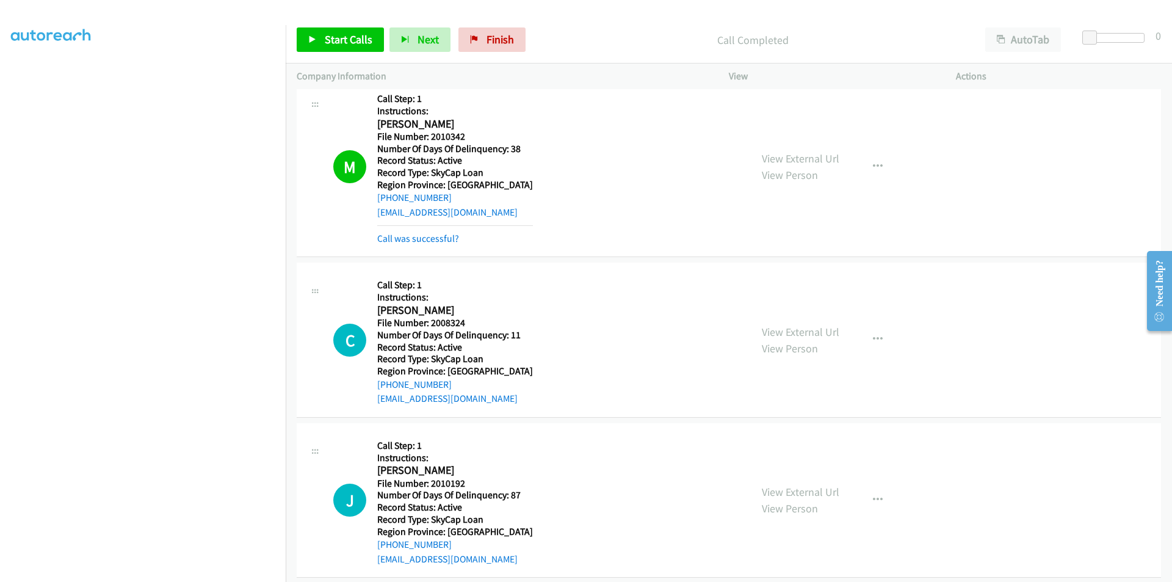
scroll to position [2747, 0]
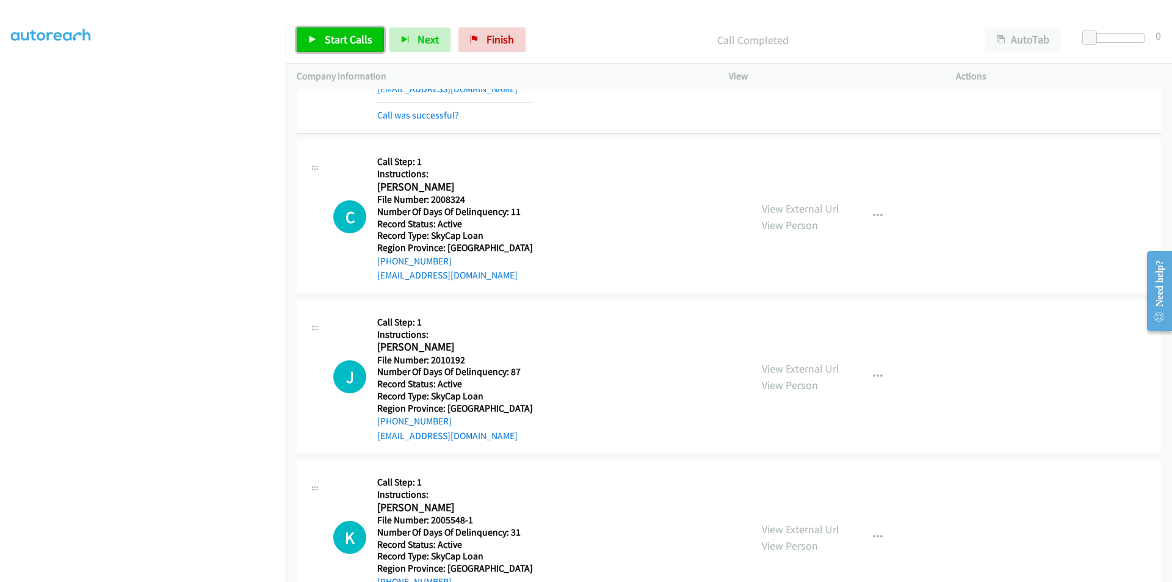
click at [338, 35] on span "Start Calls" at bounding box center [349, 39] width 48 height 14
click at [338, 35] on span "Pause" at bounding box center [338, 39] width 27 height 14
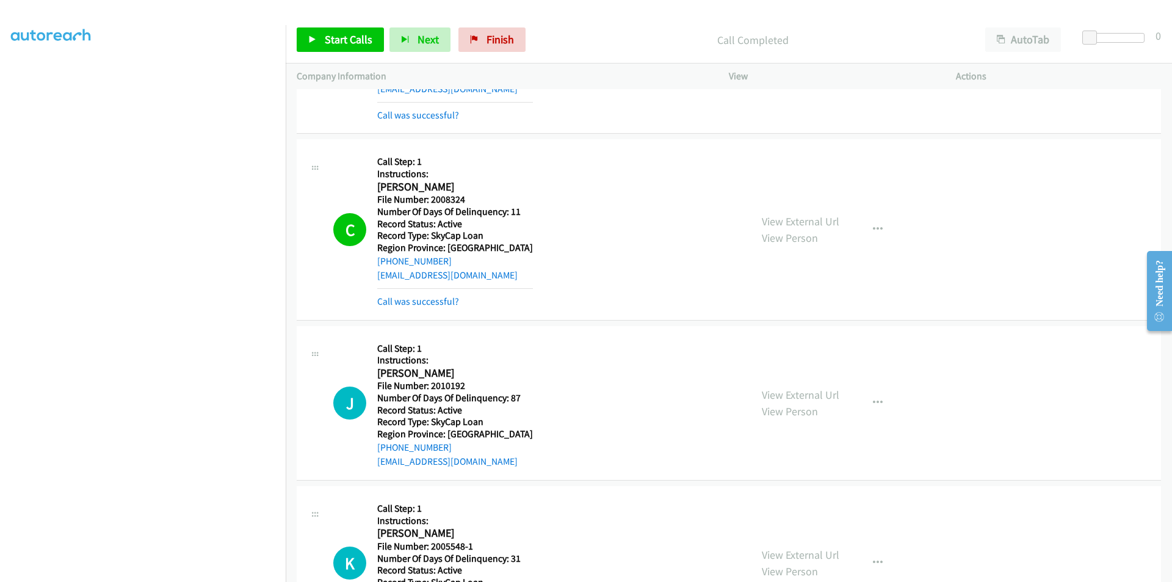
scroll to position [2930, 0]
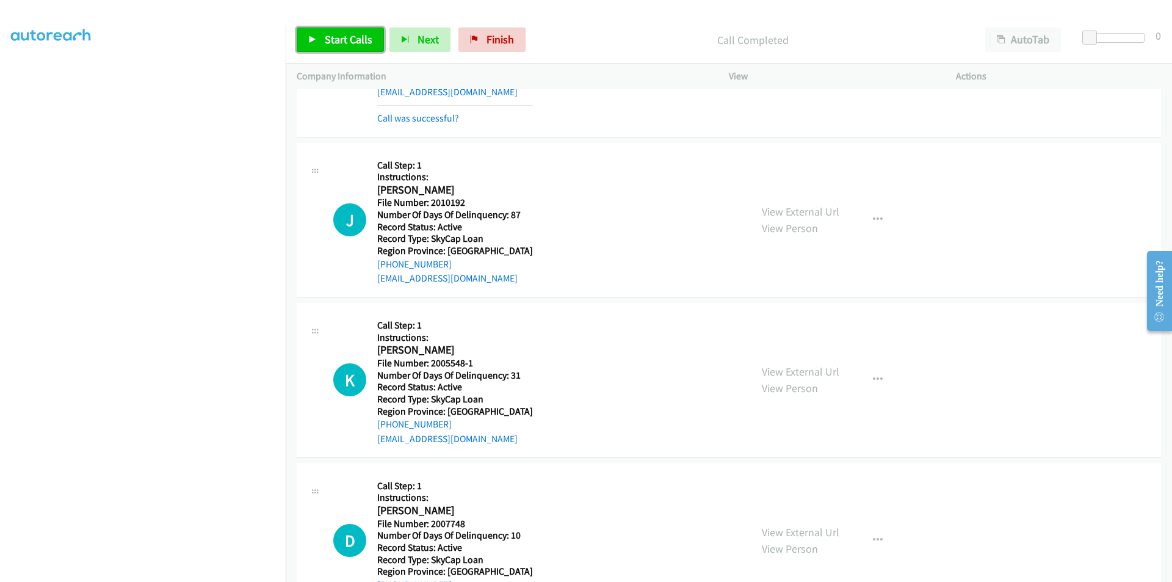
click at [335, 35] on span "Start Calls" at bounding box center [349, 39] width 48 height 14
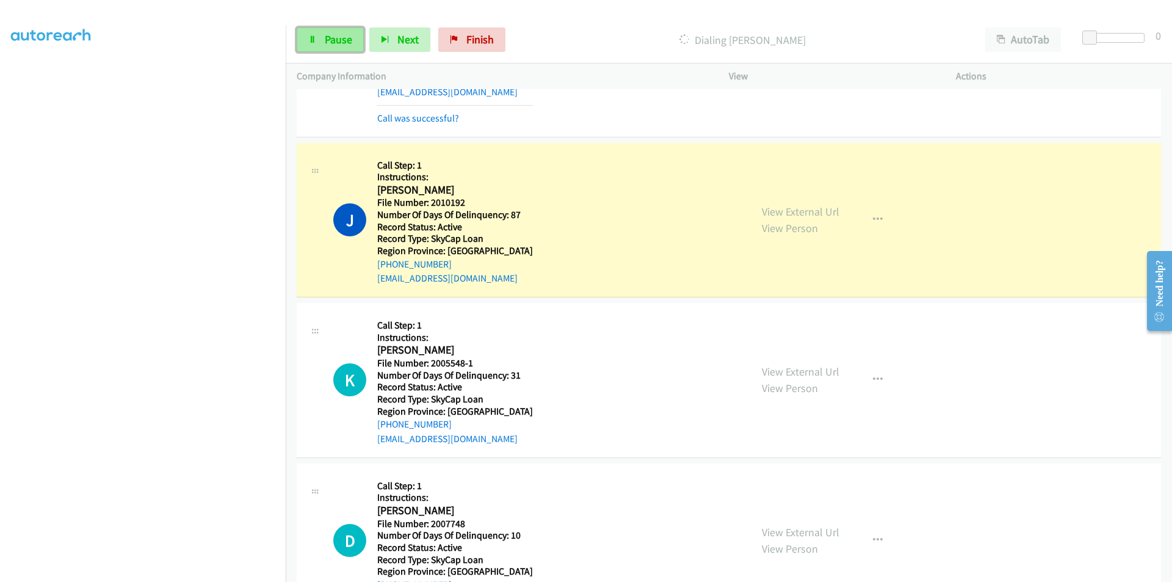
click at [331, 37] on span "Pause" at bounding box center [338, 39] width 27 height 14
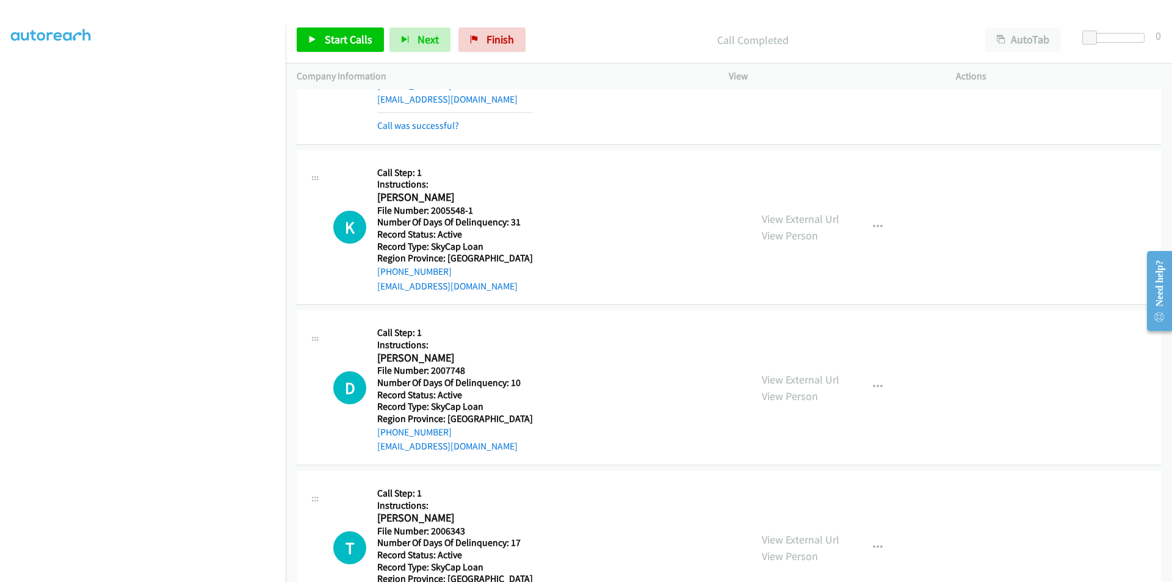
scroll to position [3113, 0]
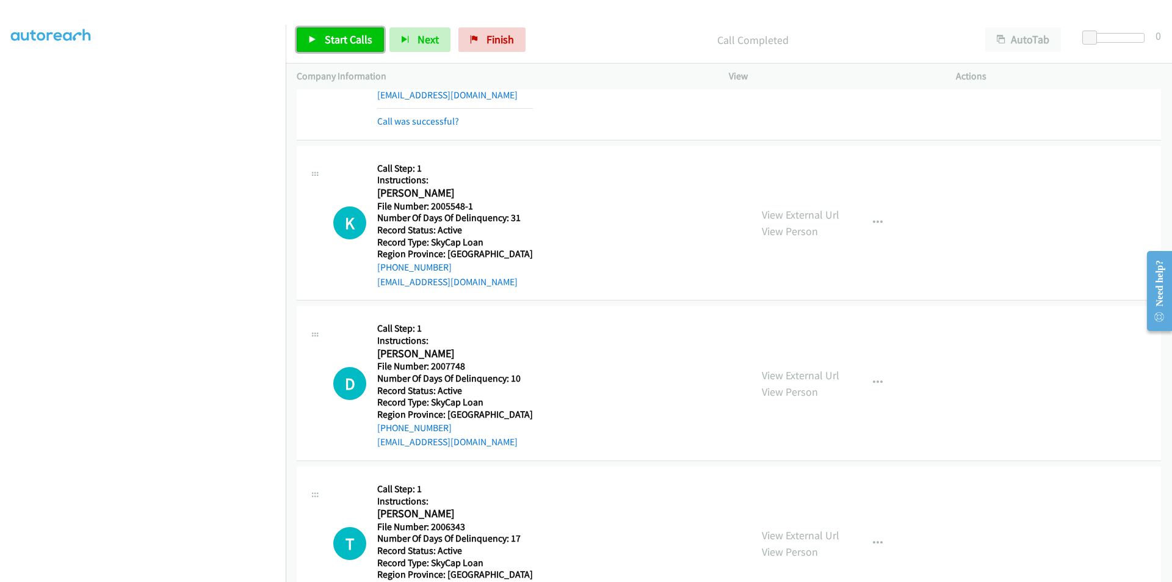
click at [330, 41] on span "Start Calls" at bounding box center [349, 39] width 48 height 14
click at [336, 30] on link "Pause" at bounding box center [330, 39] width 67 height 24
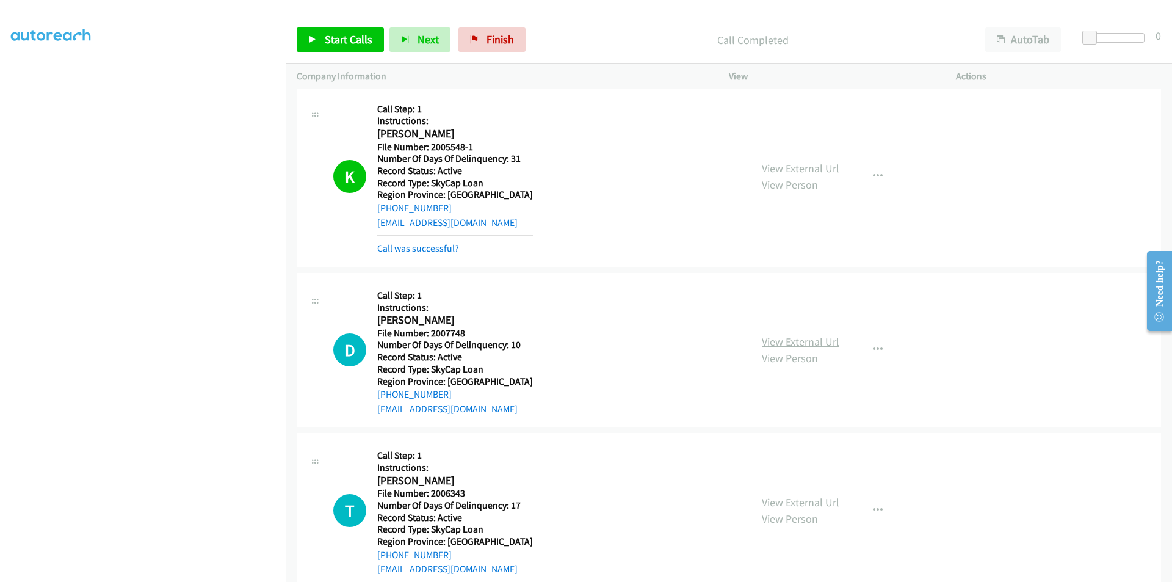
scroll to position [3357, 0]
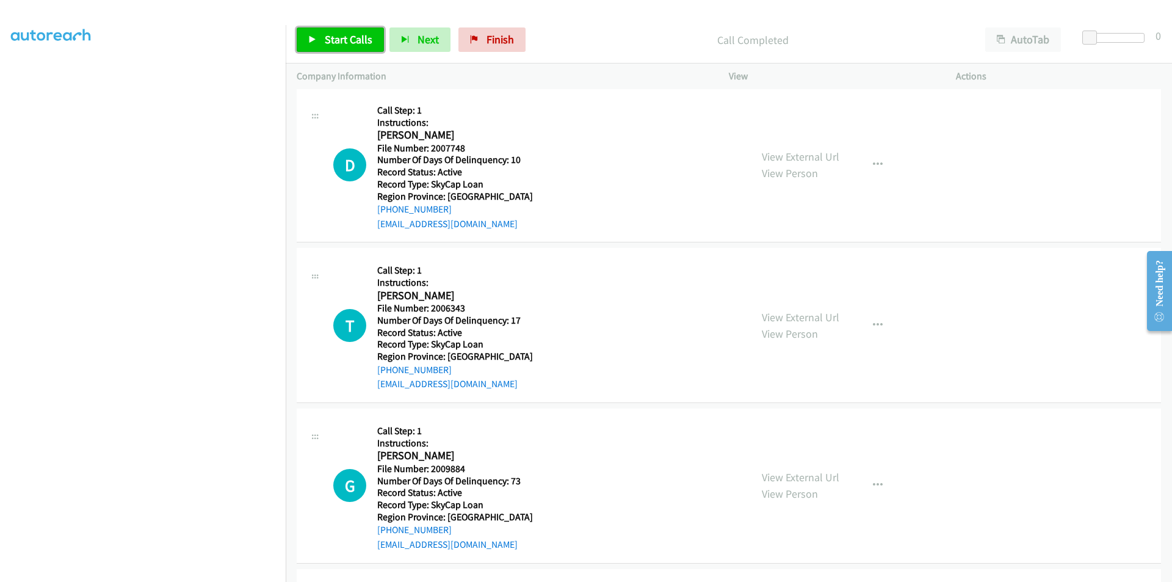
click at [349, 47] on link "Start Calls" at bounding box center [340, 39] width 87 height 24
click at [336, 37] on span "Pause" at bounding box center [338, 39] width 27 height 14
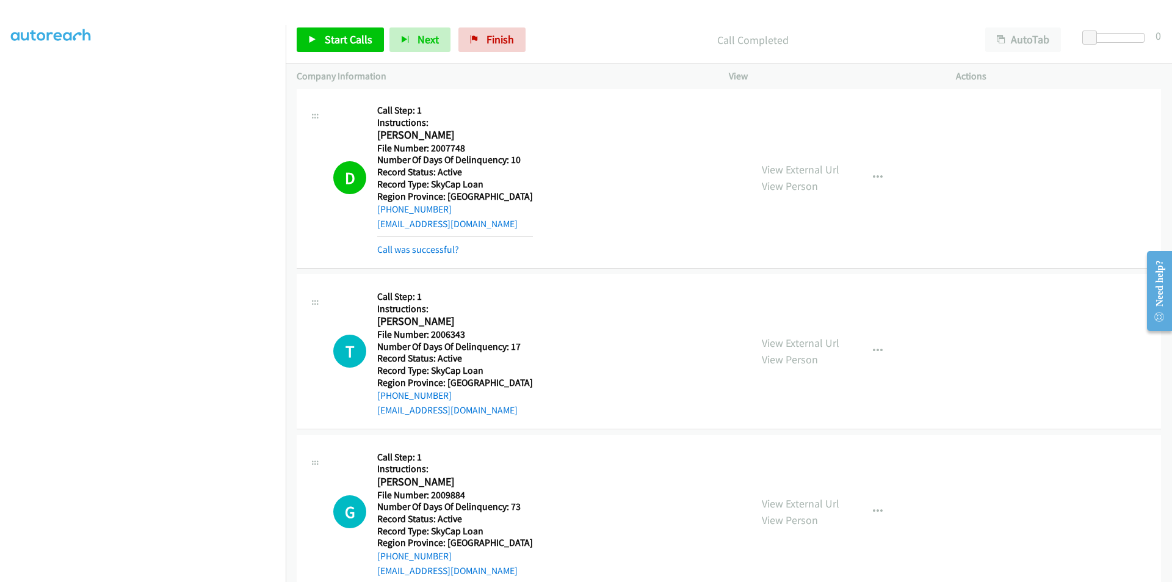
scroll to position [3540, 0]
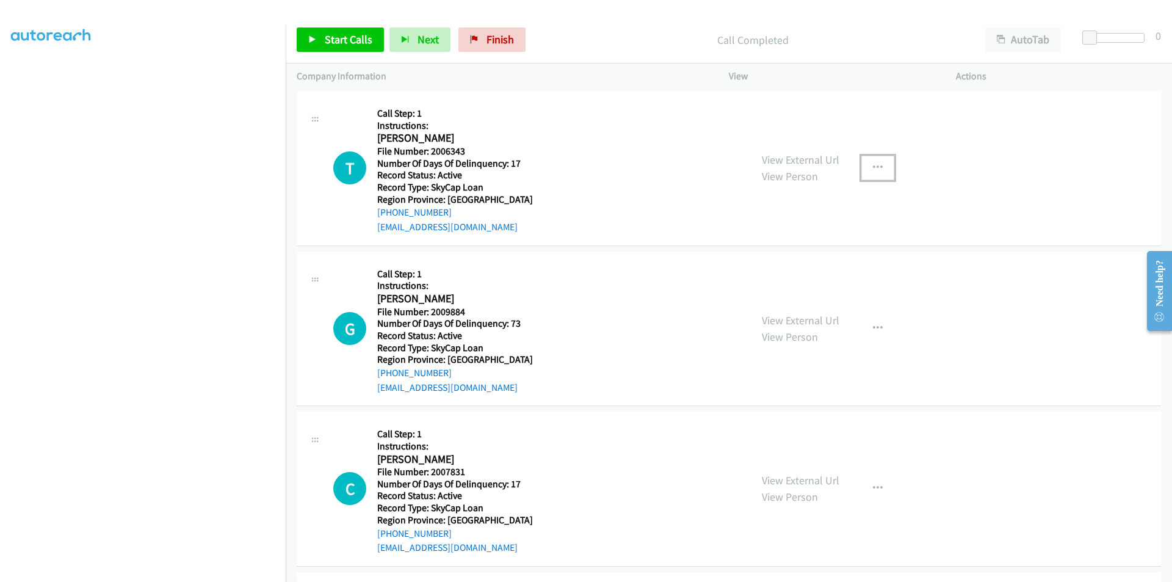
click at [876, 168] on icon "button" at bounding box center [878, 168] width 10 height 10
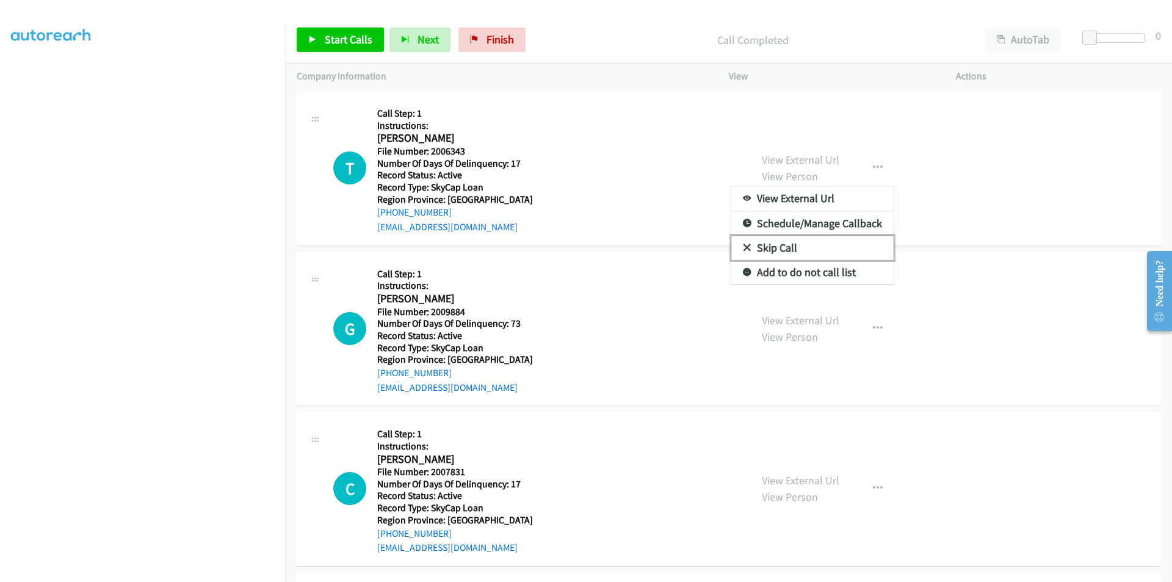
click at [767, 255] on link "Skip Call" at bounding box center [812, 248] width 162 height 24
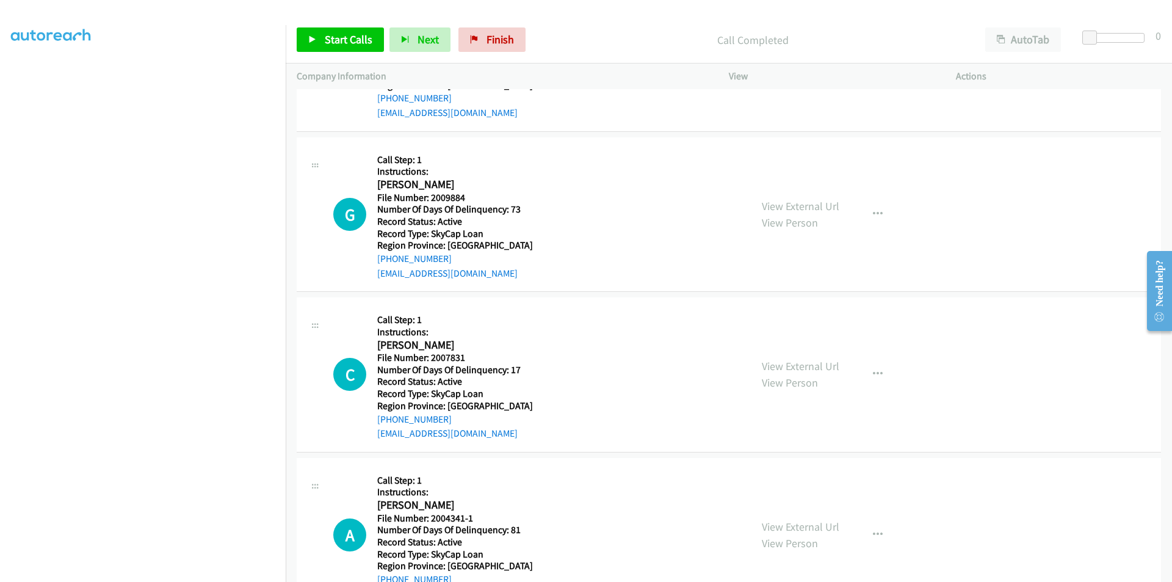
scroll to position [3662, 0]
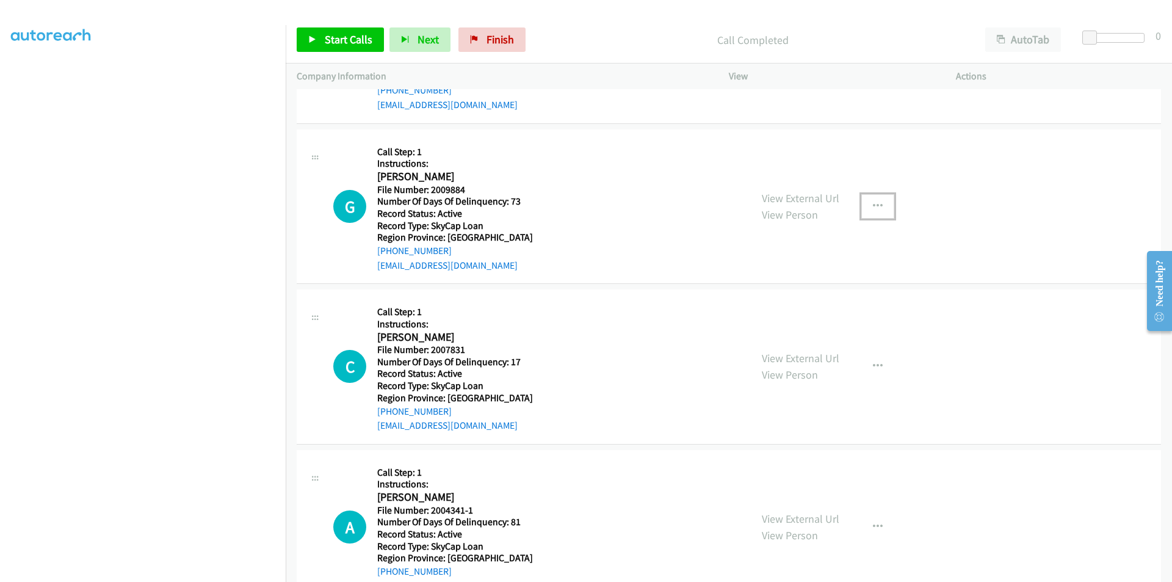
click at [873, 204] on icon "button" at bounding box center [878, 206] width 10 height 10
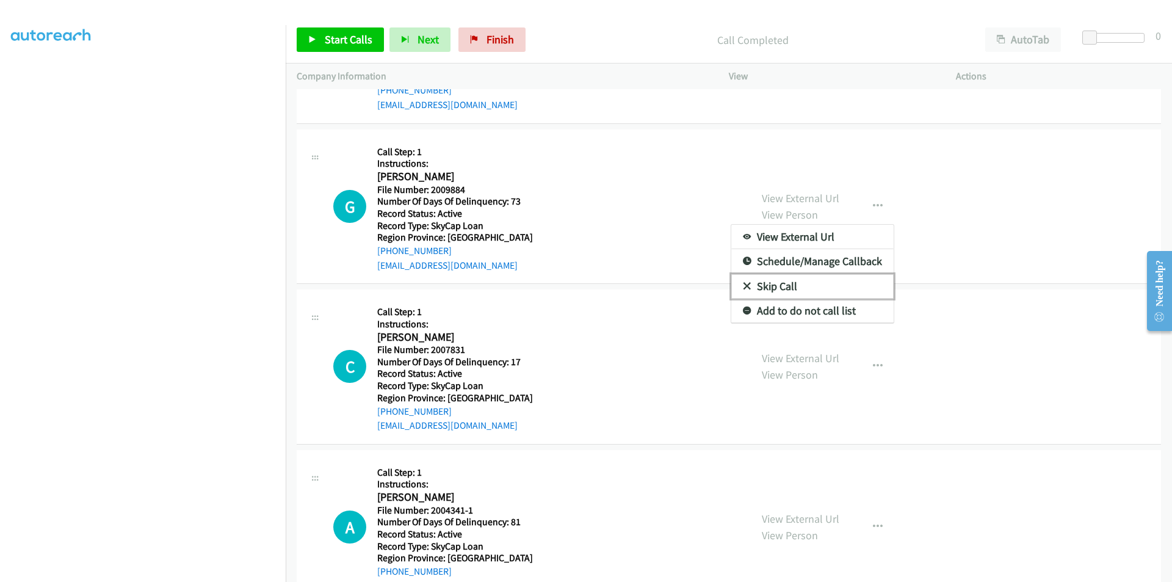
click at [770, 283] on link "Skip Call" at bounding box center [812, 286] width 162 height 24
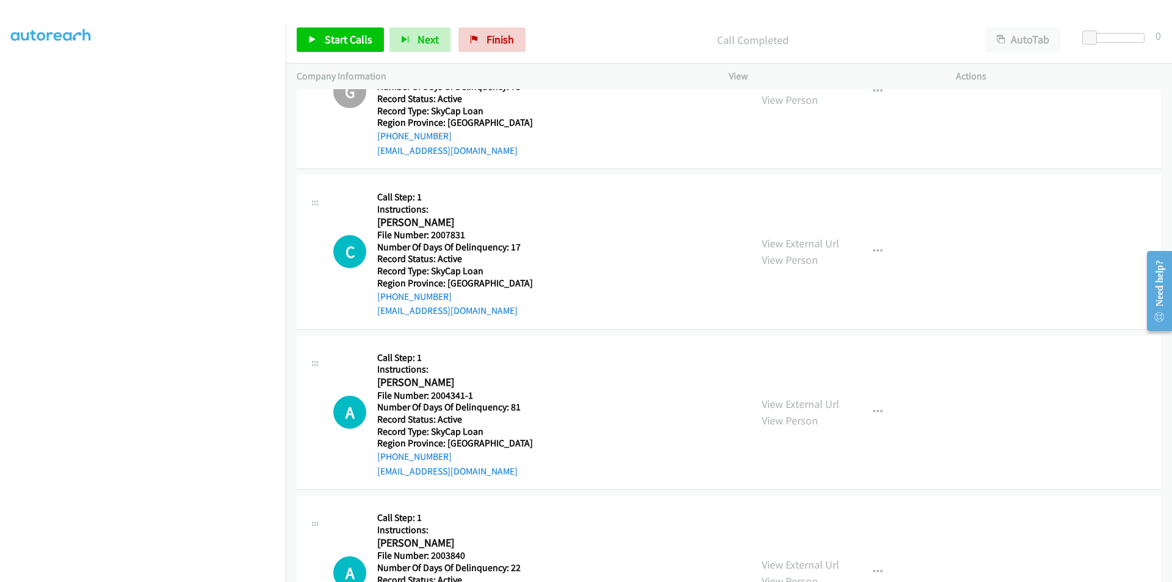
scroll to position [3886, 0]
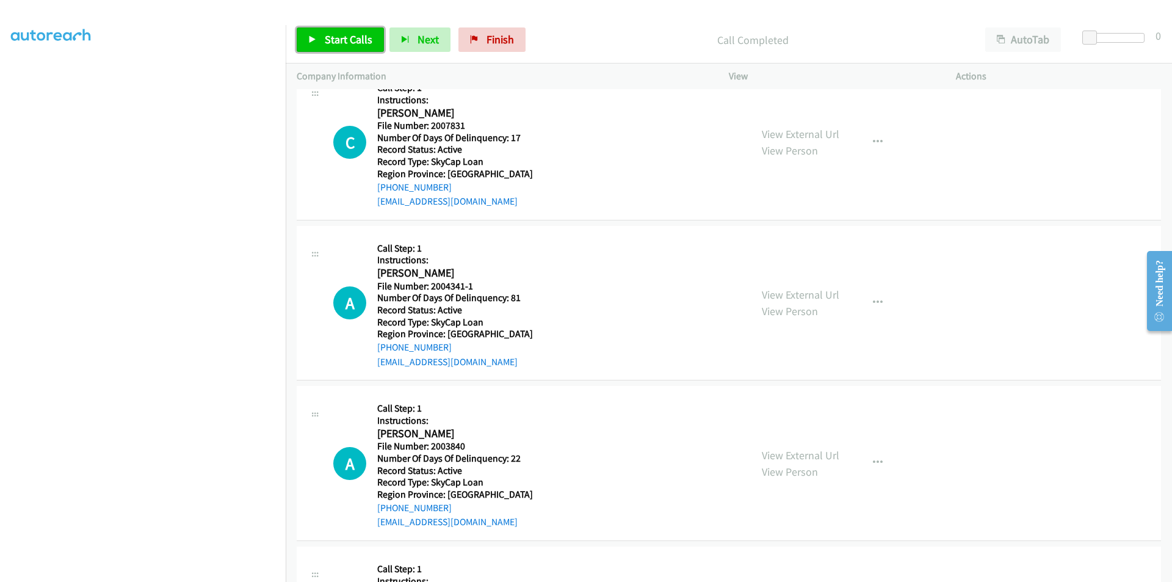
click at [367, 37] on span "Start Calls" at bounding box center [349, 39] width 48 height 14
click at [351, 39] on span "Pause" at bounding box center [338, 39] width 27 height 14
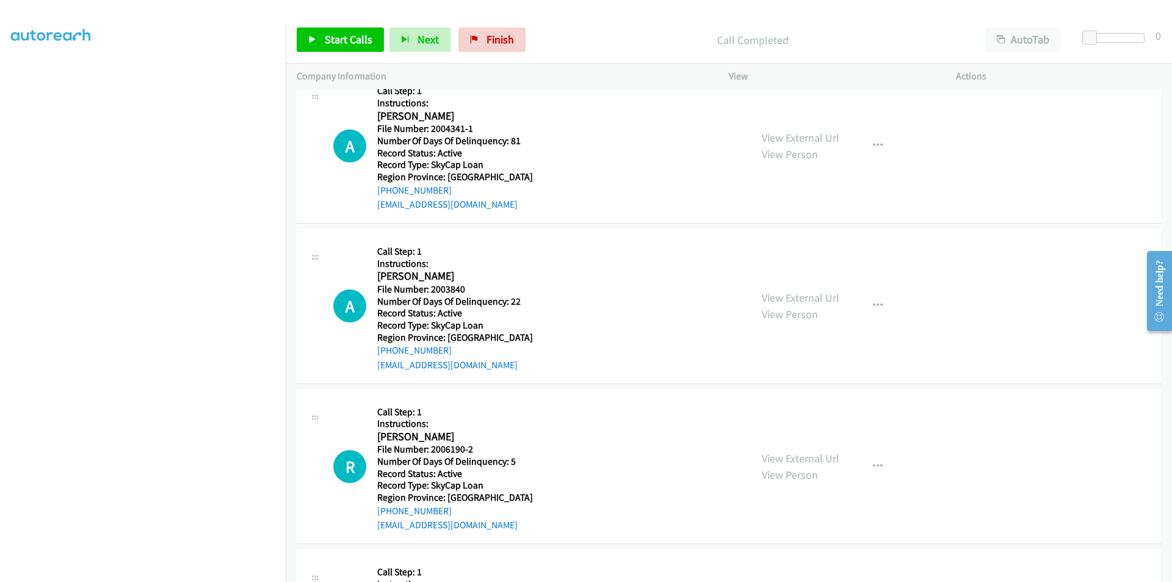
scroll to position [4009, 0]
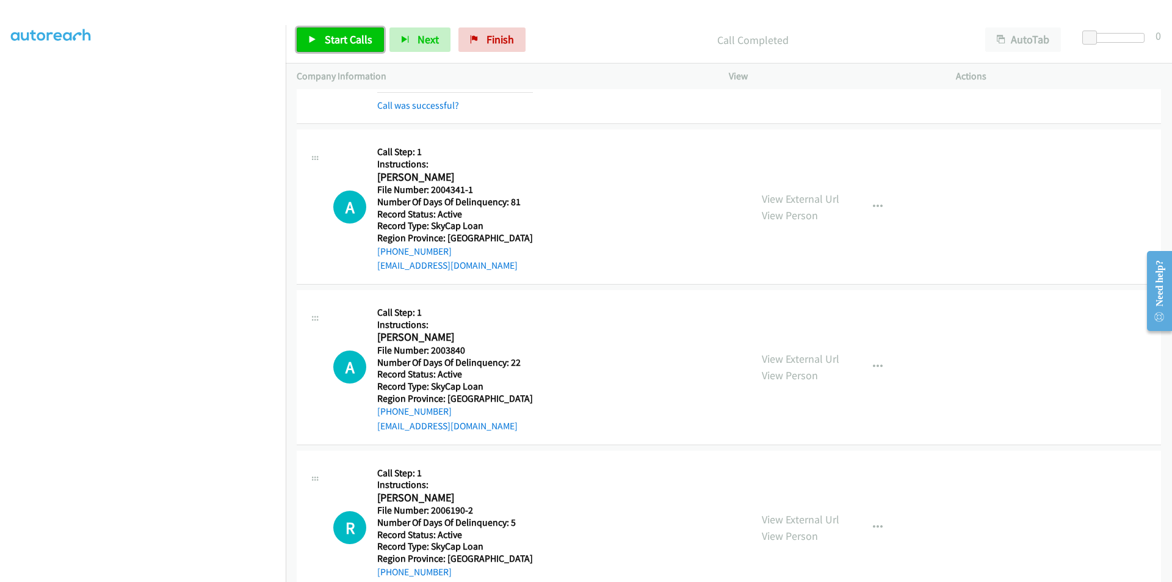
click at [359, 42] on span "Start Calls" at bounding box center [349, 39] width 48 height 14
click at [331, 37] on span "Pause" at bounding box center [338, 39] width 27 height 14
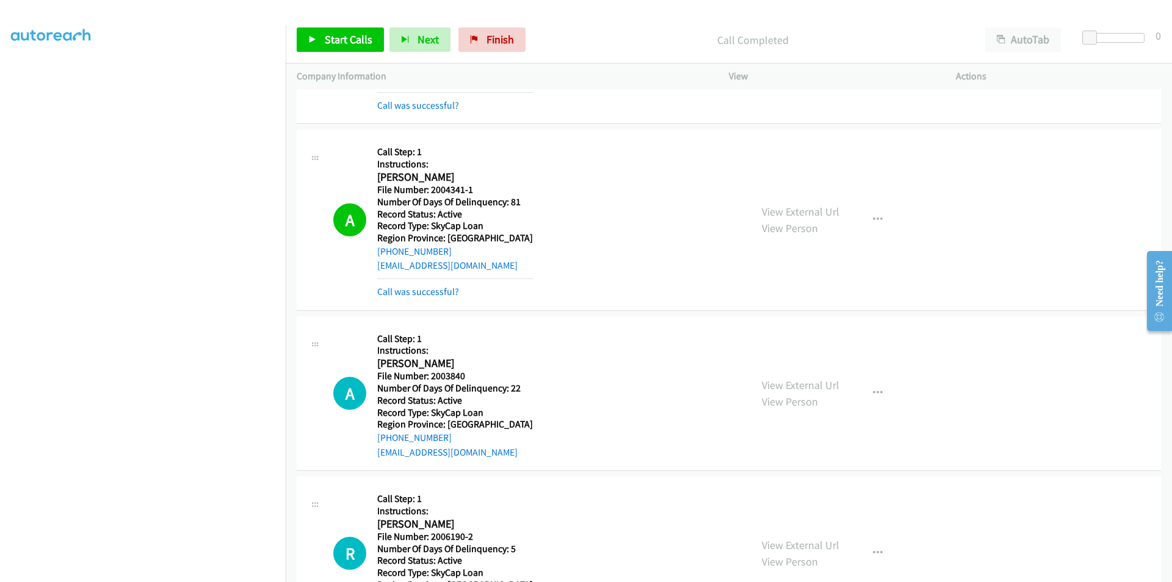
drag, startPoint x: 737, startPoint y: 311, endPoint x: 658, endPoint y: 294, distance: 80.4
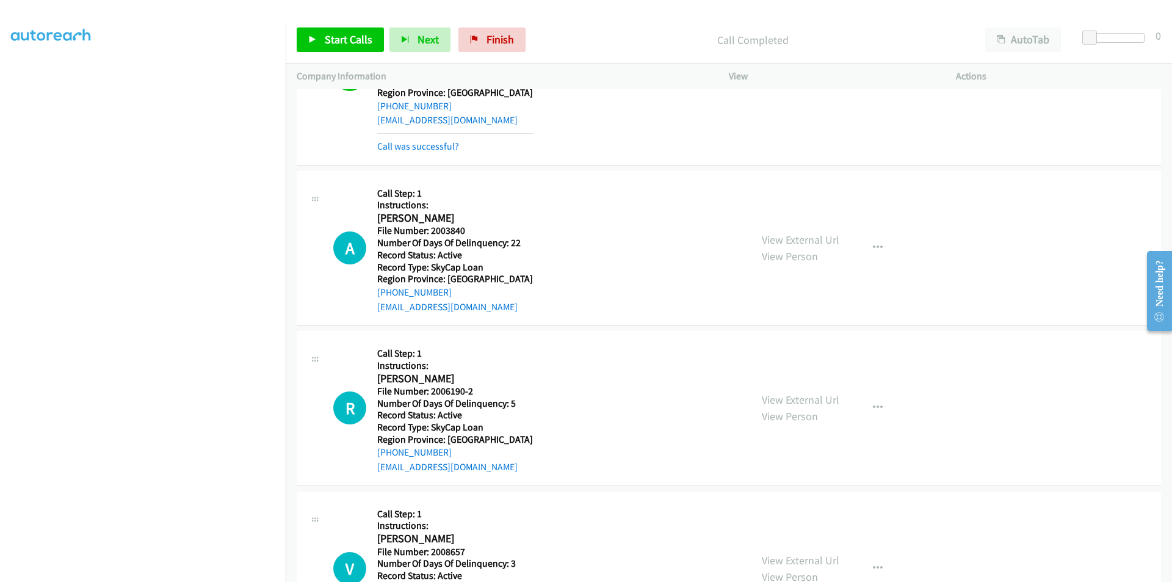
scroll to position [4221, 0]
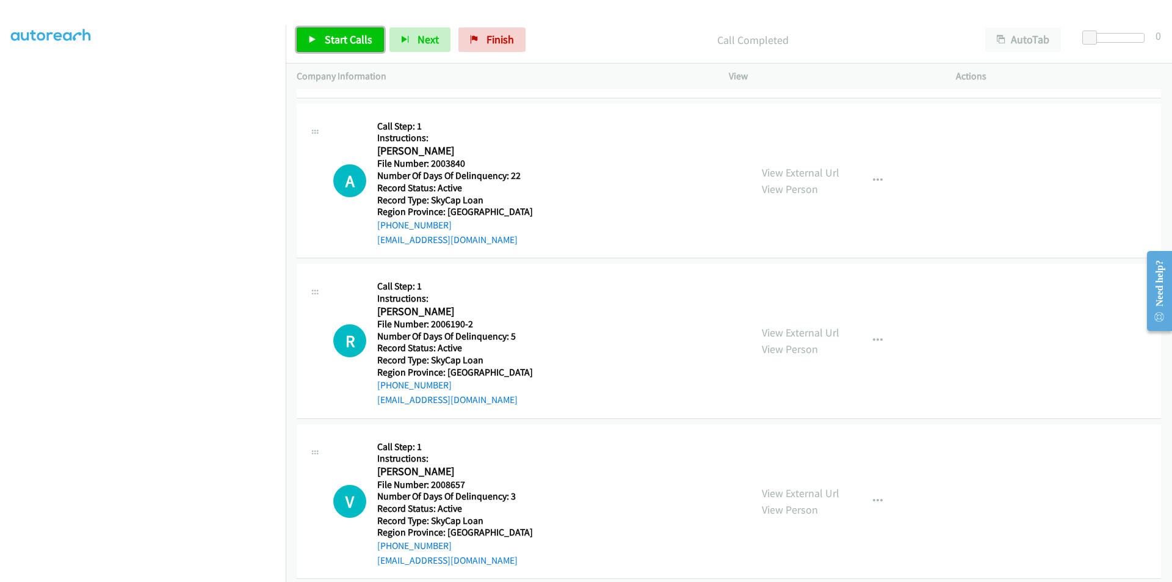
click at [337, 34] on span "Start Calls" at bounding box center [349, 39] width 48 height 14
click at [337, 34] on span "Pause" at bounding box center [338, 39] width 27 height 14
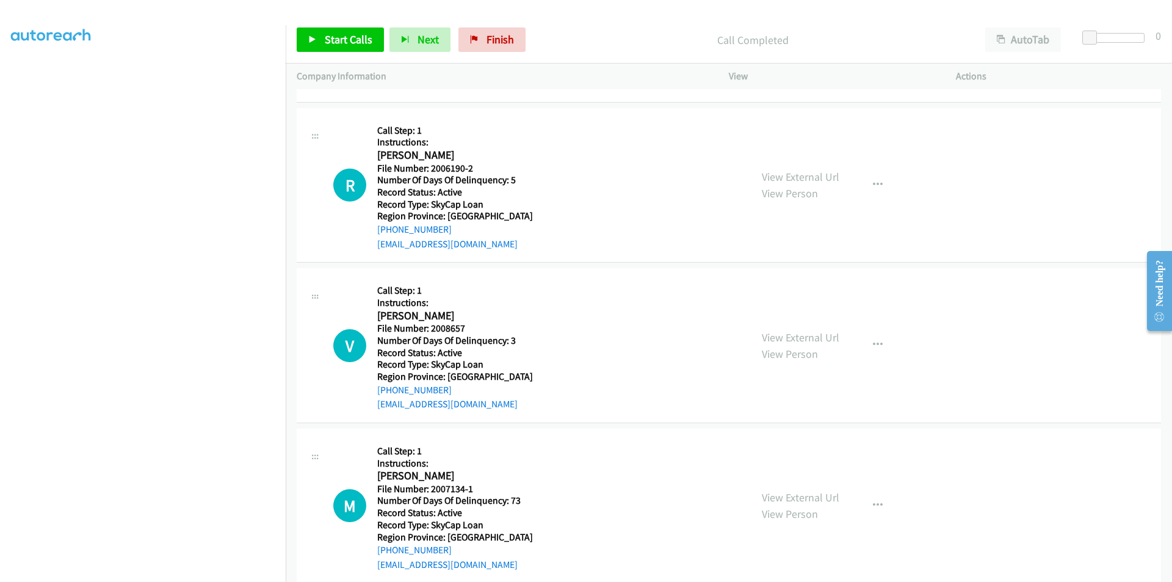
scroll to position [4404, 0]
click at [361, 33] on span "Start Calls" at bounding box center [349, 39] width 48 height 14
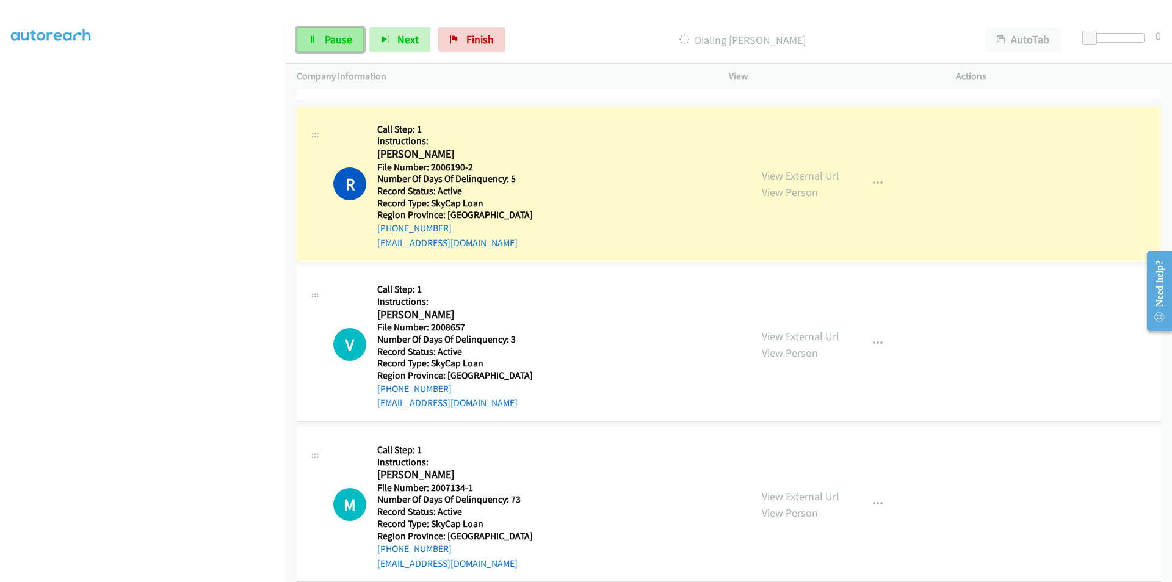
click at [340, 35] on span "Pause" at bounding box center [338, 39] width 27 height 14
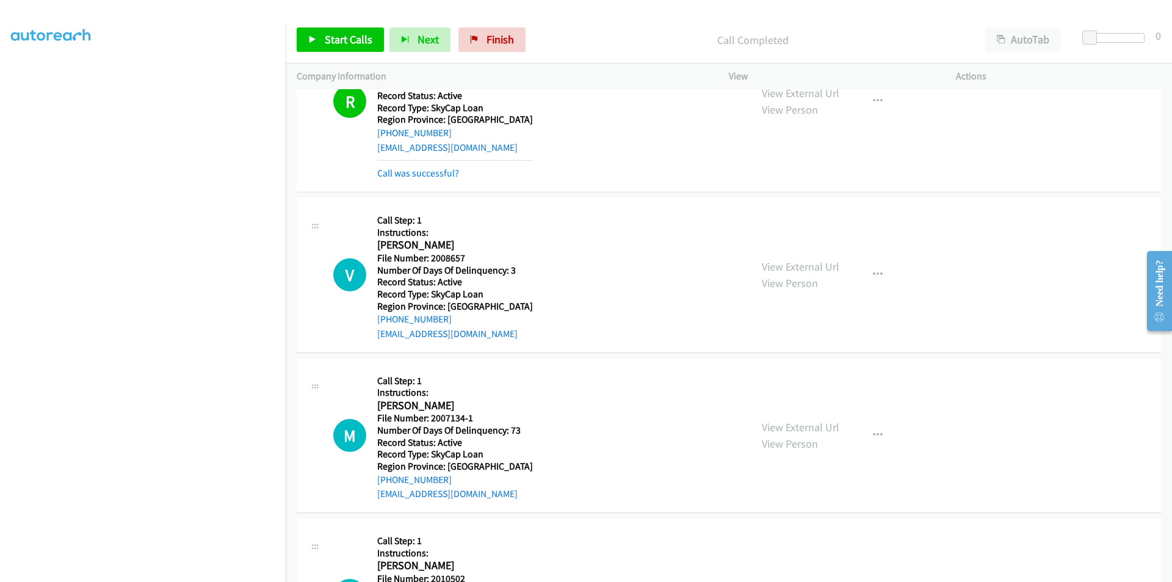
scroll to position [4587, 0]
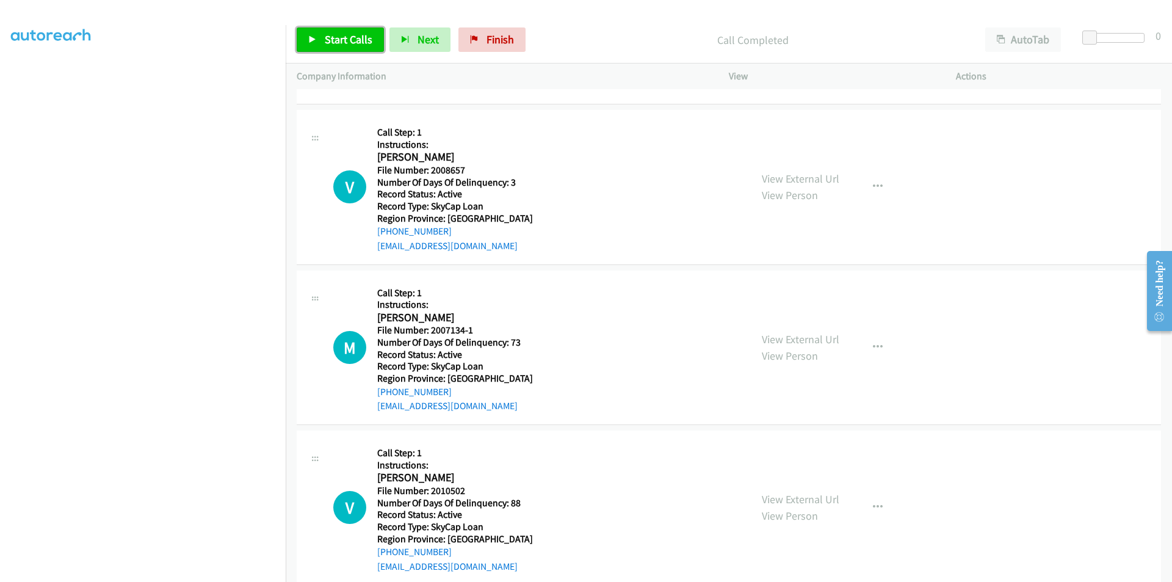
click at [338, 40] on span "Start Calls" at bounding box center [349, 39] width 48 height 14
click at [338, 40] on span "Pause" at bounding box center [338, 39] width 27 height 14
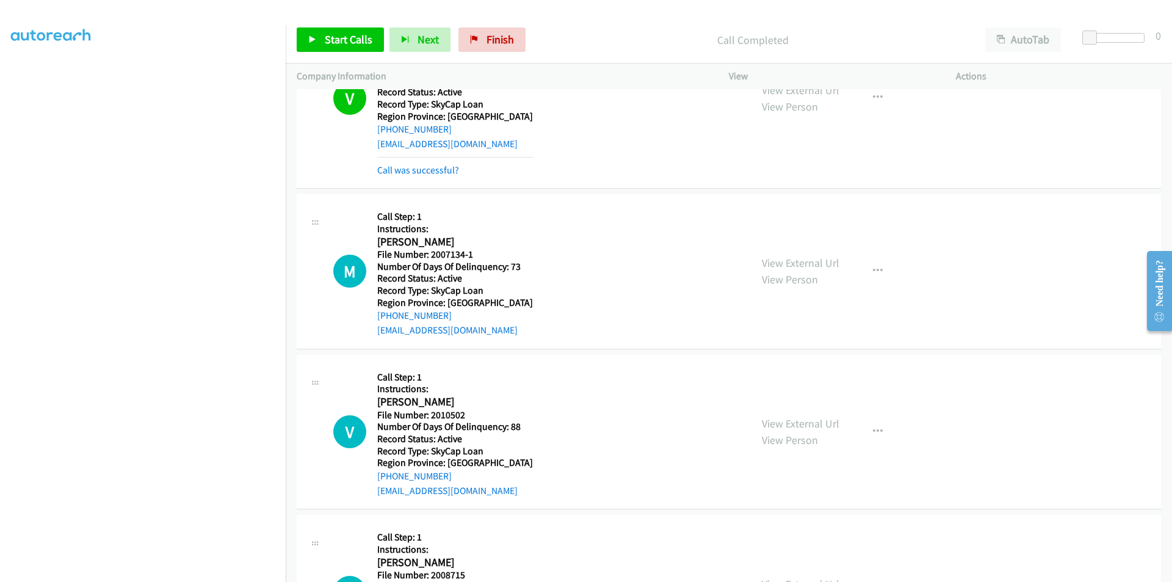
scroll to position [4770, 0]
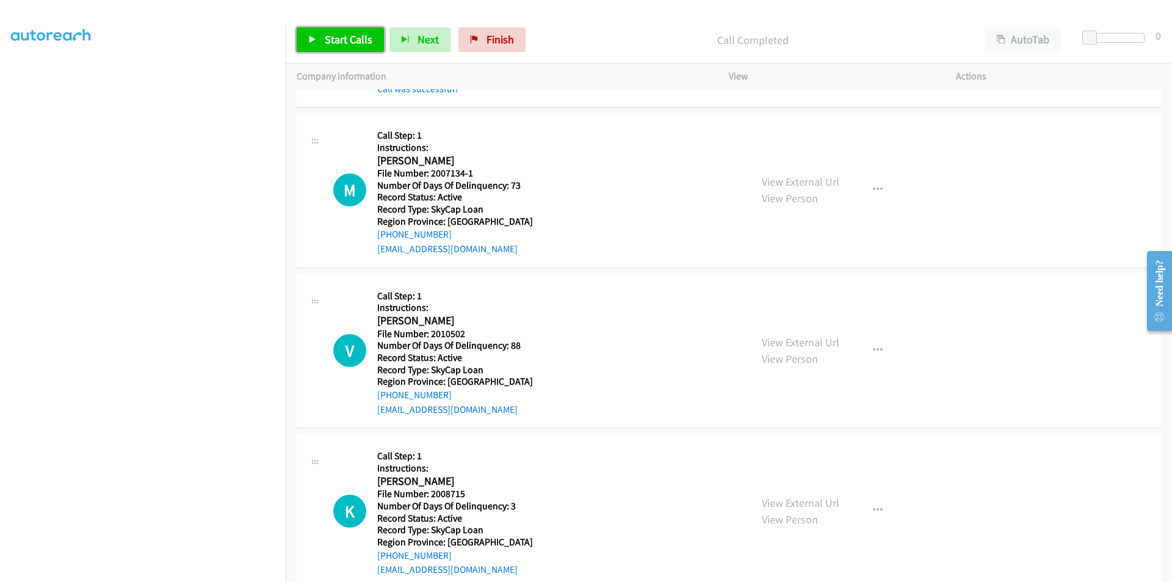
click at [341, 41] on span "Start Calls" at bounding box center [349, 39] width 48 height 14
click at [341, 41] on span "Pause" at bounding box center [338, 39] width 27 height 14
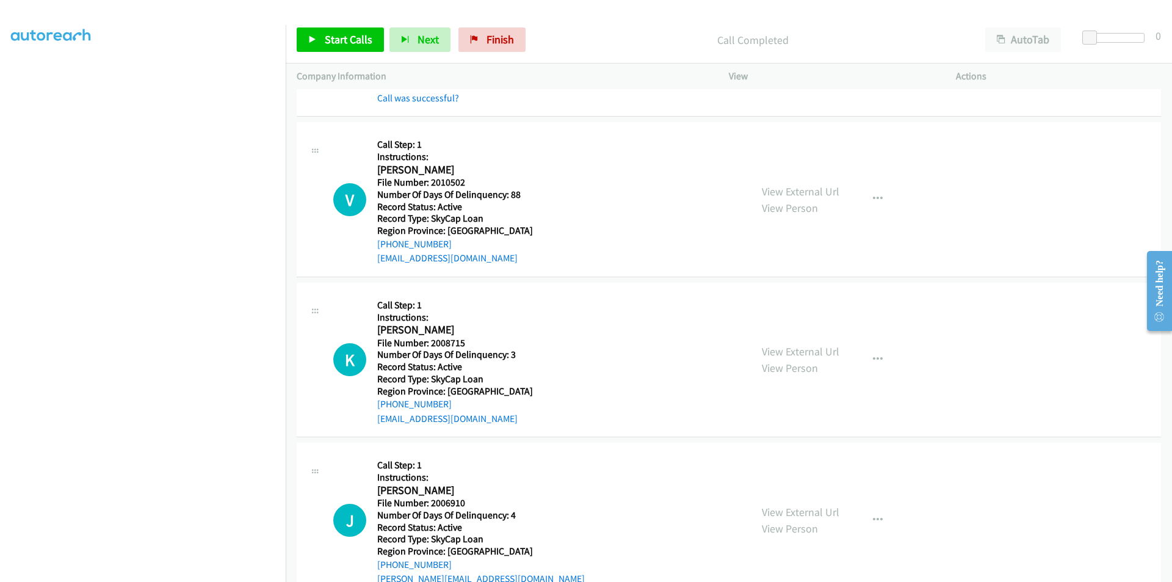
scroll to position [4953, 0]
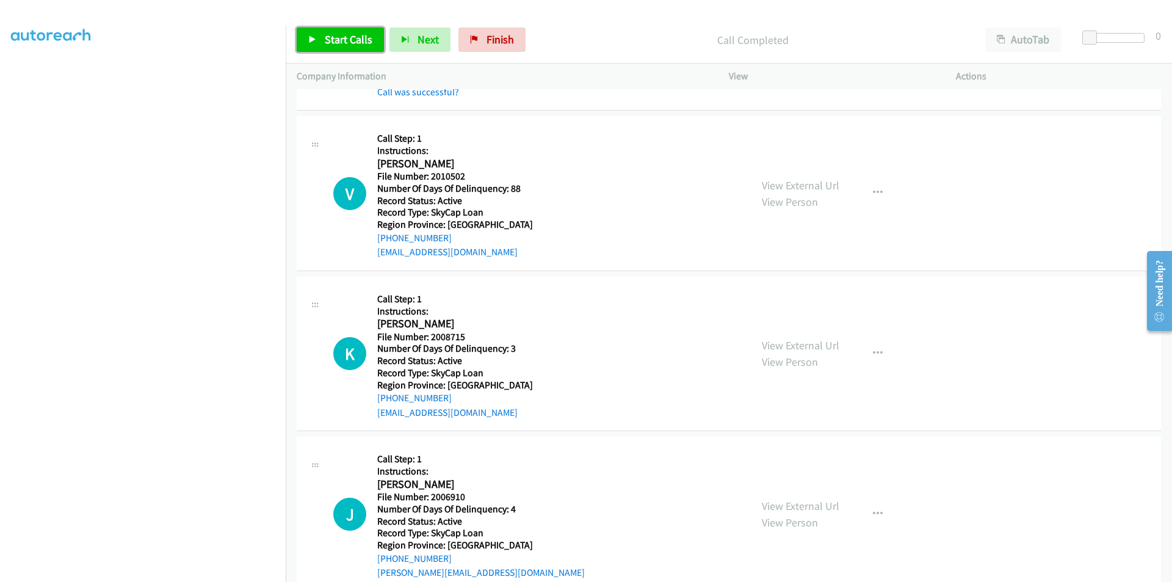
click at [344, 46] on link "Start Calls" at bounding box center [340, 39] width 87 height 24
click at [345, 43] on span "Pause" at bounding box center [338, 39] width 27 height 14
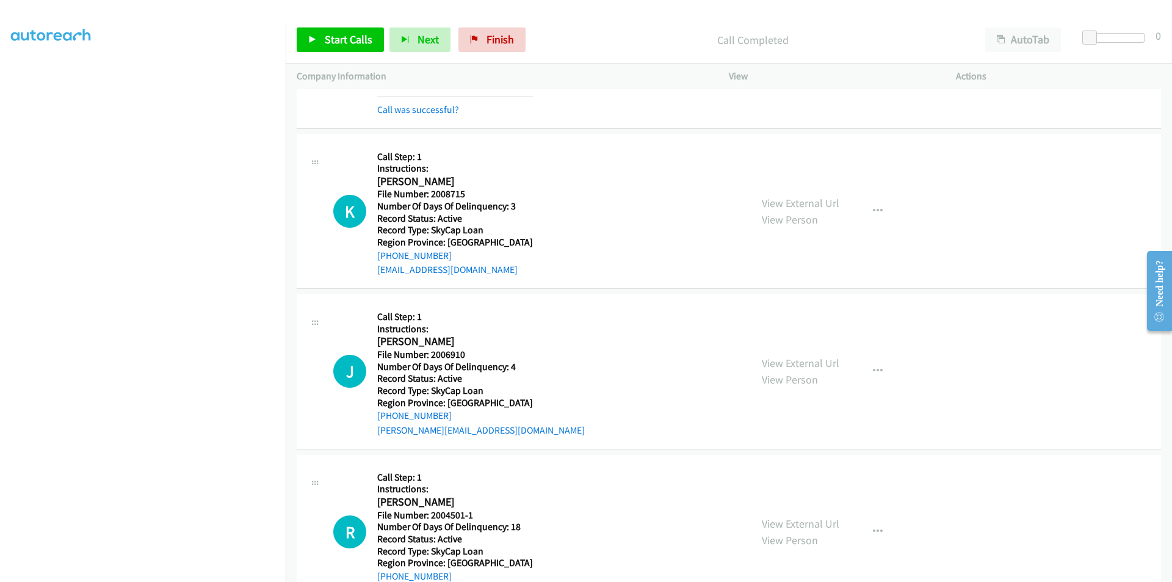
scroll to position [5198, 0]
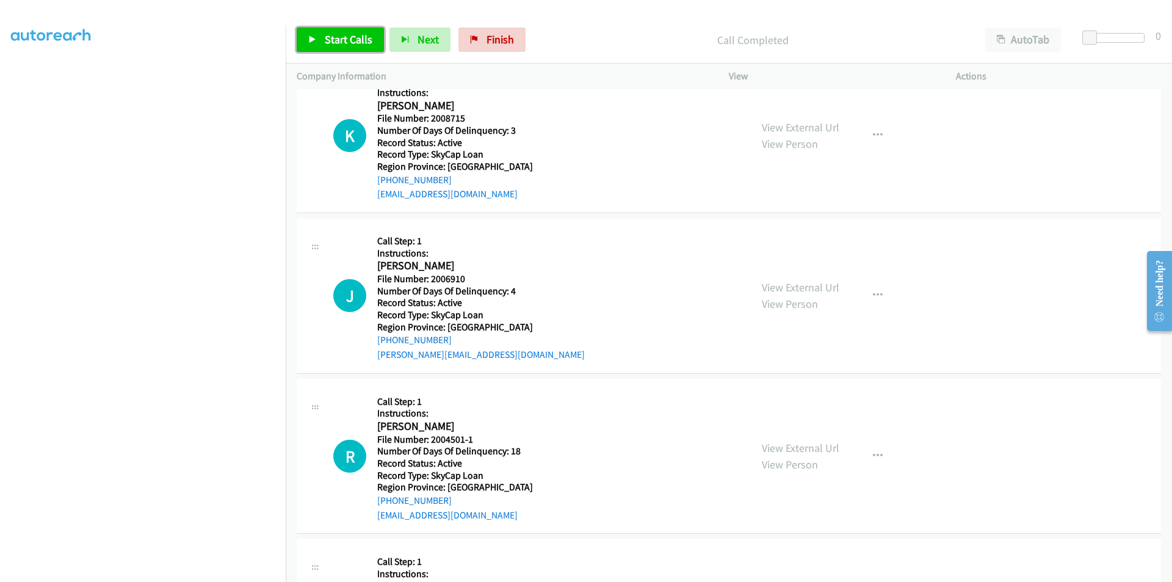
click at [360, 45] on span "Start Calls" at bounding box center [349, 39] width 48 height 14
click at [325, 37] on span "Pause" at bounding box center [338, 39] width 27 height 14
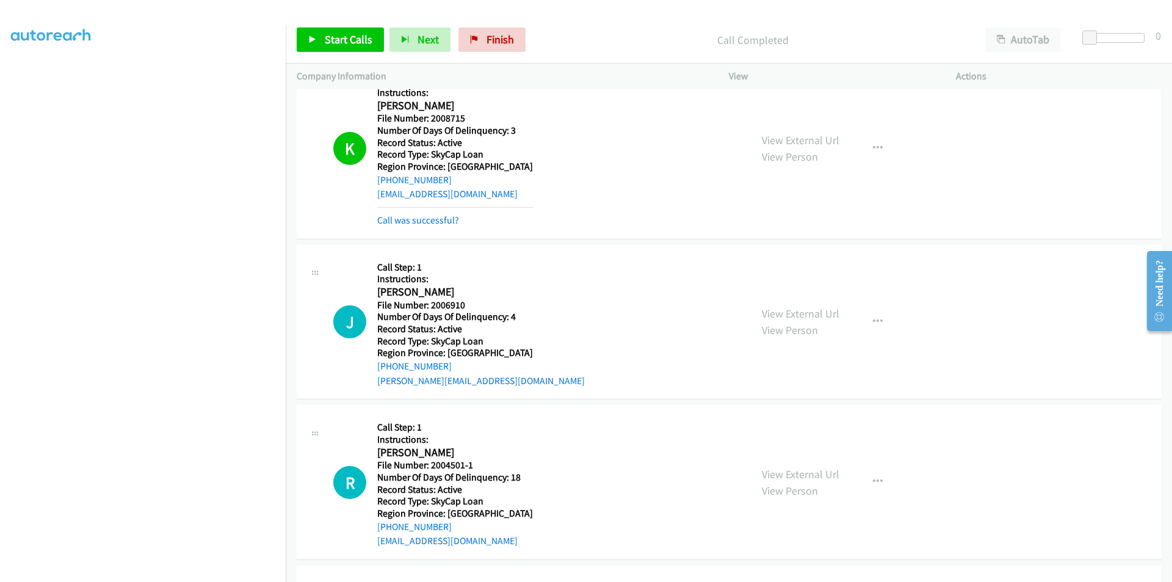
scroll to position [5354, 0]
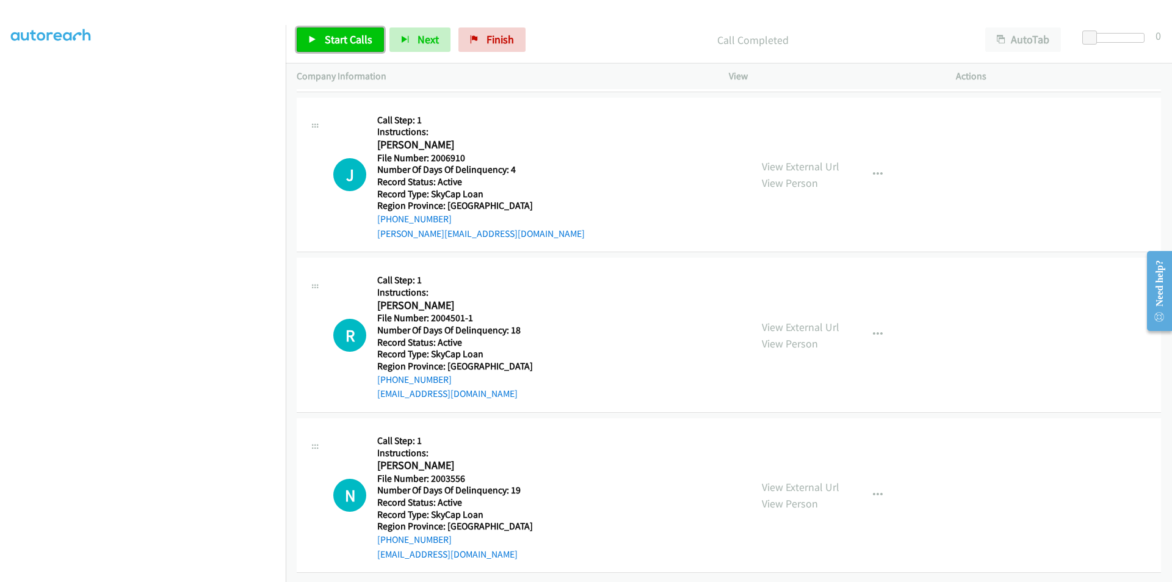
click at [323, 42] on link "Start Calls" at bounding box center [340, 39] width 87 height 24
click at [331, 39] on span "Pause" at bounding box center [338, 39] width 27 height 14
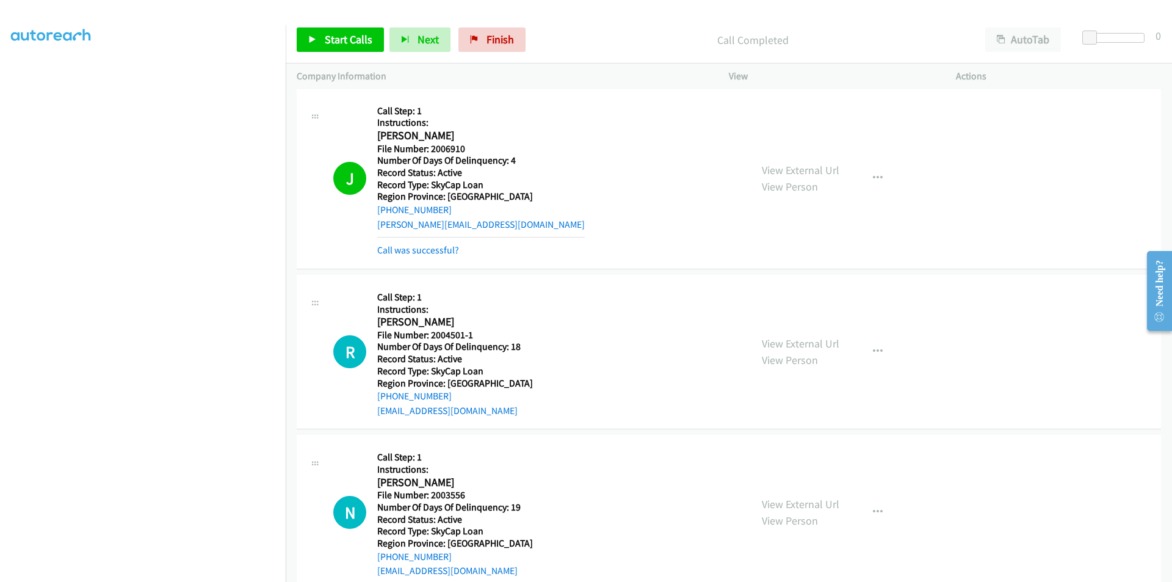
scroll to position [5537, 0]
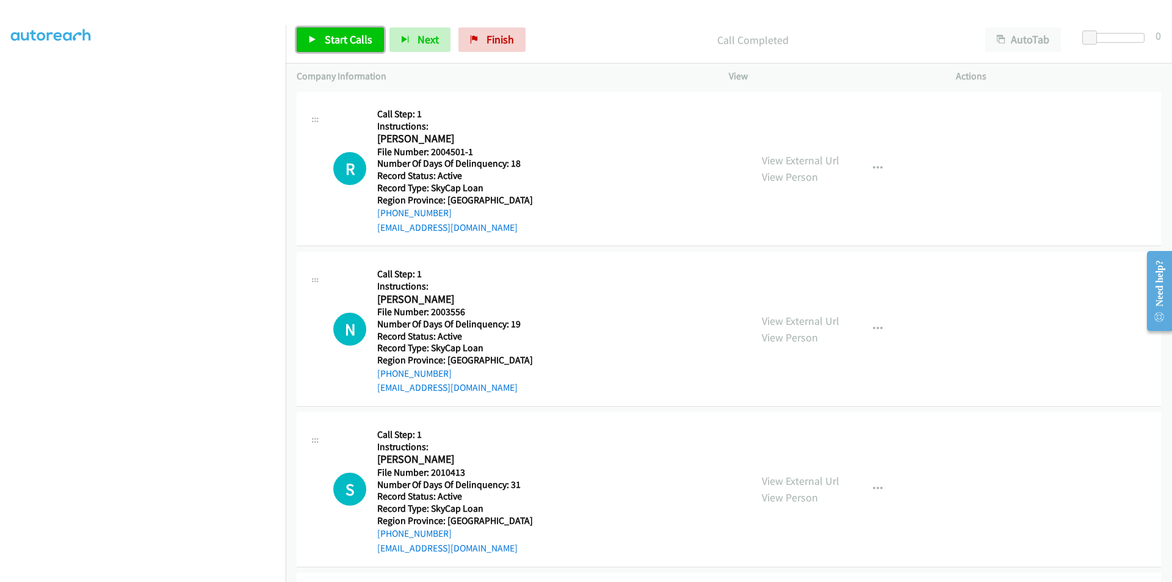
click at [331, 35] on span "Start Calls" at bounding box center [349, 39] width 48 height 14
click at [333, 35] on span "Pause" at bounding box center [338, 39] width 27 height 14
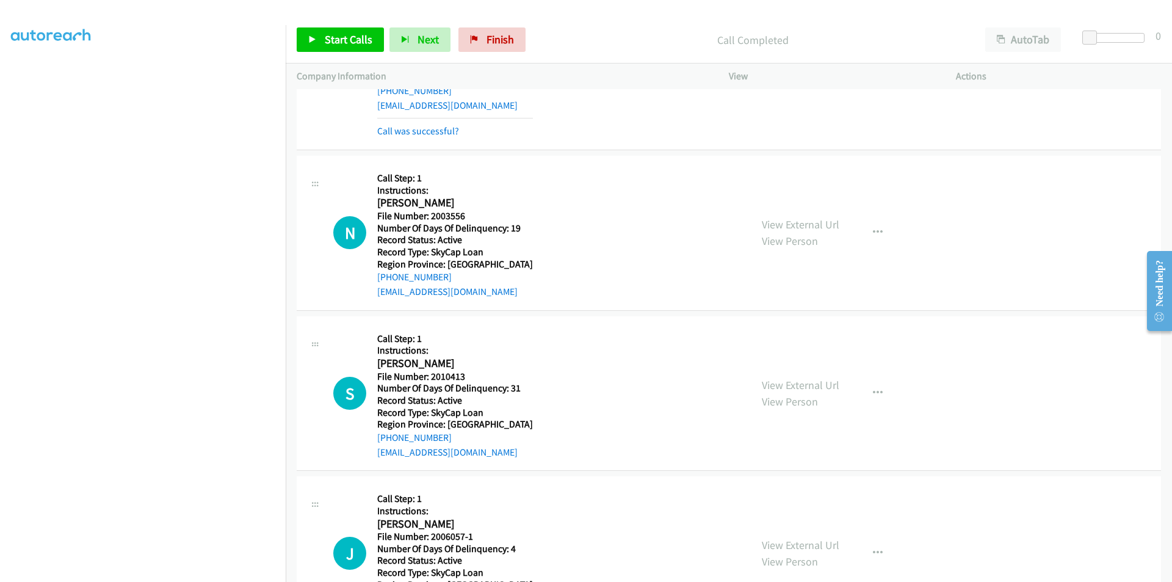
scroll to position [5720, 0]
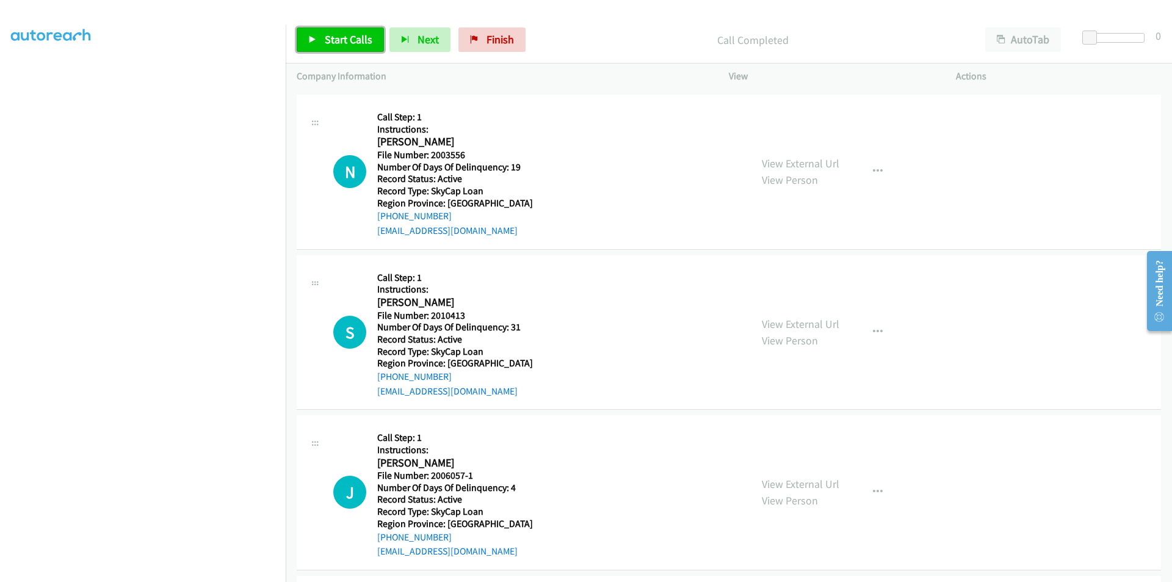
click at [345, 32] on link "Start Calls" at bounding box center [340, 39] width 87 height 24
click at [345, 32] on link "Pause" at bounding box center [330, 39] width 67 height 24
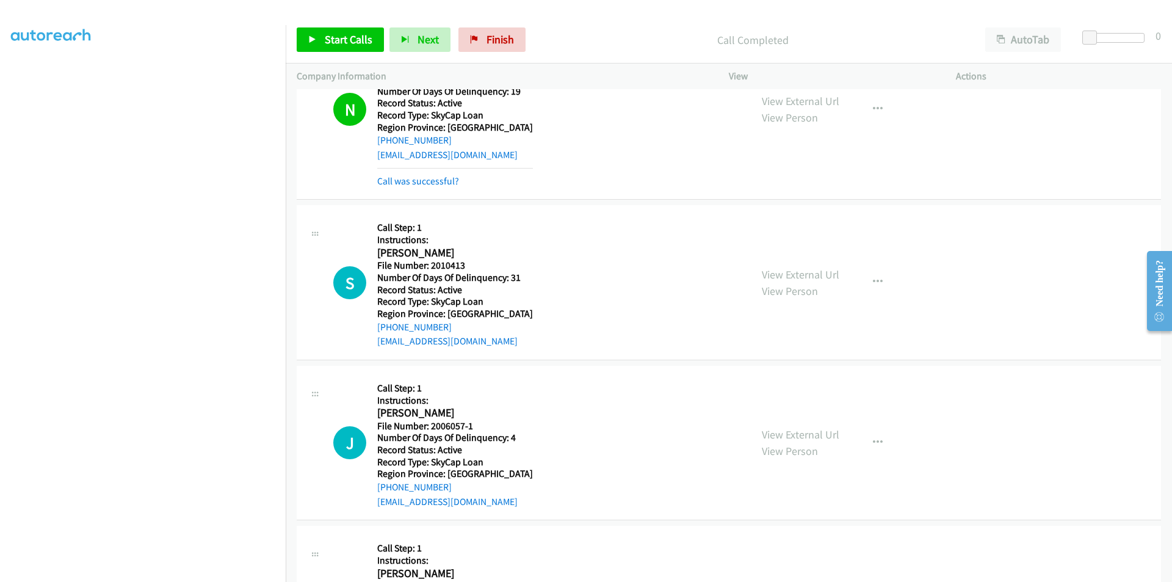
scroll to position [5903, 0]
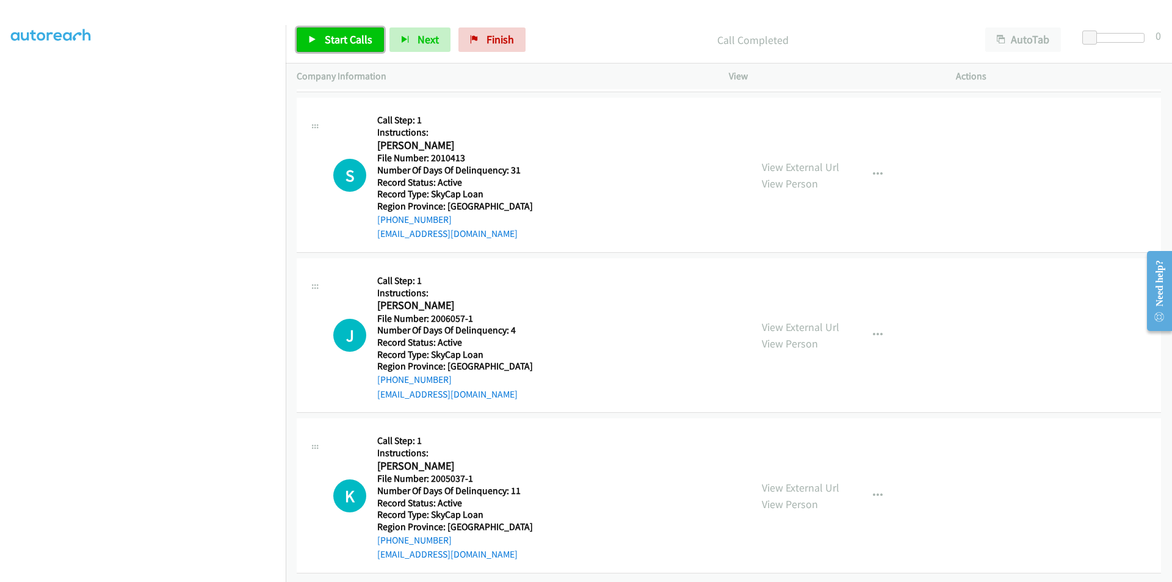
click at [333, 35] on span "Start Calls" at bounding box center [349, 39] width 48 height 14
click at [333, 35] on span "Pause" at bounding box center [338, 39] width 27 height 14
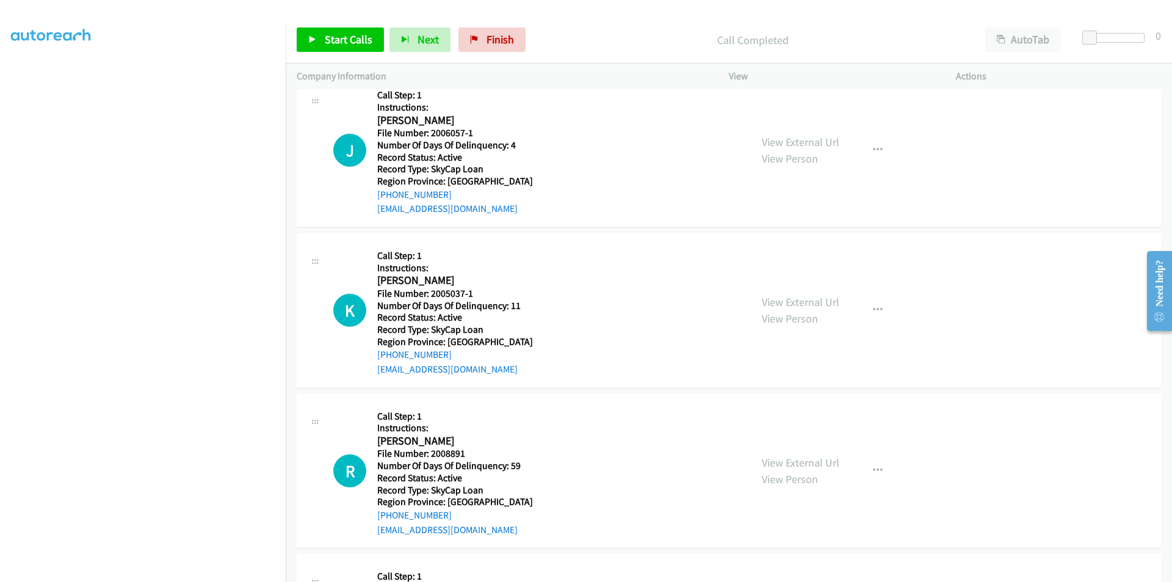
scroll to position [6086, 0]
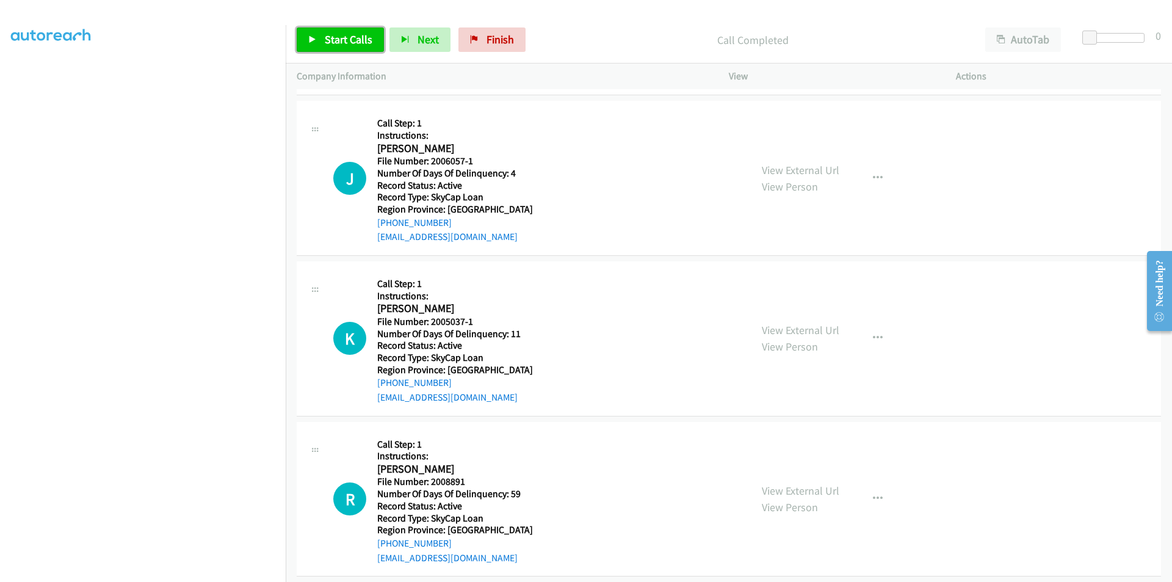
click at [348, 40] on span "Start Calls" at bounding box center [349, 39] width 48 height 14
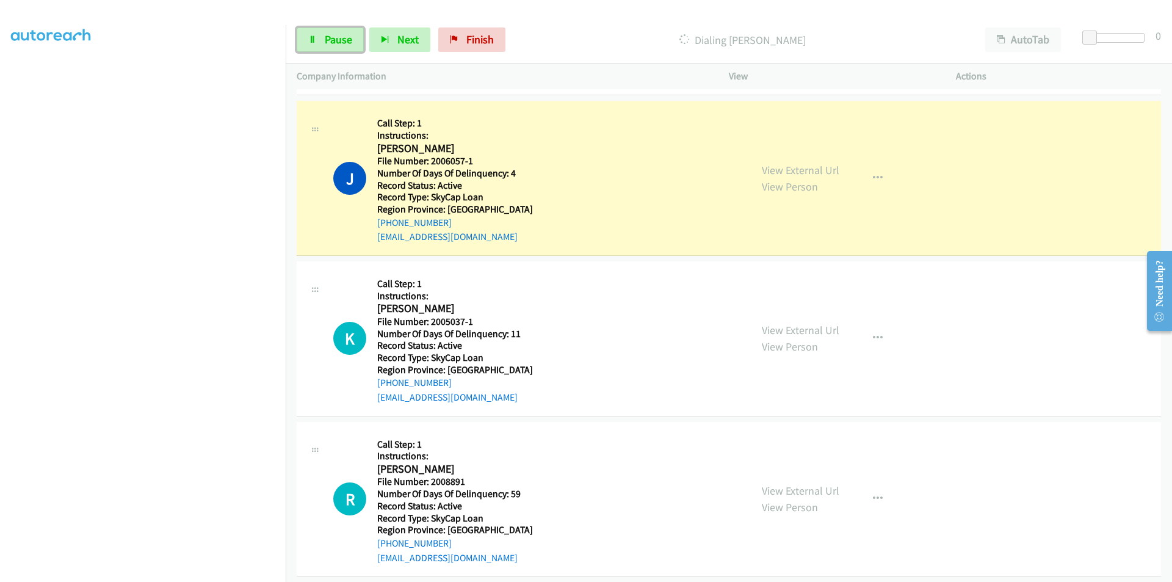
click at [347, 35] on span "Pause" at bounding box center [338, 39] width 27 height 14
click at [325, 42] on span "Start Calls" at bounding box center [349, 39] width 48 height 14
click at [325, 42] on span "Pause" at bounding box center [338, 39] width 27 height 14
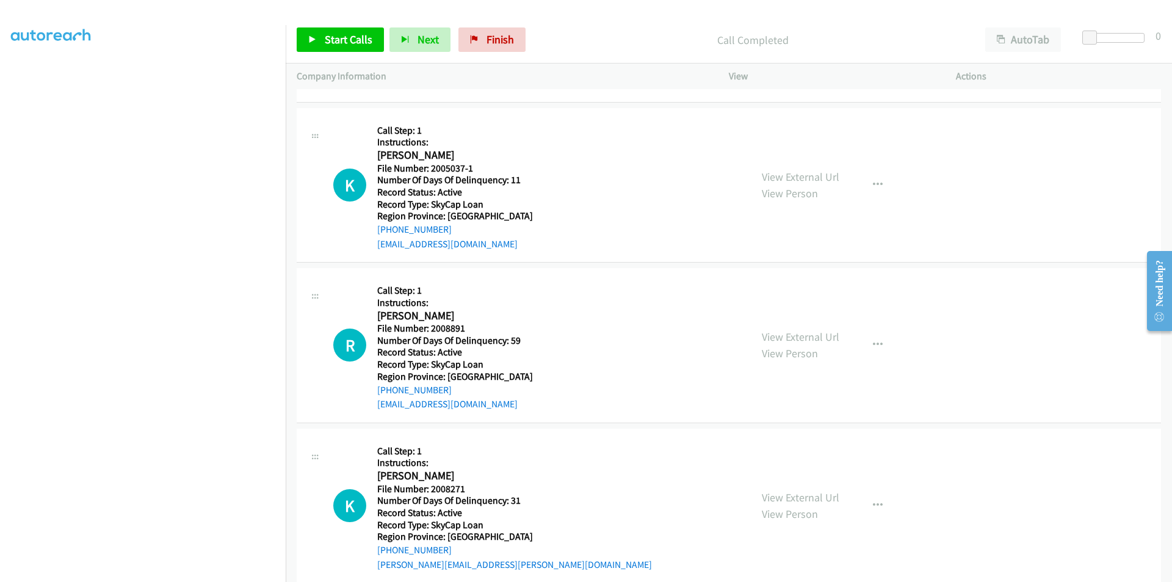
scroll to position [6269, 0]
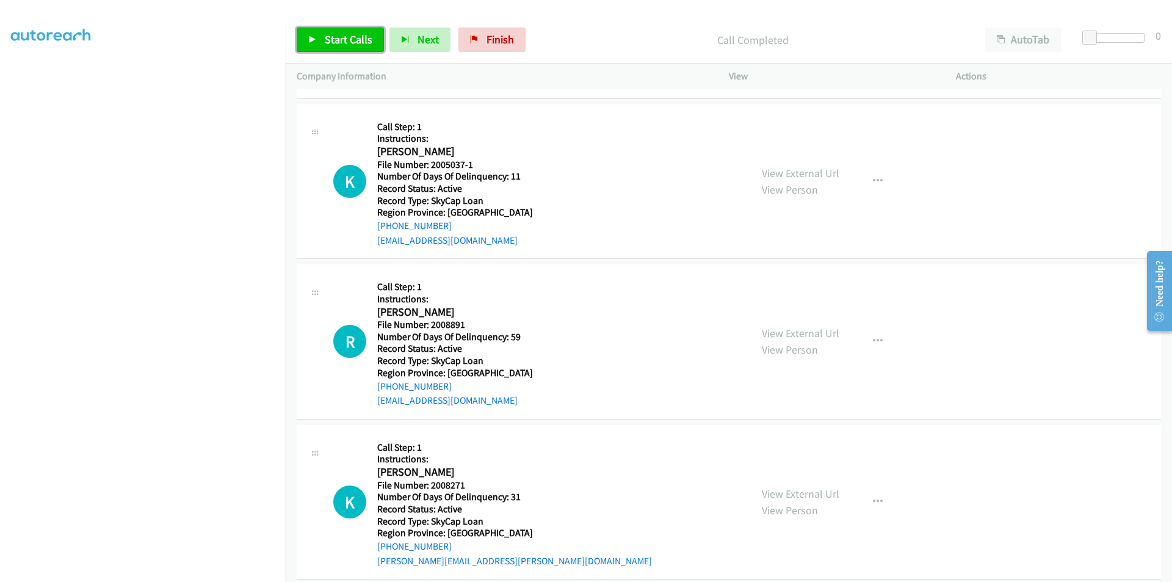
click at [357, 36] on span "Start Calls" at bounding box center [349, 39] width 48 height 14
click at [336, 40] on span "Pause" at bounding box center [338, 39] width 27 height 14
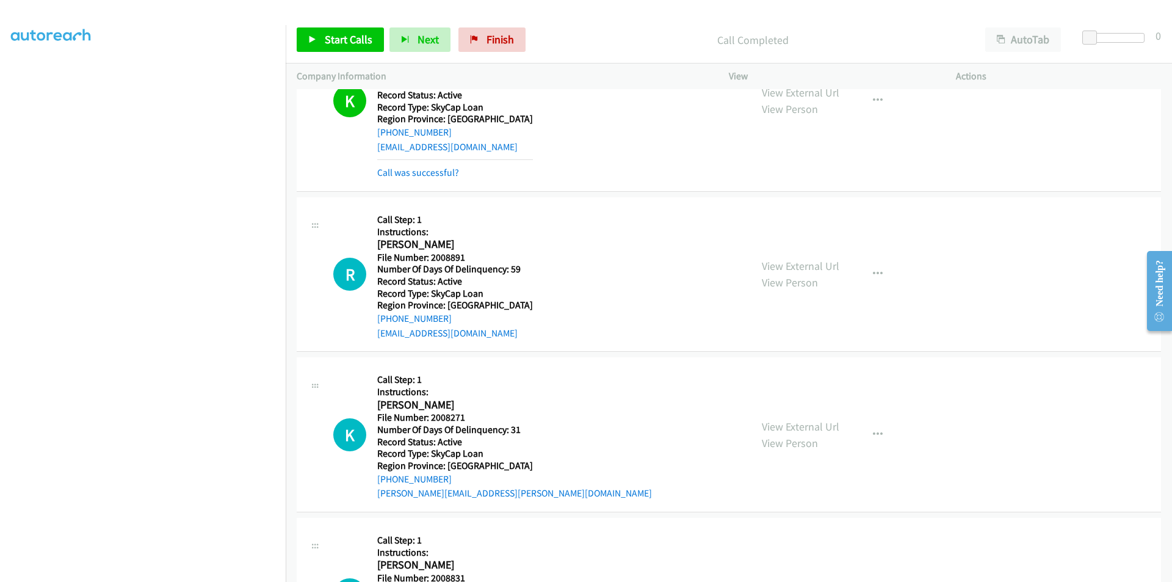
scroll to position [6453, 0]
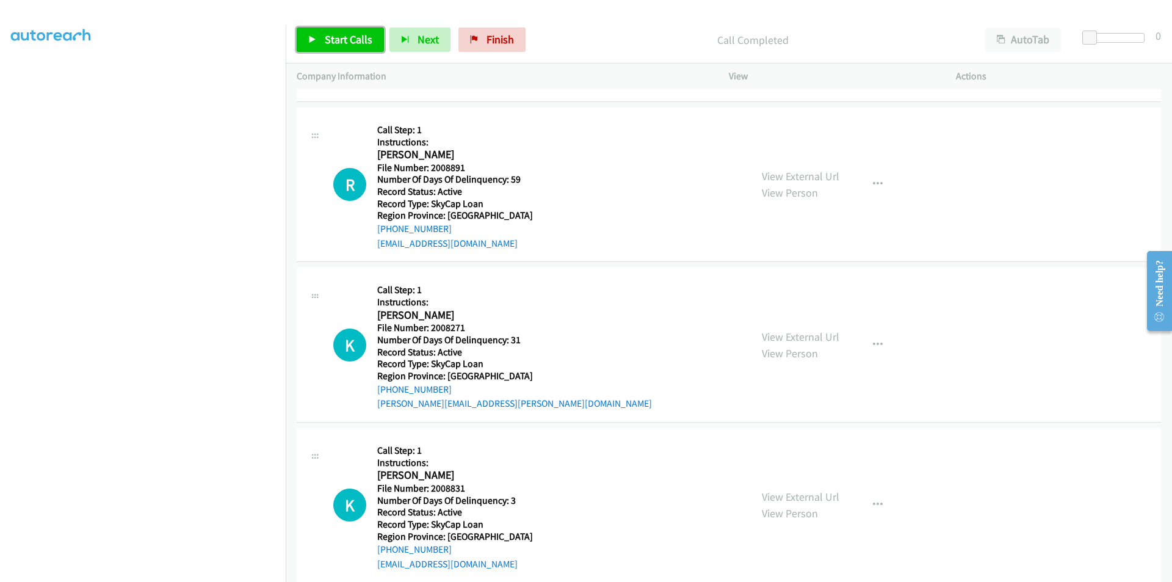
click at [319, 43] on link "Start Calls" at bounding box center [340, 39] width 87 height 24
click at [321, 43] on link "Pause" at bounding box center [330, 39] width 67 height 24
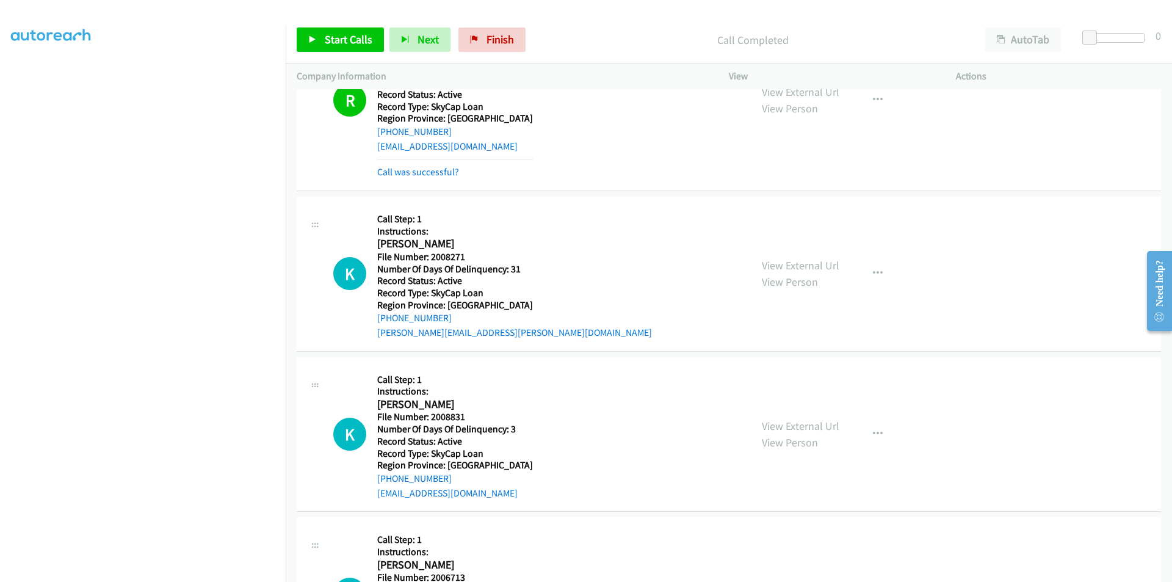
scroll to position [6636, 0]
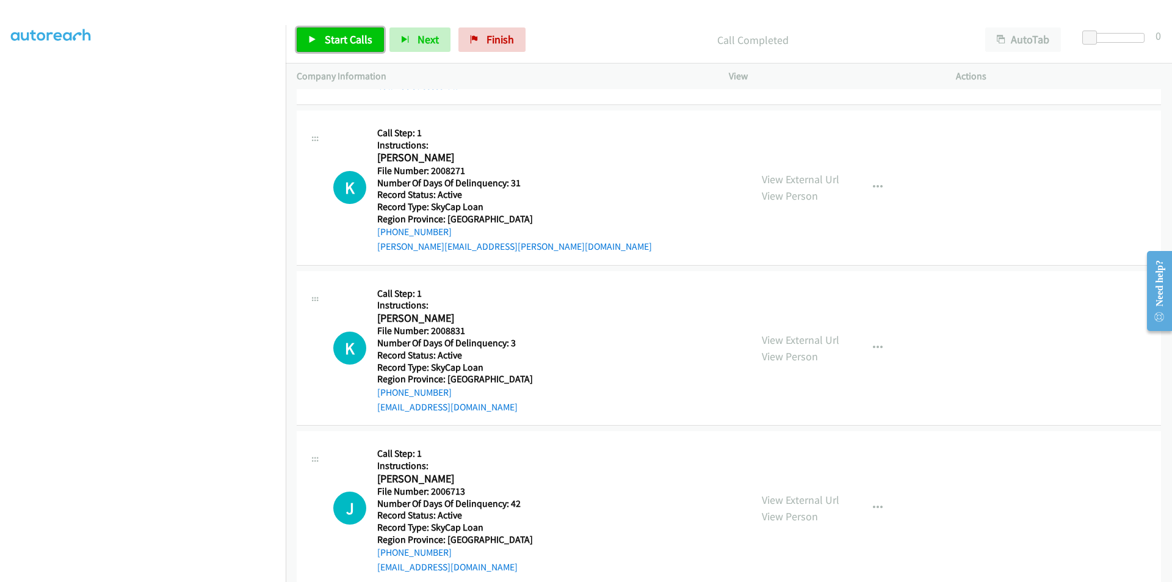
click at [356, 35] on span "Start Calls" at bounding box center [349, 39] width 48 height 14
click at [356, 35] on link "Pause" at bounding box center [330, 39] width 67 height 24
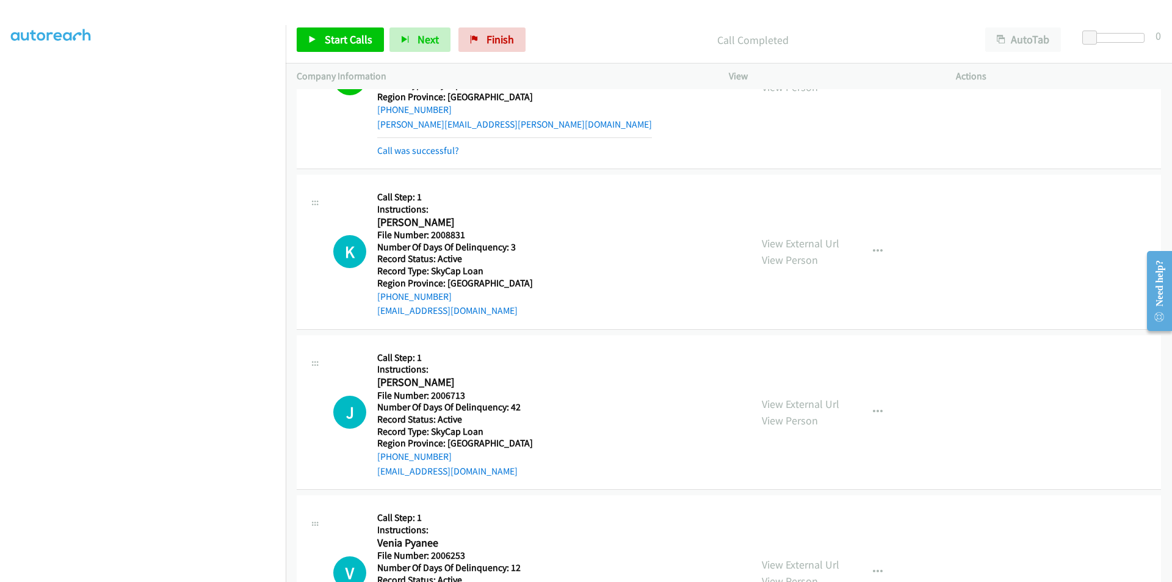
scroll to position [6819, 0]
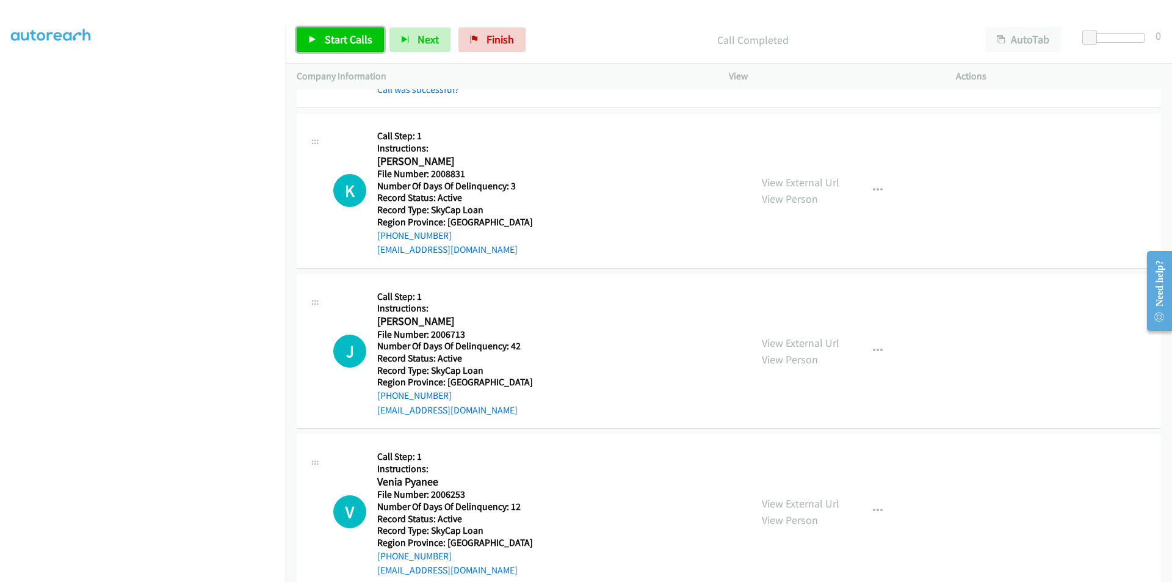
click at [348, 40] on span "Start Calls" at bounding box center [349, 39] width 48 height 14
click at [348, 40] on span "Pause" at bounding box center [338, 39] width 27 height 14
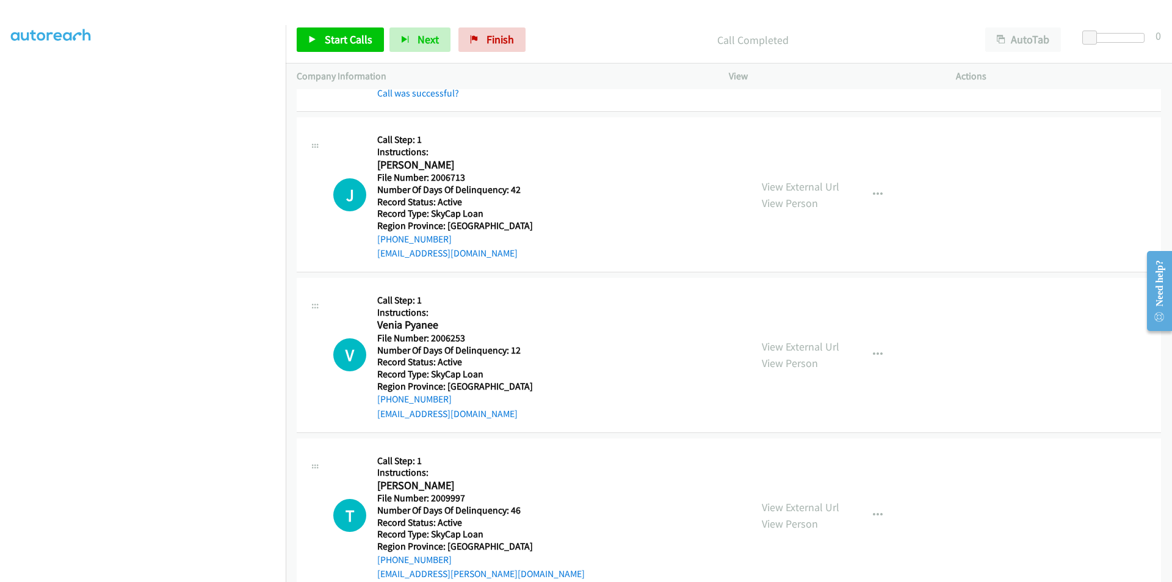
scroll to position [7002, 0]
click at [346, 40] on span "Start Calls" at bounding box center [349, 39] width 48 height 14
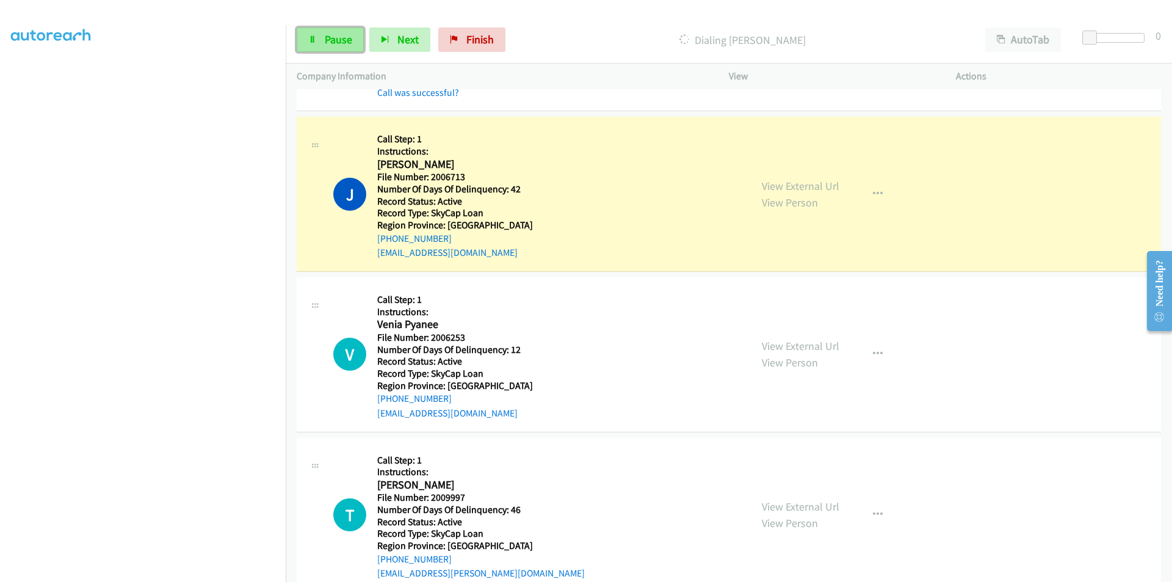
click at [329, 36] on span "Pause" at bounding box center [338, 39] width 27 height 14
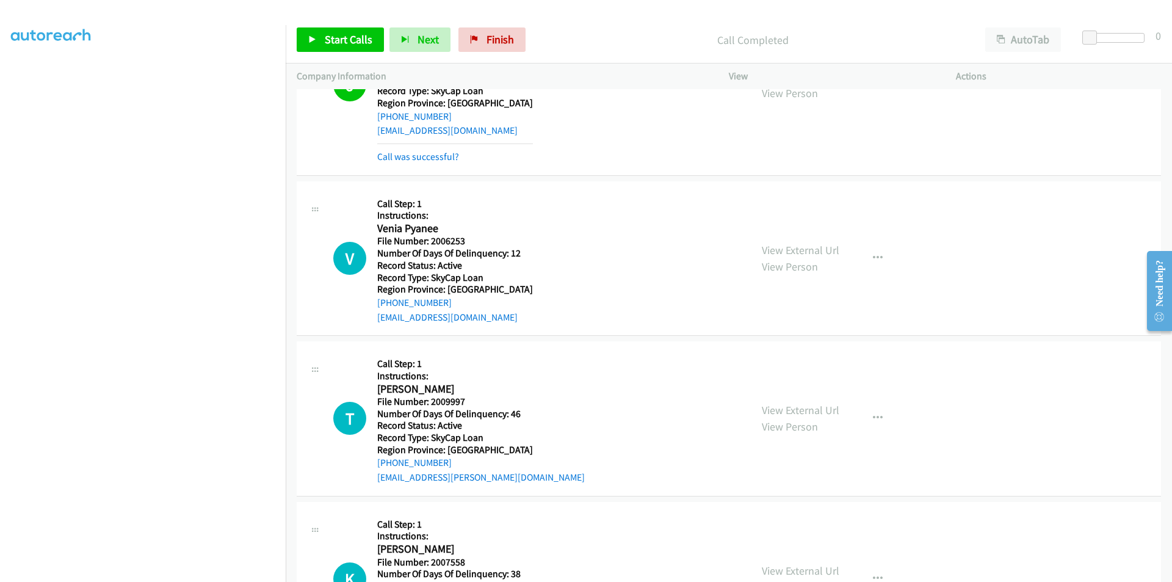
scroll to position [7185, 0]
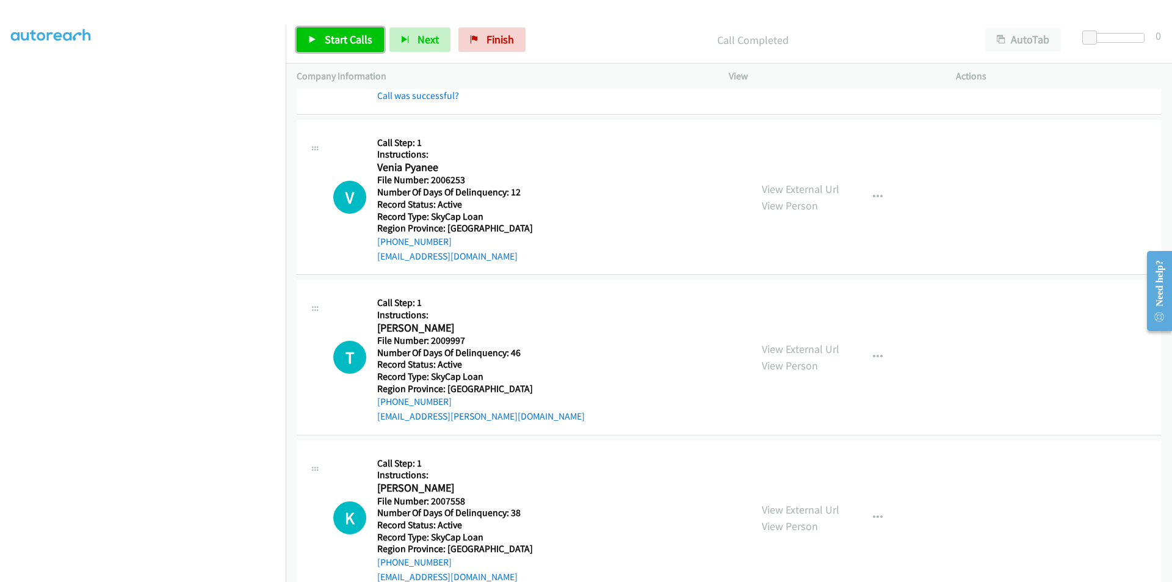
click at [338, 38] on span "Start Calls" at bounding box center [349, 39] width 48 height 14
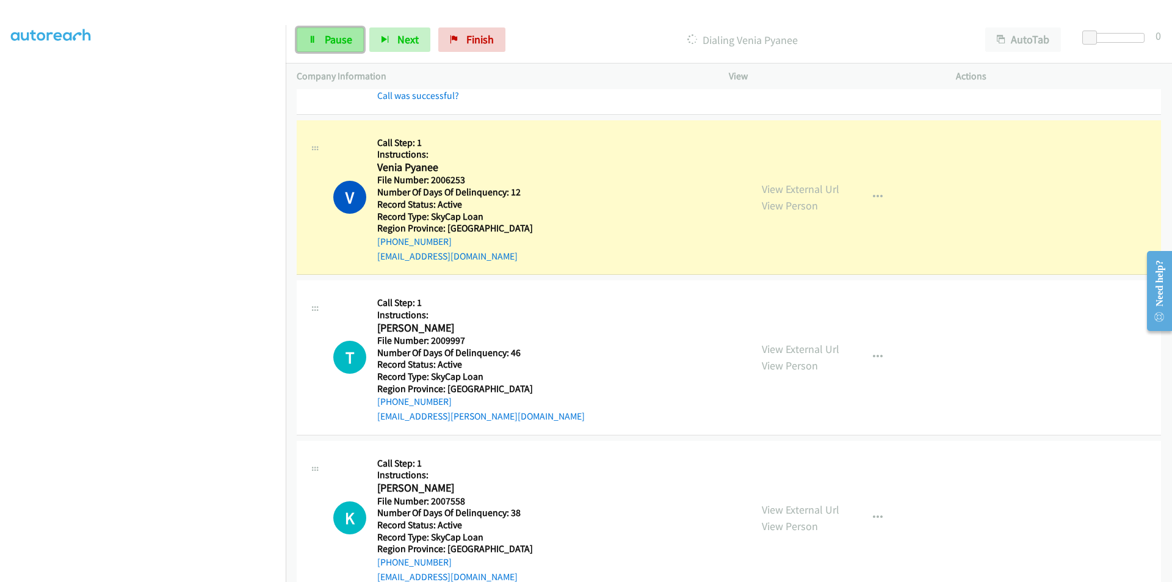
click at [330, 40] on span "Pause" at bounding box center [338, 39] width 27 height 14
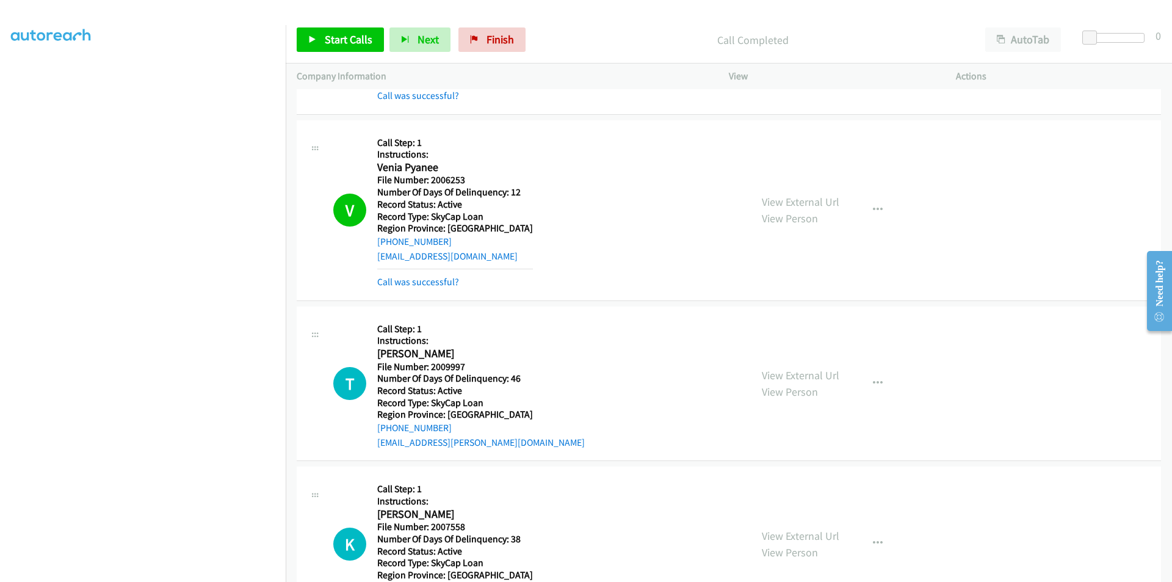
scroll to position [7368, 0]
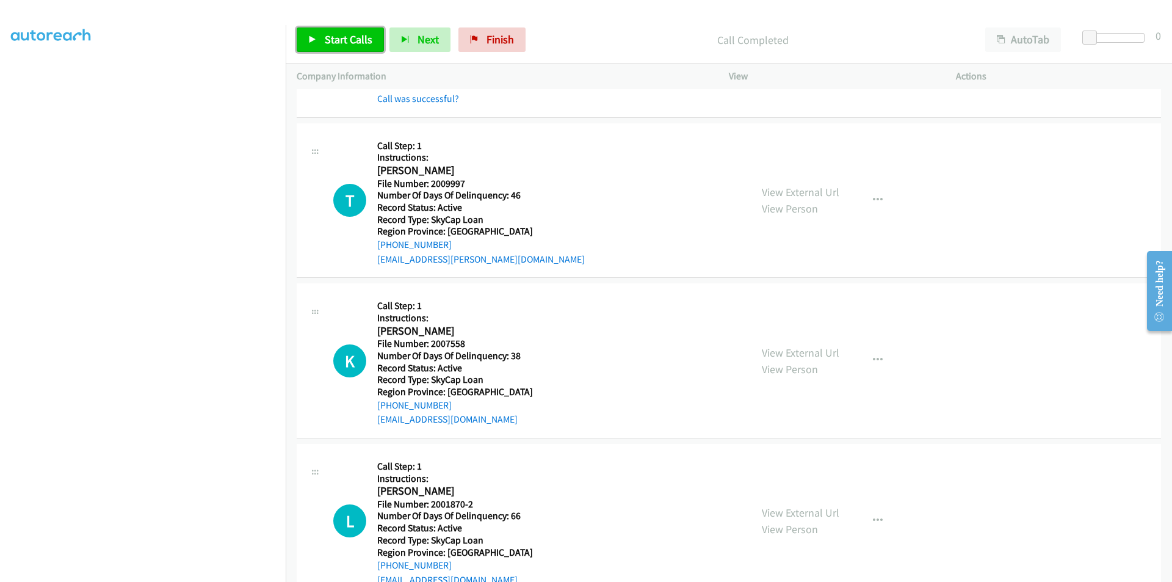
click at [343, 34] on span "Start Calls" at bounding box center [349, 39] width 48 height 14
click at [343, 34] on span "Pause" at bounding box center [338, 39] width 27 height 14
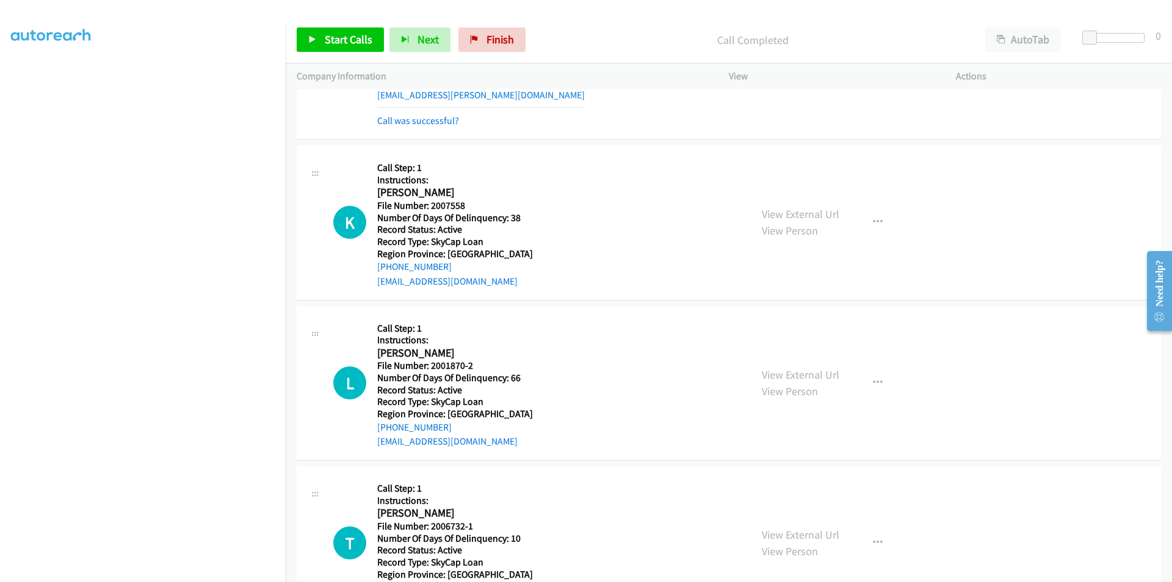
scroll to position [7551, 0]
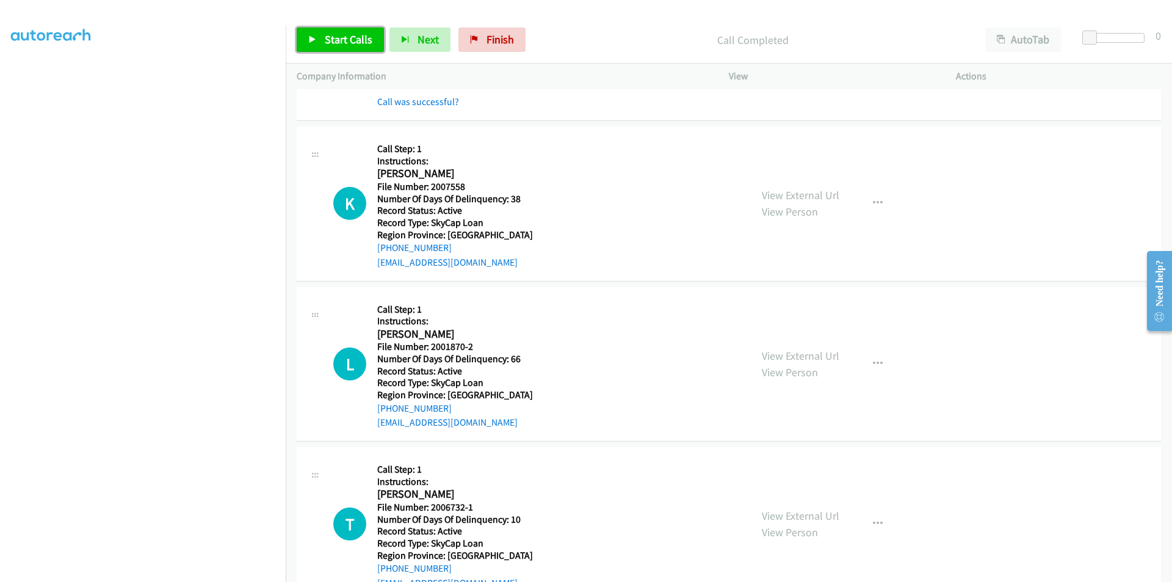
click at [364, 42] on span "Start Calls" at bounding box center [349, 39] width 48 height 14
click at [344, 38] on span "Pause" at bounding box center [338, 39] width 27 height 14
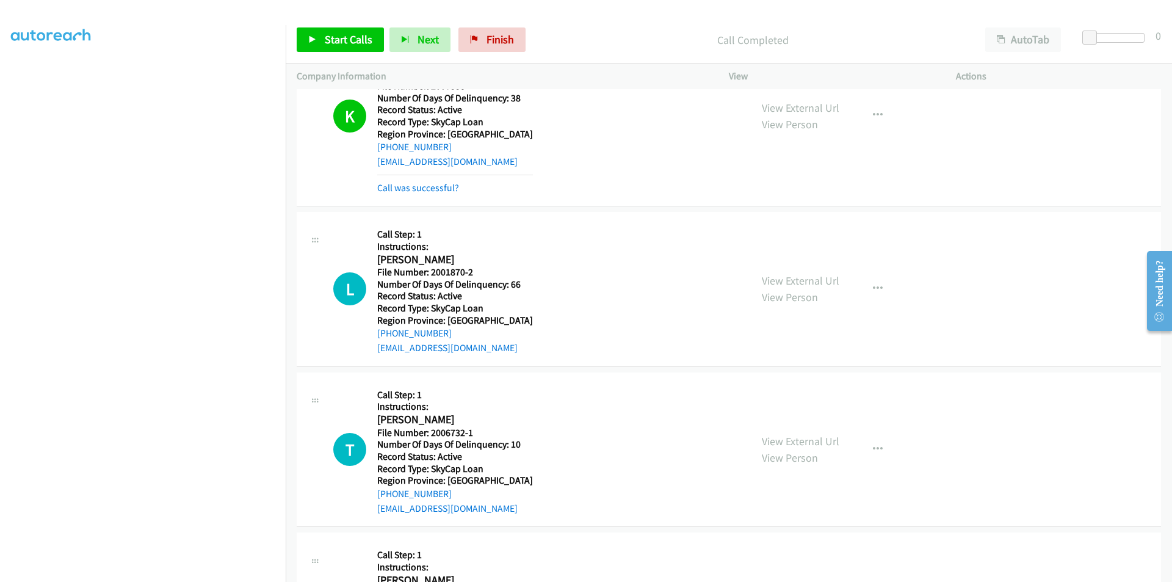
scroll to position [7734, 0]
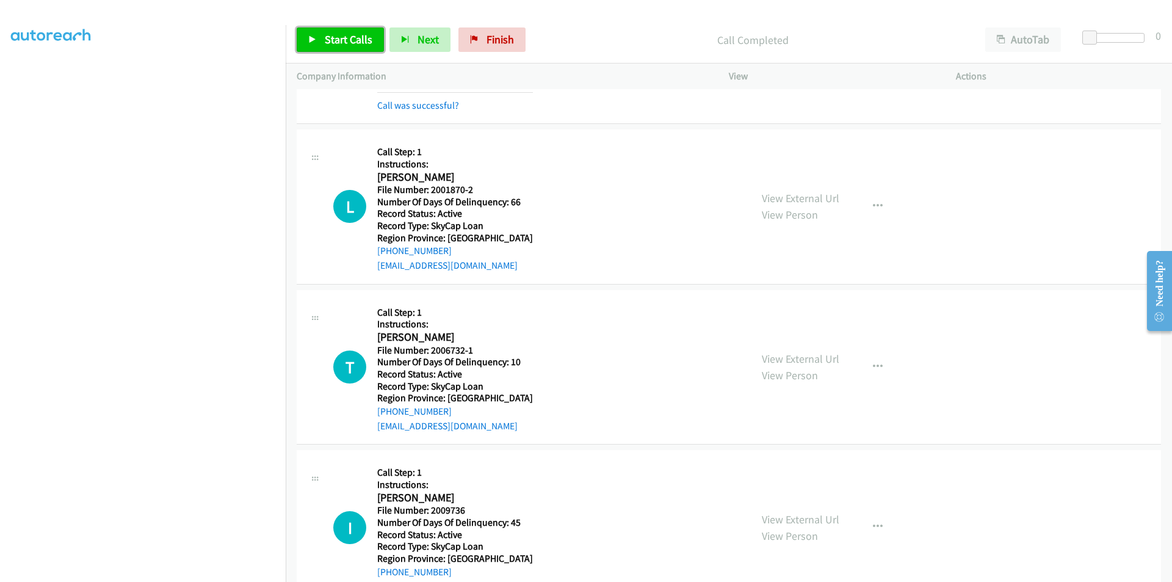
click at [352, 37] on span "Start Calls" at bounding box center [349, 39] width 48 height 14
click at [352, 37] on link "Pause" at bounding box center [330, 39] width 67 height 24
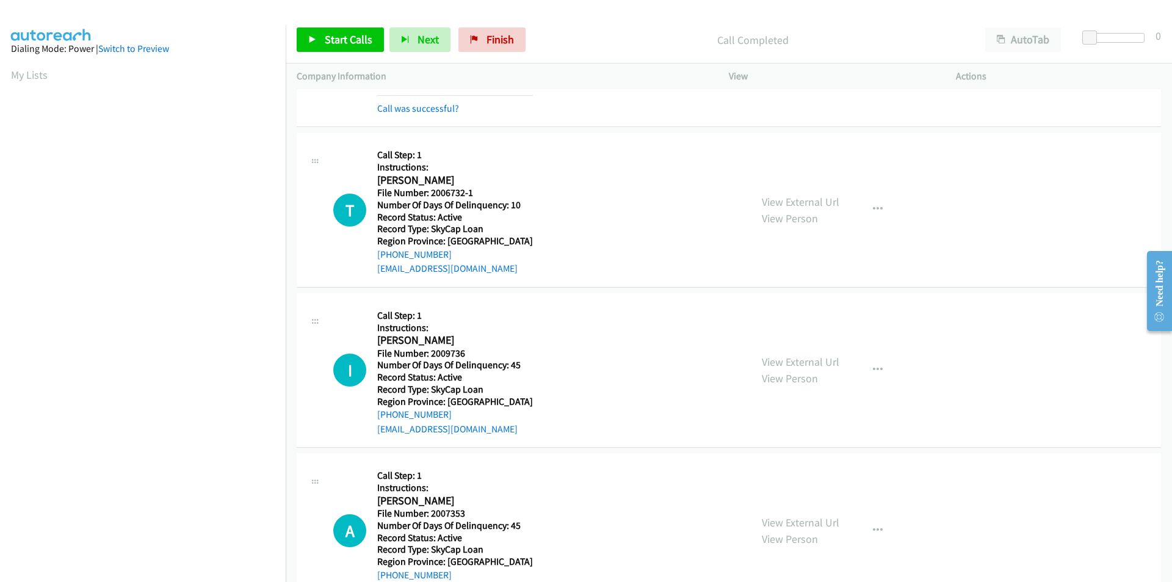
scroll to position [70, 0]
click at [321, 28] on link "Start Calls" at bounding box center [340, 39] width 87 height 24
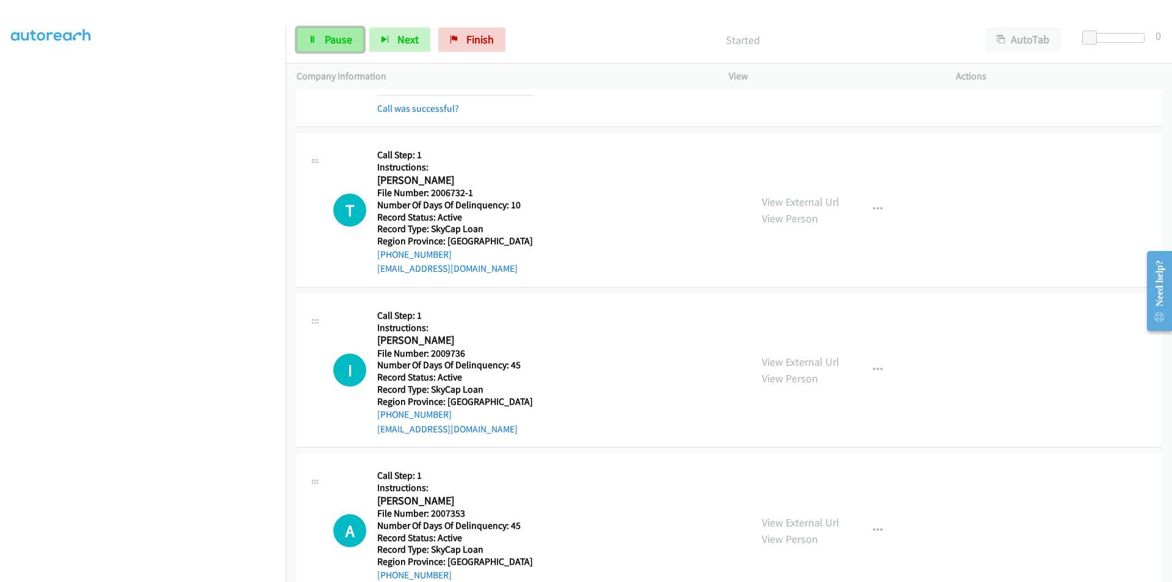
click at [325, 33] on span "Pause" at bounding box center [338, 39] width 27 height 14
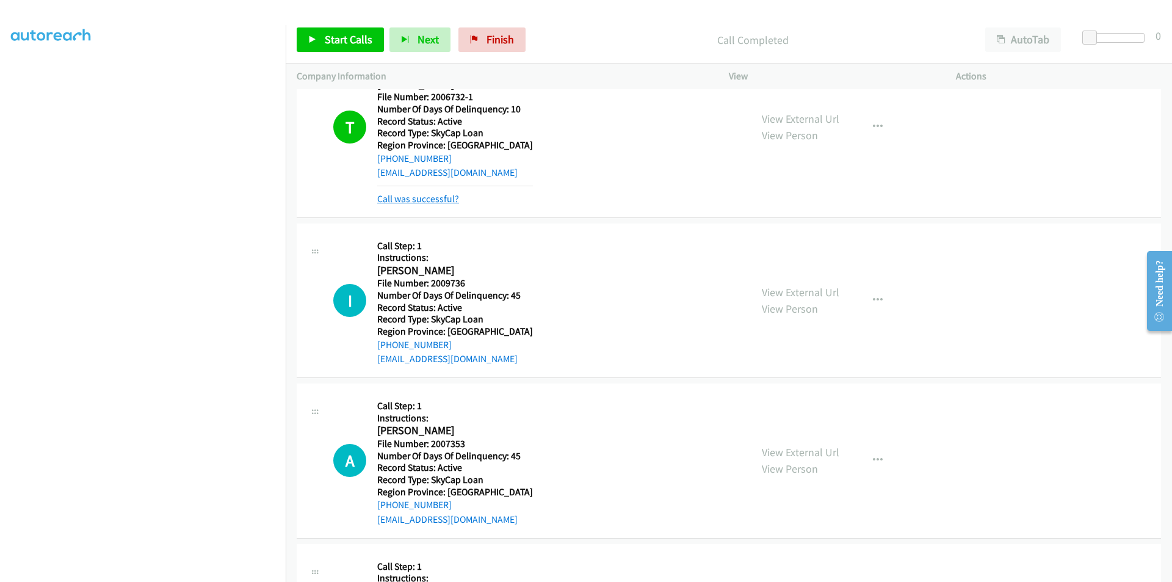
scroll to position [8101, 0]
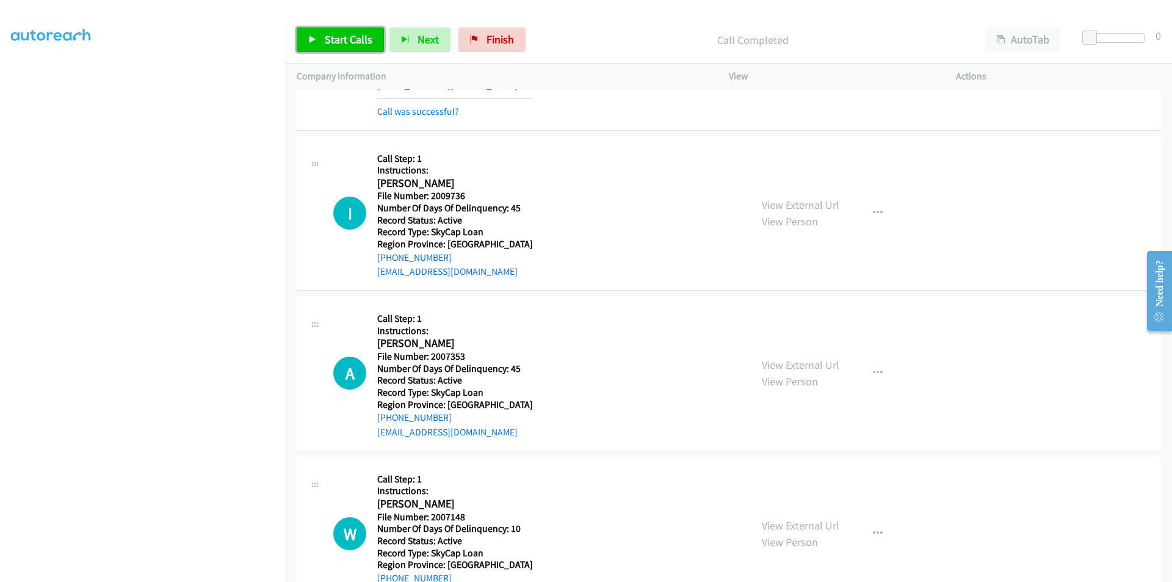
click at [346, 35] on span "Start Calls" at bounding box center [349, 39] width 48 height 14
click at [337, 34] on span "Pause" at bounding box center [338, 39] width 27 height 14
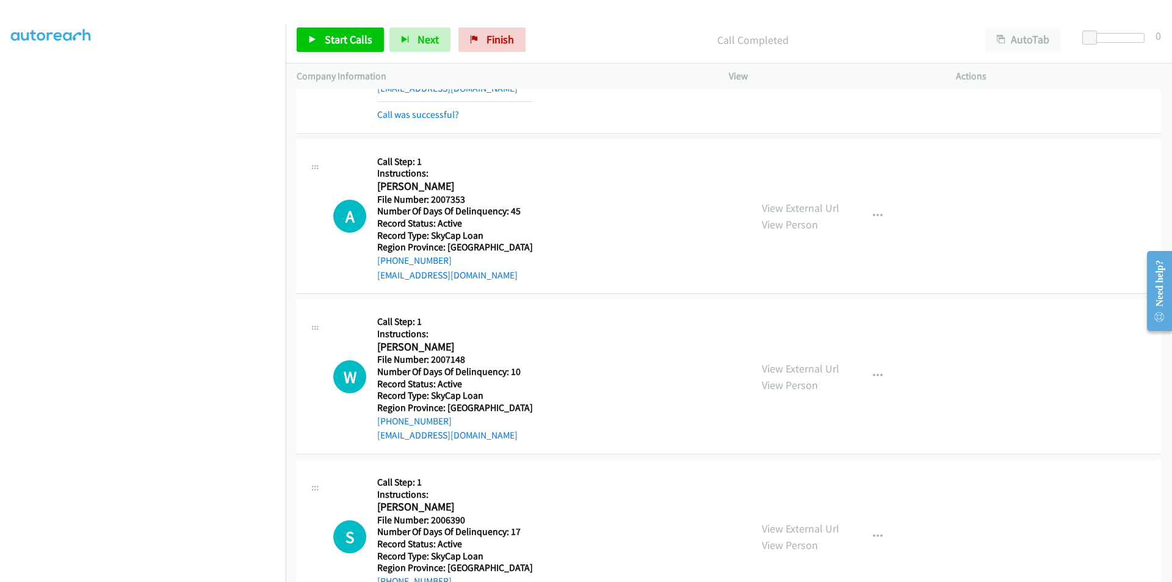
scroll to position [8345, 0]
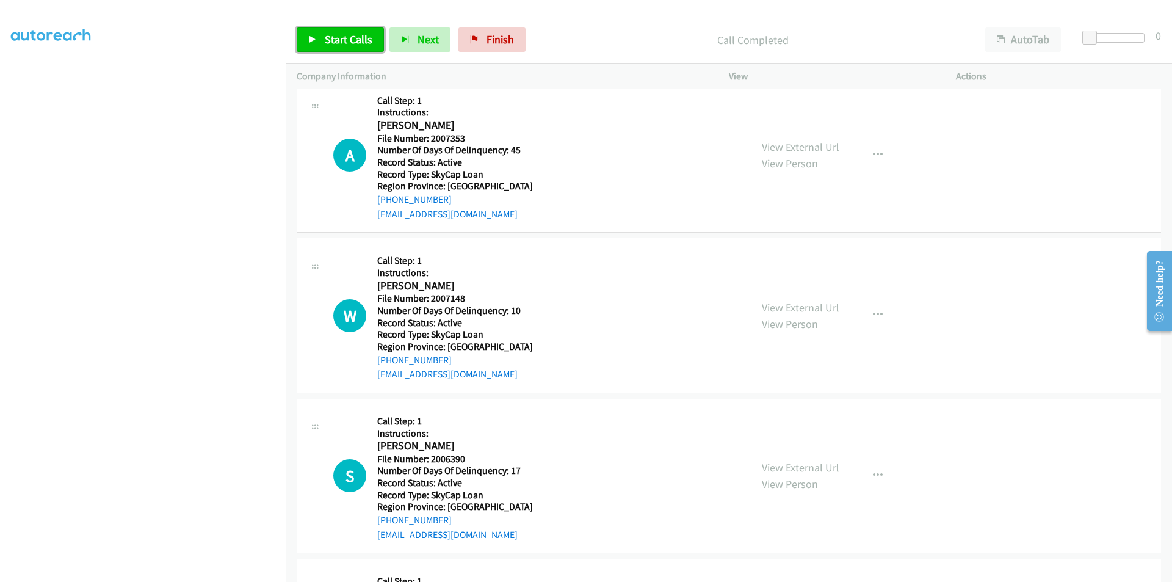
click at [350, 42] on span "Start Calls" at bounding box center [349, 39] width 48 height 14
click at [350, 42] on span "Pause" at bounding box center [338, 39] width 27 height 14
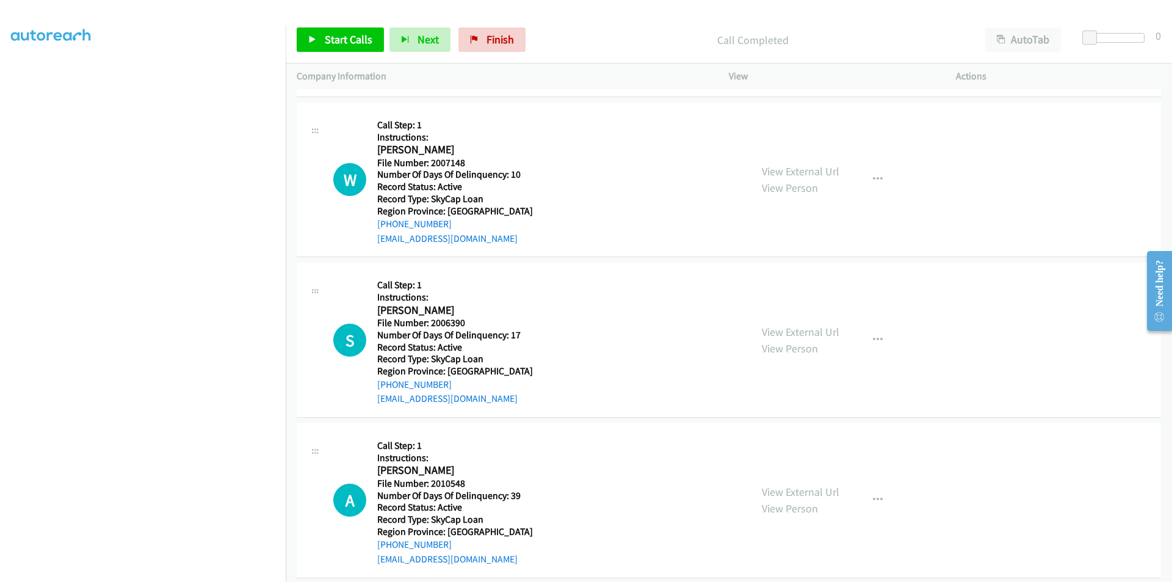
scroll to position [8528, 0]
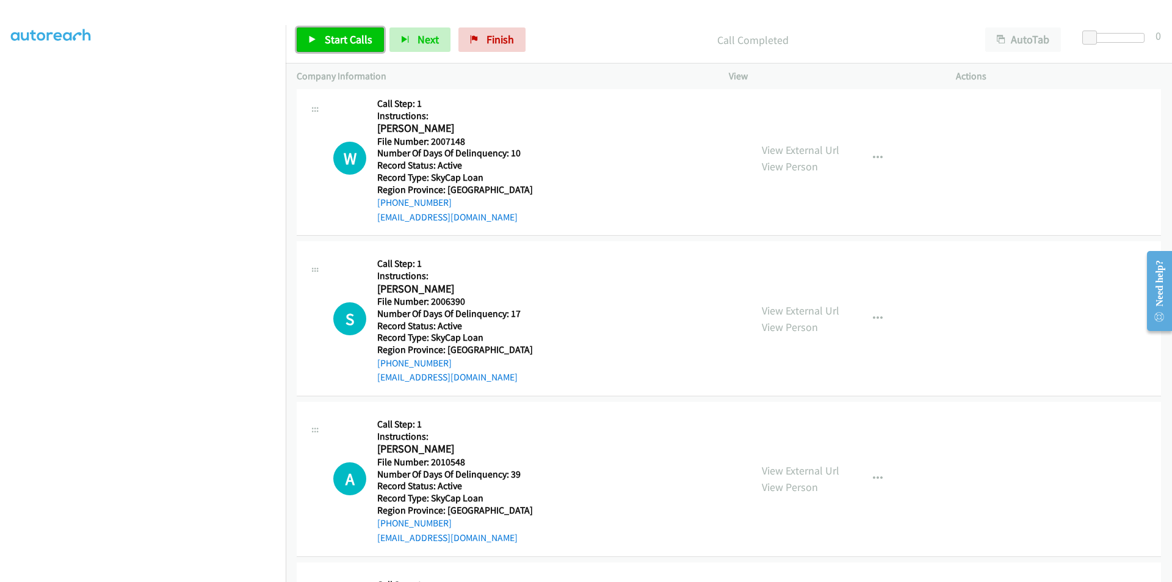
click at [347, 52] on link "Start Calls" at bounding box center [340, 39] width 87 height 24
click at [348, 43] on span "Pause" at bounding box center [338, 39] width 27 height 14
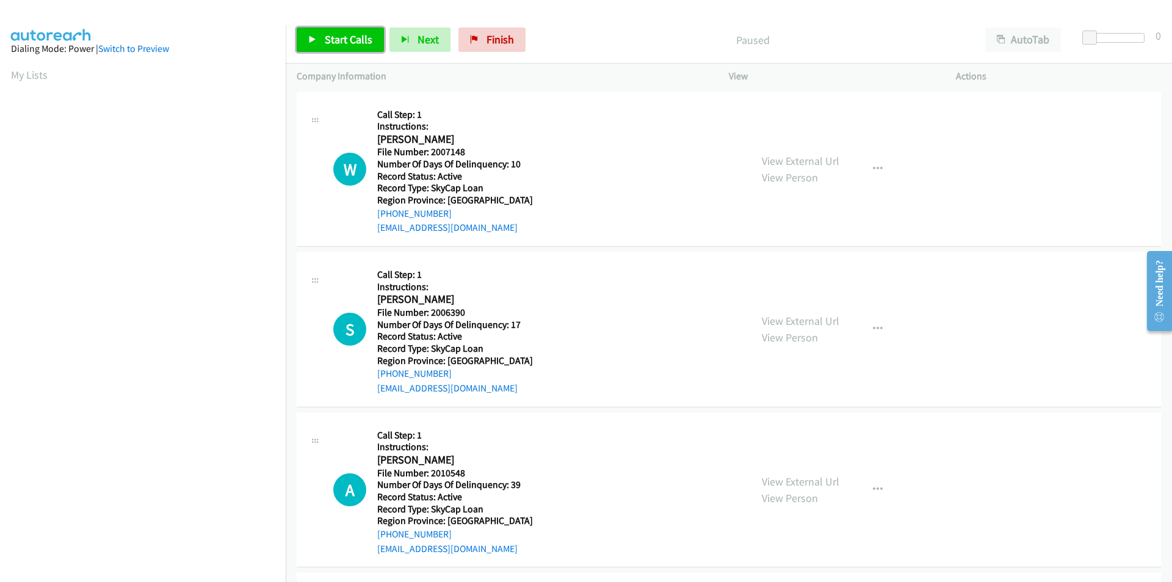
click at [338, 40] on span "Start Calls" at bounding box center [349, 39] width 48 height 14
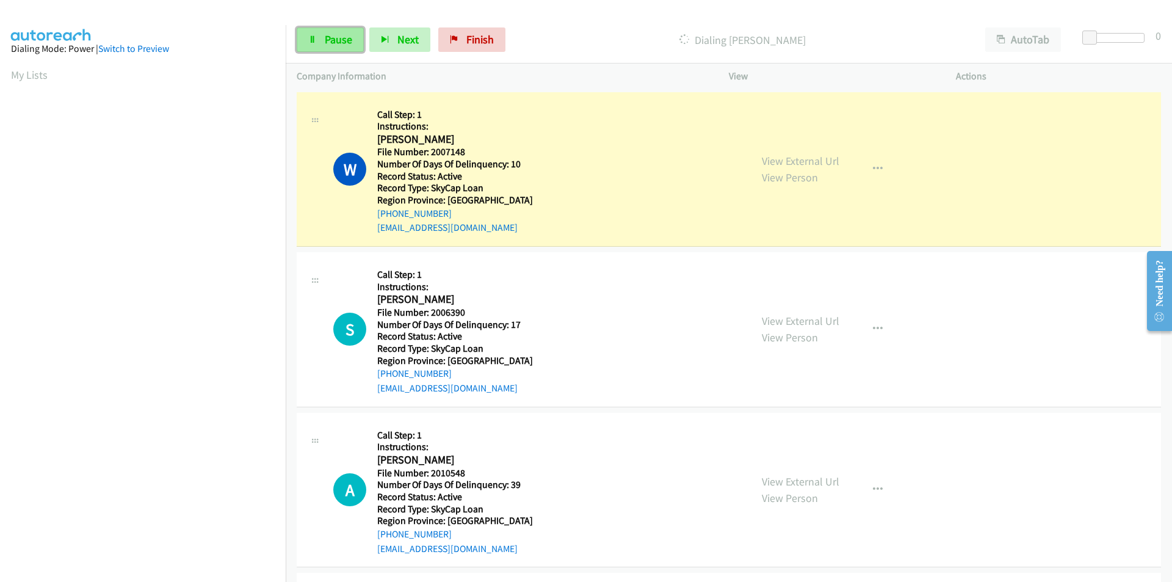
click at [335, 31] on link "Pause" at bounding box center [330, 39] width 67 height 24
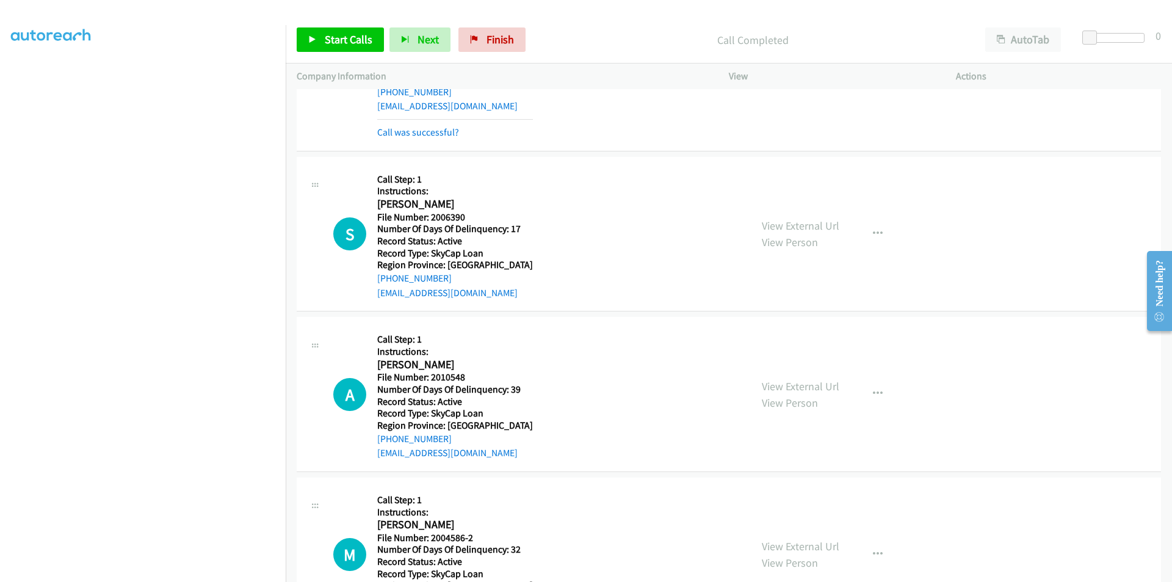
scroll to position [122, 0]
click at [313, 37] on icon at bounding box center [312, 40] width 9 height 9
click at [320, 42] on link "Pause" at bounding box center [330, 39] width 67 height 24
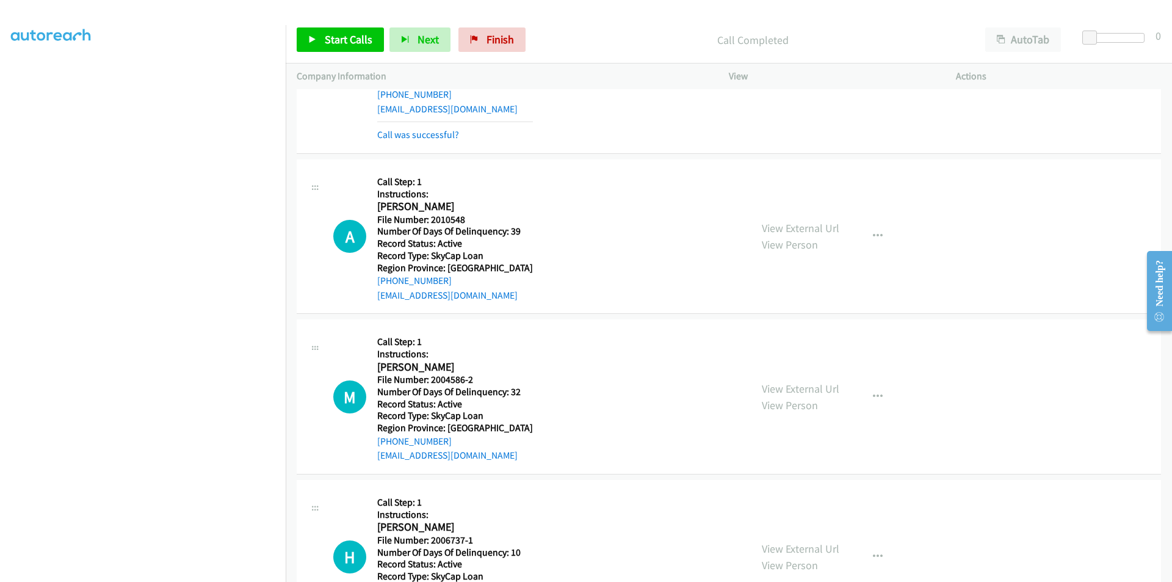
scroll to position [366, 0]
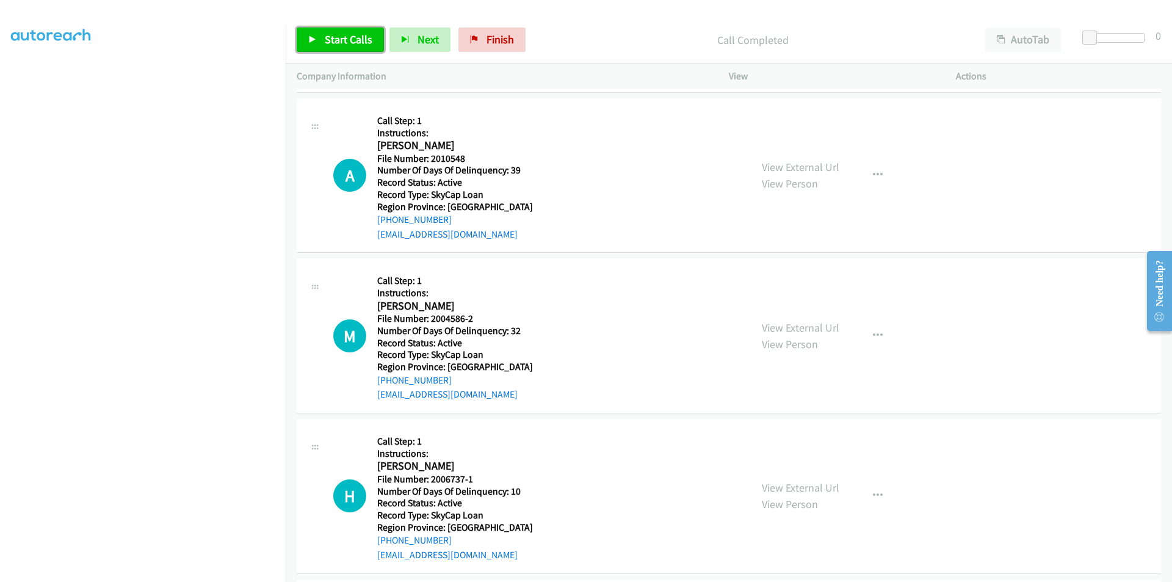
click at [334, 33] on span "Start Calls" at bounding box center [349, 39] width 48 height 14
click at [335, 34] on span "Pause" at bounding box center [338, 39] width 27 height 14
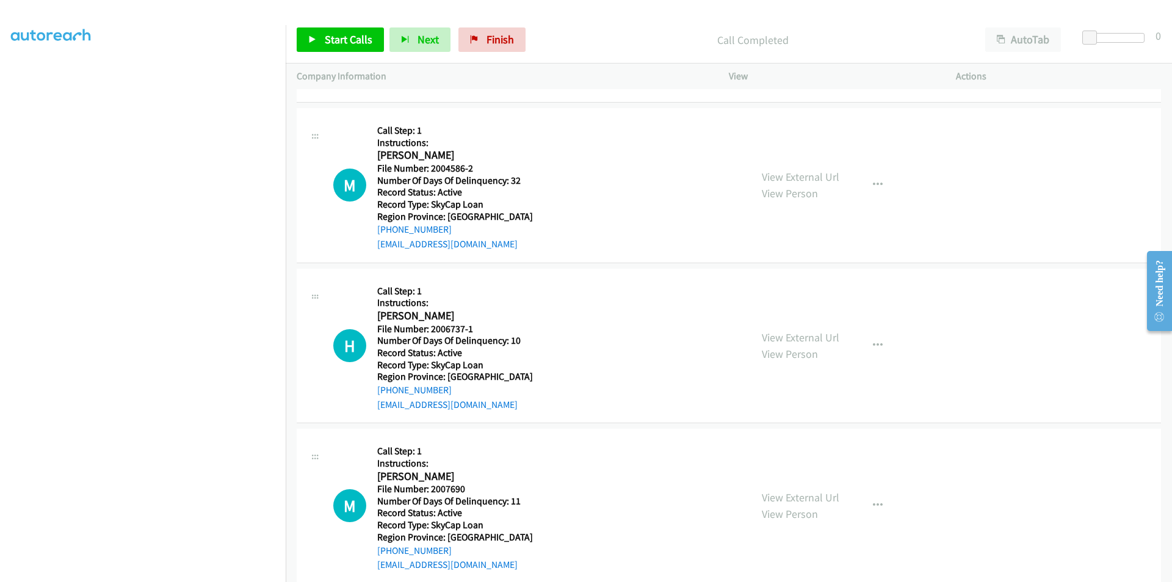
scroll to position [549, 0]
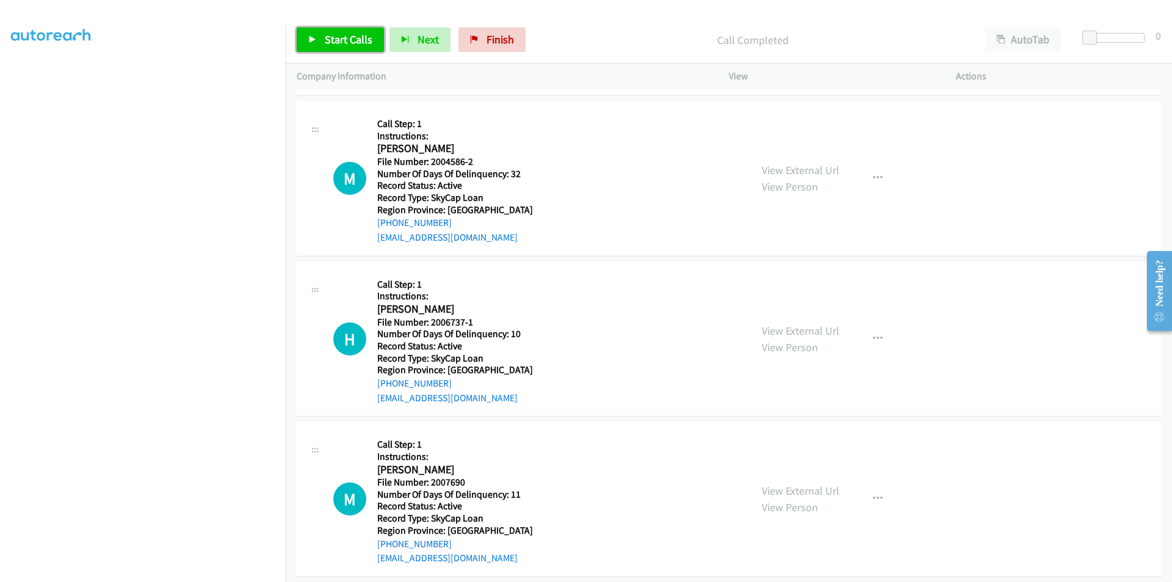
click at [341, 37] on span "Start Calls" at bounding box center [349, 39] width 48 height 14
click at [342, 37] on span "Pause" at bounding box center [338, 39] width 27 height 14
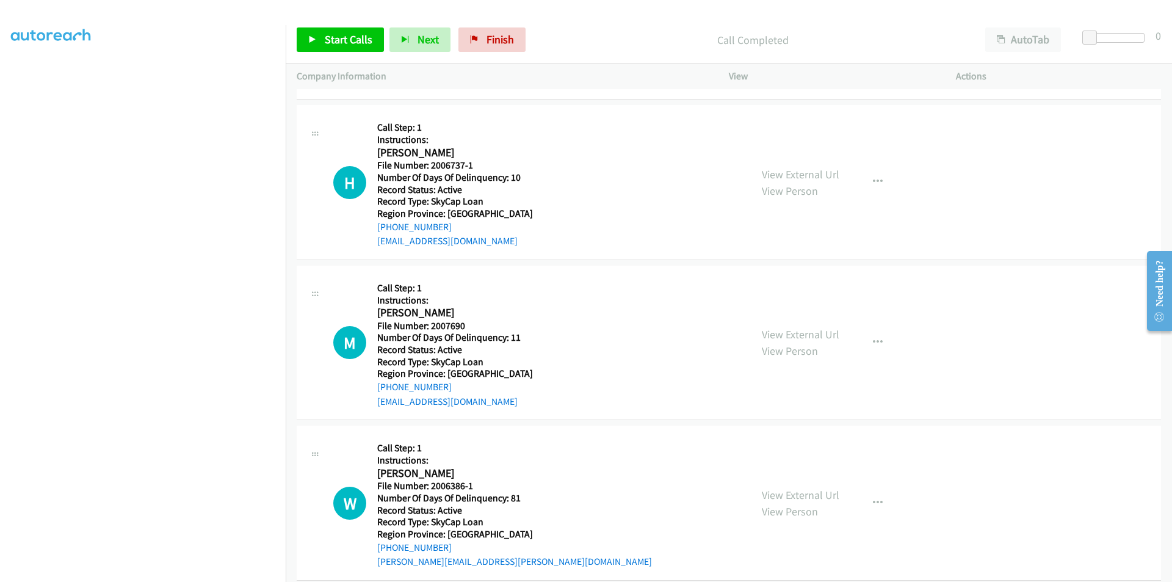
scroll to position [732, 0]
click at [873, 178] on icon "button" at bounding box center [878, 181] width 10 height 10
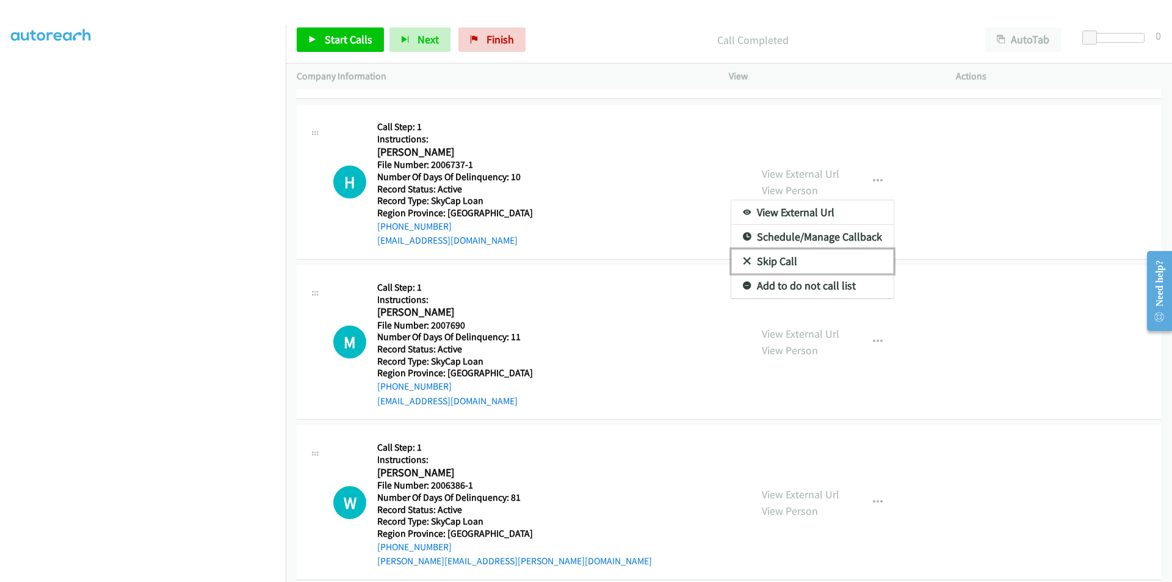
click at [819, 261] on link "Skip Call" at bounding box center [812, 261] width 162 height 24
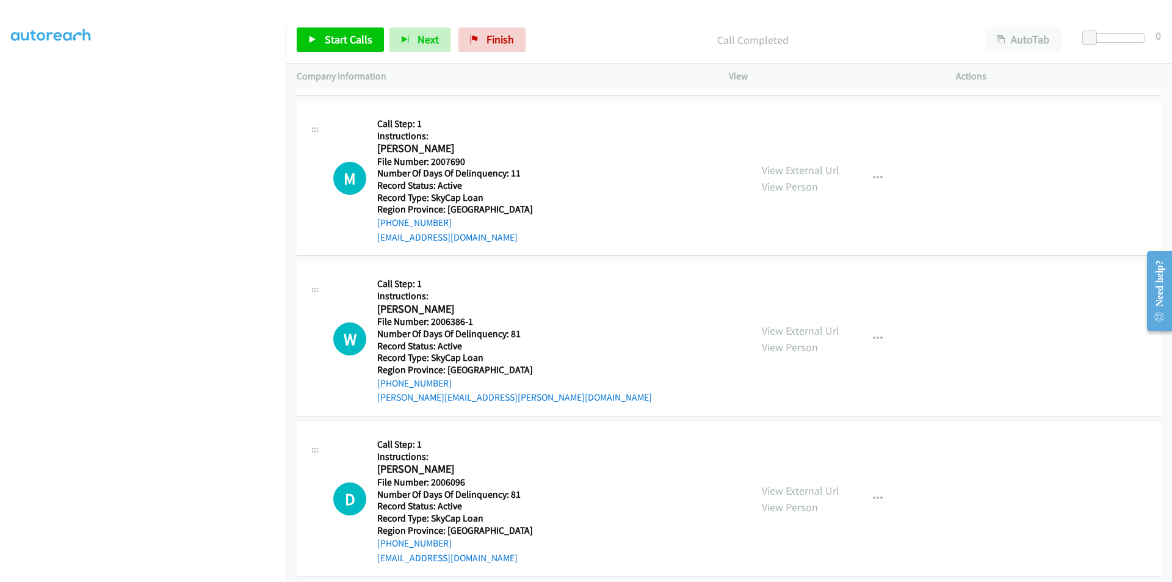
scroll to position [931, 0]
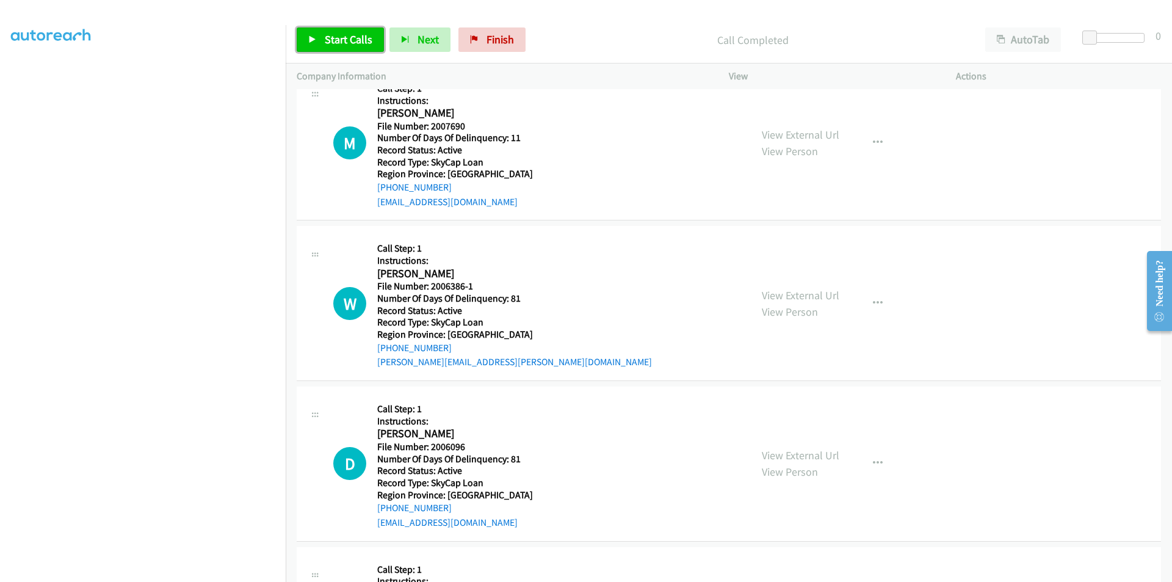
click at [338, 36] on span "Start Calls" at bounding box center [349, 39] width 48 height 14
click at [338, 36] on span "Pause" at bounding box center [338, 39] width 27 height 14
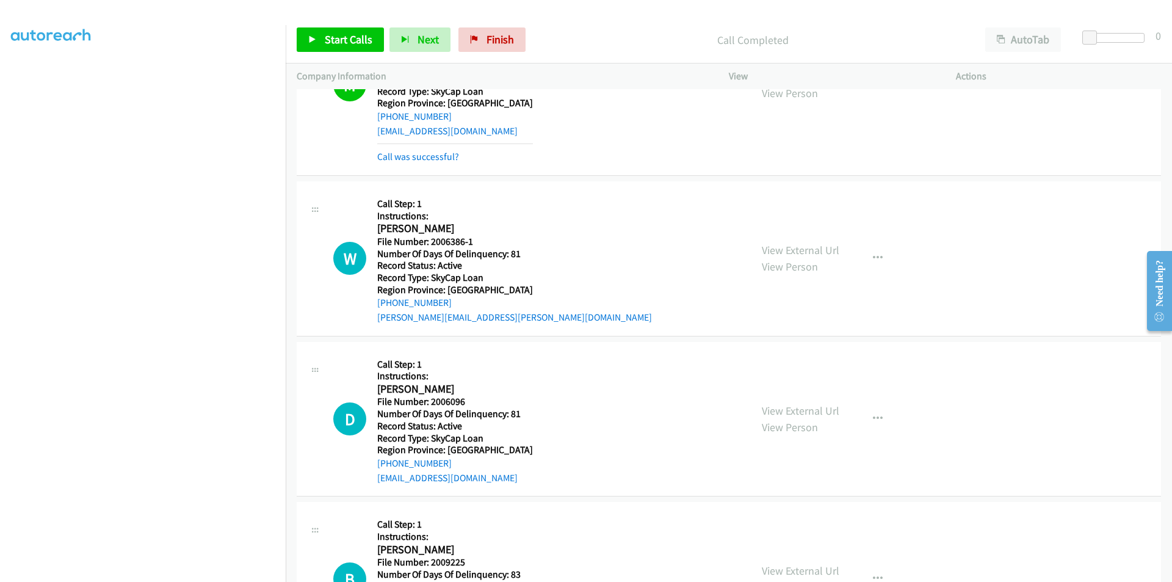
scroll to position [1054, 0]
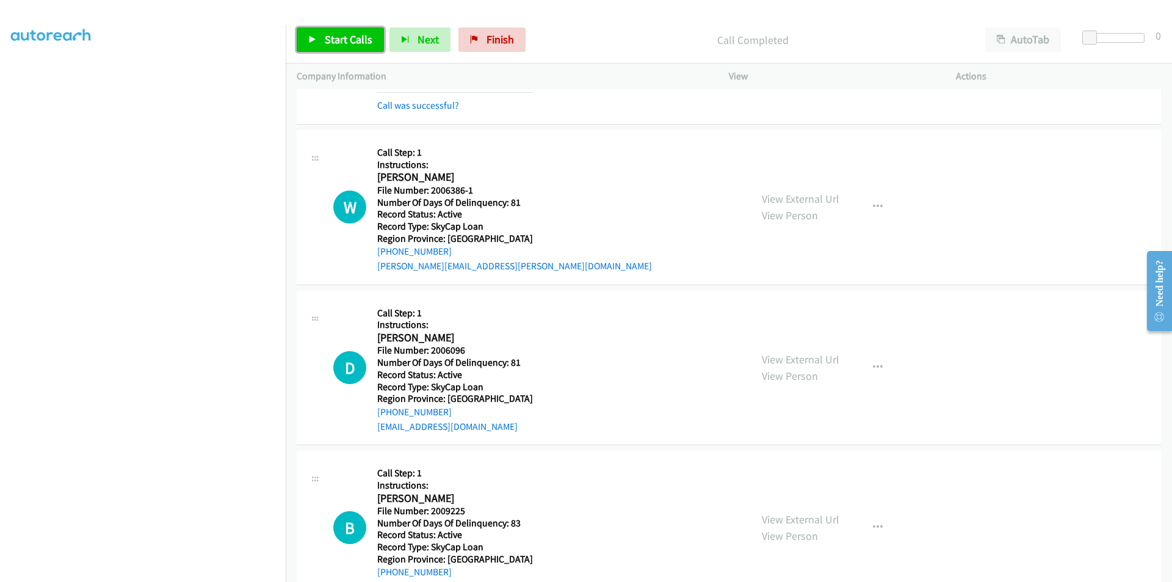
click at [330, 34] on span "Start Calls" at bounding box center [349, 39] width 48 height 14
click at [330, 34] on span "Pause" at bounding box center [338, 39] width 27 height 14
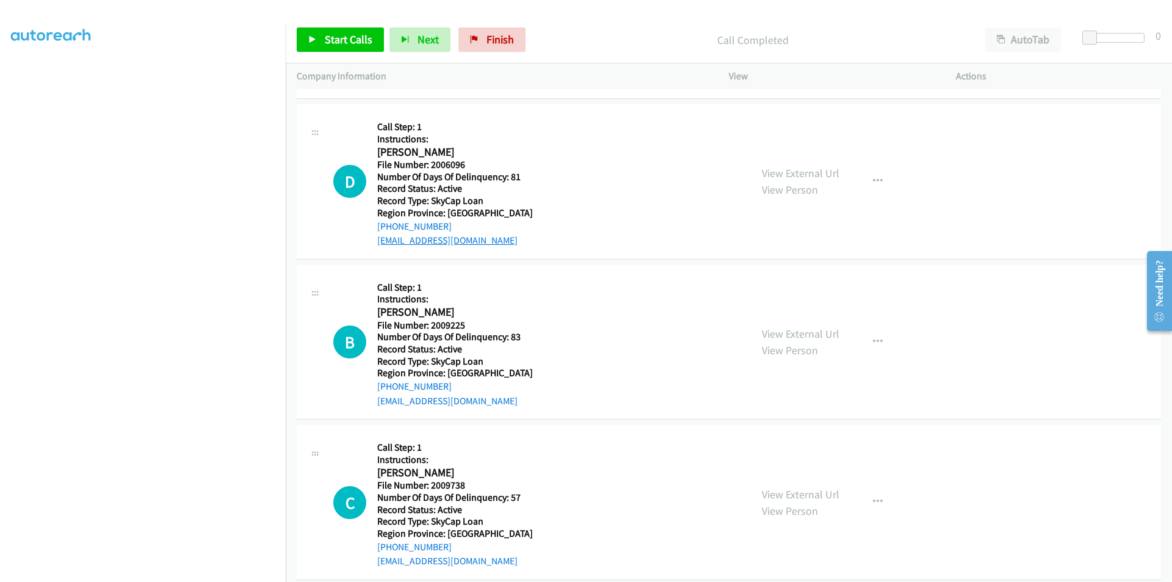
scroll to position [1281, 0]
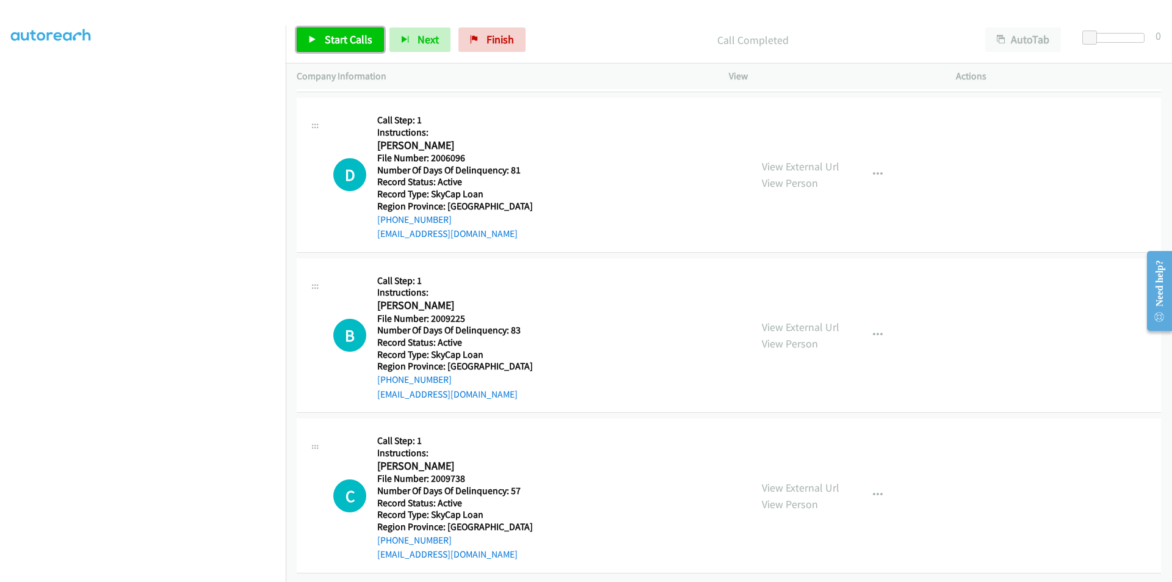
click at [352, 43] on span "Start Calls" at bounding box center [349, 39] width 48 height 14
click at [348, 44] on span "Pause" at bounding box center [338, 39] width 27 height 14
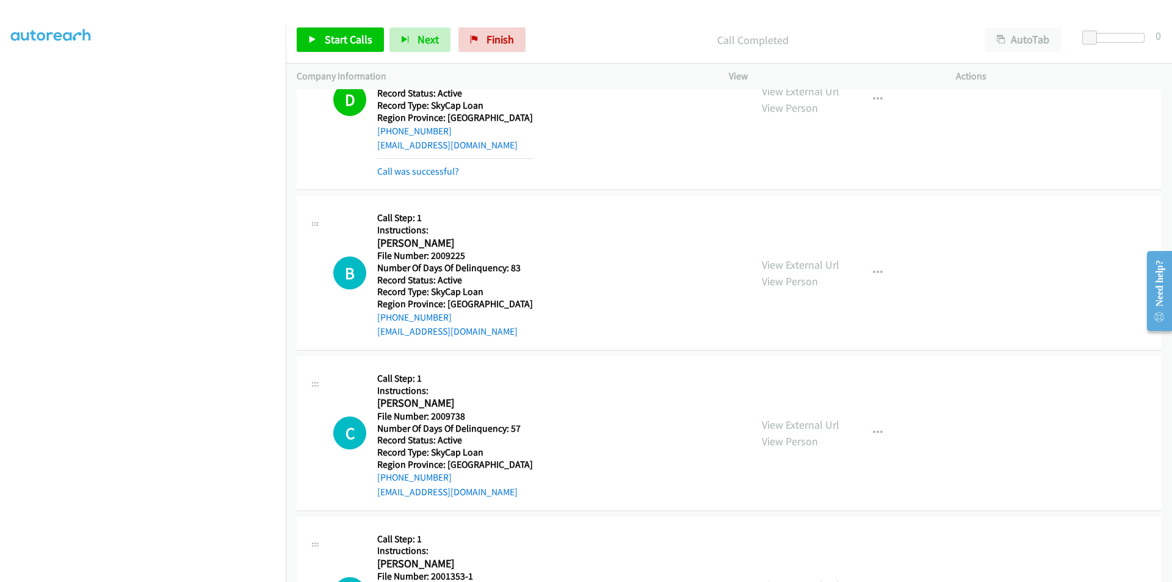
scroll to position [1464, 0]
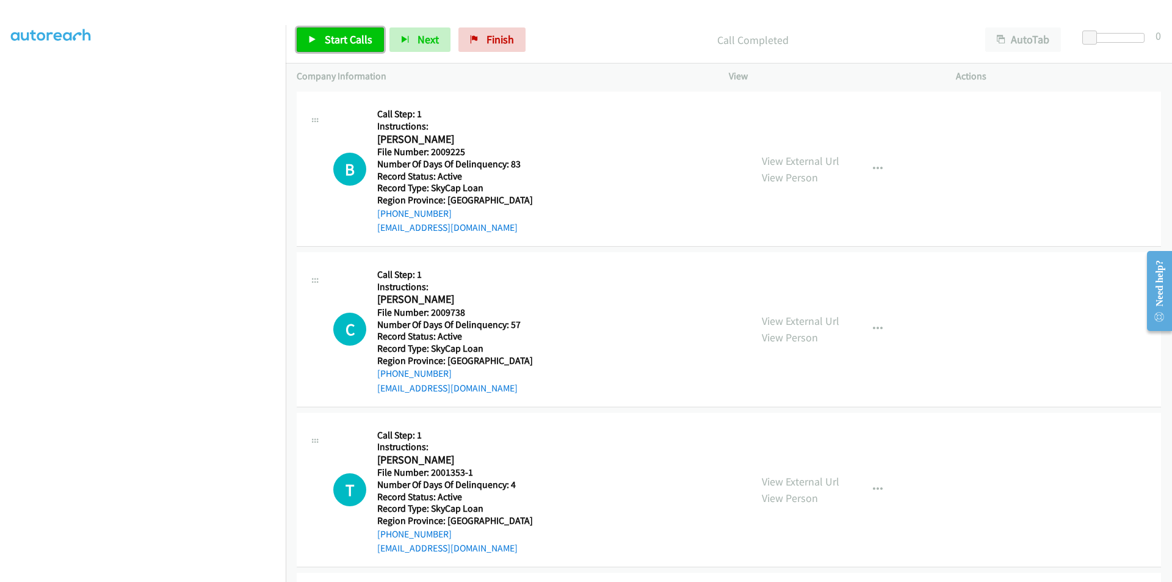
click at [335, 33] on span "Start Calls" at bounding box center [349, 39] width 48 height 14
click at [331, 41] on span "Pause" at bounding box center [338, 39] width 27 height 14
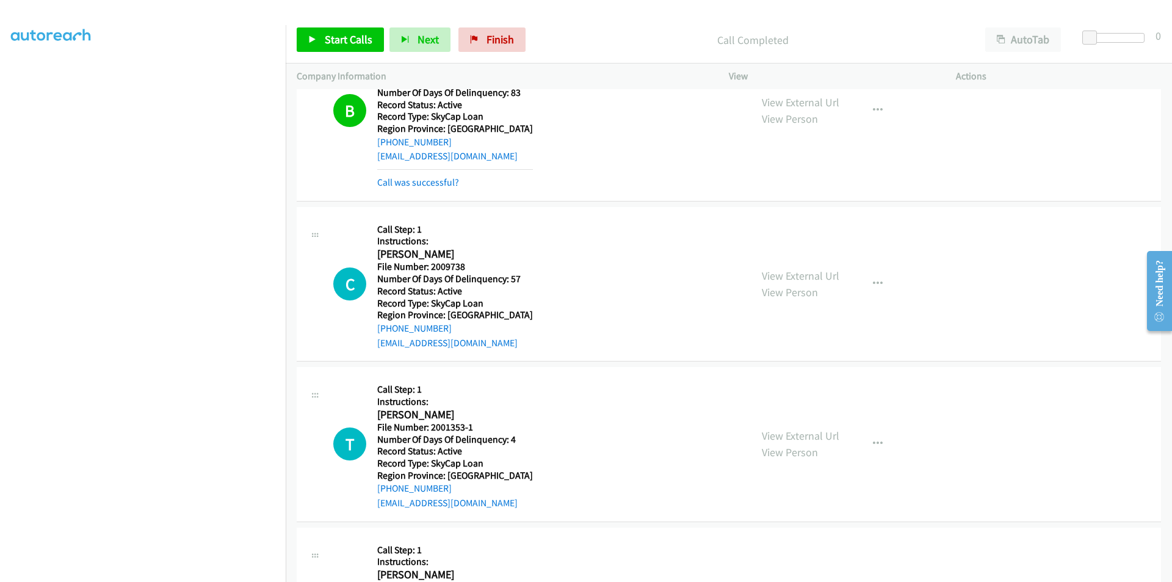
scroll to position [1647, 0]
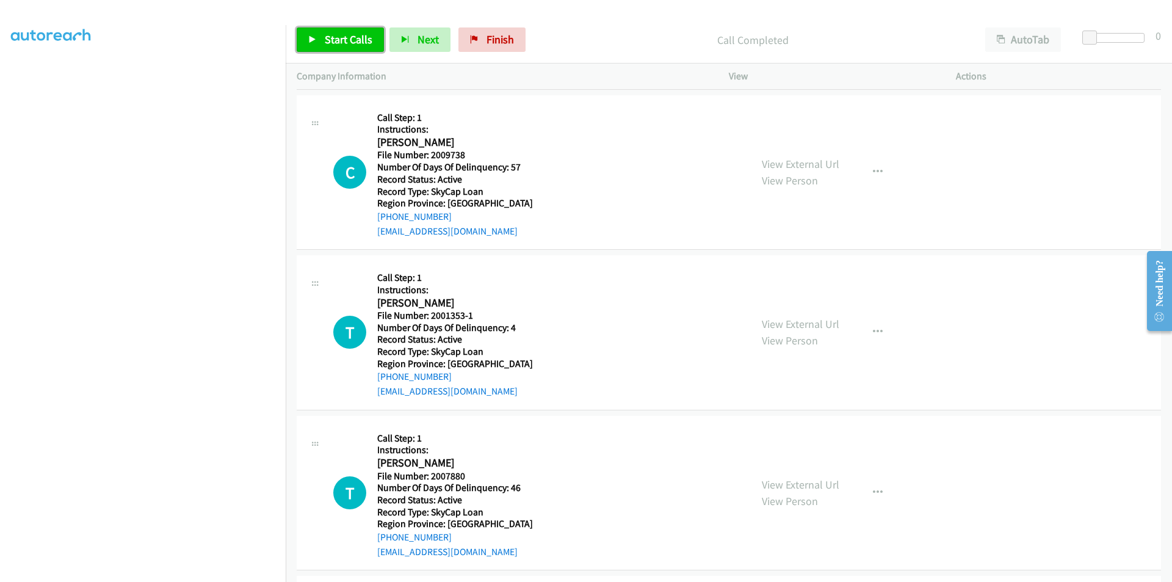
click at [335, 45] on span "Start Calls" at bounding box center [349, 39] width 48 height 14
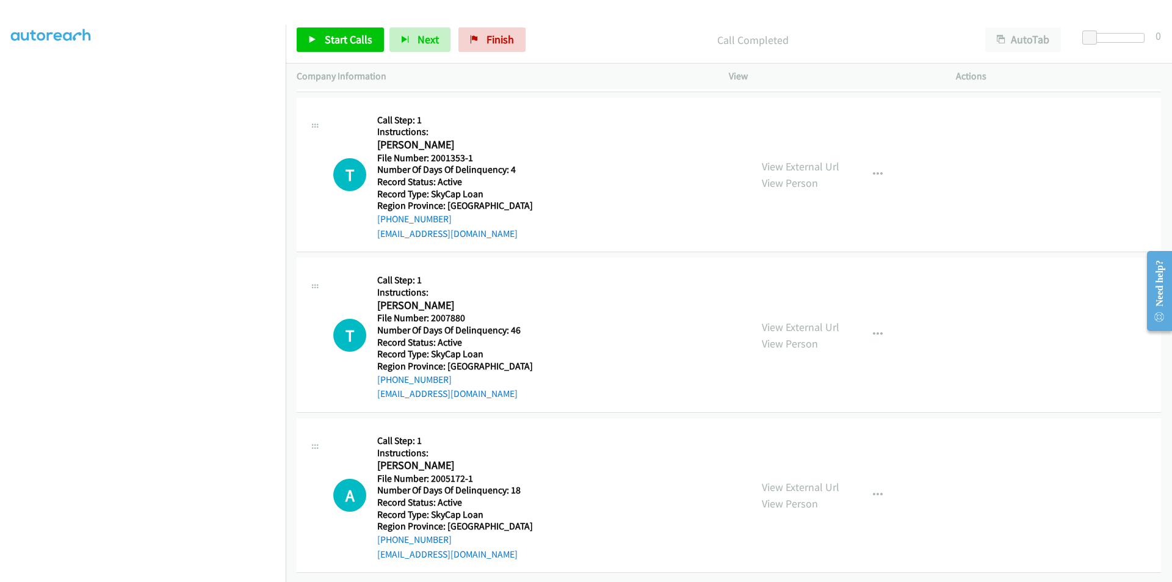
scroll to position [190, 0]
click at [347, 37] on span "Start Calls" at bounding box center [349, 39] width 48 height 14
click at [345, 44] on span "Pause" at bounding box center [338, 39] width 27 height 14
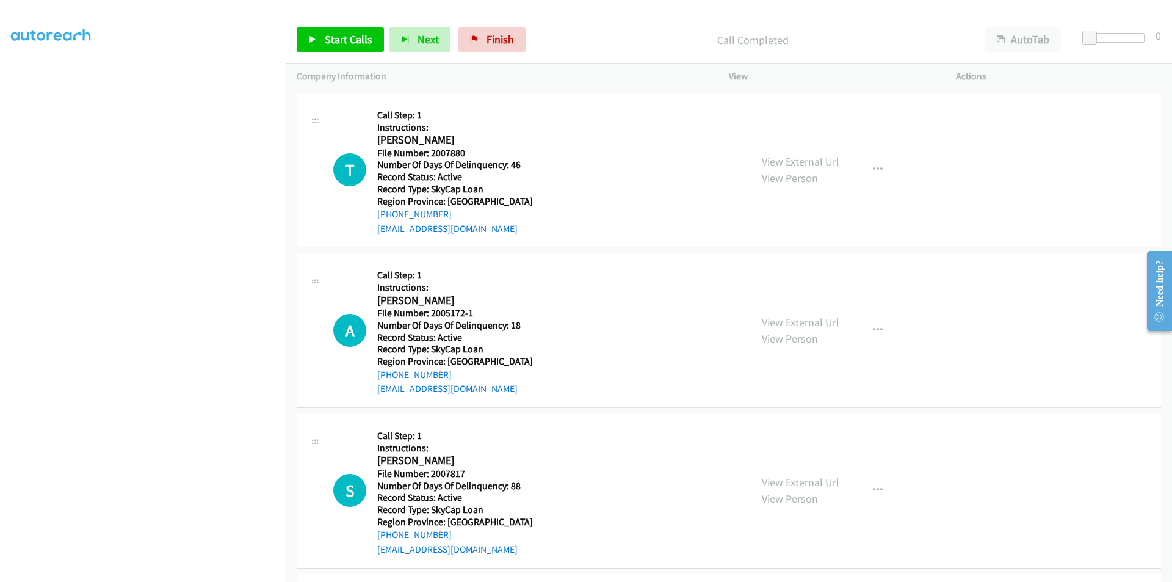
scroll to position [373, 0]
click at [342, 39] on span "Start Calls" at bounding box center [349, 39] width 48 height 14
click at [332, 40] on span "Pause" at bounding box center [338, 39] width 27 height 14
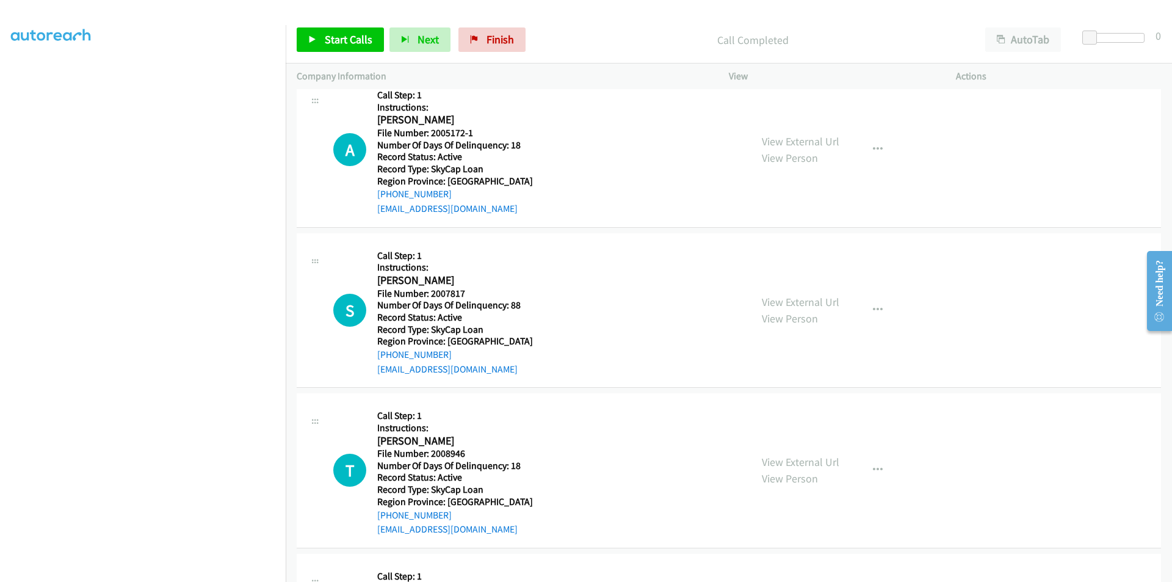
scroll to position [556, 0]
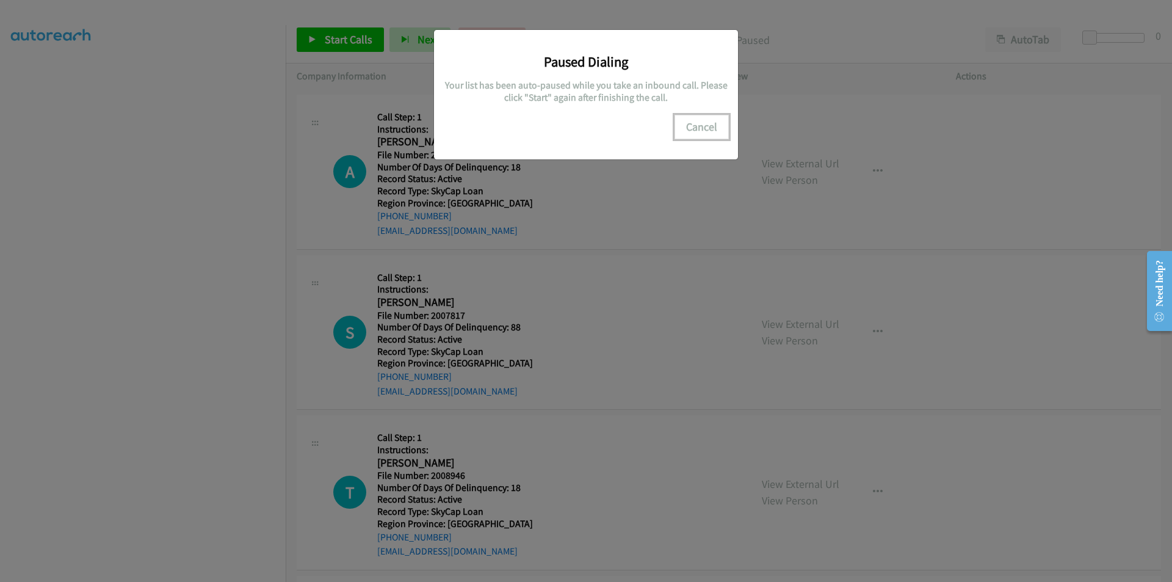
click at [694, 123] on button "Cancel" at bounding box center [701, 127] width 54 height 24
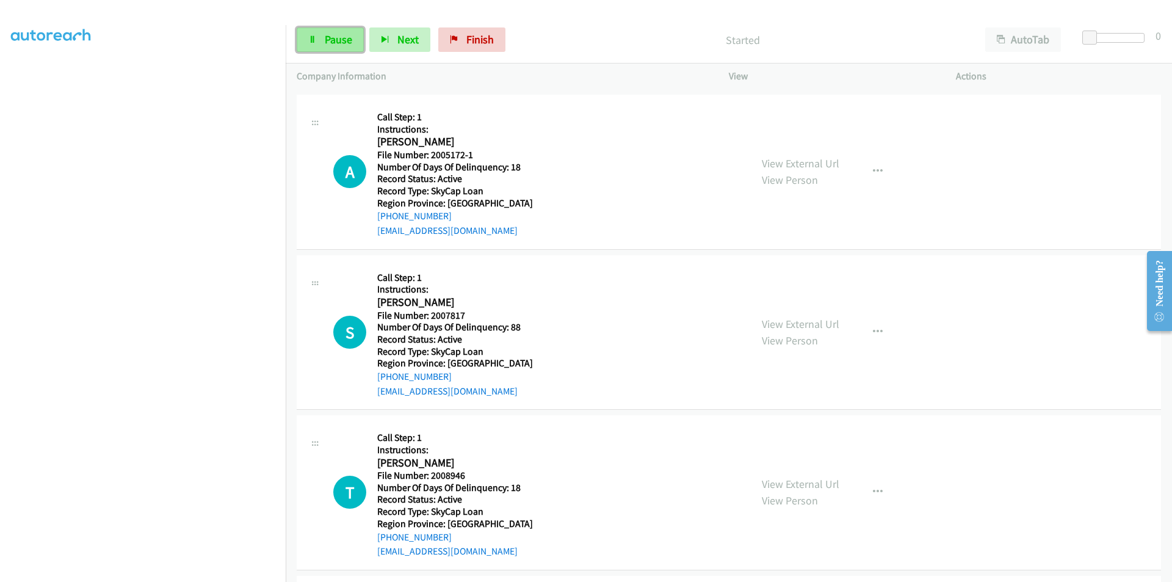
click at [347, 38] on span "Pause" at bounding box center [338, 39] width 27 height 14
click at [337, 37] on span "Start Calls" at bounding box center [349, 39] width 48 height 14
click at [337, 37] on span "Pause" at bounding box center [338, 39] width 27 height 14
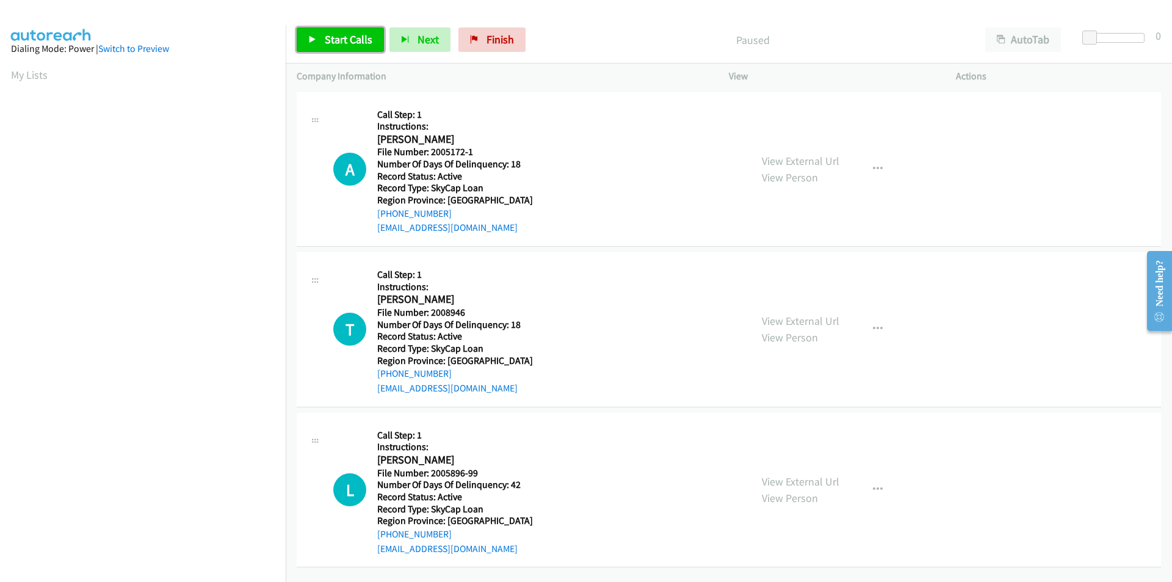
click at [342, 45] on span "Start Calls" at bounding box center [349, 39] width 48 height 14
click at [342, 39] on span "Pause" at bounding box center [338, 39] width 27 height 14
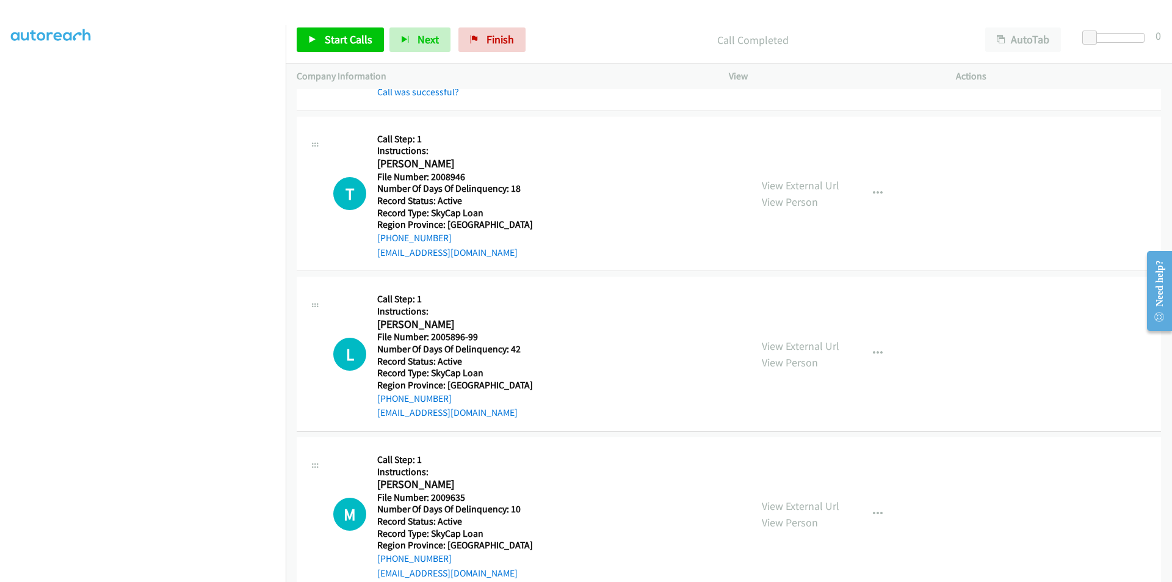
scroll to position [122, 0]
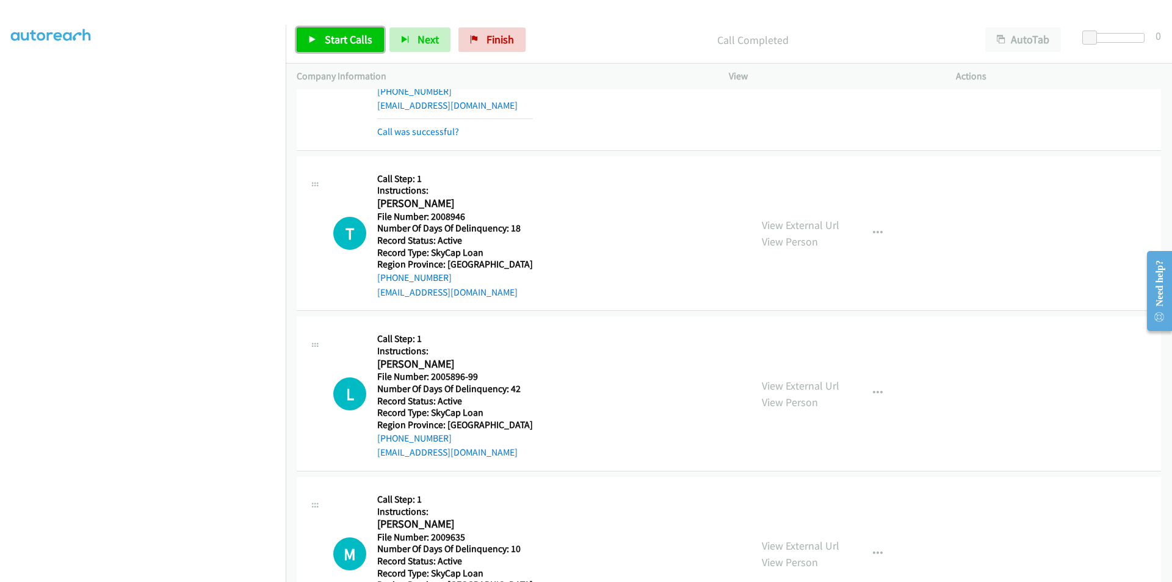
click at [344, 40] on span "Start Calls" at bounding box center [349, 39] width 48 height 14
click at [344, 40] on span "Pause" at bounding box center [338, 39] width 27 height 14
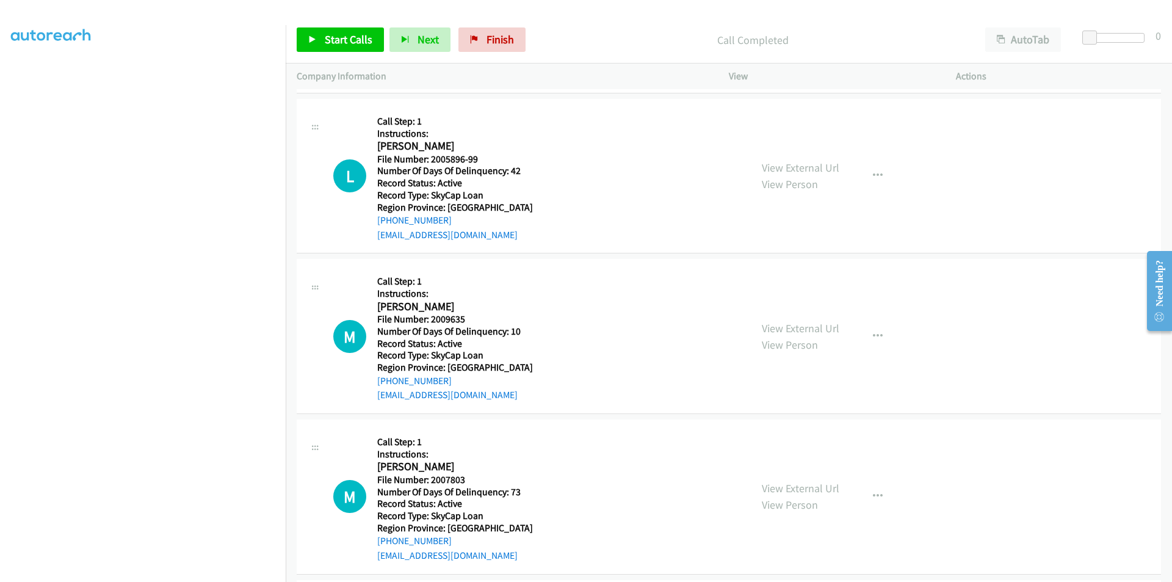
scroll to position [366, 0]
click at [371, 39] on span "Start Calls" at bounding box center [349, 39] width 48 height 14
click at [334, 38] on span "Pause" at bounding box center [338, 39] width 27 height 14
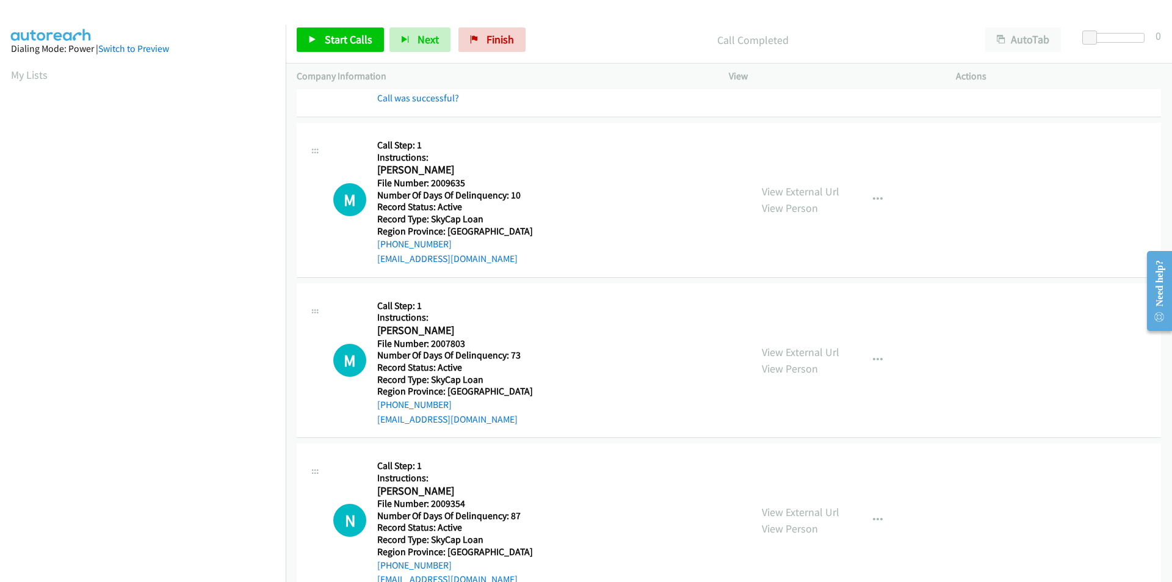
scroll to position [549, 0]
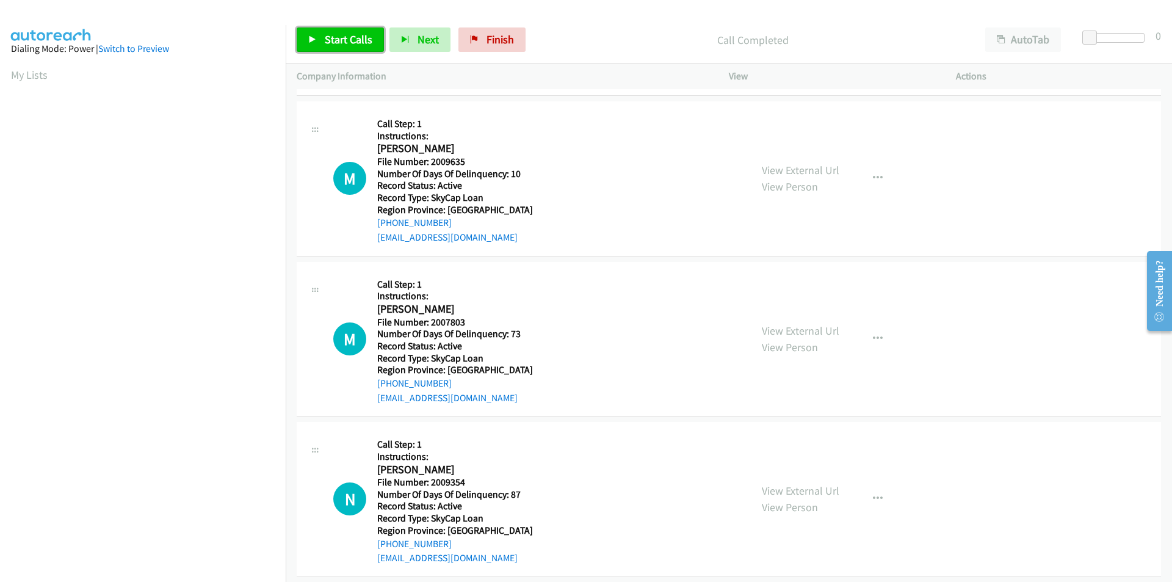
click at [323, 40] on link "Start Calls" at bounding box center [340, 39] width 87 height 24
click at [323, 40] on link "Pause" at bounding box center [330, 39] width 67 height 24
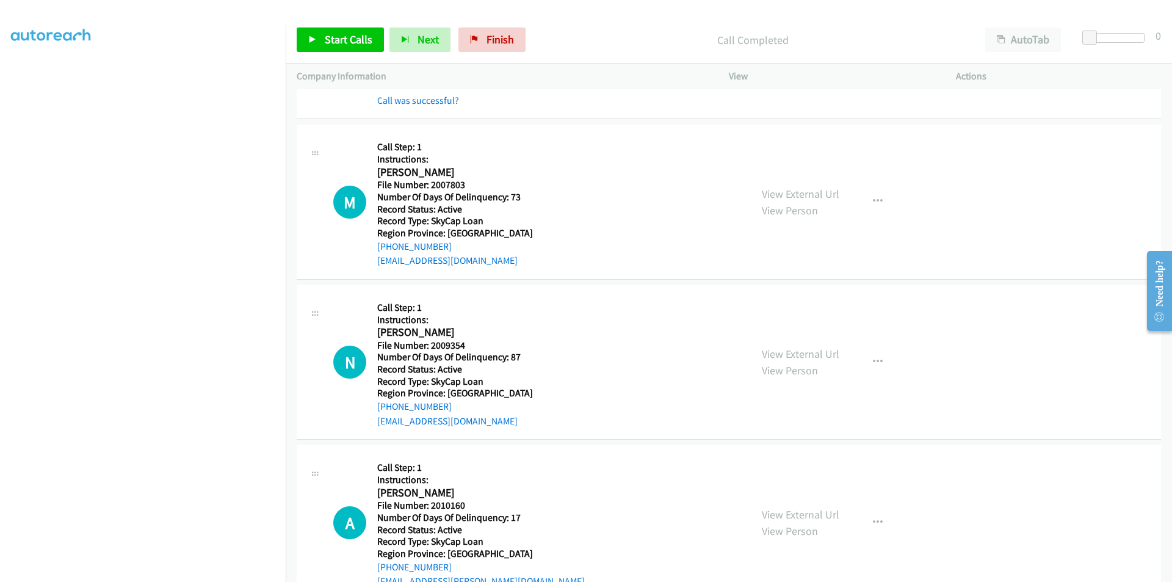
scroll to position [732, 0]
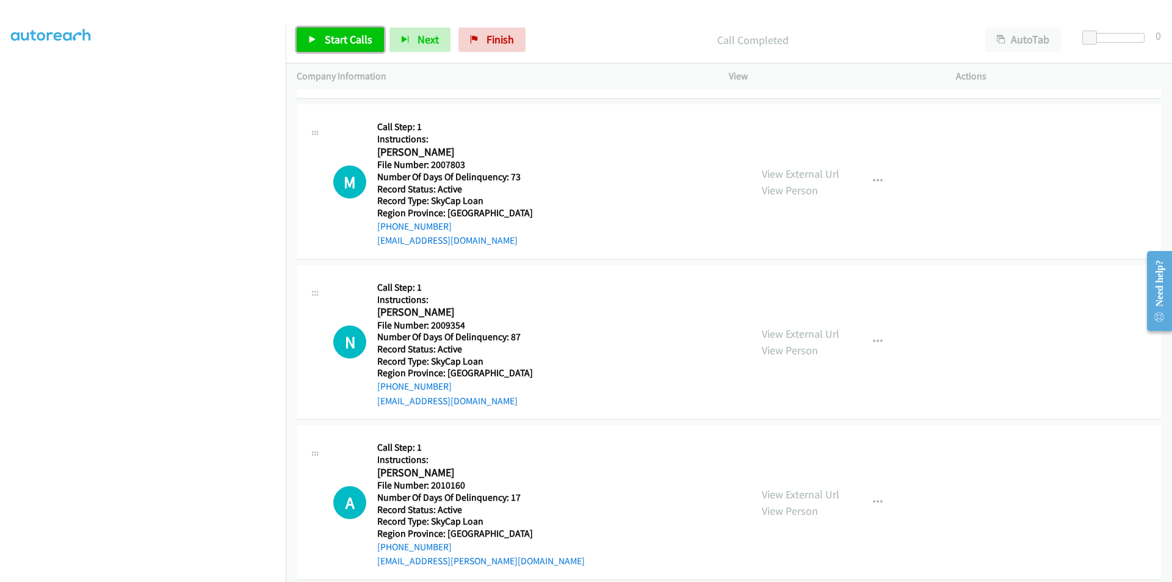
click at [343, 35] on span "Start Calls" at bounding box center [349, 39] width 48 height 14
click at [343, 35] on span "Pause" at bounding box center [338, 39] width 27 height 14
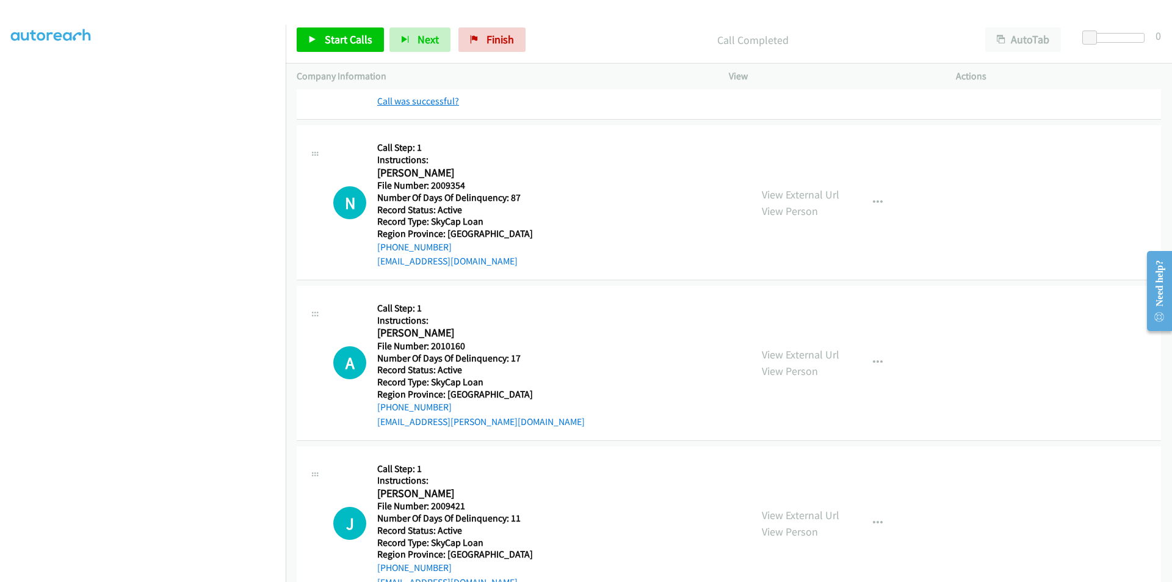
scroll to position [916, 0]
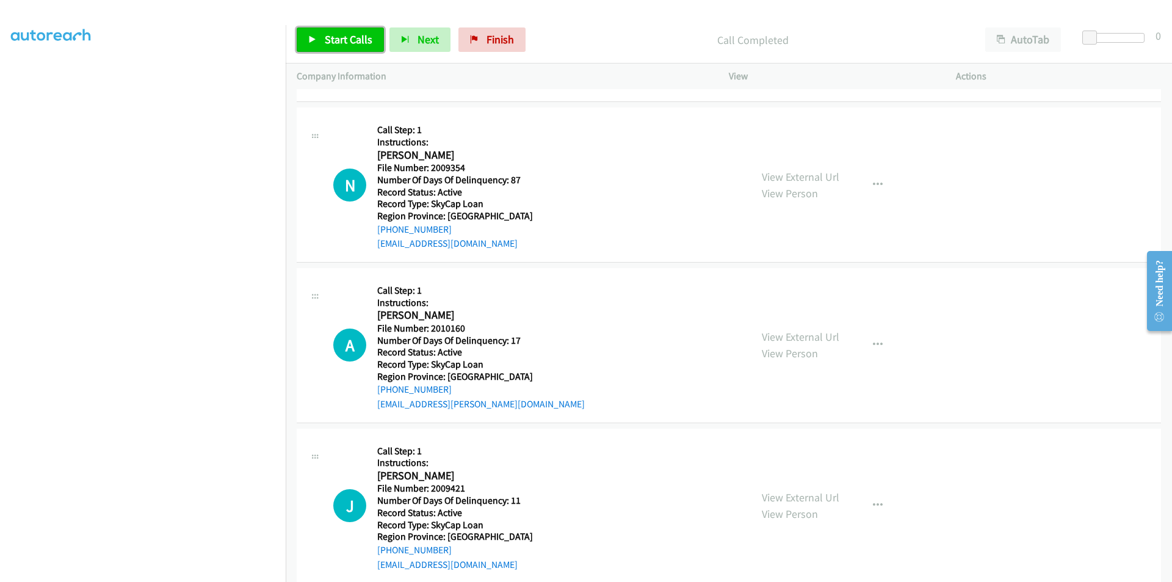
click at [329, 32] on span "Start Calls" at bounding box center [349, 39] width 48 height 14
click at [325, 33] on span "Pause" at bounding box center [338, 39] width 27 height 14
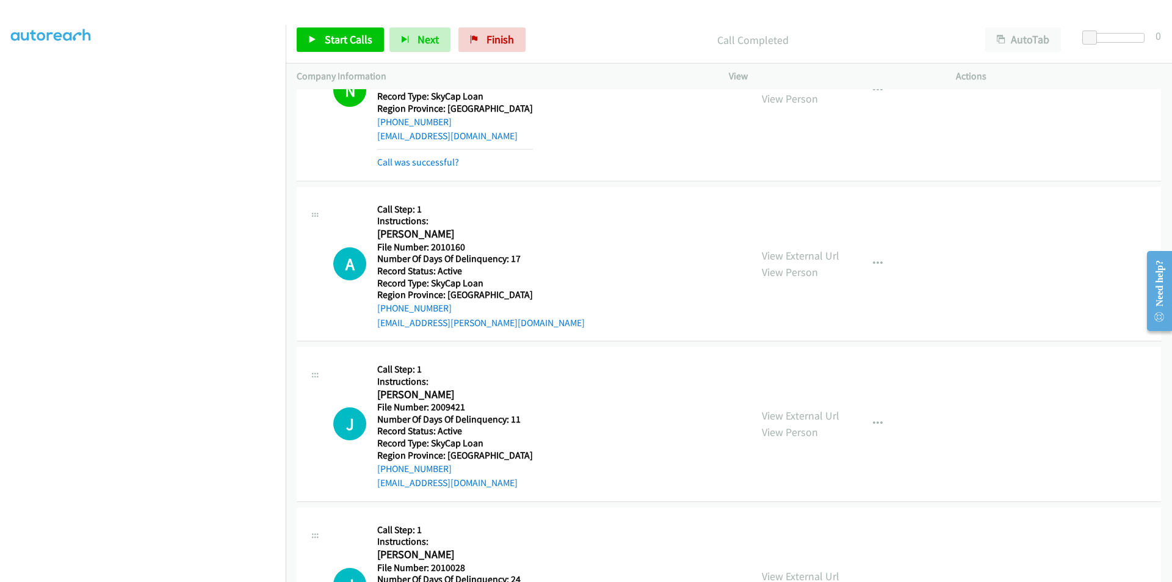
scroll to position [1099, 0]
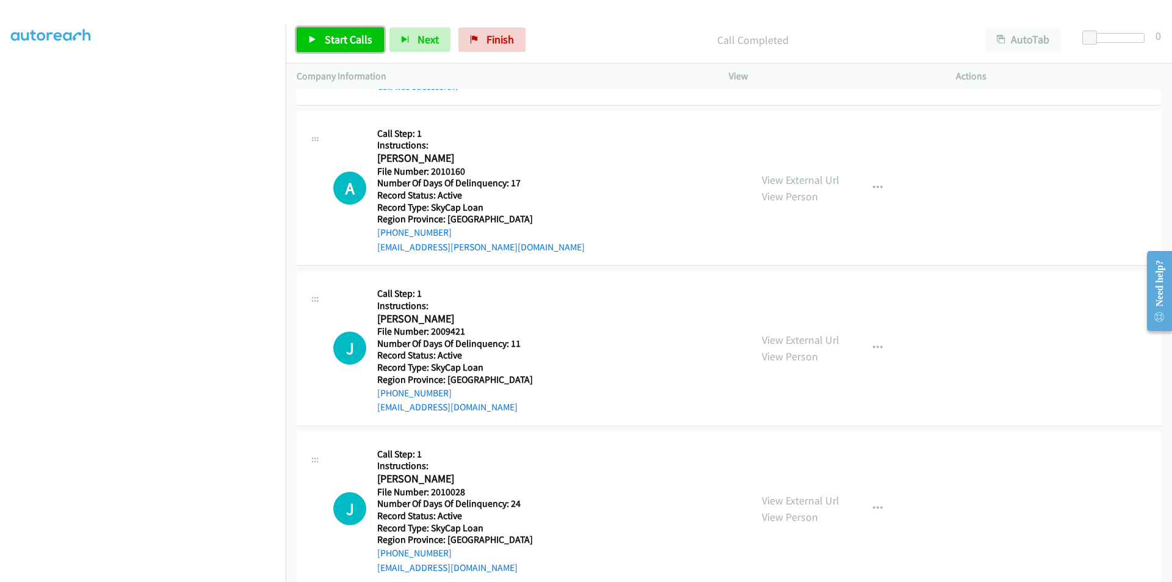
click at [352, 34] on span "Start Calls" at bounding box center [349, 39] width 48 height 14
click at [327, 40] on span "Pause" at bounding box center [338, 39] width 27 height 14
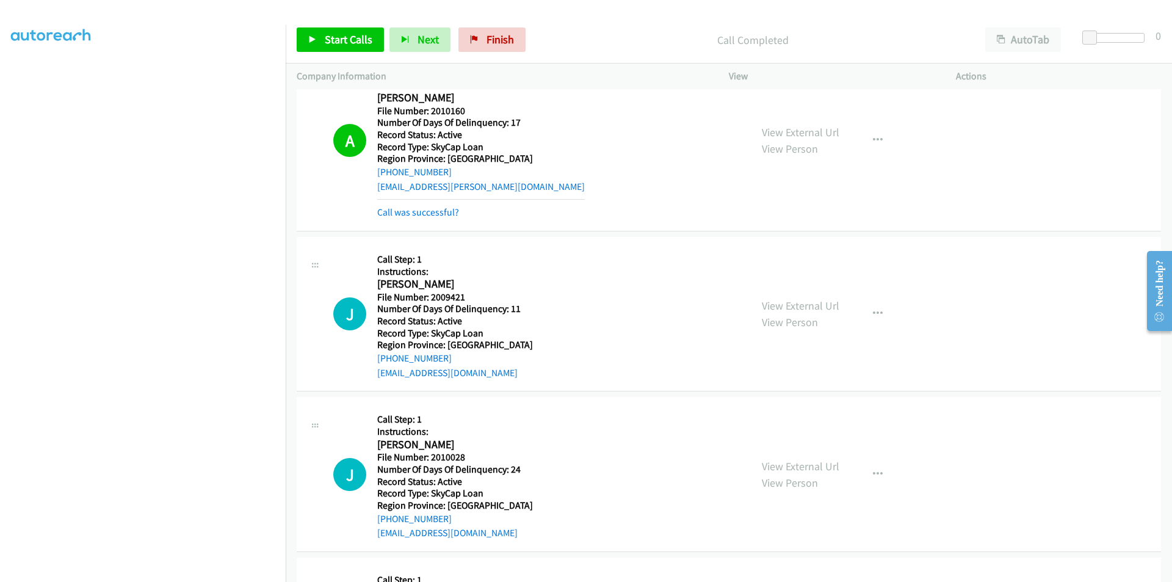
scroll to position [1282, 0]
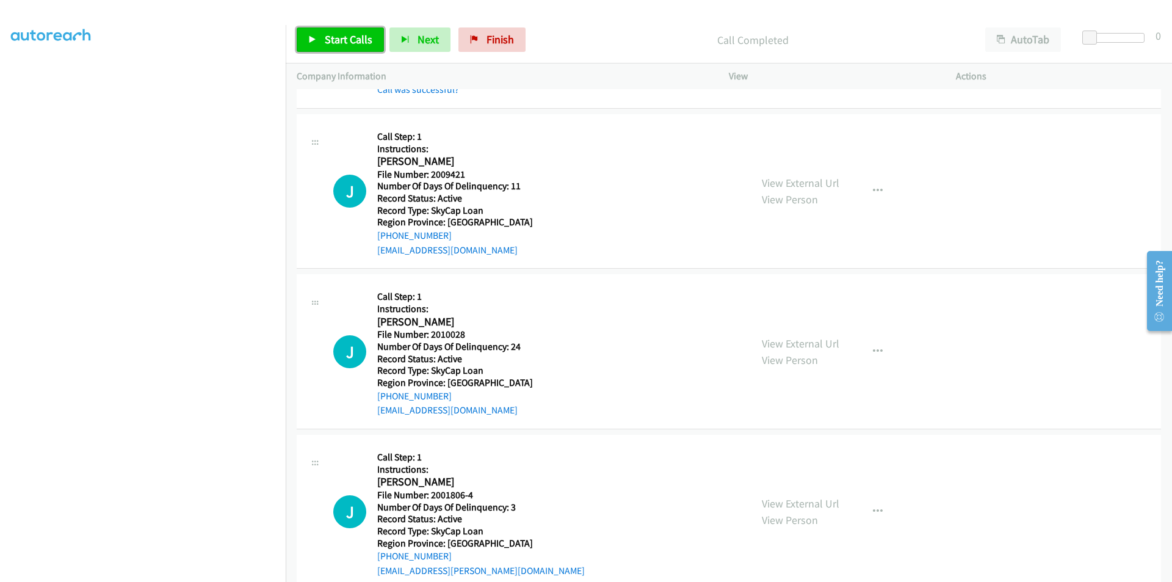
click at [326, 37] on span "Start Calls" at bounding box center [349, 39] width 48 height 14
click at [326, 37] on span "Pause" at bounding box center [338, 39] width 27 height 14
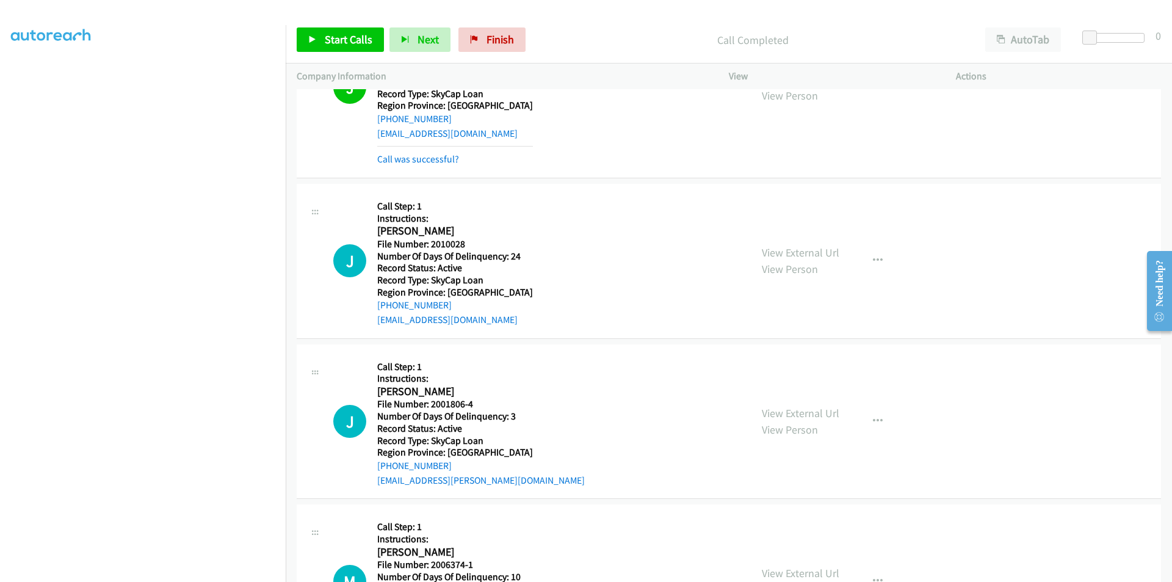
scroll to position [1465, 0]
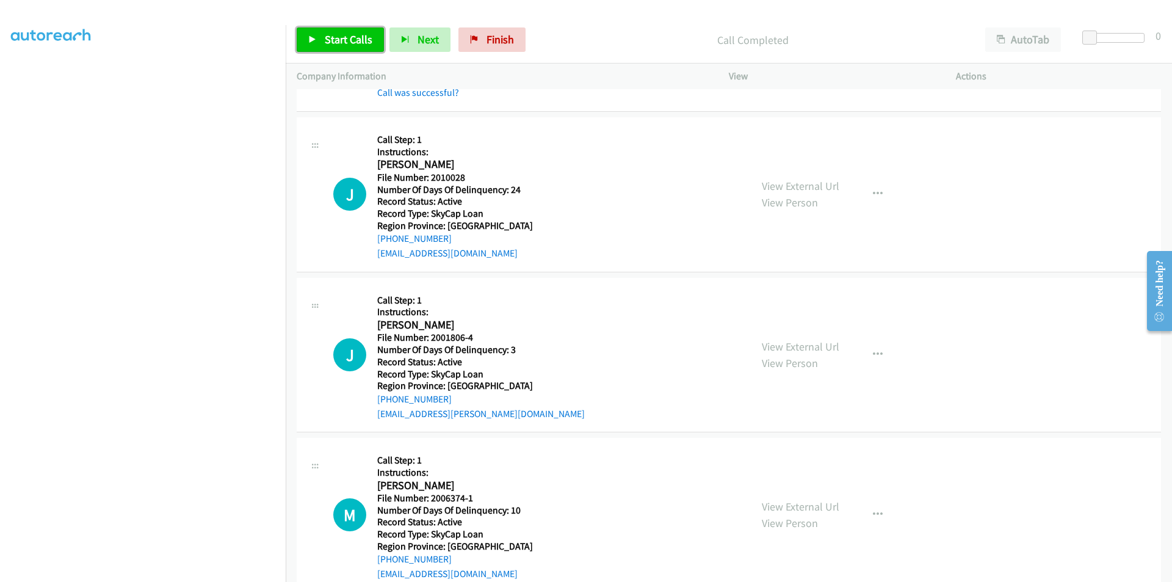
click at [314, 37] on icon at bounding box center [312, 40] width 9 height 9
click at [333, 42] on span "Pause" at bounding box center [338, 39] width 27 height 14
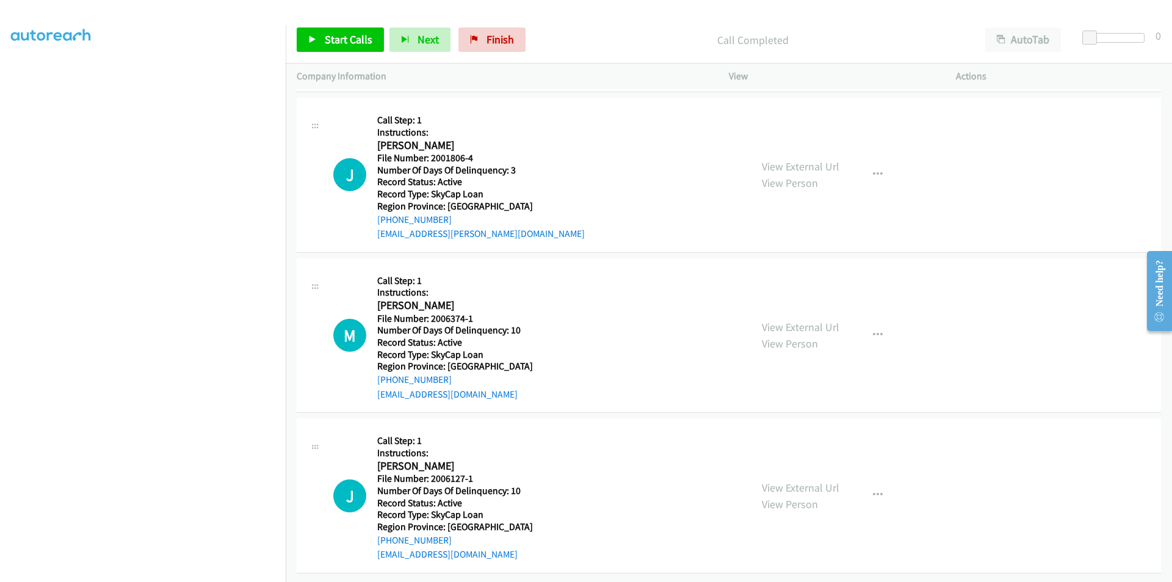
scroll to position [1680, 0]
click at [319, 46] on link "Start Calls" at bounding box center [340, 39] width 87 height 24
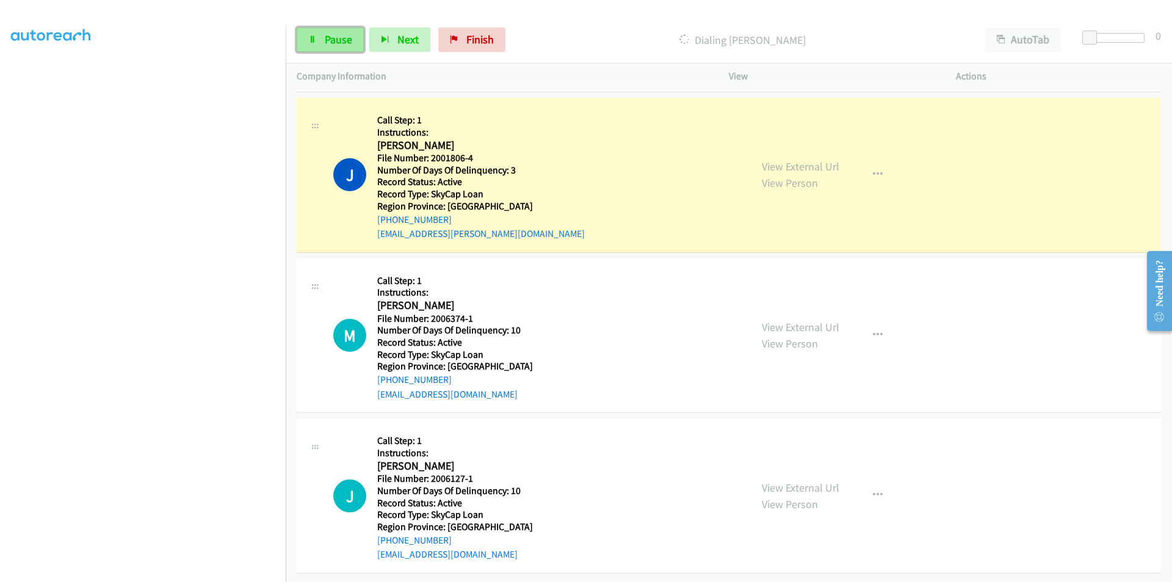
click at [341, 31] on link "Pause" at bounding box center [330, 39] width 67 height 24
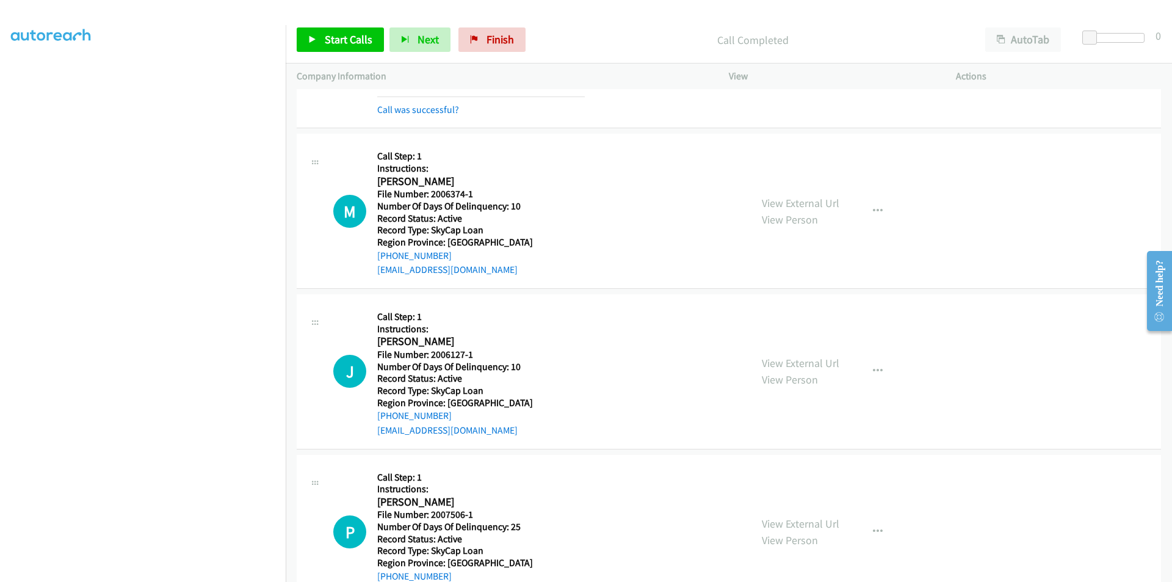
scroll to position [1882, 0]
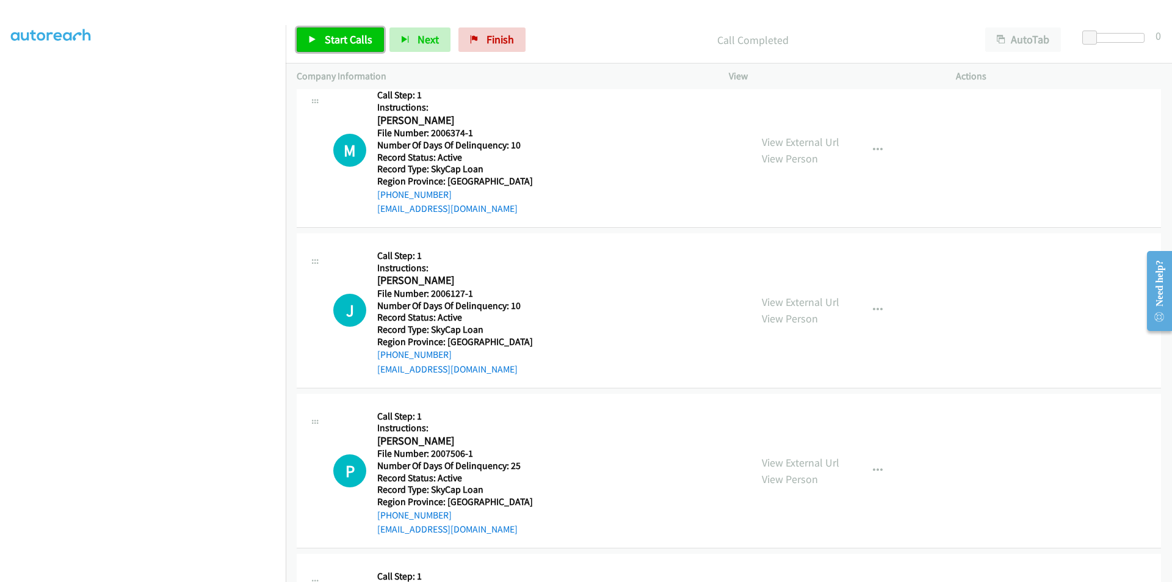
click at [337, 38] on span "Start Calls" at bounding box center [349, 39] width 48 height 14
click at [339, 38] on span "Pause" at bounding box center [338, 39] width 27 height 14
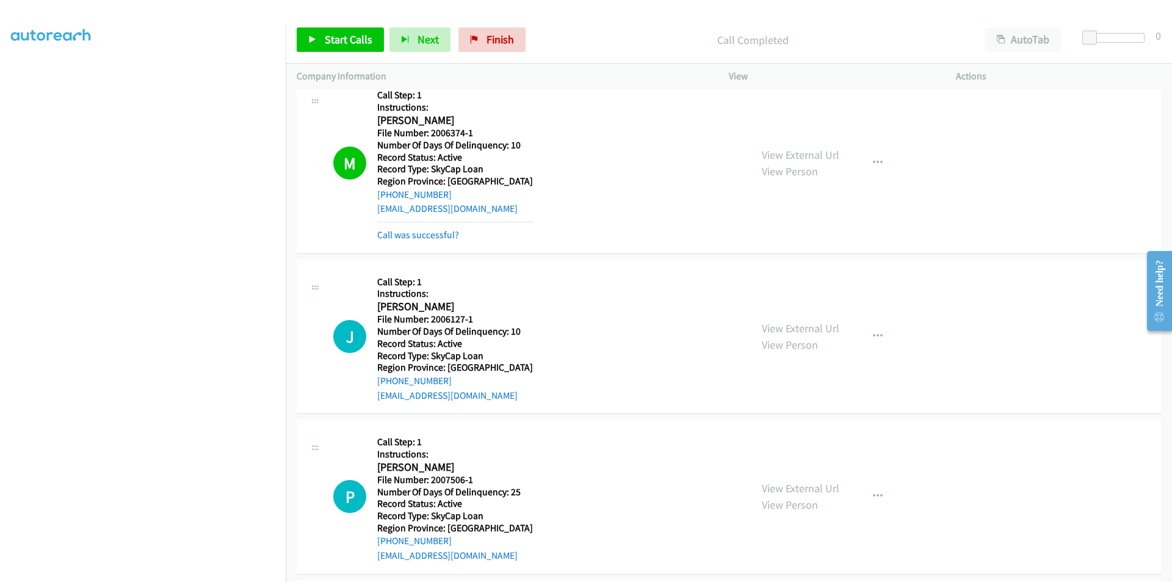
scroll to position [2065, 0]
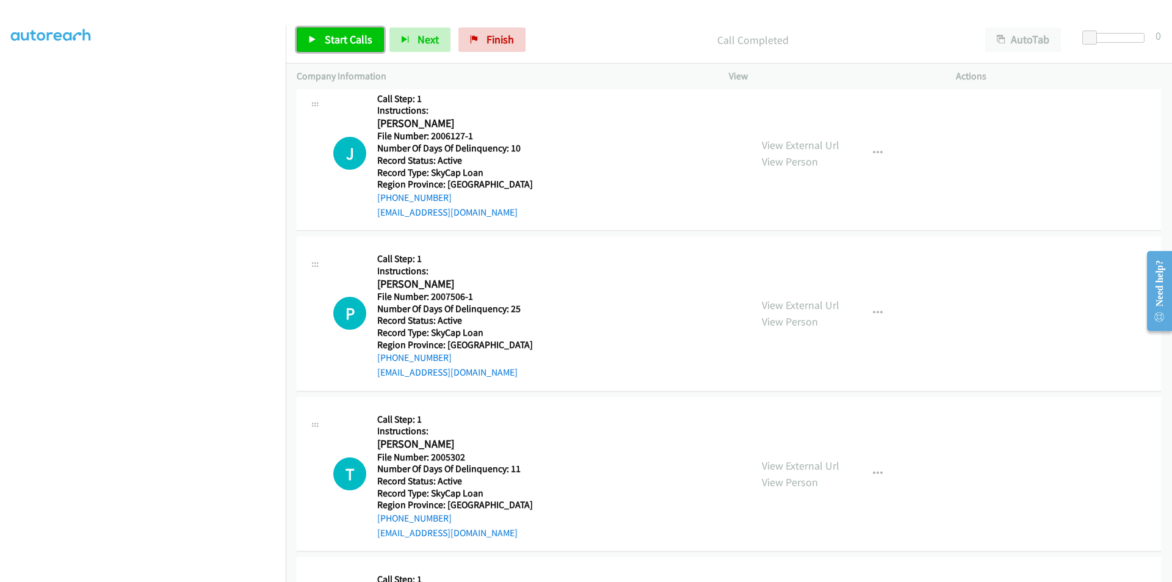
click at [325, 41] on span "Start Calls" at bounding box center [349, 39] width 48 height 14
click at [314, 41] on icon at bounding box center [312, 40] width 9 height 9
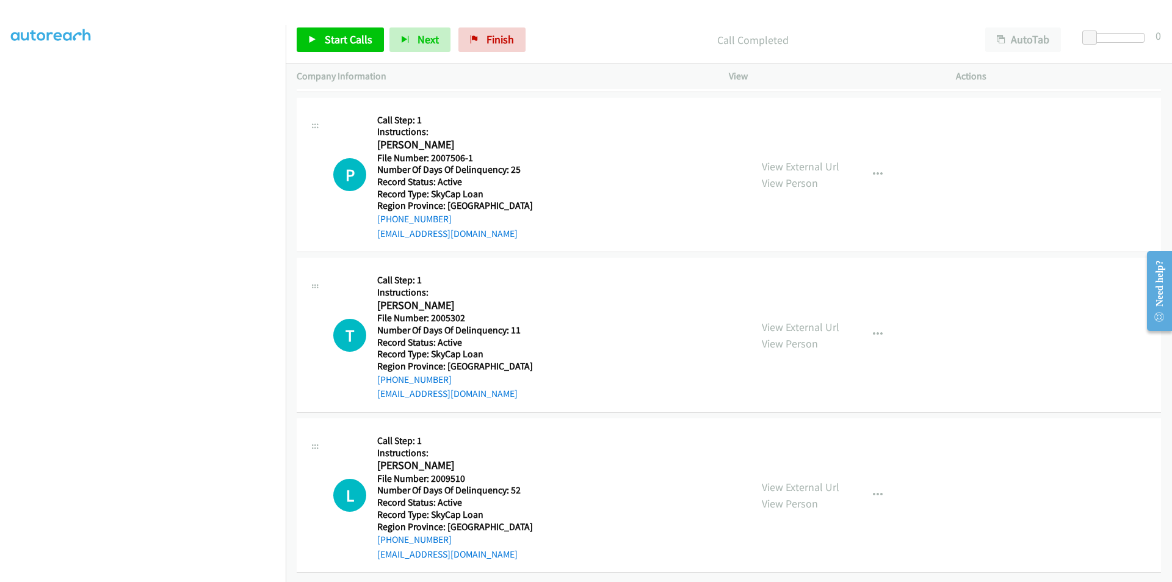
scroll to position [2239, 0]
click at [356, 36] on span "Start Calls" at bounding box center [349, 39] width 48 height 14
click at [356, 36] on link "Pause" at bounding box center [330, 39] width 67 height 24
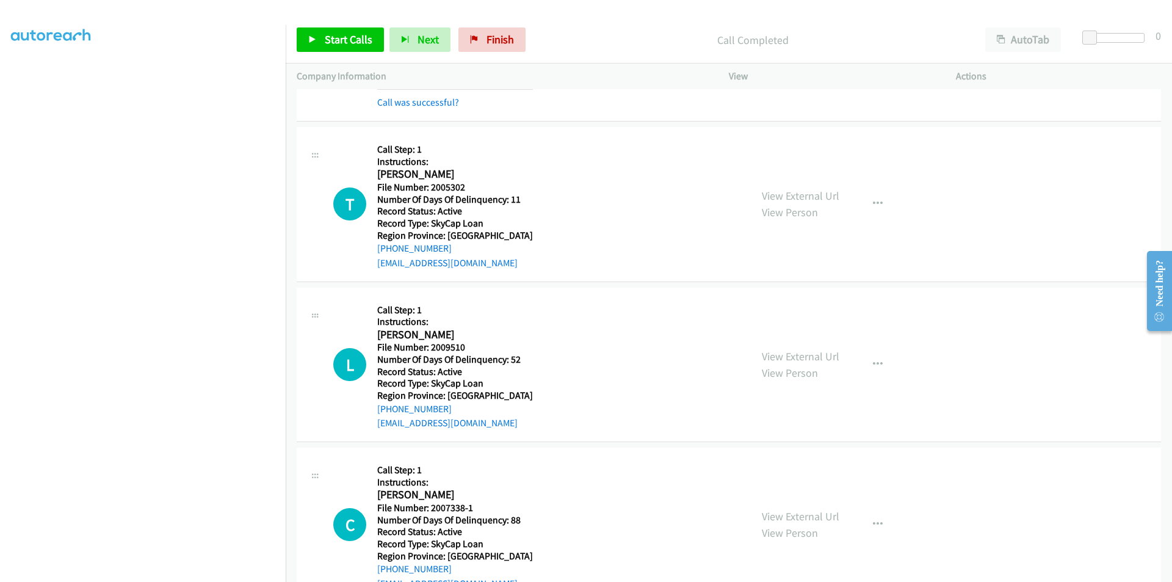
scroll to position [2361, 0]
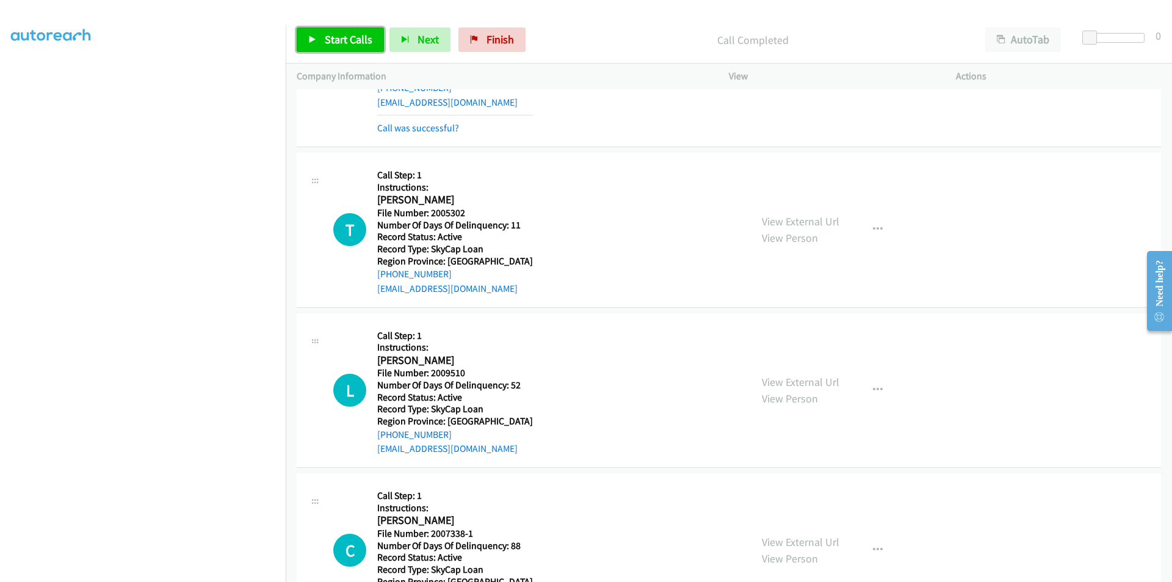
click at [355, 41] on span "Start Calls" at bounding box center [349, 39] width 48 height 14
click at [355, 41] on link "Pause" at bounding box center [330, 39] width 67 height 24
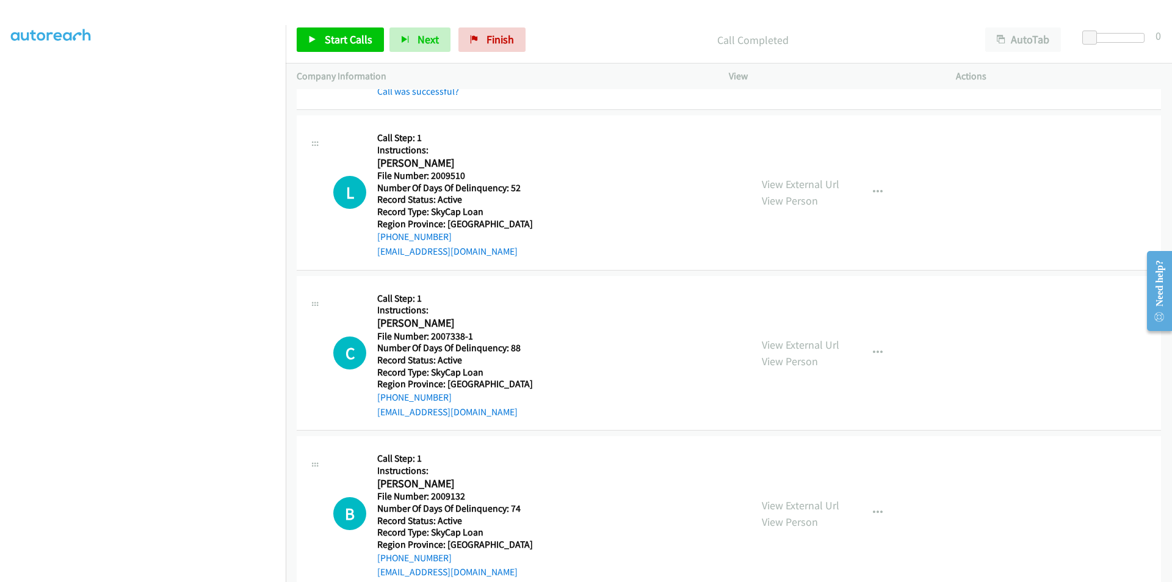
scroll to position [2605, 0]
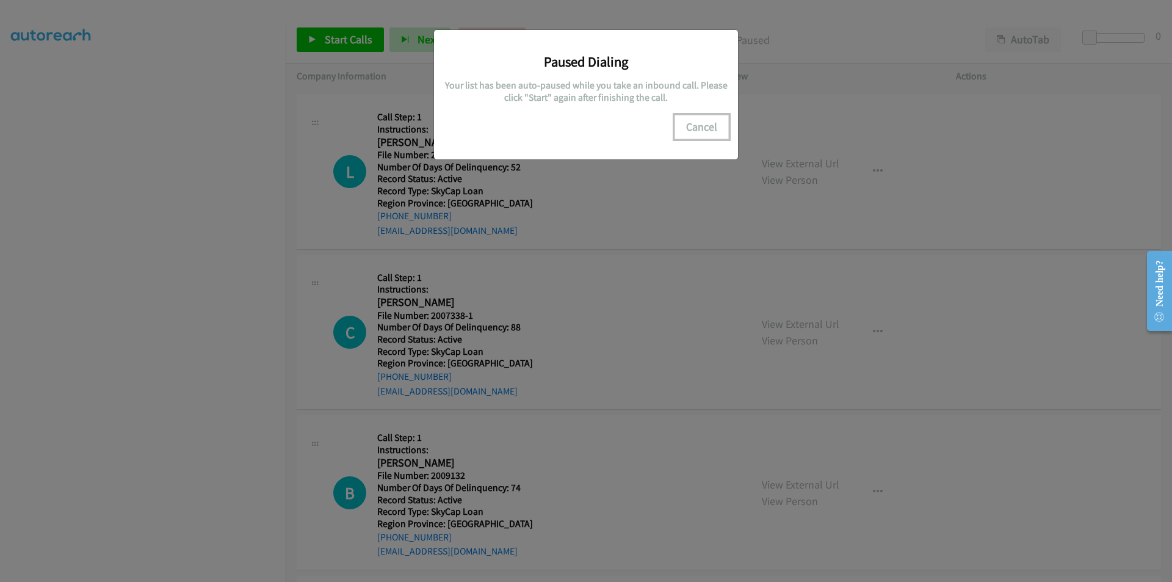
click at [715, 134] on button "Cancel" at bounding box center [701, 127] width 54 height 24
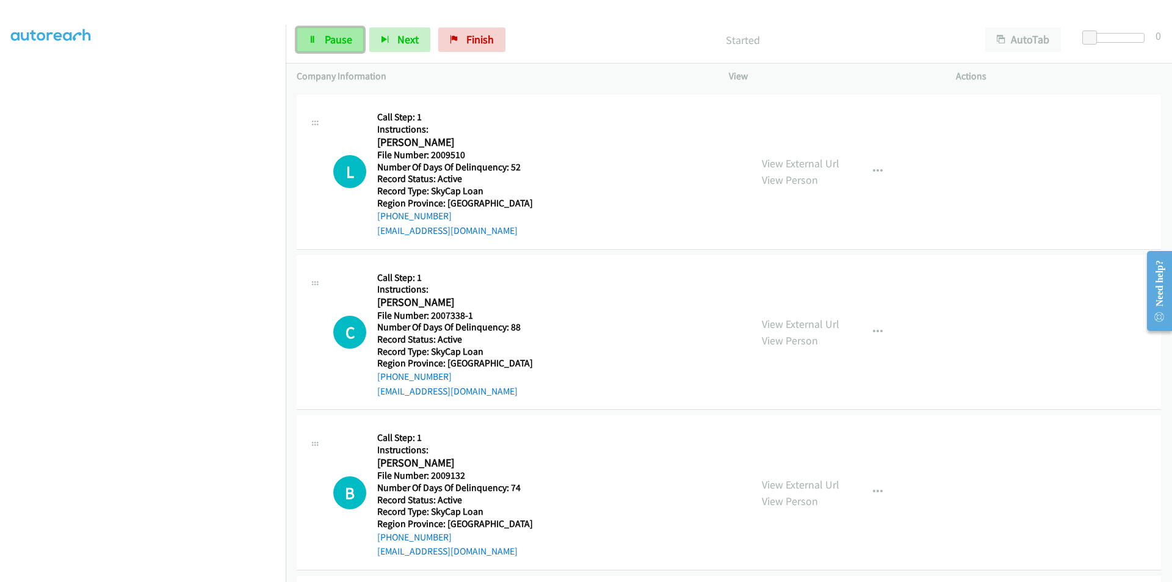
click at [336, 36] on span "Pause" at bounding box center [338, 39] width 27 height 14
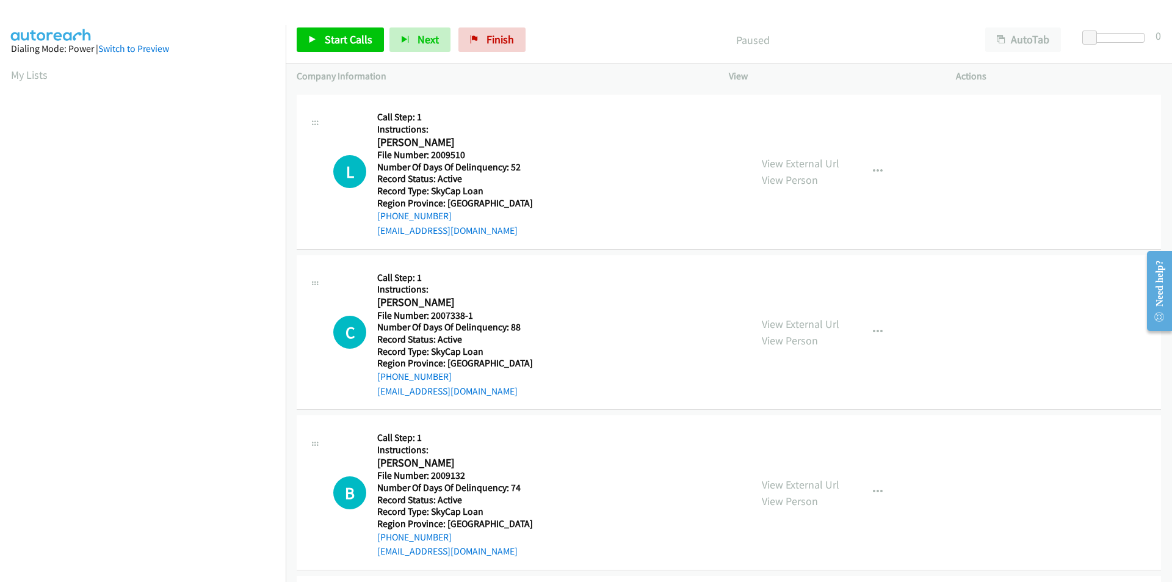
scroll to position [70, 0]
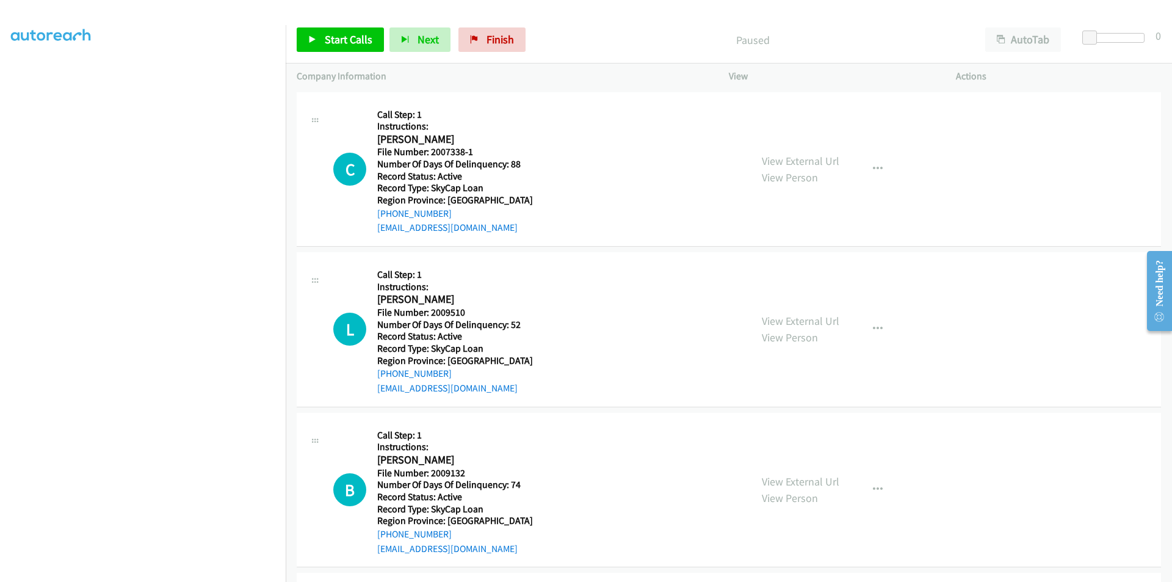
scroll to position [77, 0]
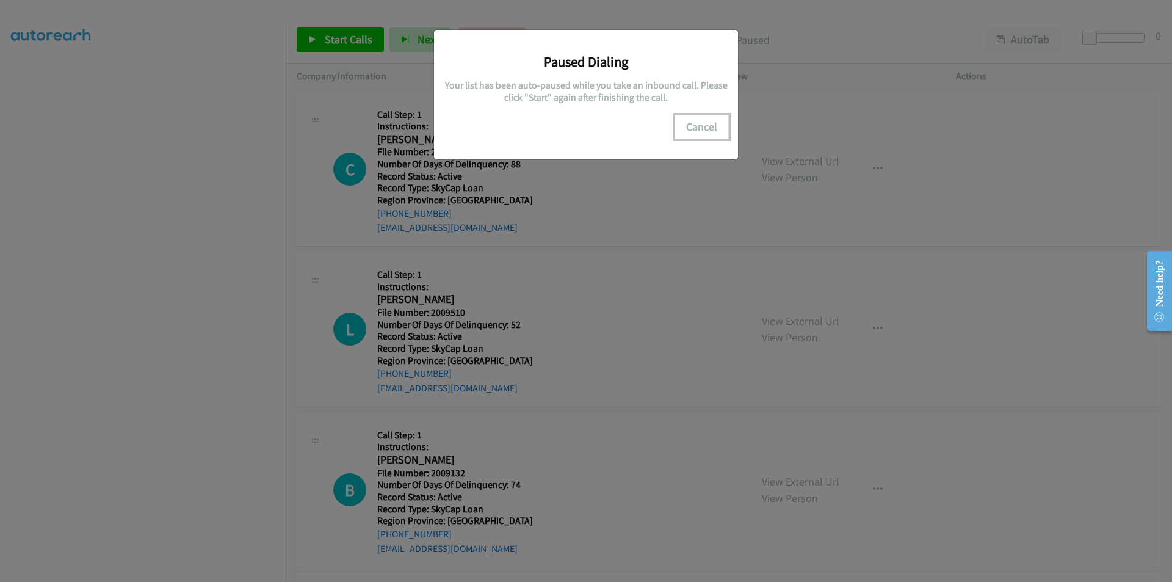
click at [696, 120] on button "Cancel" at bounding box center [701, 127] width 54 height 24
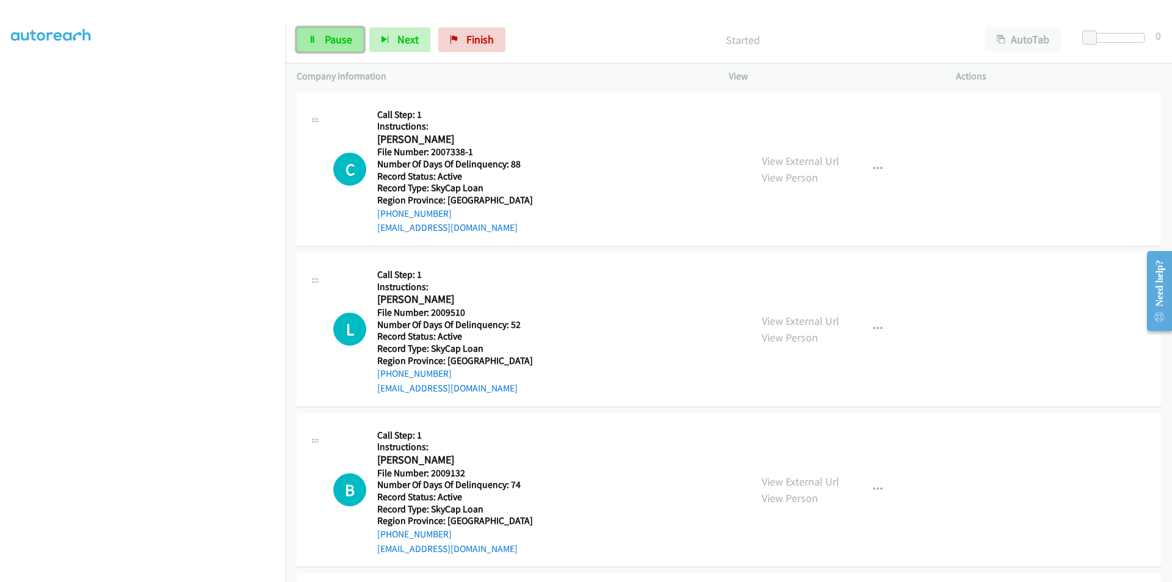
click at [339, 37] on span "Pause" at bounding box center [338, 39] width 27 height 14
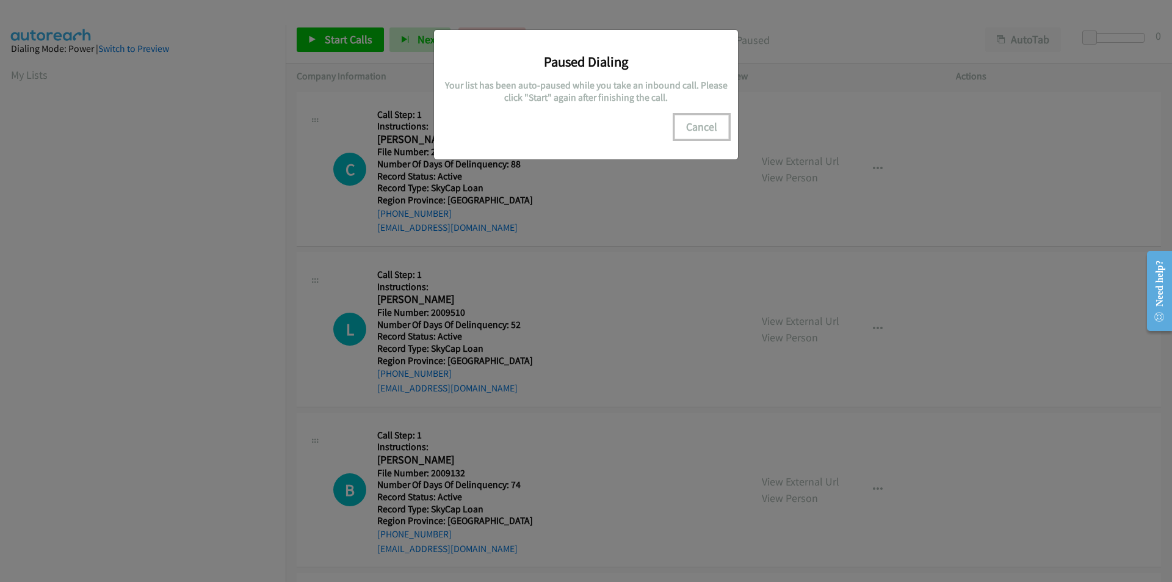
click at [706, 122] on button "Cancel" at bounding box center [701, 127] width 54 height 24
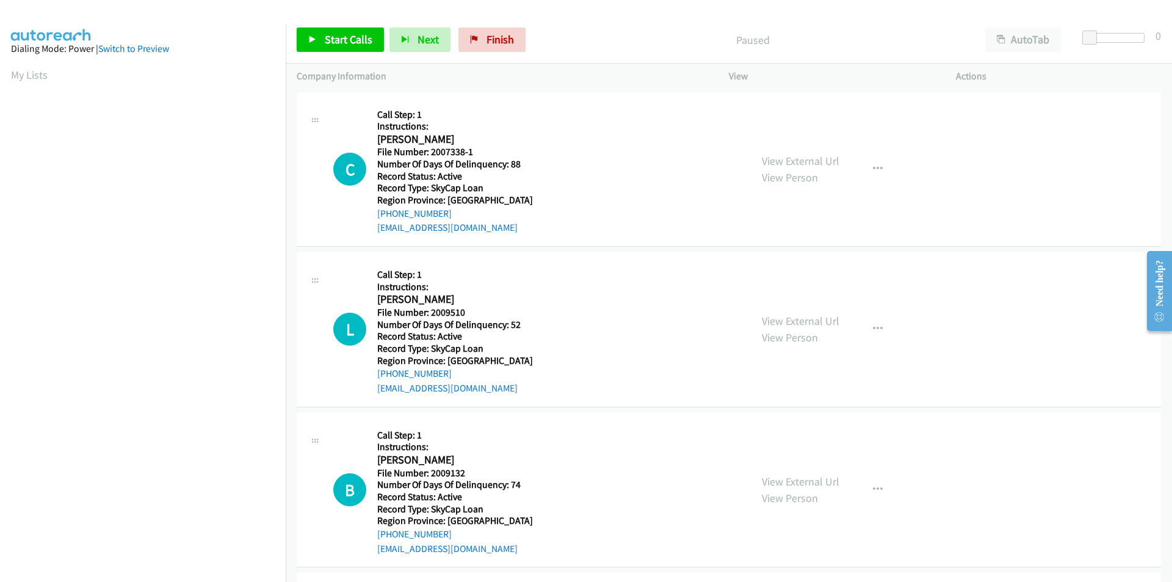
scroll to position [103, 0]
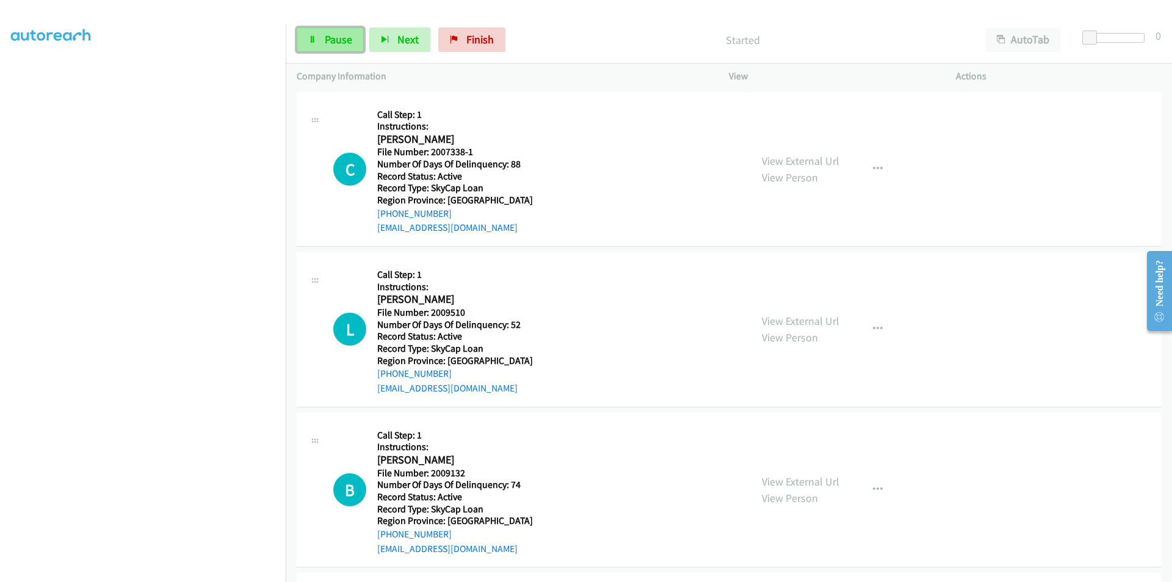
click at [344, 35] on span "Pause" at bounding box center [338, 39] width 27 height 14
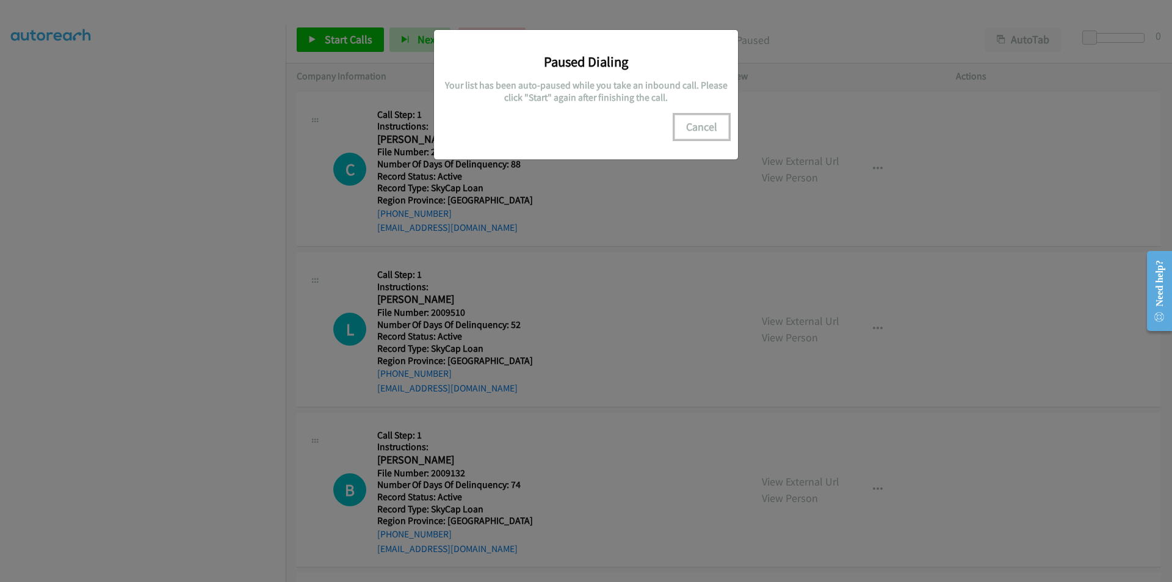
click at [700, 125] on button "Cancel" at bounding box center [701, 127] width 54 height 24
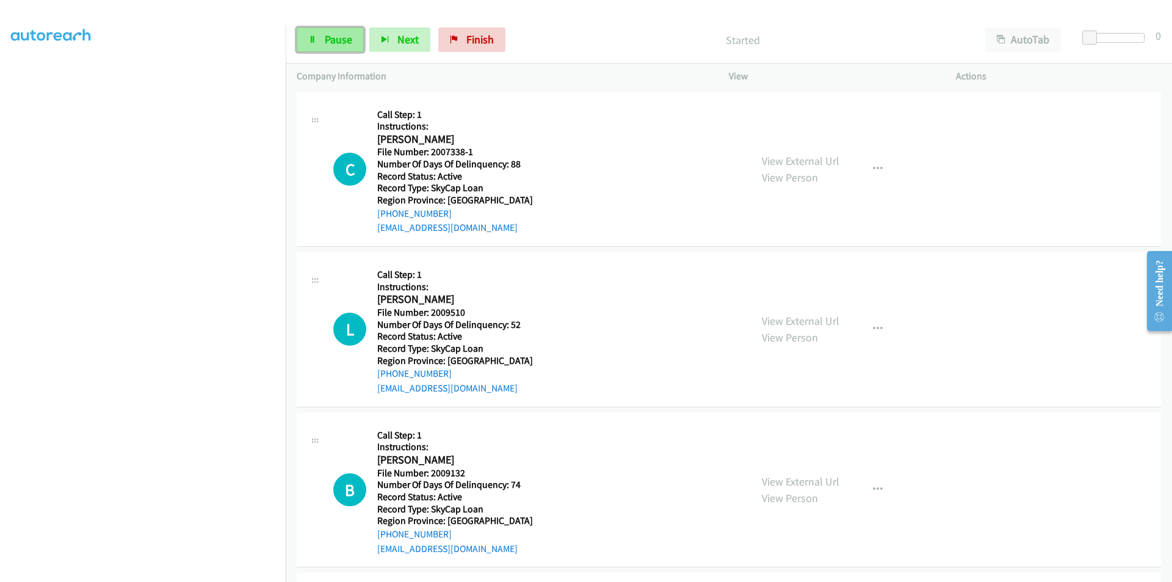
click at [336, 35] on span "Pause" at bounding box center [338, 39] width 27 height 14
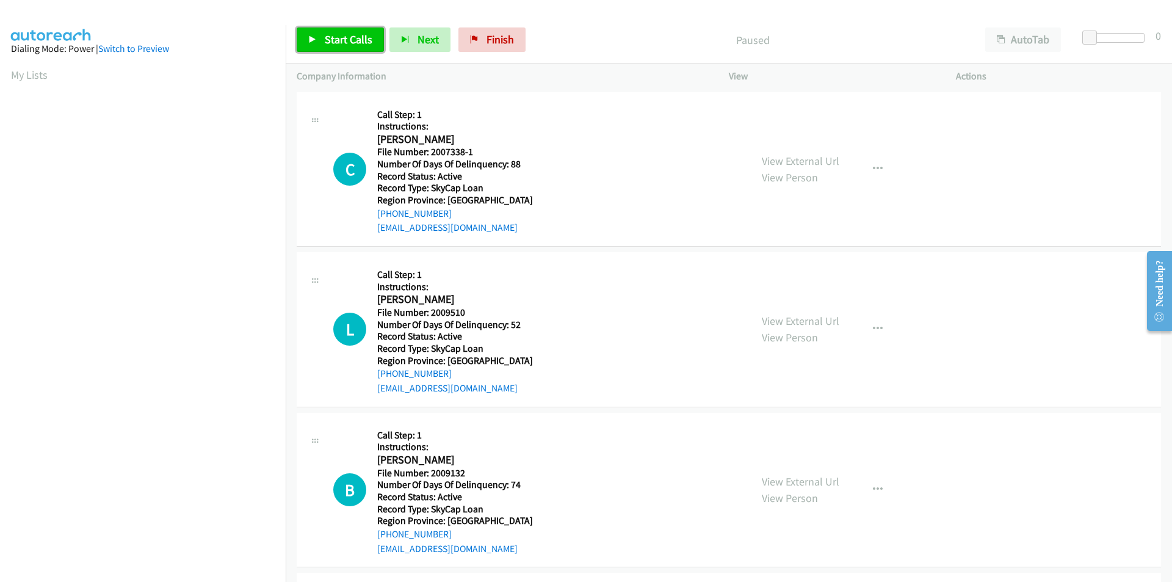
click at [345, 41] on span "Start Calls" at bounding box center [349, 39] width 48 height 14
click at [349, 38] on span "Pause" at bounding box center [338, 39] width 27 height 14
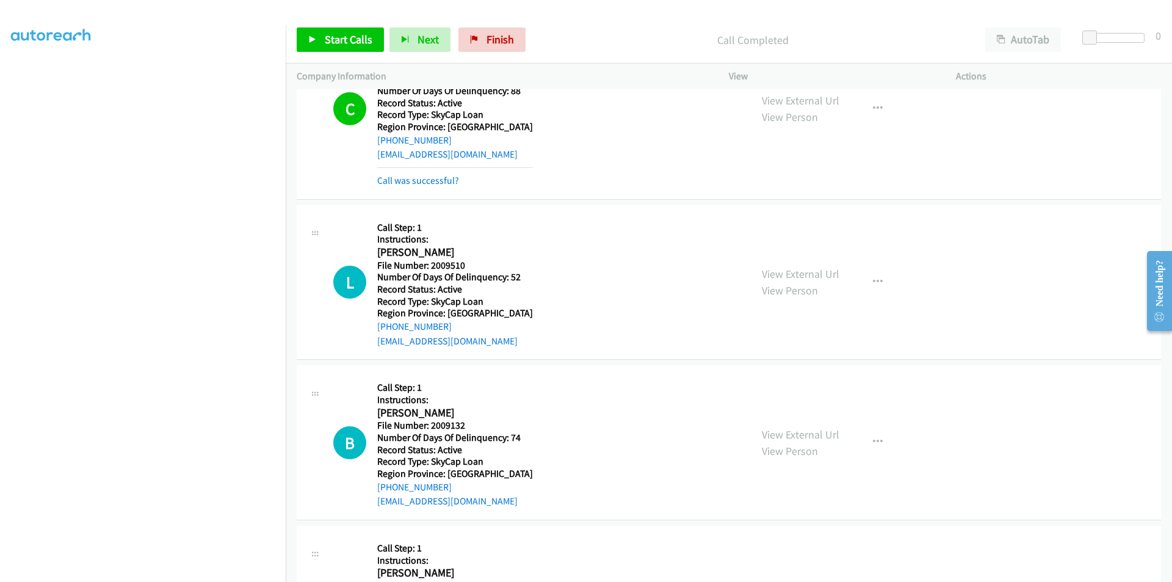
scroll to position [190, 0]
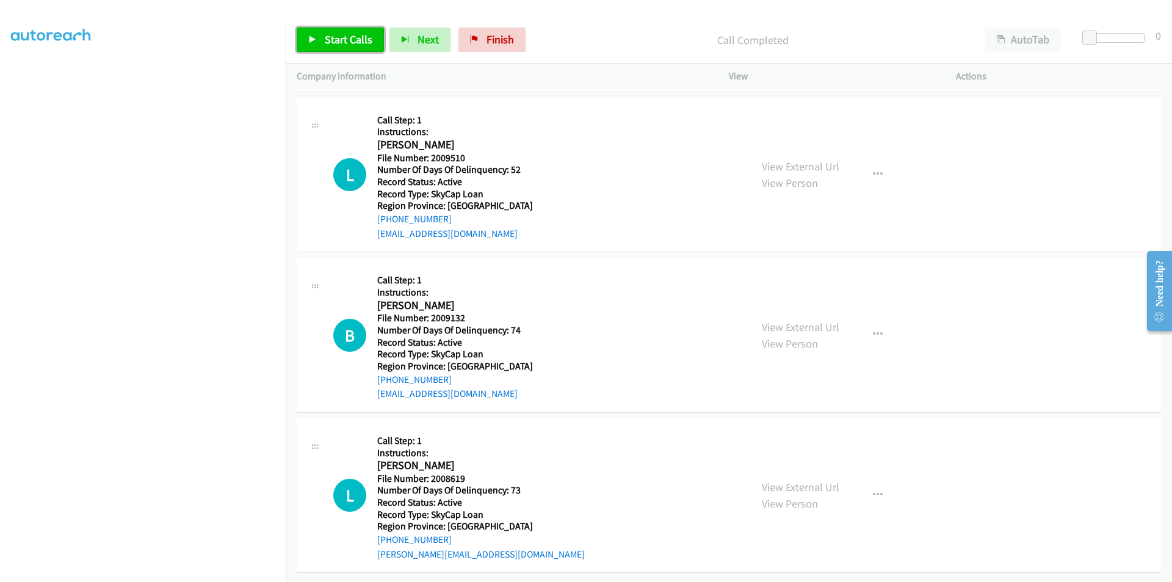
click at [331, 38] on span "Start Calls" at bounding box center [349, 39] width 48 height 14
click at [333, 38] on span "Pause" at bounding box center [338, 39] width 27 height 14
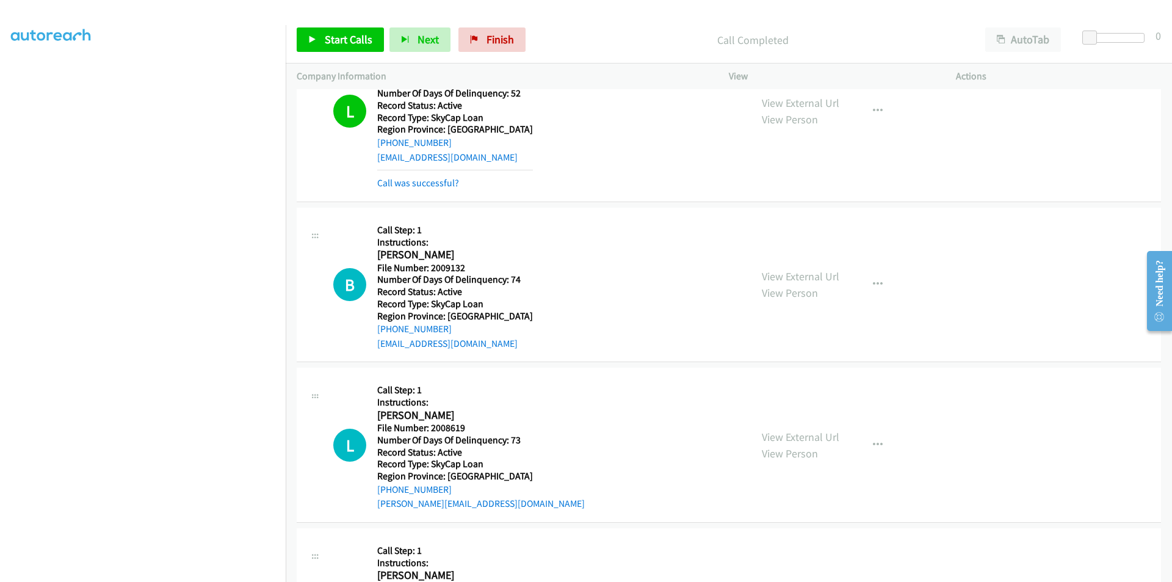
scroll to position [373, 0]
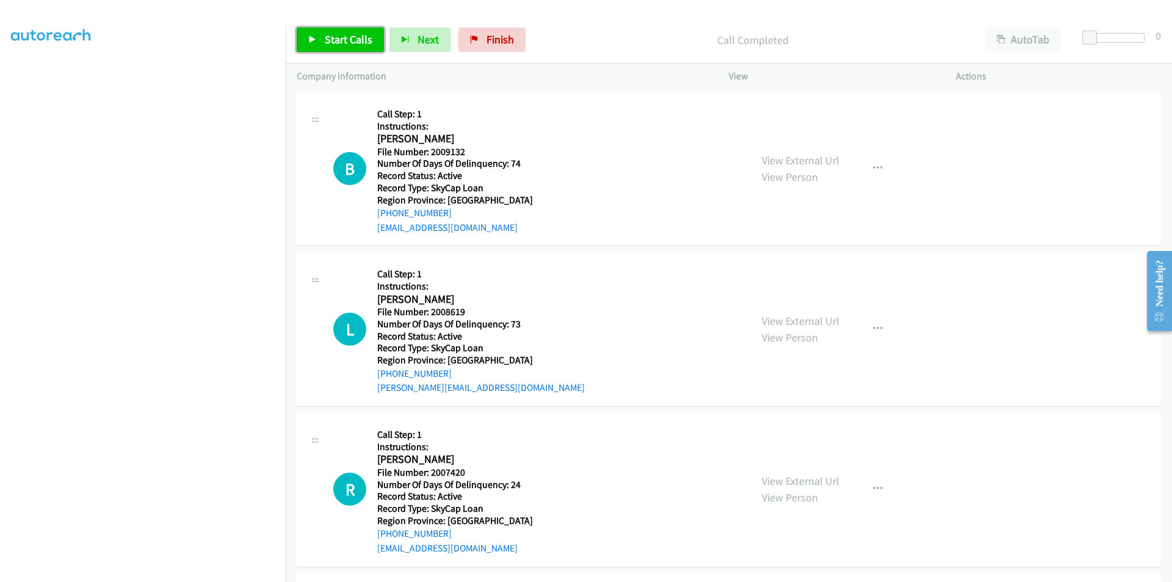
click at [354, 30] on link "Start Calls" at bounding box center [340, 39] width 87 height 24
click at [347, 38] on span "Pause" at bounding box center [338, 39] width 27 height 14
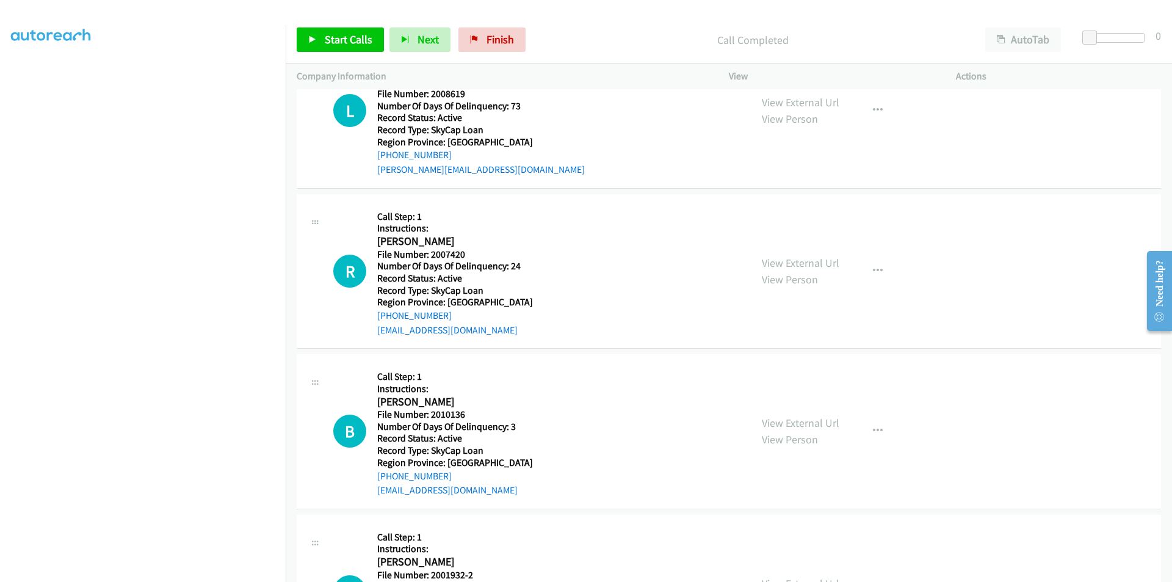
scroll to position [556, 0]
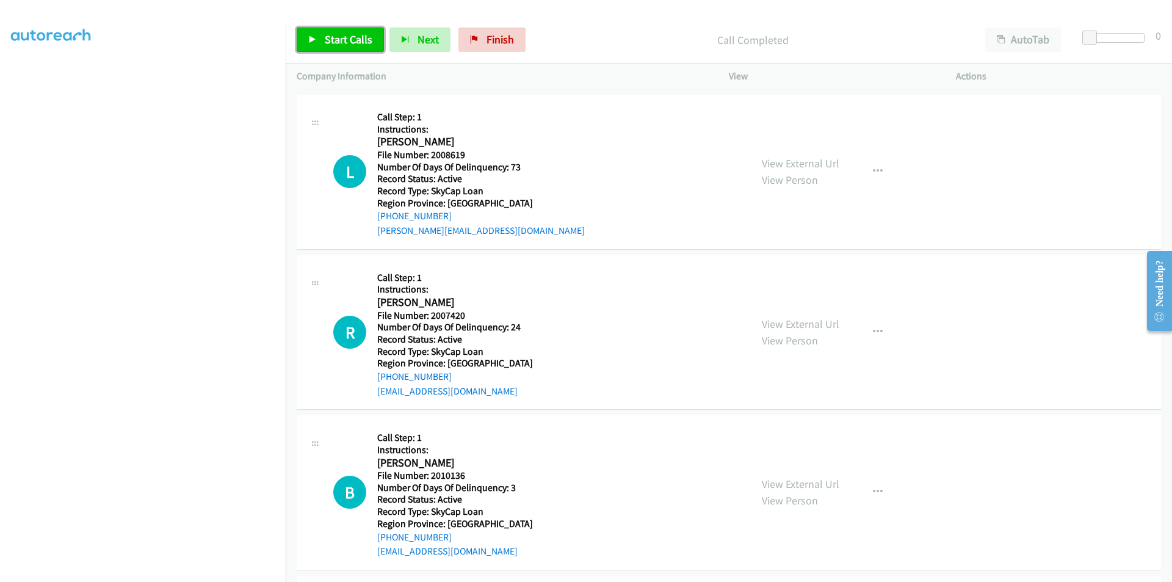
click at [345, 40] on span "Start Calls" at bounding box center [349, 39] width 48 height 14
click at [345, 40] on span "Pause" at bounding box center [338, 39] width 27 height 14
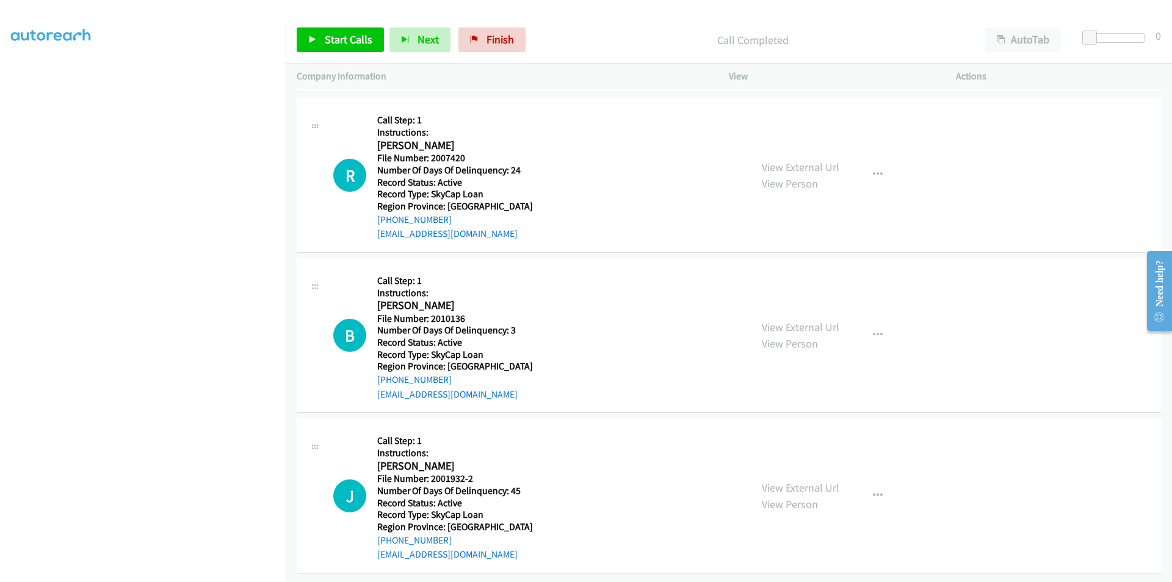
scroll to position [748, 0]
click at [366, 44] on span "Start Calls" at bounding box center [349, 39] width 48 height 14
click at [350, 42] on span "Pause" at bounding box center [338, 39] width 27 height 14
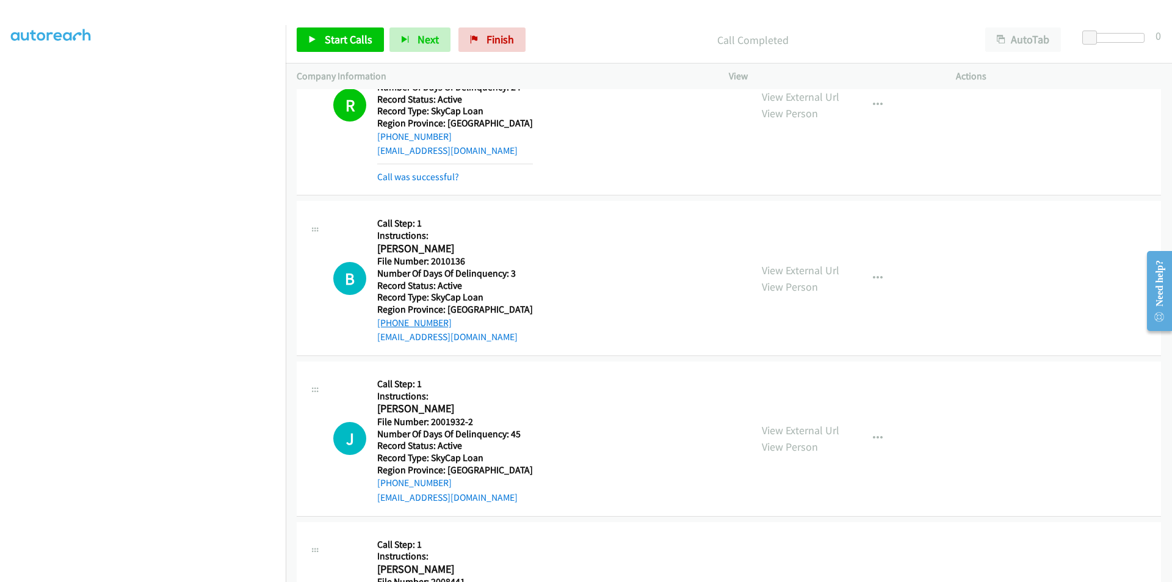
scroll to position [931, 0]
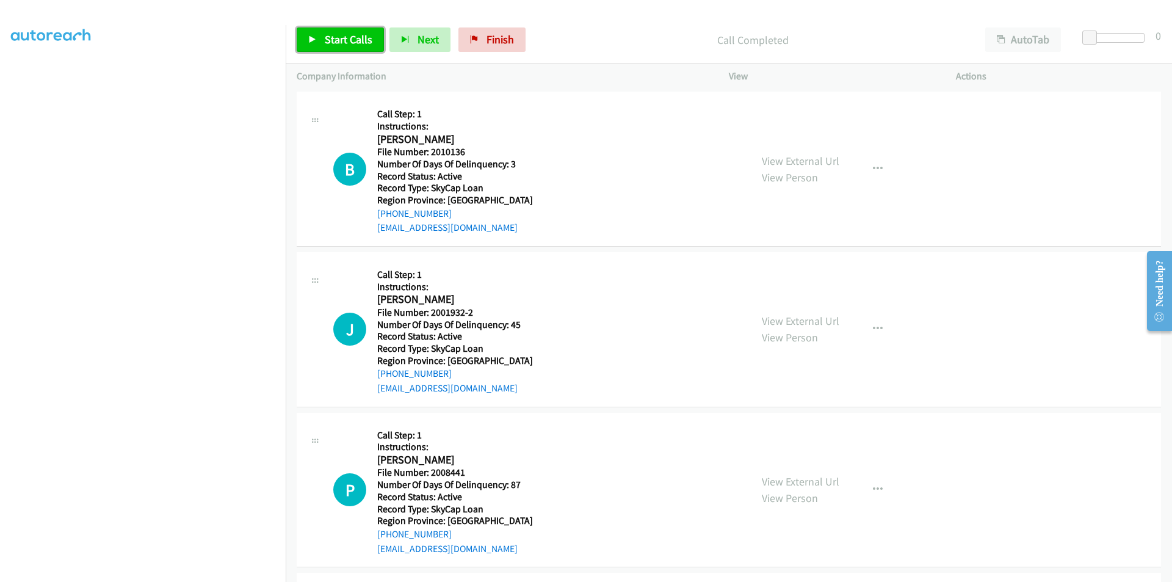
click at [342, 39] on span "Start Calls" at bounding box center [349, 39] width 48 height 14
click at [342, 39] on span "Pause" at bounding box center [338, 39] width 27 height 14
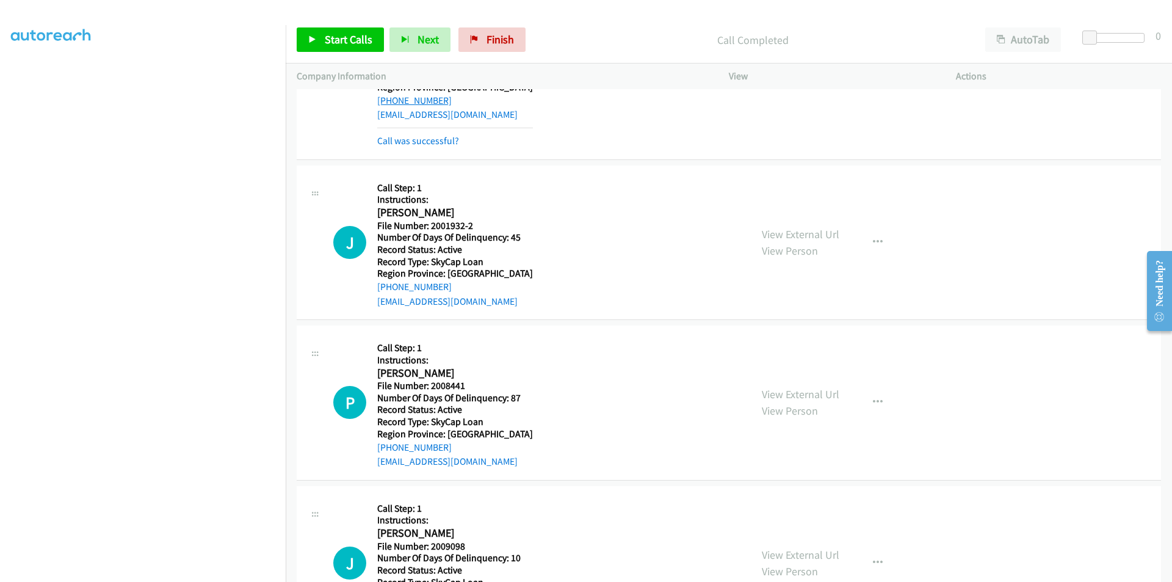
scroll to position [1115, 0]
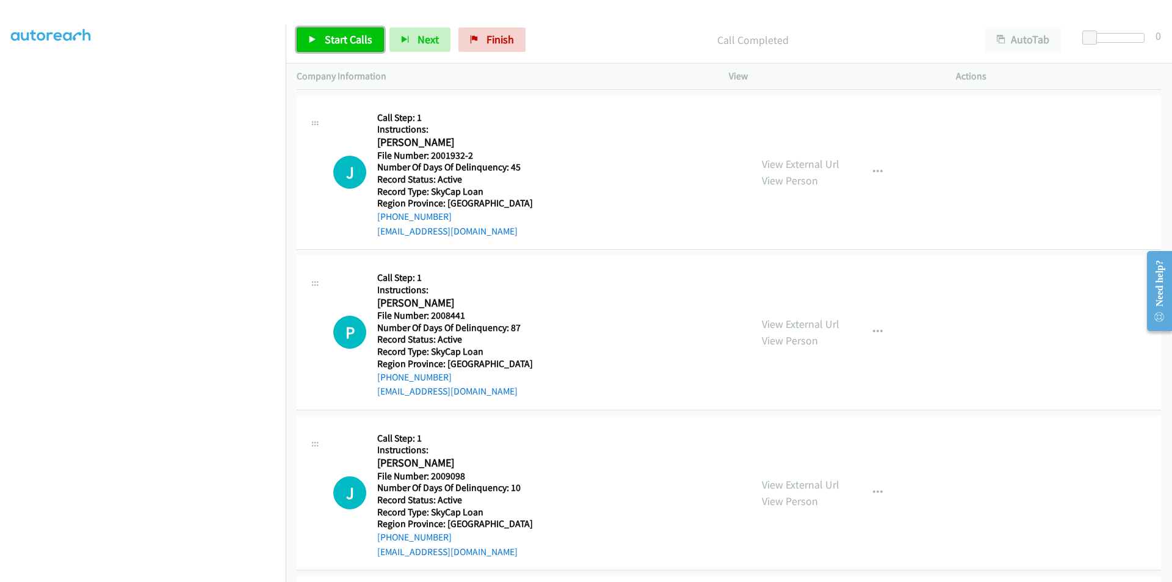
click at [337, 36] on span "Start Calls" at bounding box center [349, 39] width 48 height 14
click at [337, 36] on span "Pause" at bounding box center [338, 39] width 27 height 14
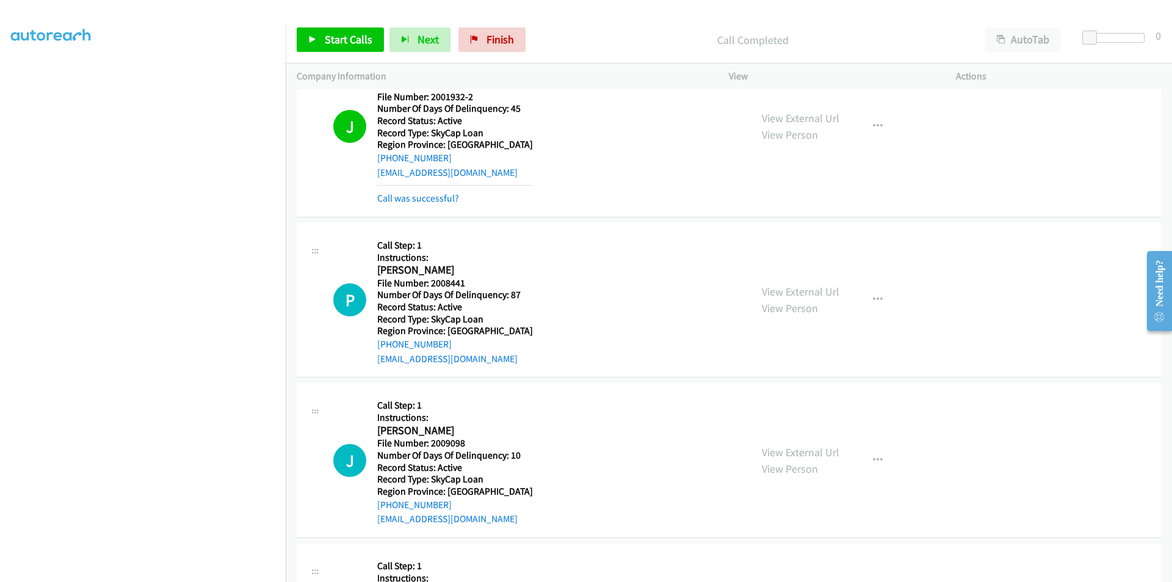
scroll to position [1237, 0]
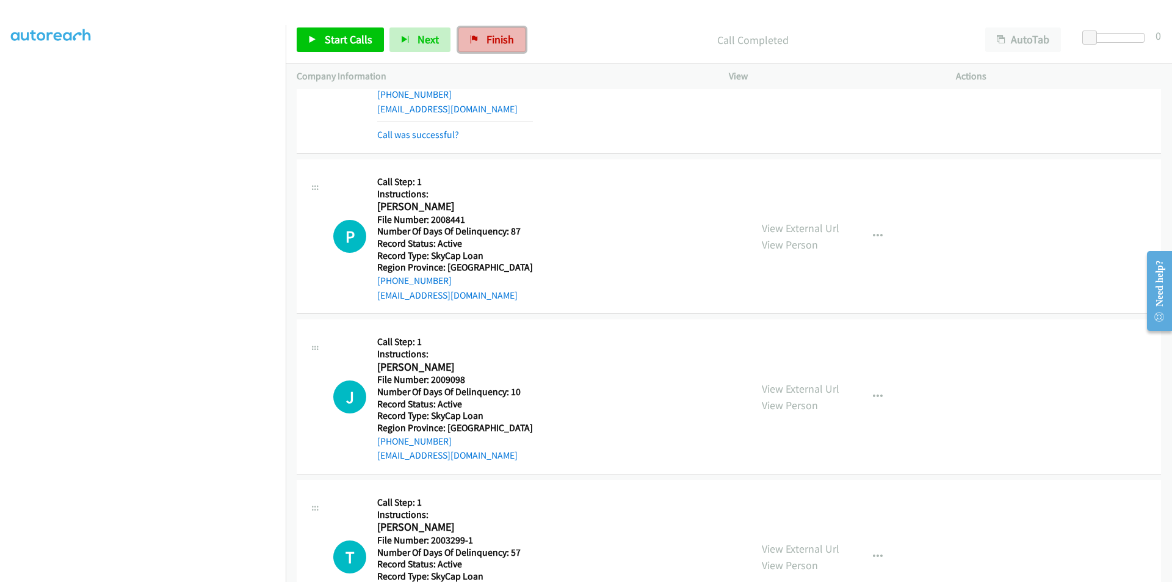
click at [499, 37] on span "Finish" at bounding box center [499, 39] width 27 height 14
